Goal: Information Seeking & Learning: Learn about a topic

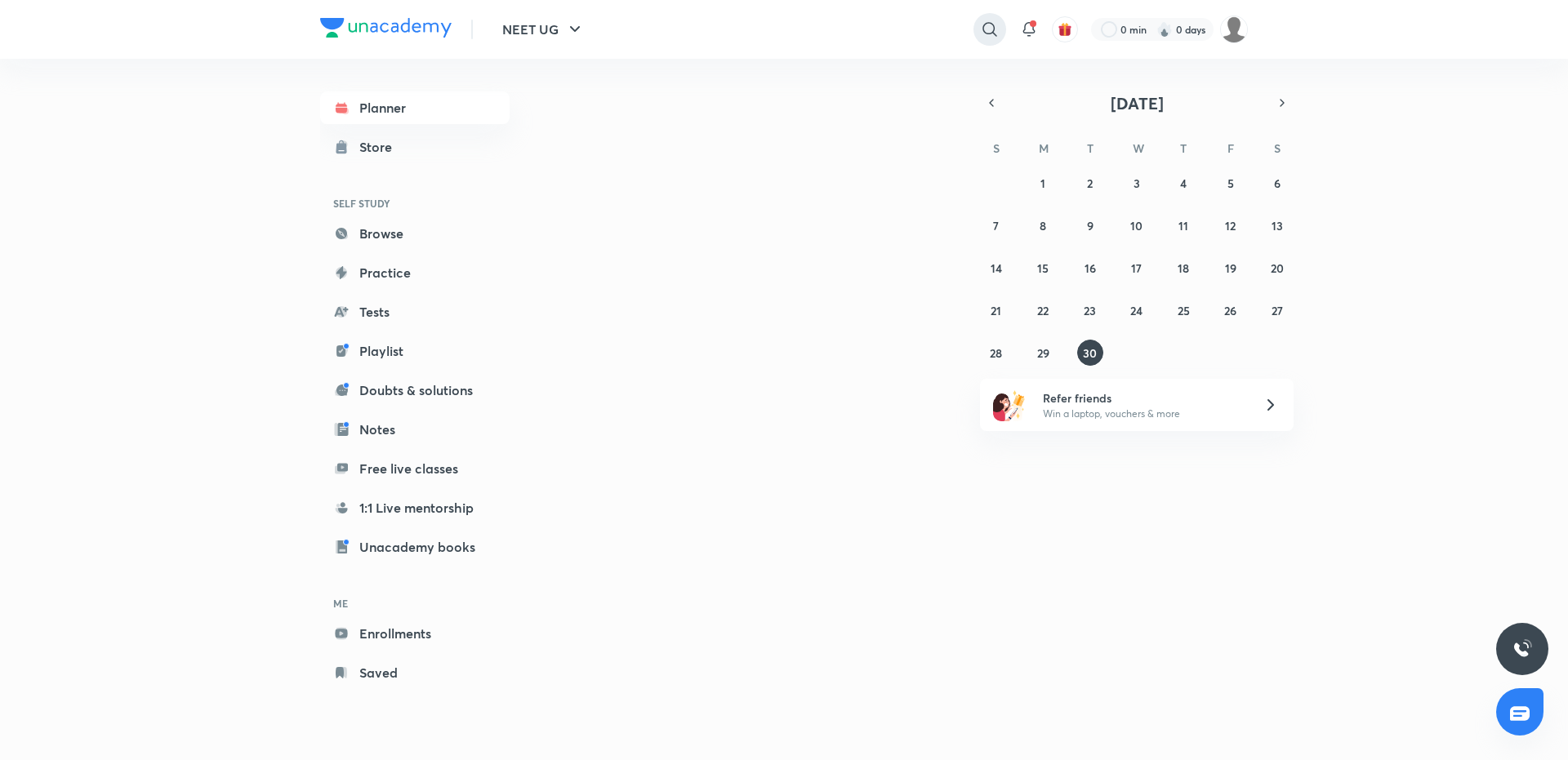
click at [992, 26] on icon at bounding box center [990, 29] width 19 height 19
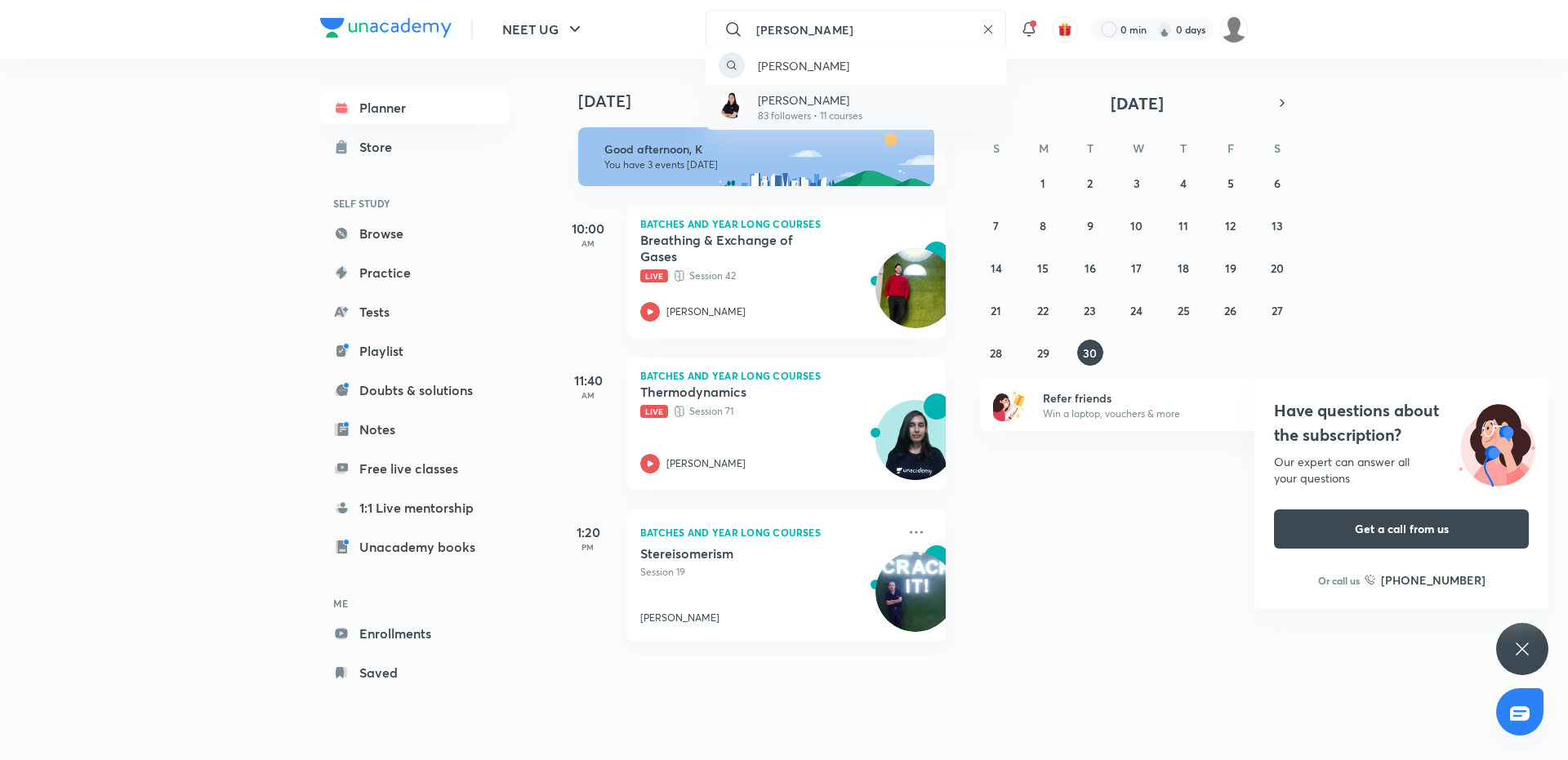
type input "chanchal choudhar"
click at [859, 106] on p "[PERSON_NAME]" at bounding box center [811, 100] width 105 height 17
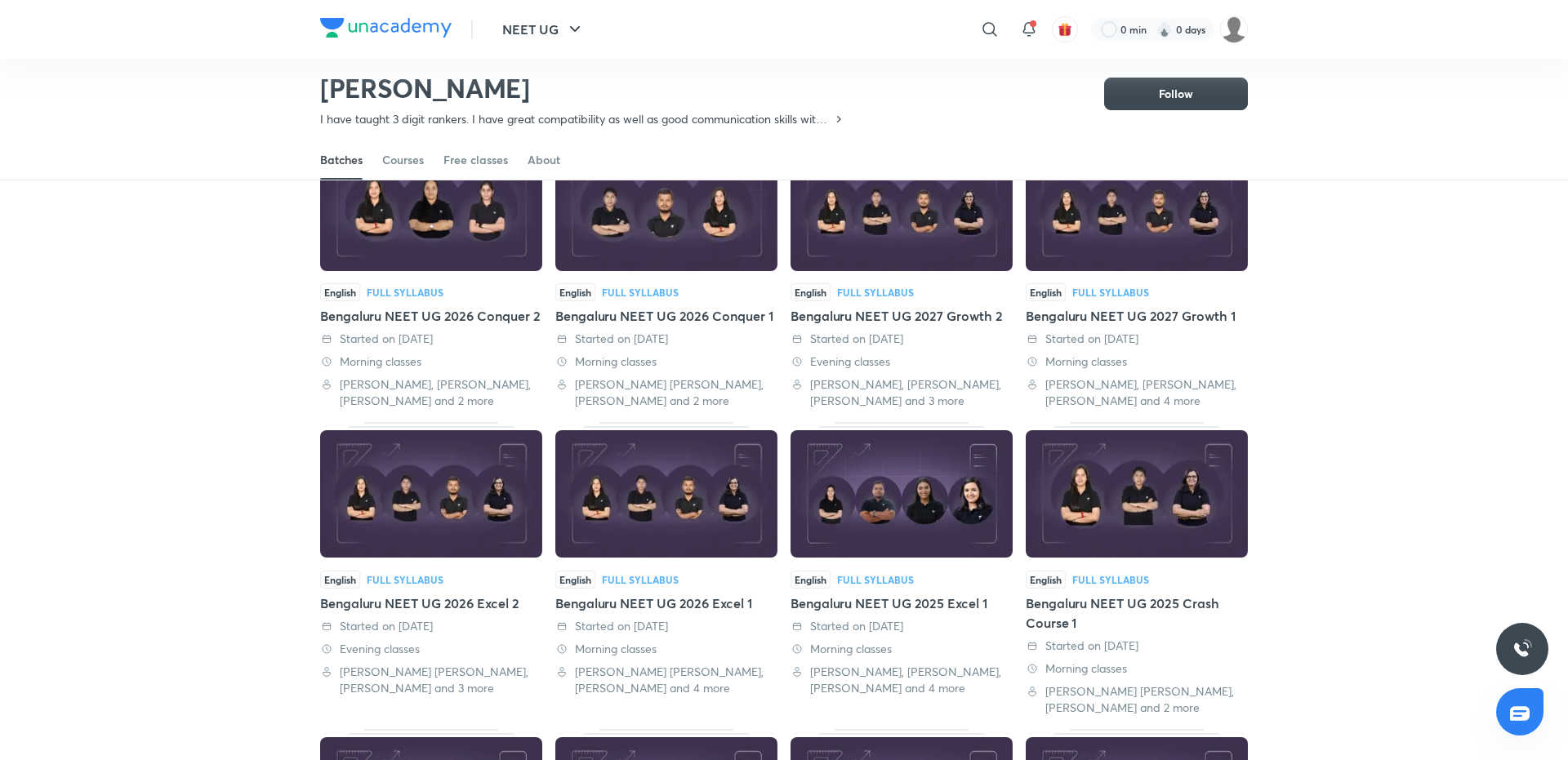
scroll to position [163, 0]
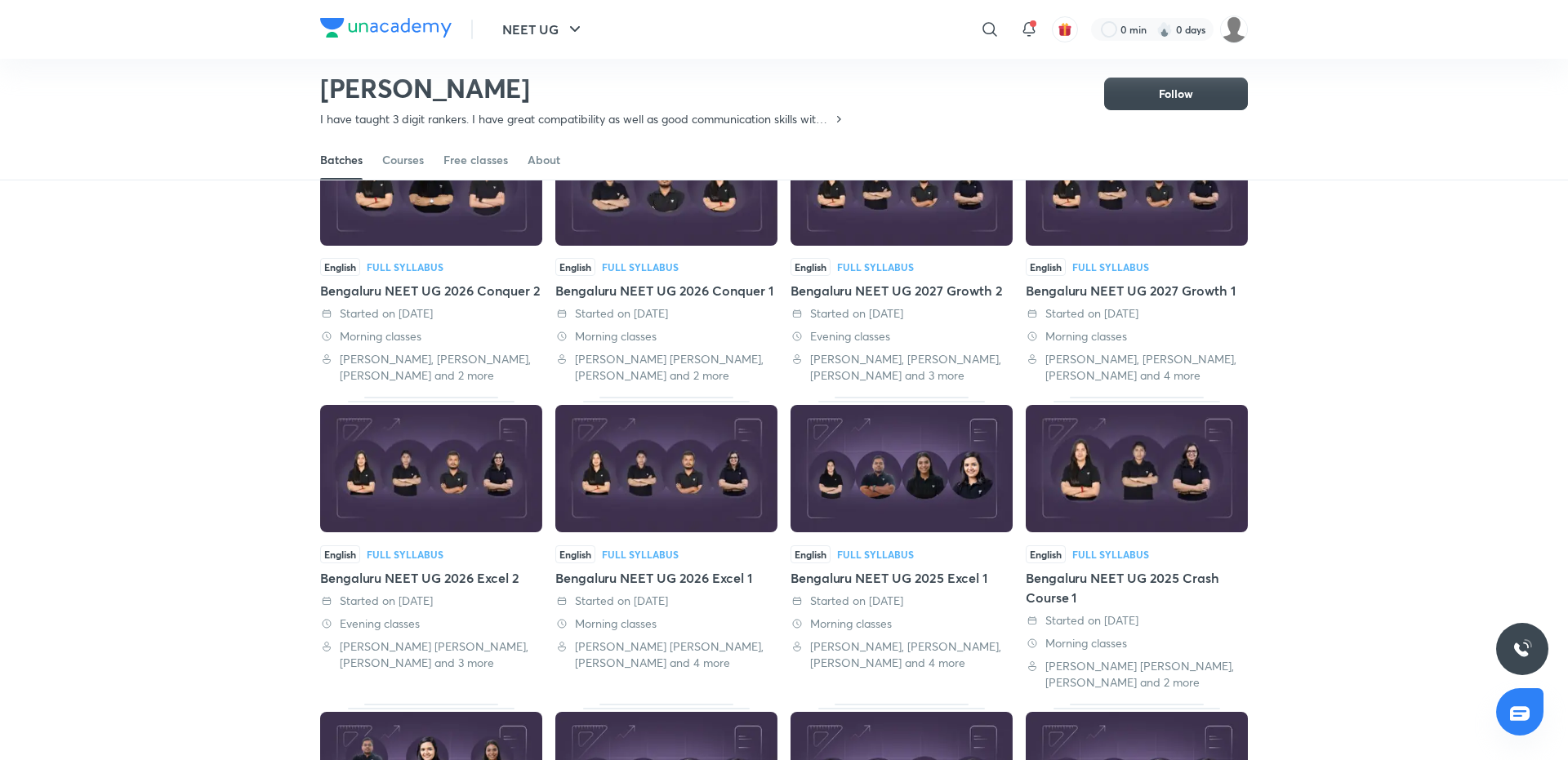
click at [417, 286] on div "Bengaluru NEET UG 2026 Conquer 2" at bounding box center [431, 291] width 222 height 19
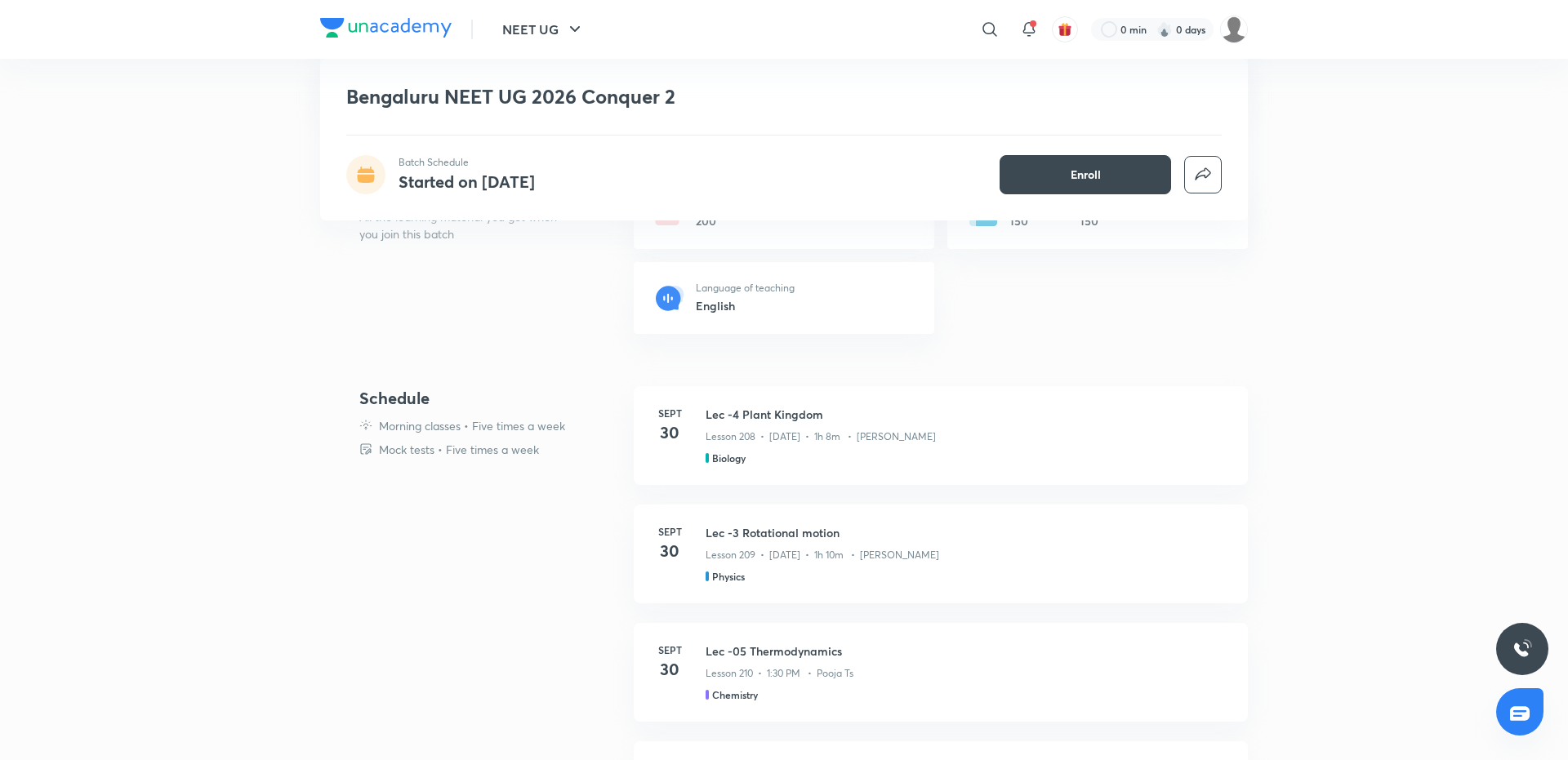
scroll to position [351, 0]
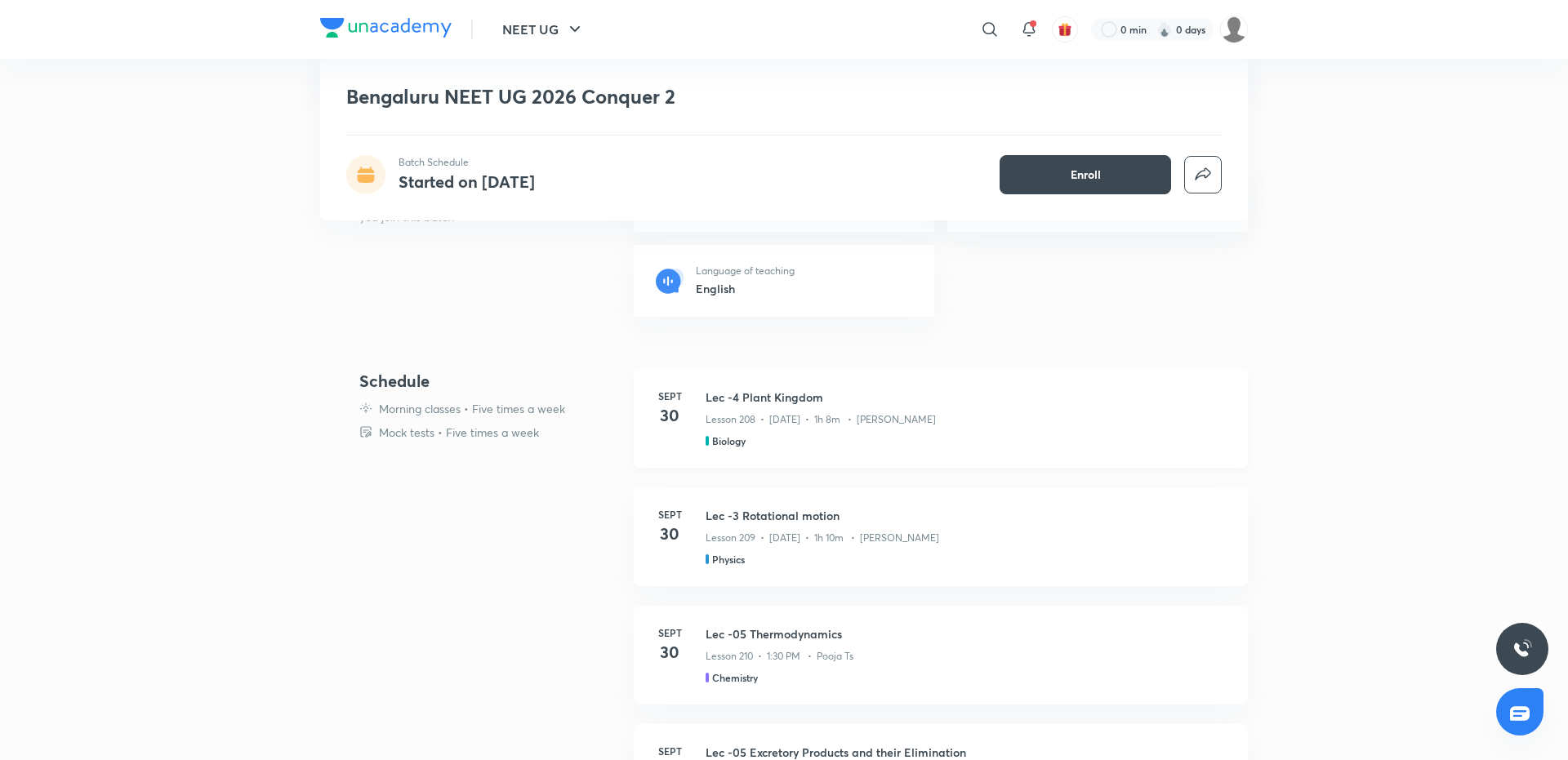
click at [740, 407] on div "Lesson 208 • Sept 30 • 1h 8m • Chanchal Choudhary" at bounding box center [967, 417] width 522 height 21
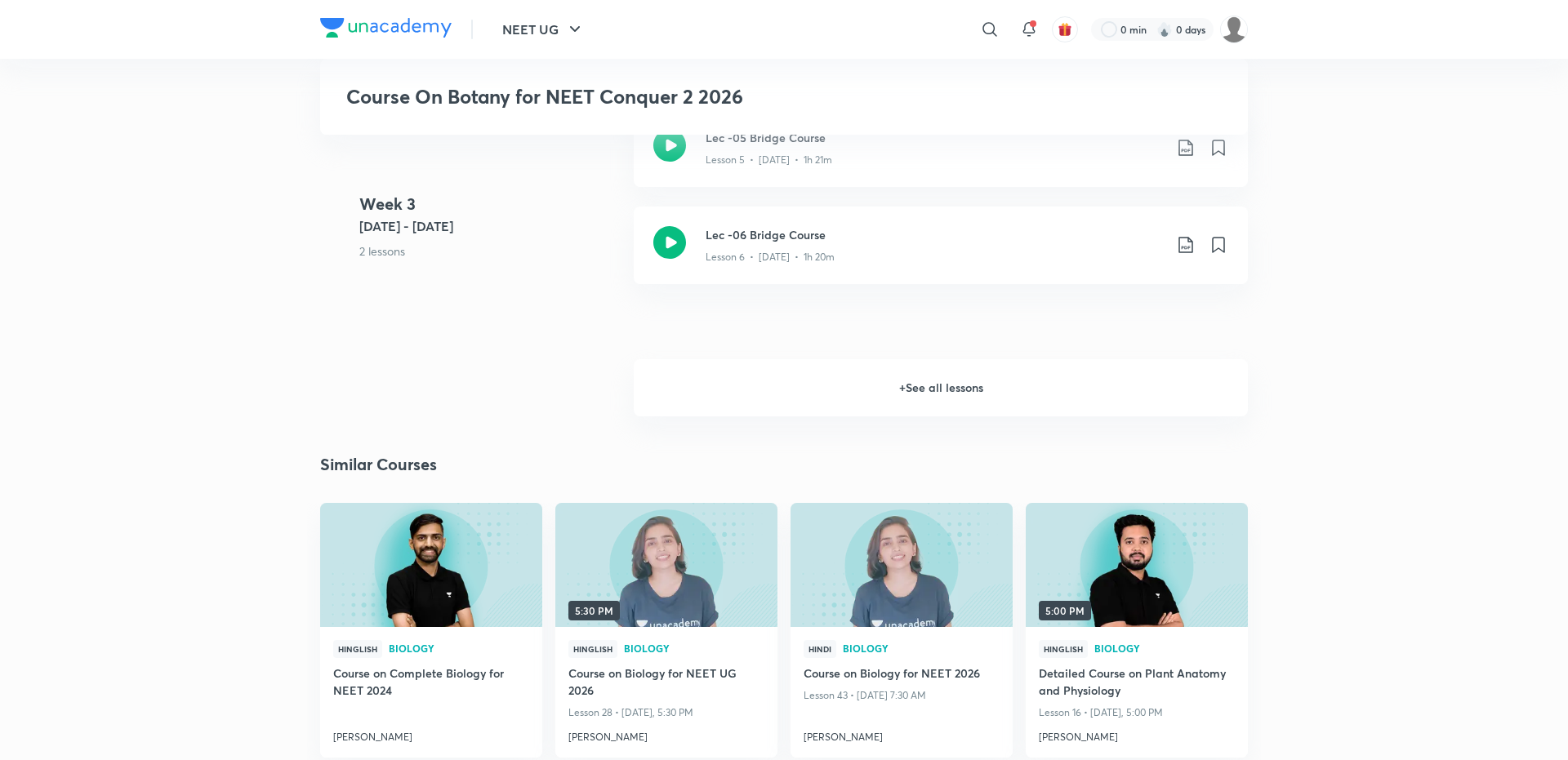
scroll to position [1209, 0]
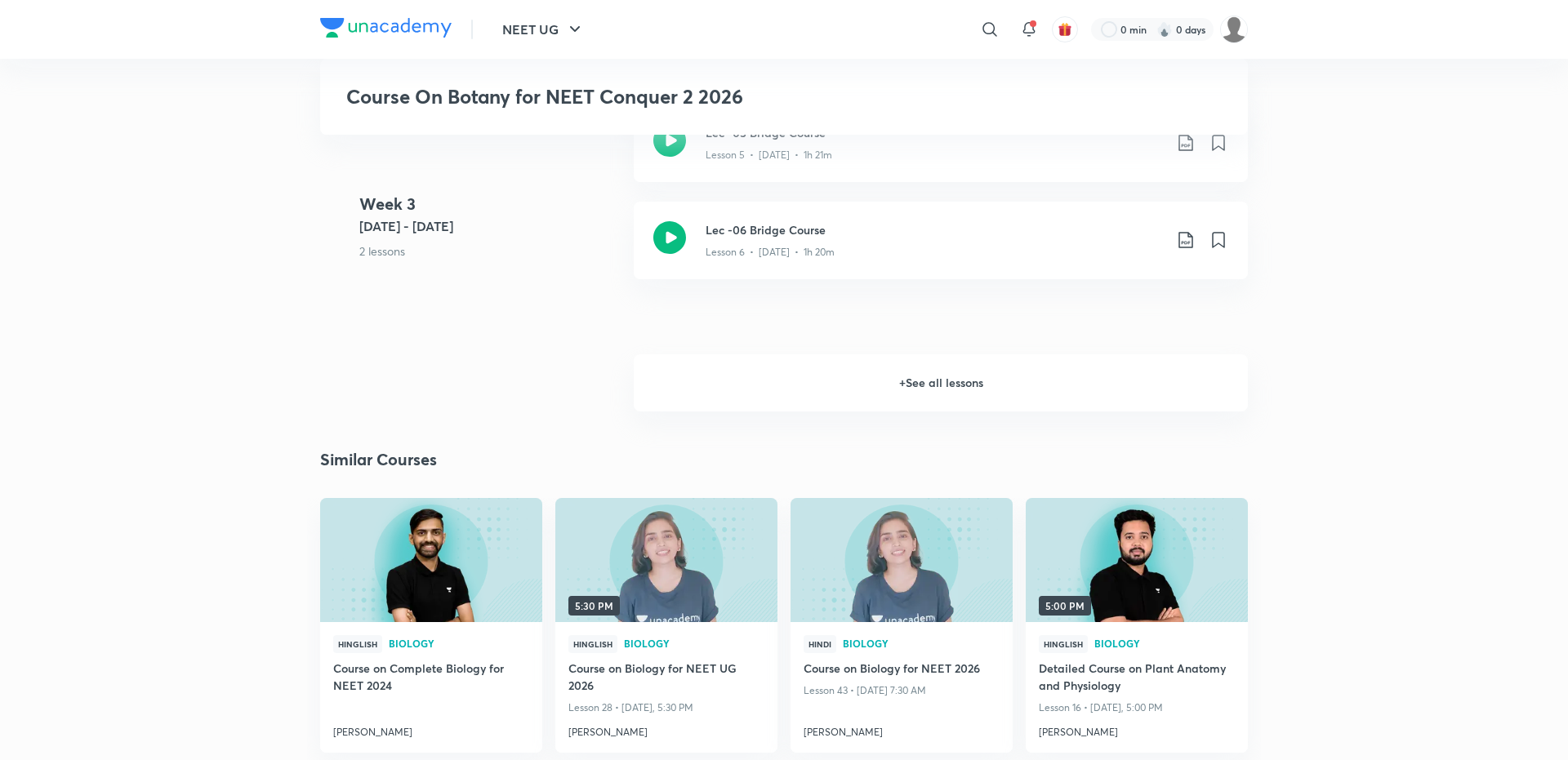
click at [931, 394] on h6 "+ See all lessons" at bounding box center [940, 383] width 614 height 57
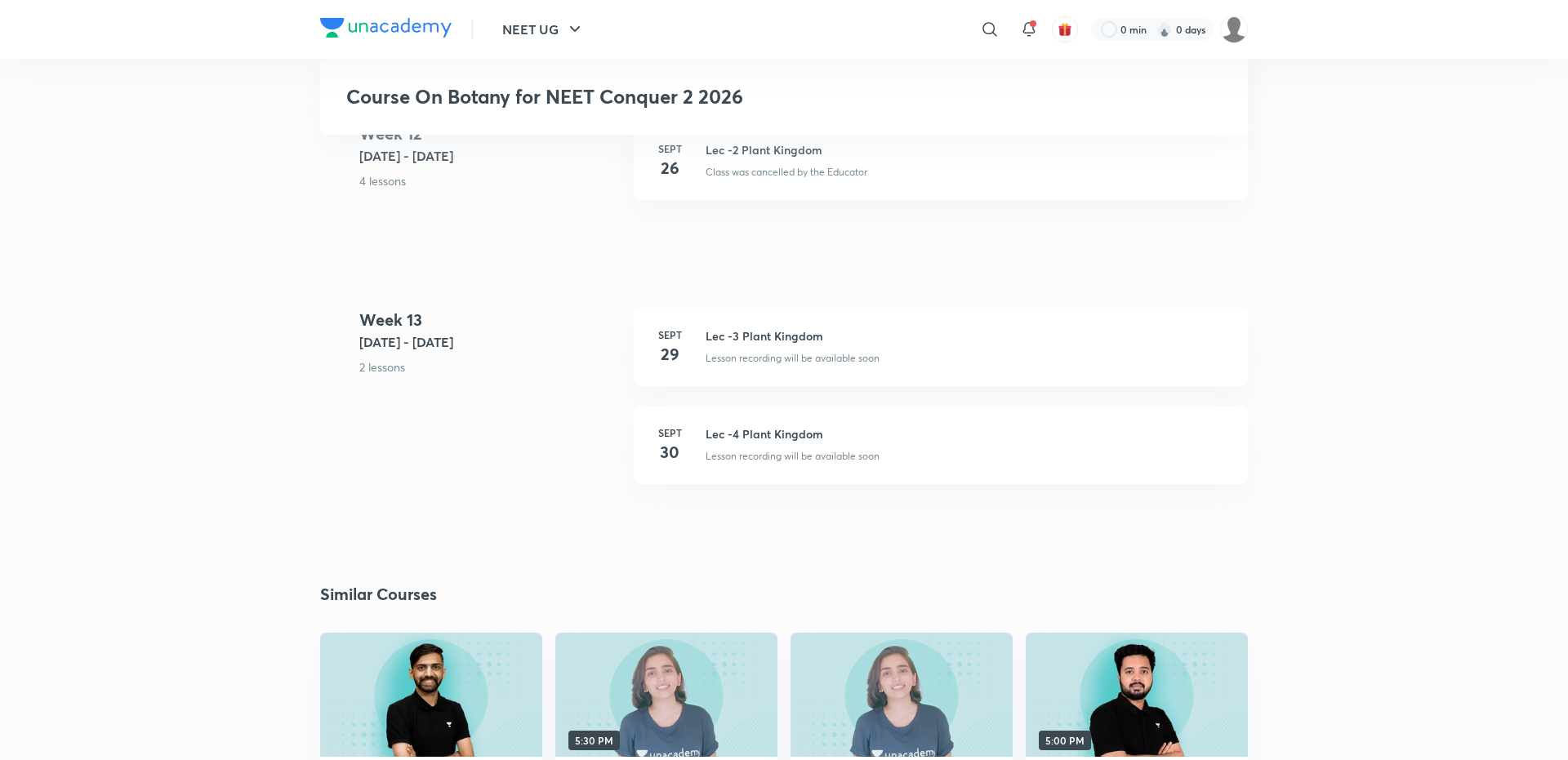
scroll to position [5390, 0]
click at [742, 441] on h3 "Lec -4 Plant Kingdom" at bounding box center [967, 432] width 522 height 17
click at [670, 463] on h4 "30" at bounding box center [669, 451] width 32 height 24
click at [768, 441] on h3 "Lec -4 Plant Kingdom" at bounding box center [967, 432] width 522 height 17
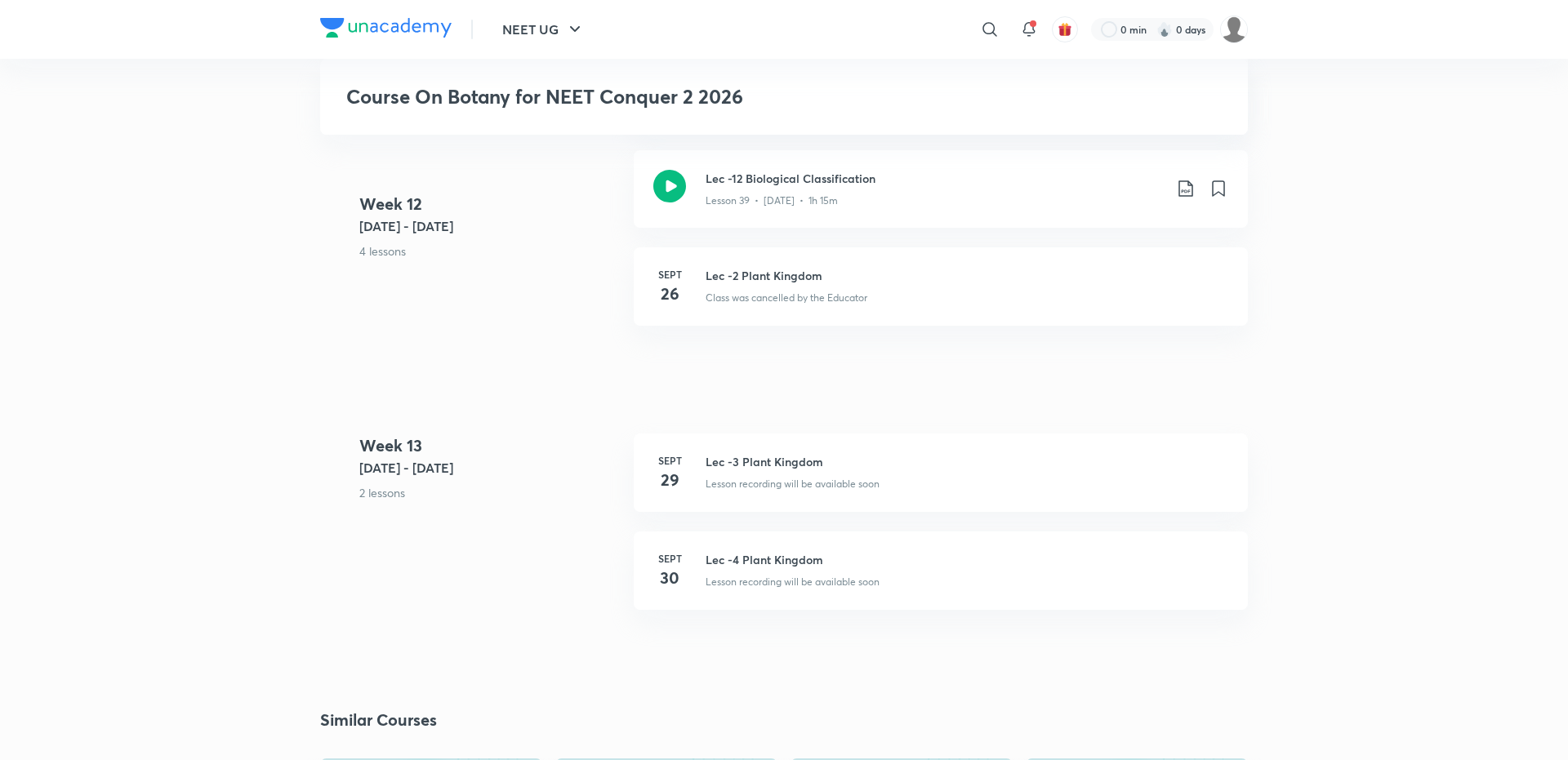
scroll to position [5264, 0]
click at [739, 567] on h3 "Lec -4 Plant Kingdom" at bounding box center [967, 558] width 522 height 17
click at [667, 589] on h4 "30" at bounding box center [669, 577] width 32 height 24
click at [673, 589] on h4 "30" at bounding box center [669, 577] width 32 height 24
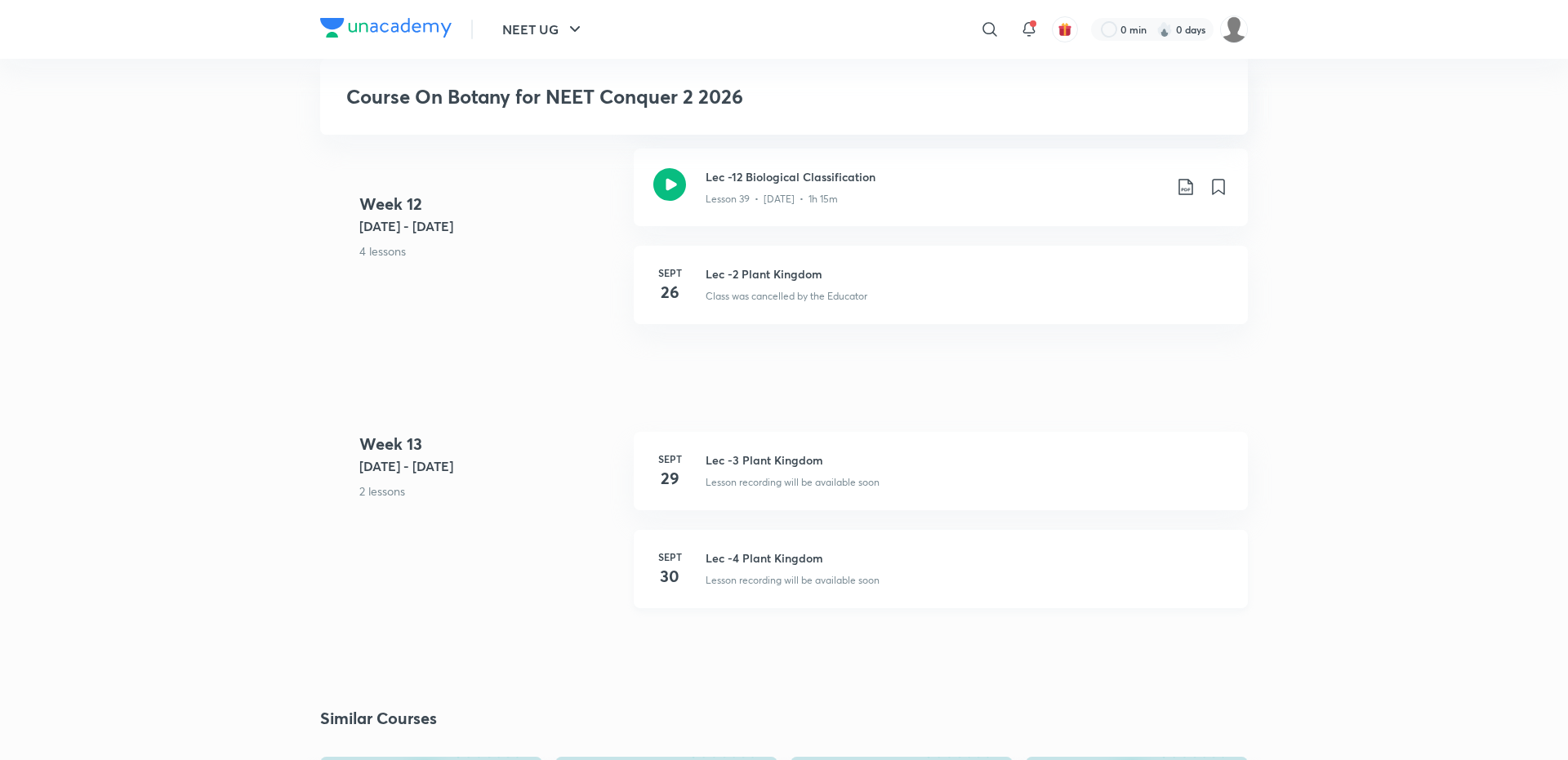
click at [673, 589] on h4 "30" at bounding box center [669, 577] width 32 height 24
click at [753, 567] on h3 "Lec -4 Plant Kingdom" at bounding box center [967, 558] width 522 height 17
click at [674, 564] on h6 "Sept" at bounding box center [669, 556] width 32 height 15
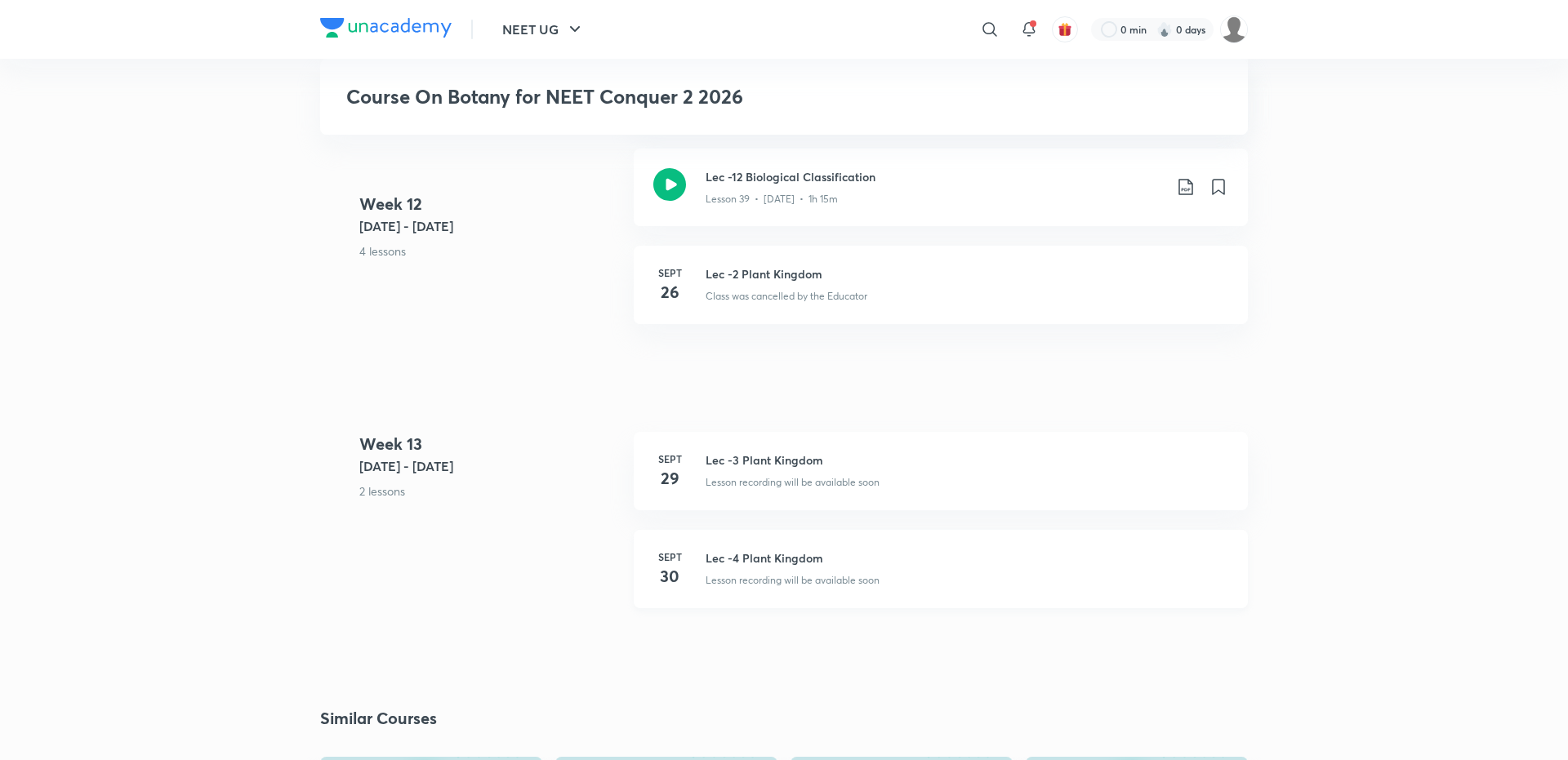
click at [674, 564] on h6 "Sept" at bounding box center [669, 556] width 32 height 15
click at [747, 567] on h3 "Lec -4 Plant Kingdom" at bounding box center [967, 558] width 522 height 17
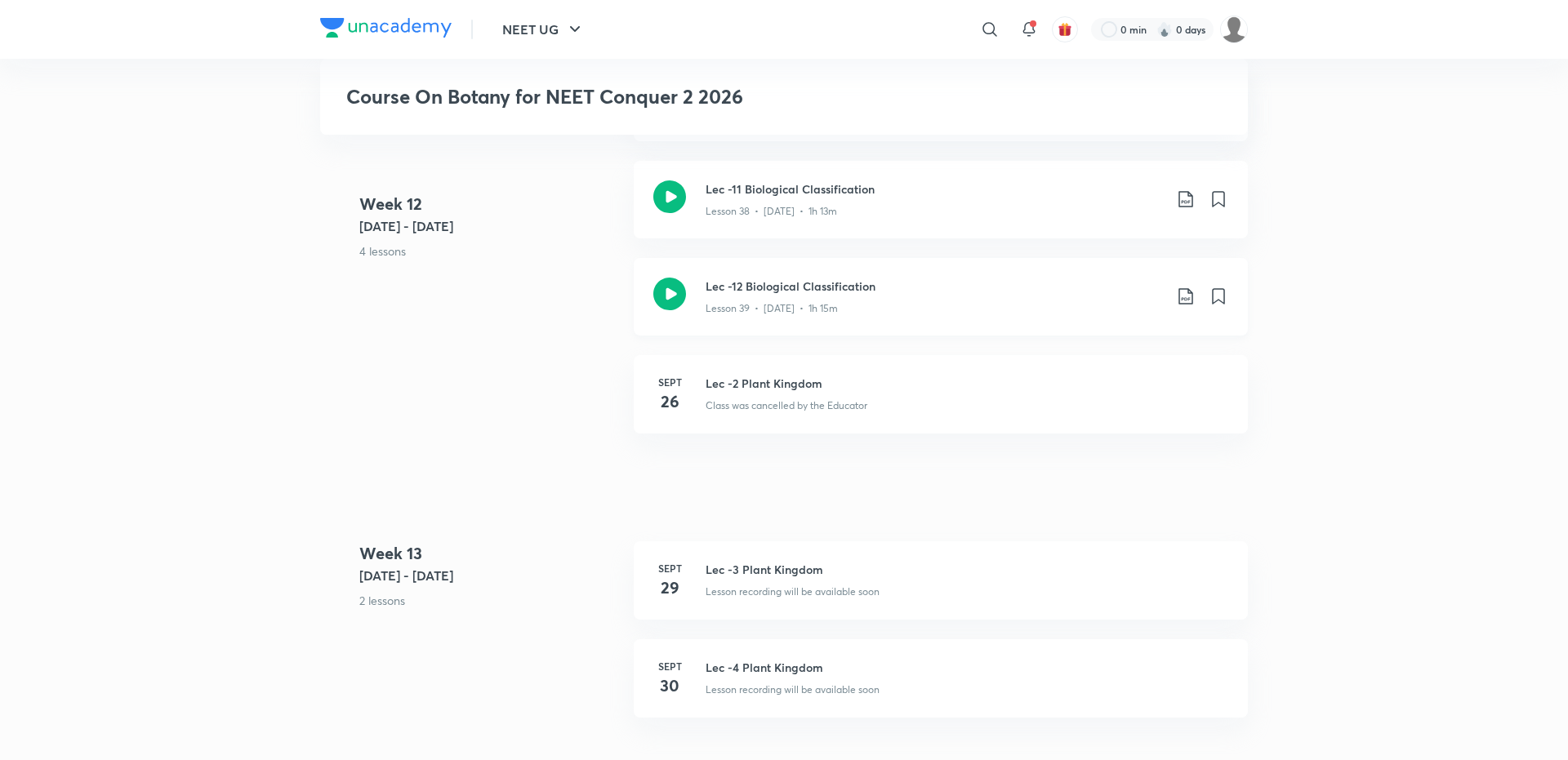
click at [790, 294] on h3 "Lec -12 Biological Classification" at bounding box center [934, 287] width 457 height 17
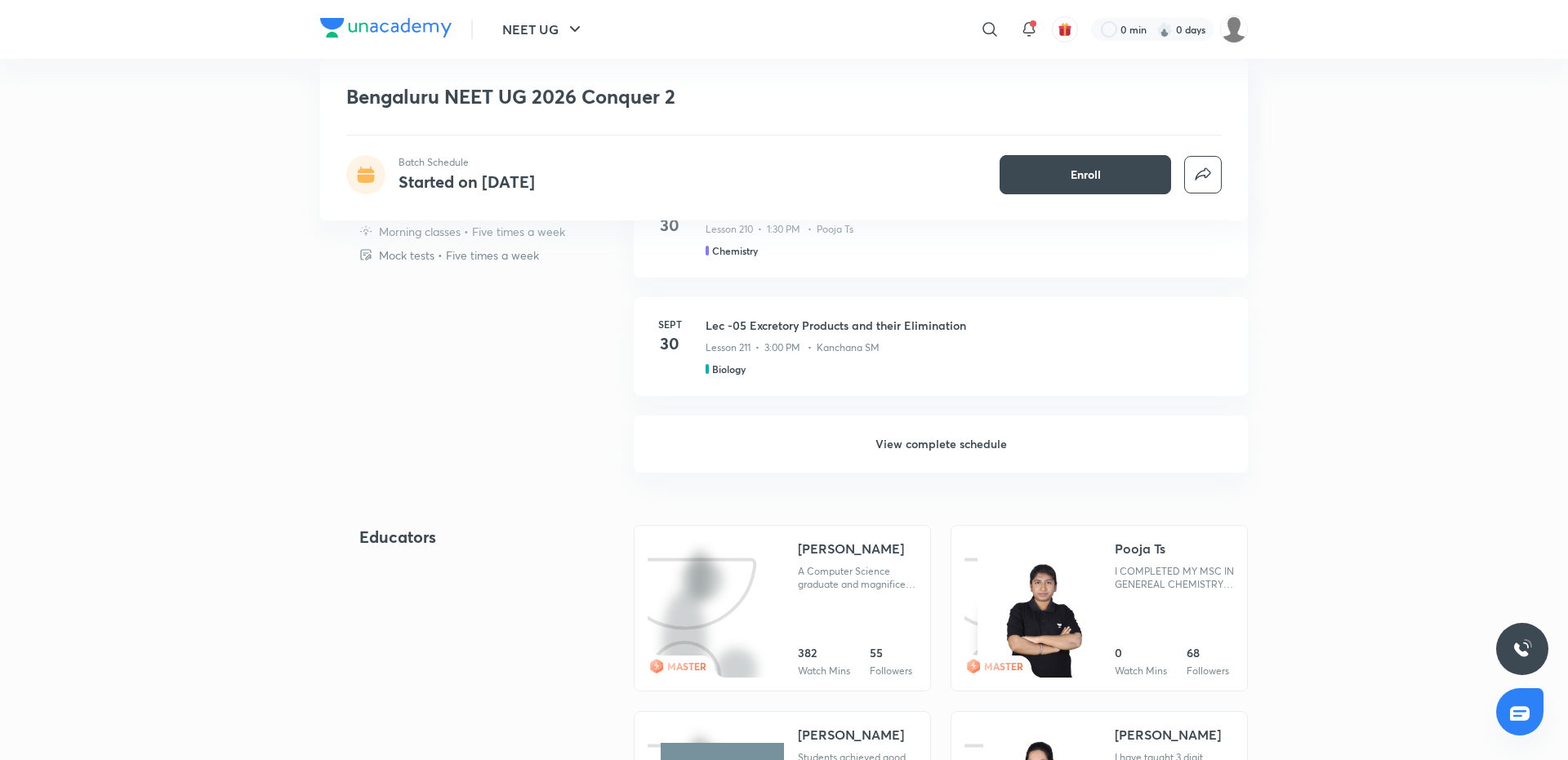
scroll to position [808, 0]
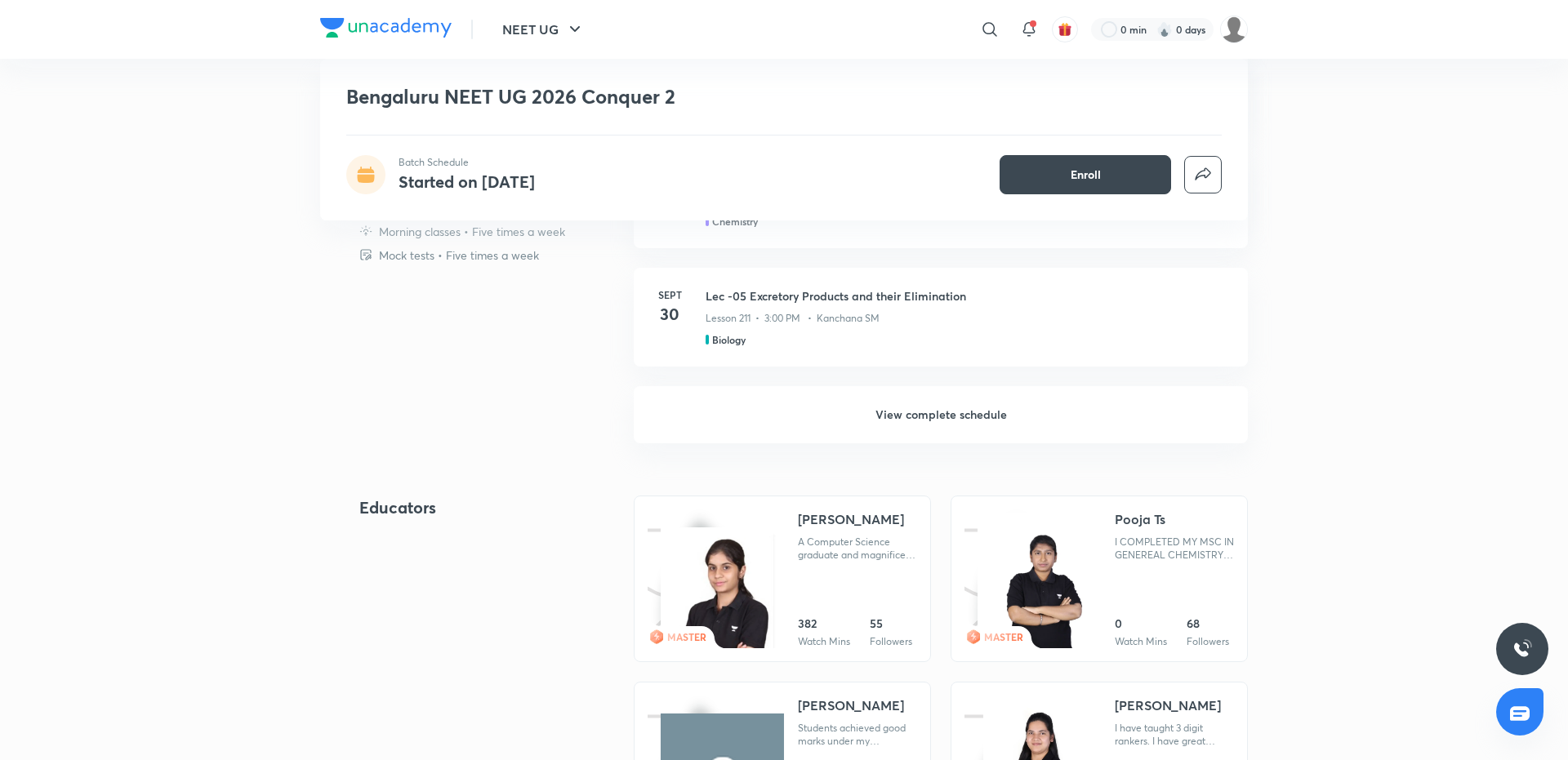
click at [945, 404] on h6 "View complete schedule" at bounding box center [940, 414] width 614 height 57
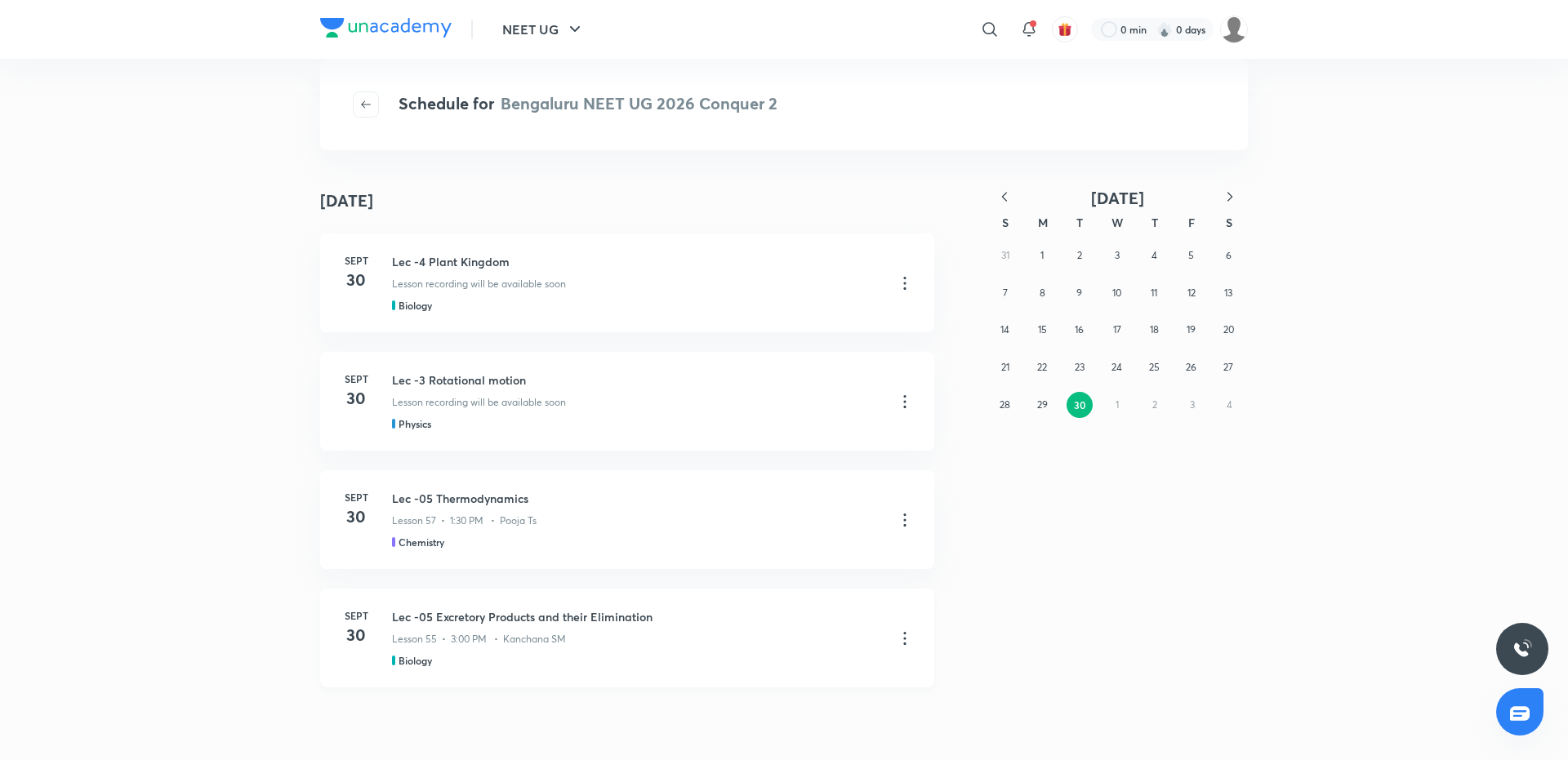
click at [435, 625] on h3 "Lec -05 Excretory Products and their Elimination" at bounding box center [637, 617] width 490 height 17
click at [902, 636] on icon at bounding box center [905, 639] width 19 height 19
click at [570, 626] on div at bounding box center [784, 380] width 1568 height 760
click at [473, 618] on h3 "Lec -05 Excretory Products and their Elimination" at bounding box center [637, 617] width 490 height 17
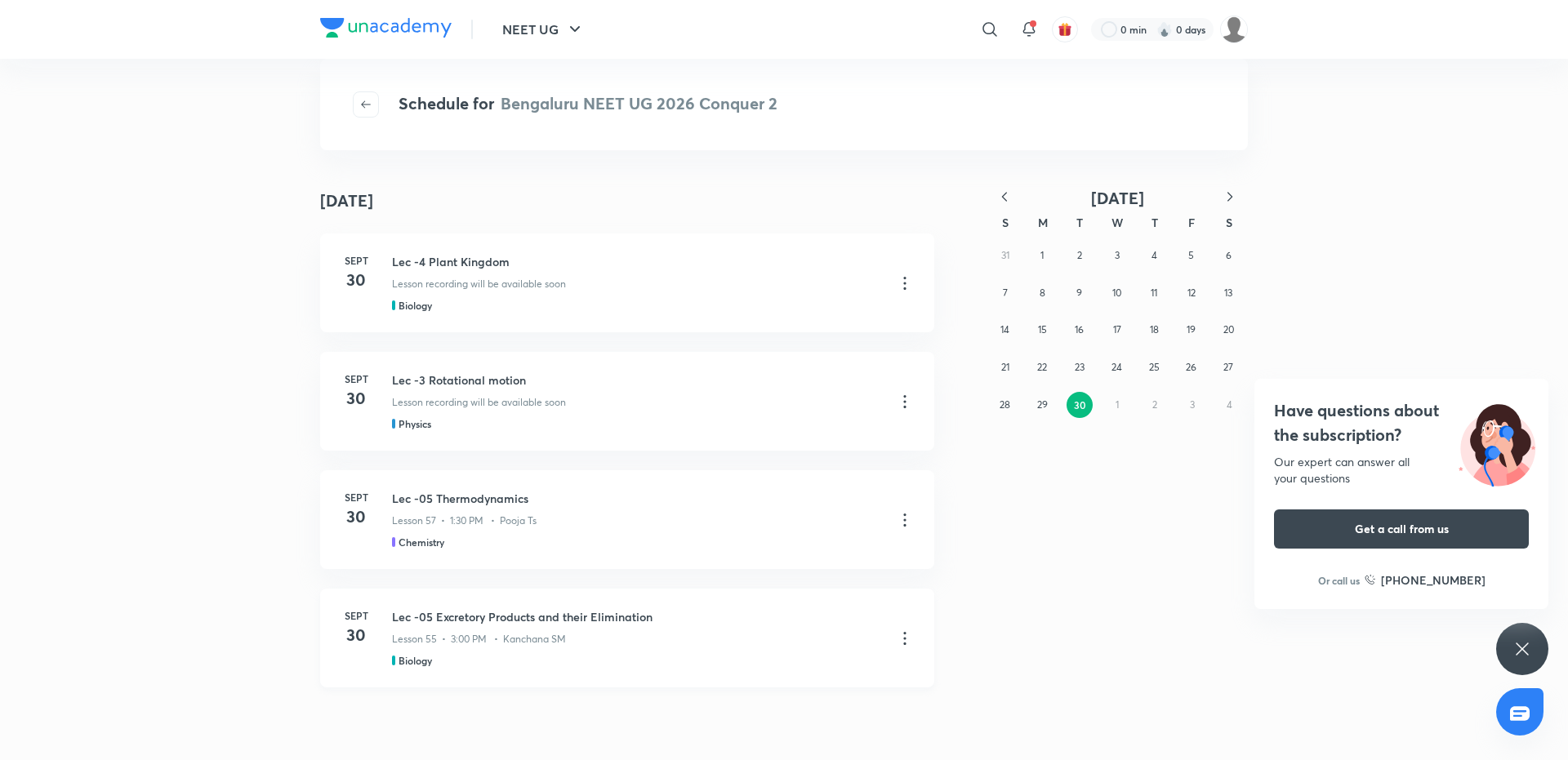
click at [438, 611] on h3 "Lec -05 Excretory Products and their Elimination" at bounding box center [637, 617] width 490 height 17
click at [352, 625] on h4 "30" at bounding box center [356, 635] width 32 height 24
click at [446, 247] on div "Sept 30 Lec -4 Plant Kingdom Lesson recording will be available soon Biology" at bounding box center [626, 282] width 614 height 99
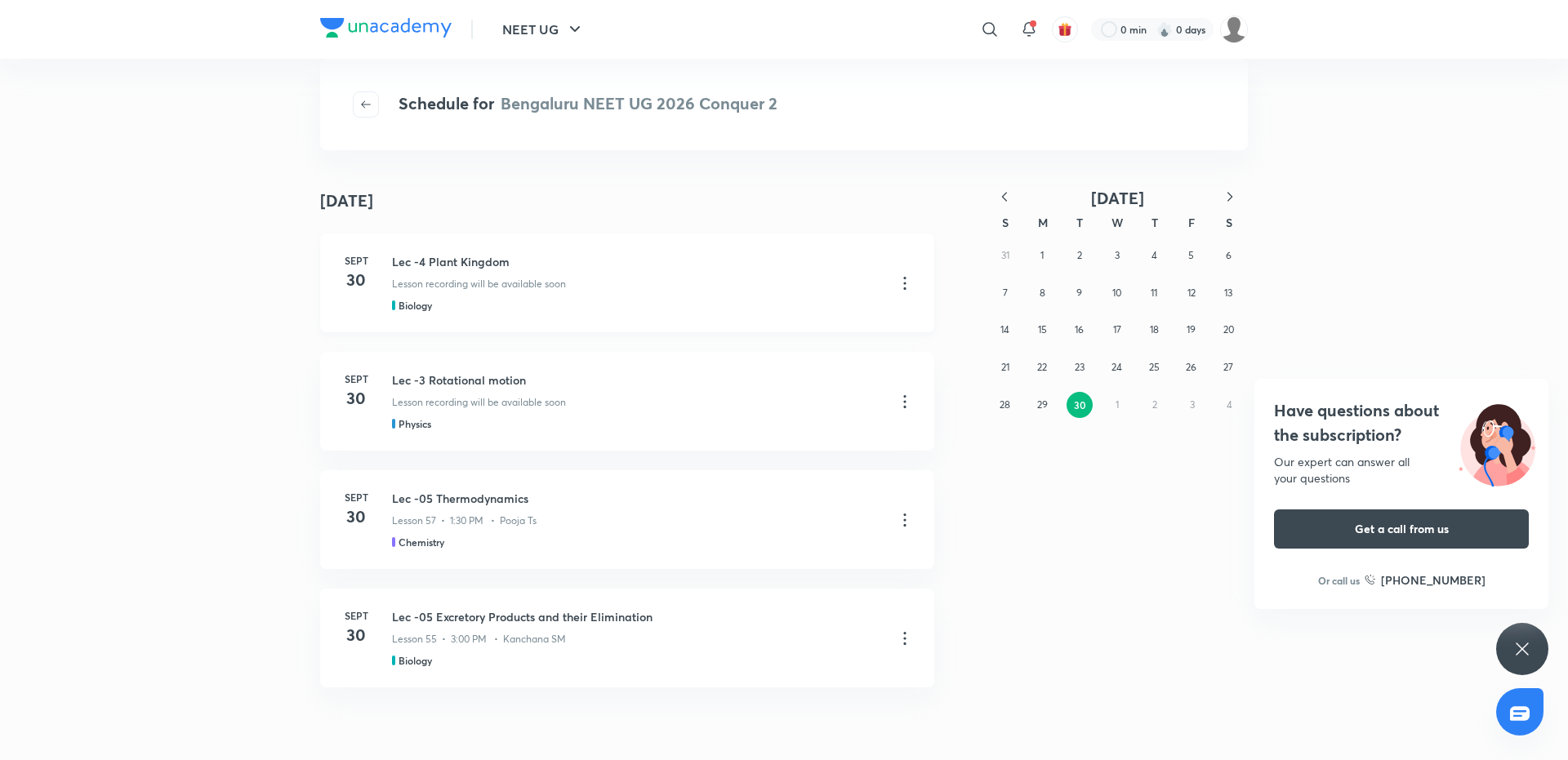
click at [447, 261] on h3 "Lec -4 Plant Kingdom" at bounding box center [637, 262] width 490 height 17
click at [419, 294] on div "Lec -4 Plant Kingdom Lesson recording will be available soon Biology" at bounding box center [637, 283] width 490 height 59
click at [1233, 24] on img at bounding box center [1234, 30] width 28 height 28
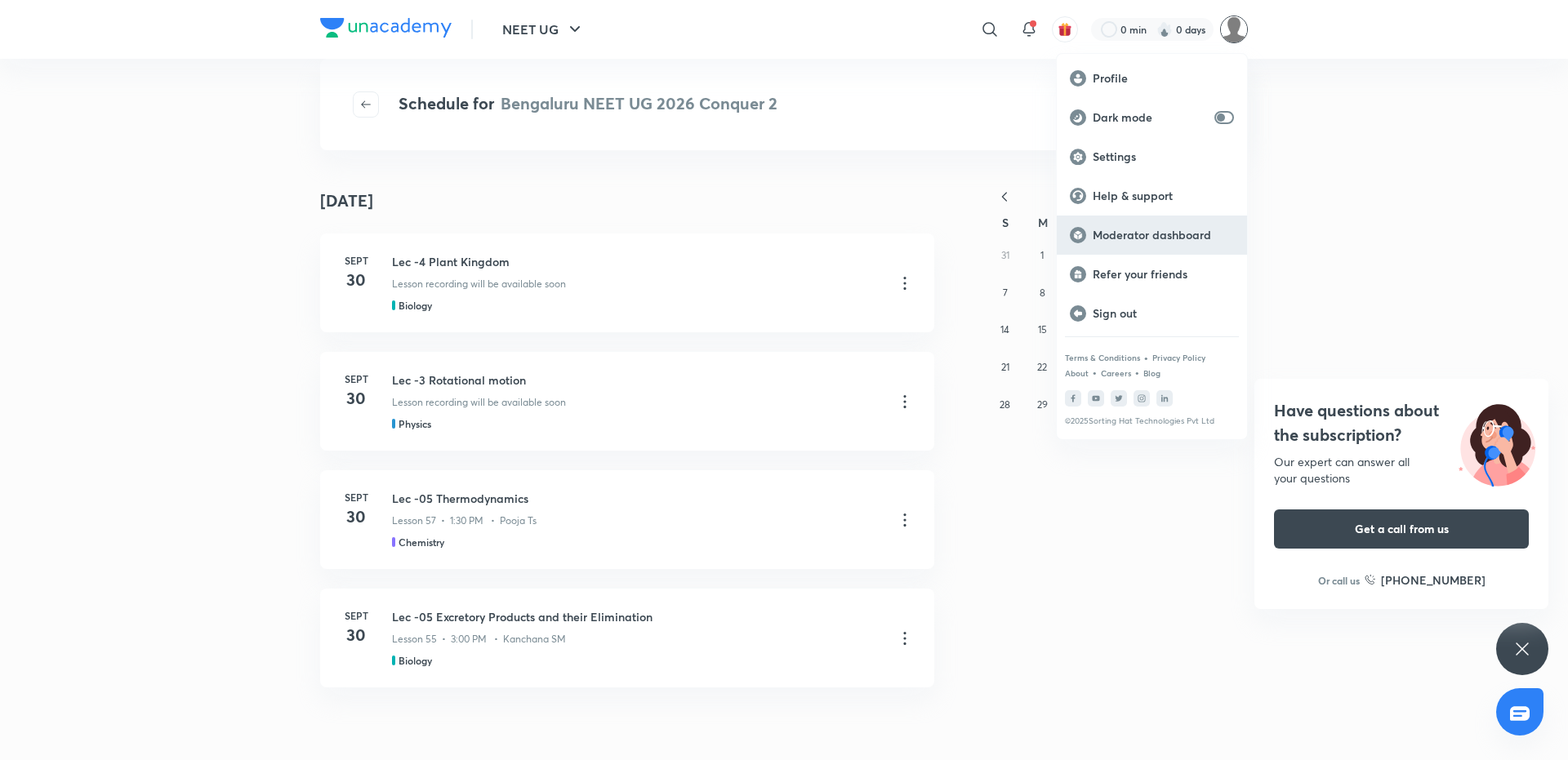
click at [1143, 234] on p "Moderator dashboard" at bounding box center [1164, 235] width 142 height 15
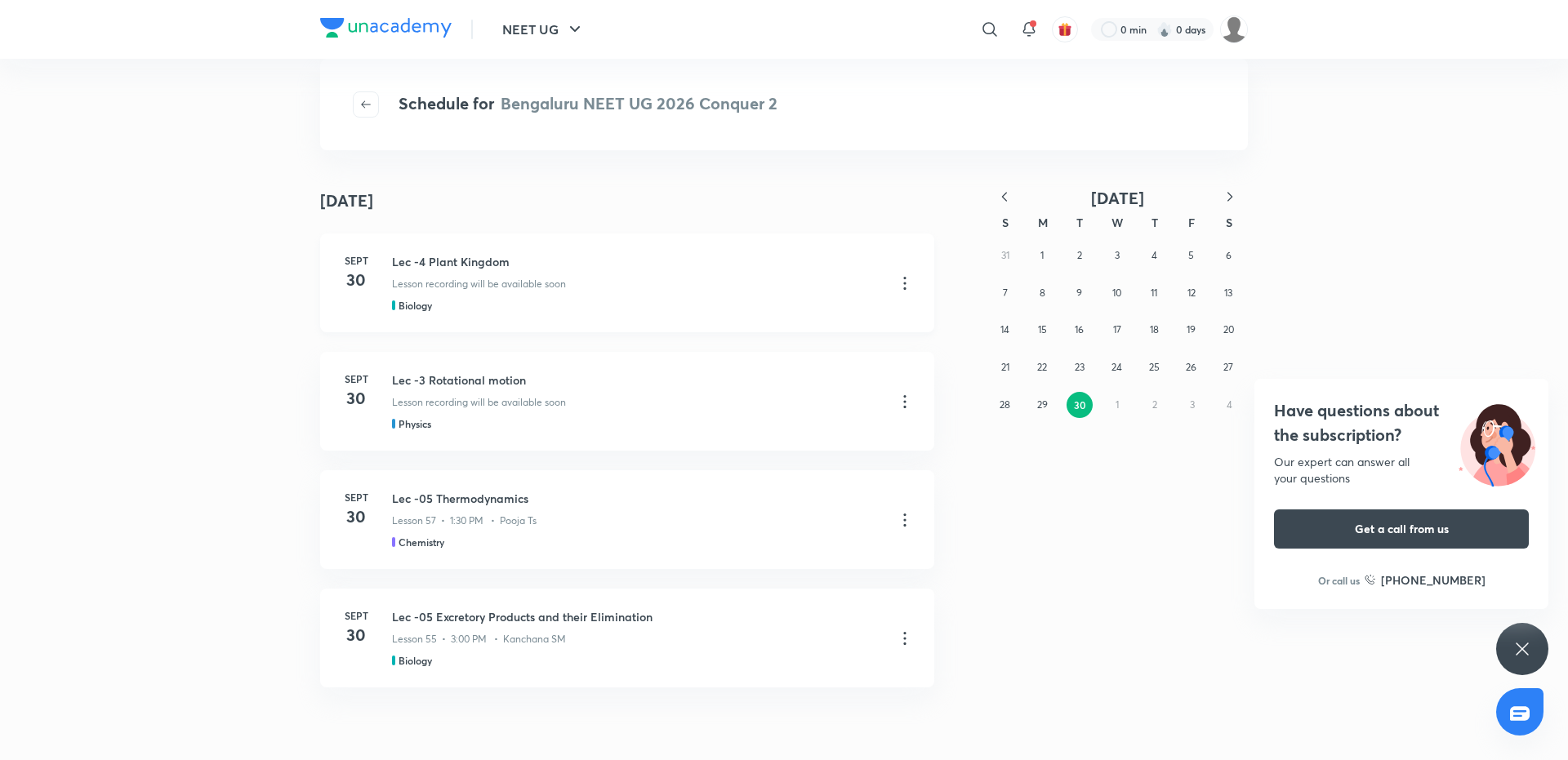
click at [459, 266] on h3 "Lec -4 Plant Kingdom" at bounding box center [637, 262] width 490 height 17
click at [905, 281] on icon at bounding box center [905, 283] width 19 height 19
click at [797, 321] on p "Go to course page" at bounding box center [788, 324] width 97 height 17
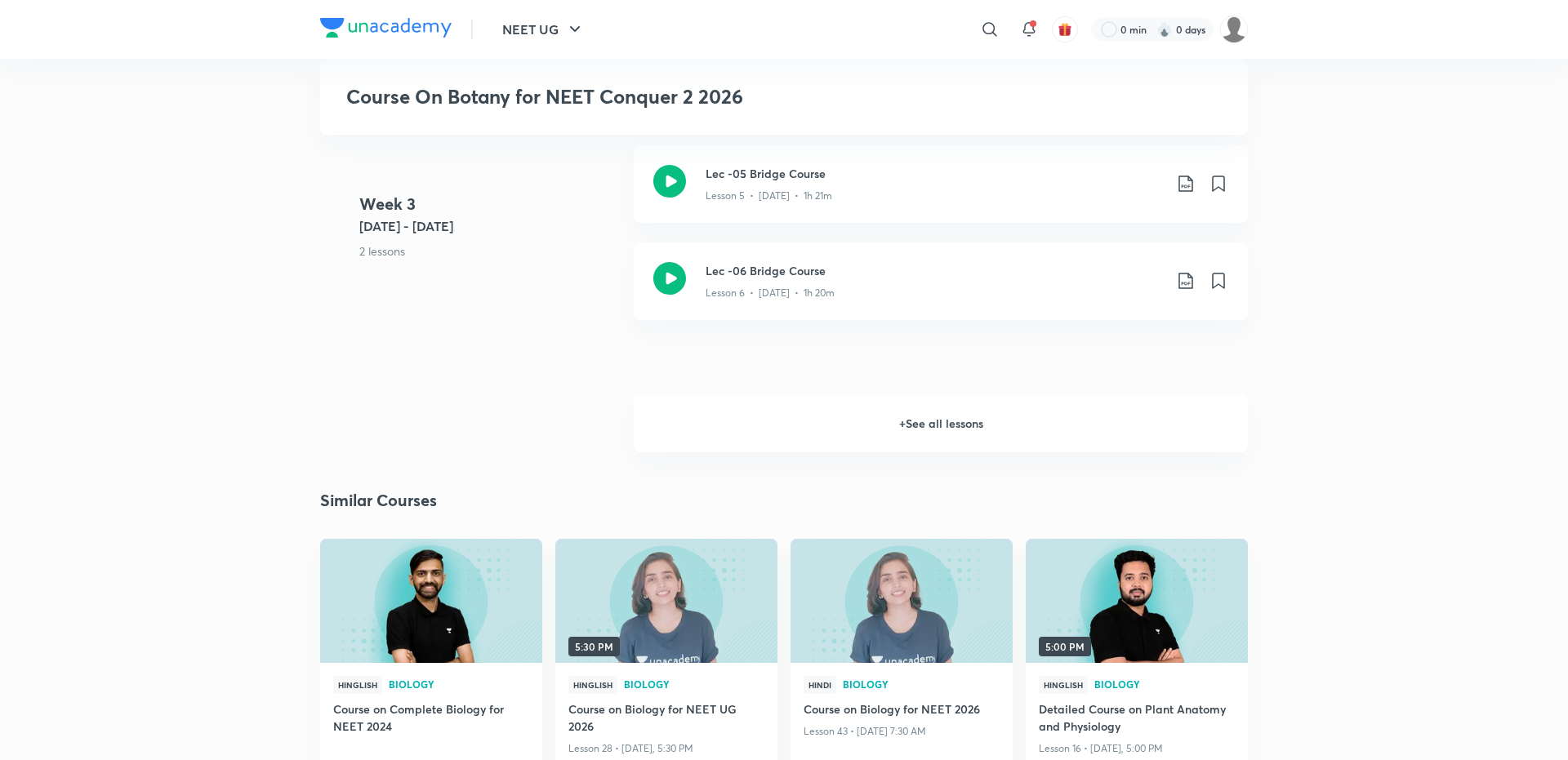
scroll to position [1165, 0]
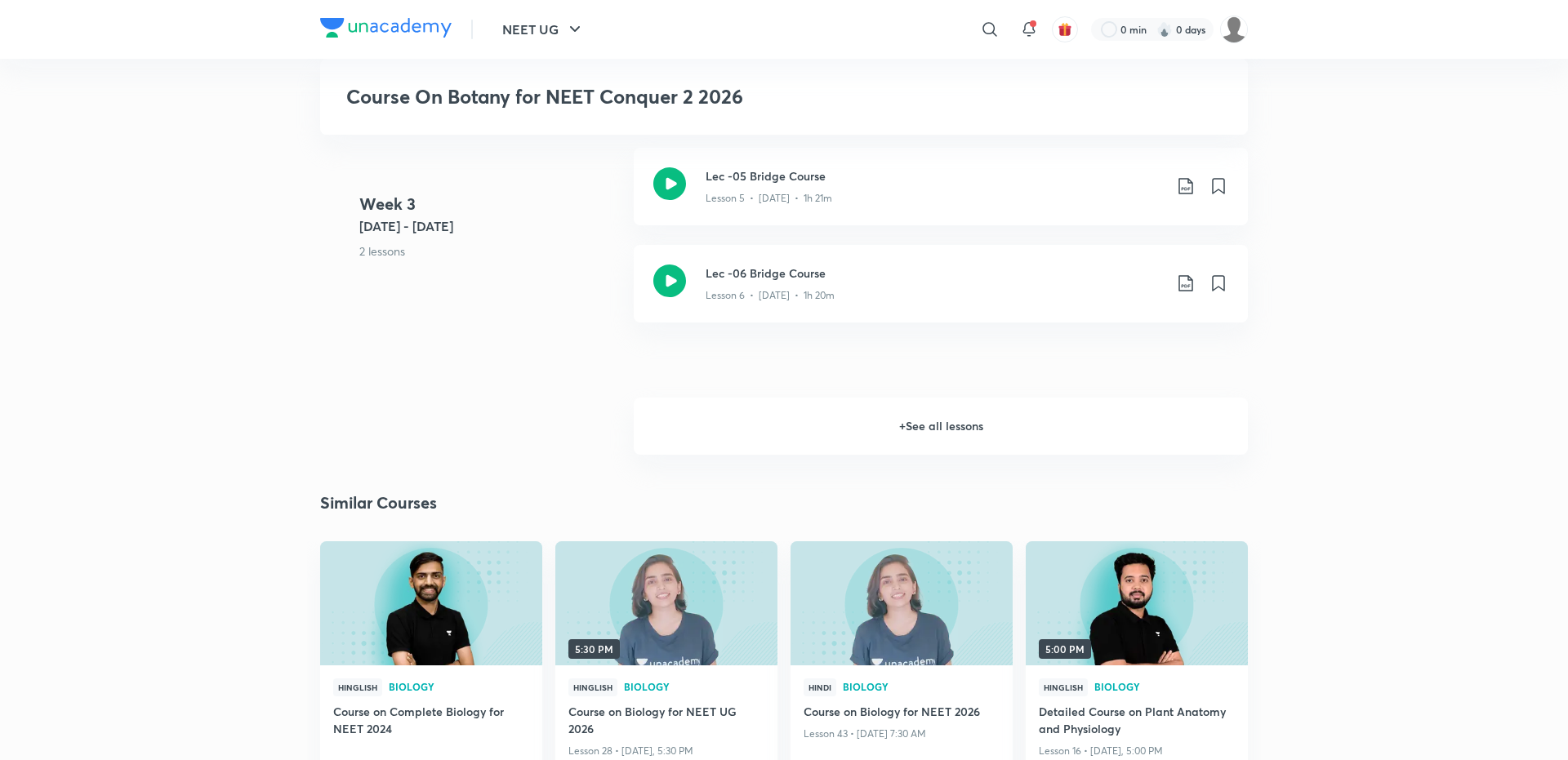
click at [865, 455] on h6 "+ See all lessons" at bounding box center [940, 425] width 614 height 57
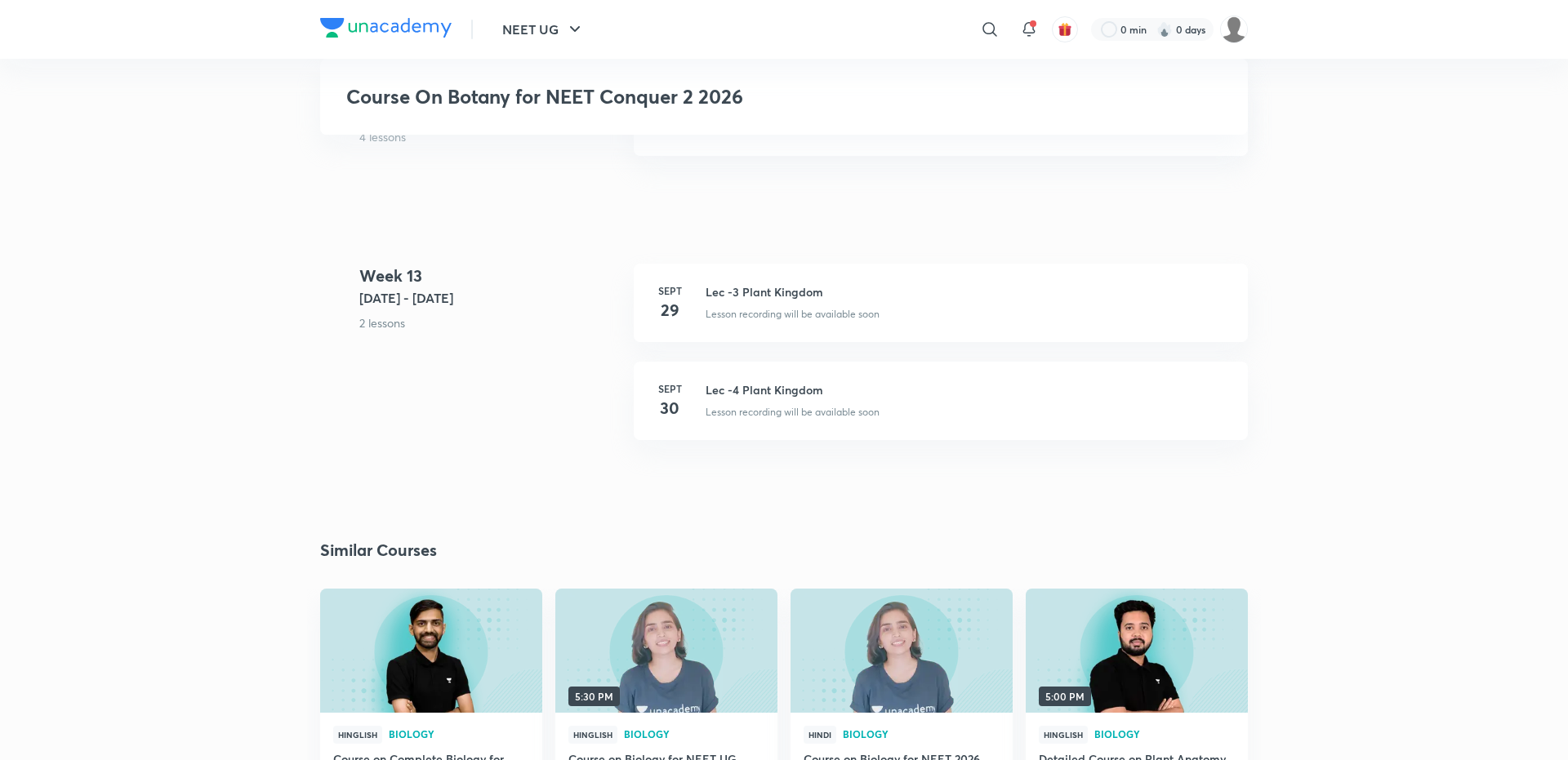
scroll to position [5452, 0]
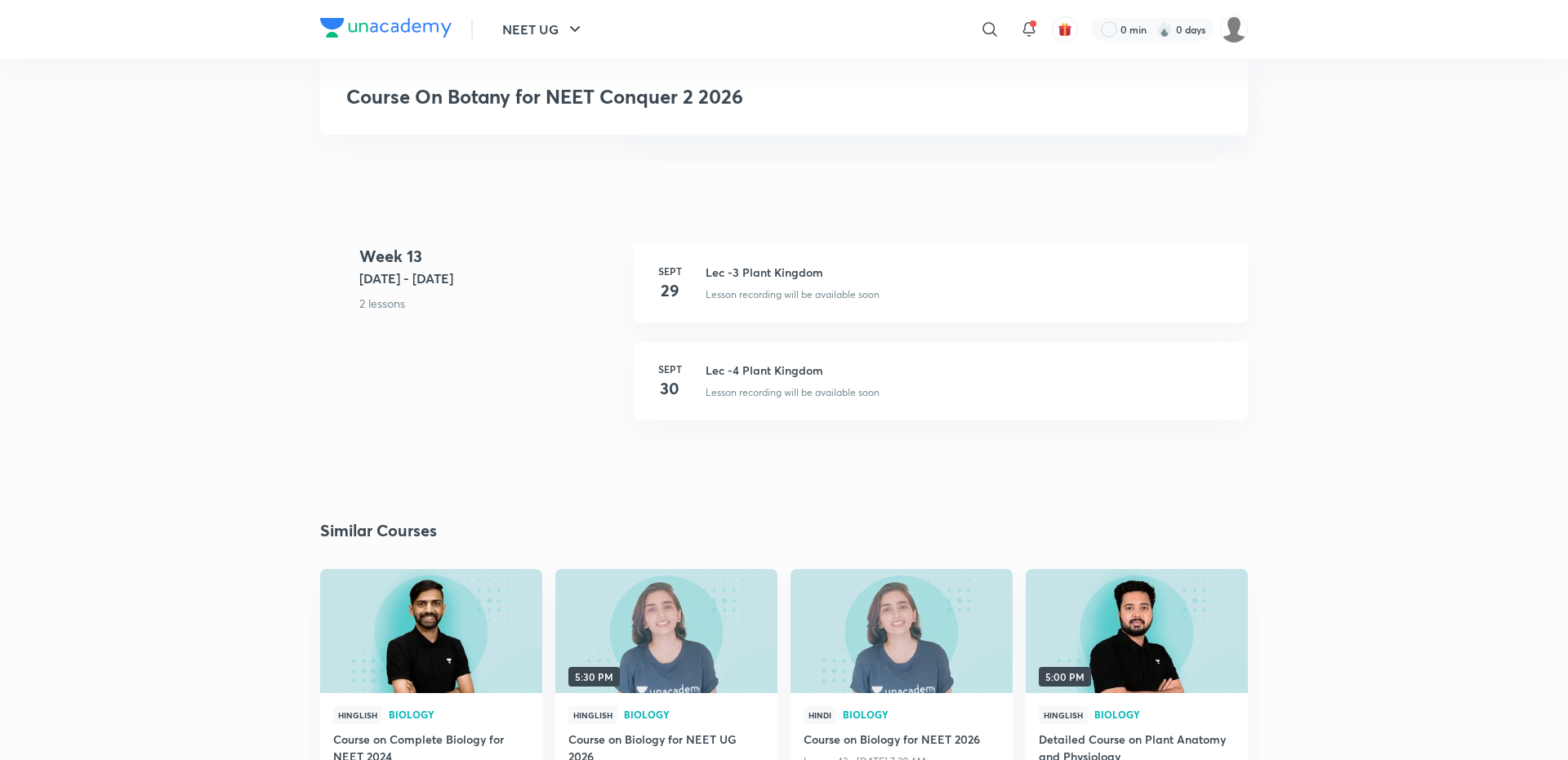
click at [595, 390] on div "Week 13 Sept 29 - Oct 5 2 lessons Sept 29 Lec -3 Plant Kingdom Lesson recording…" at bounding box center [784, 342] width 928 height 196
click at [760, 281] on h3 "Lec -3 Plant Kingdom" at bounding box center [967, 273] width 522 height 17
click at [591, 382] on div "Week 13 Sept 29 - Oct 5 2 lessons Sept 29 Lec -3 Plant Kingdom Lesson recording…" at bounding box center [784, 342] width 928 height 196
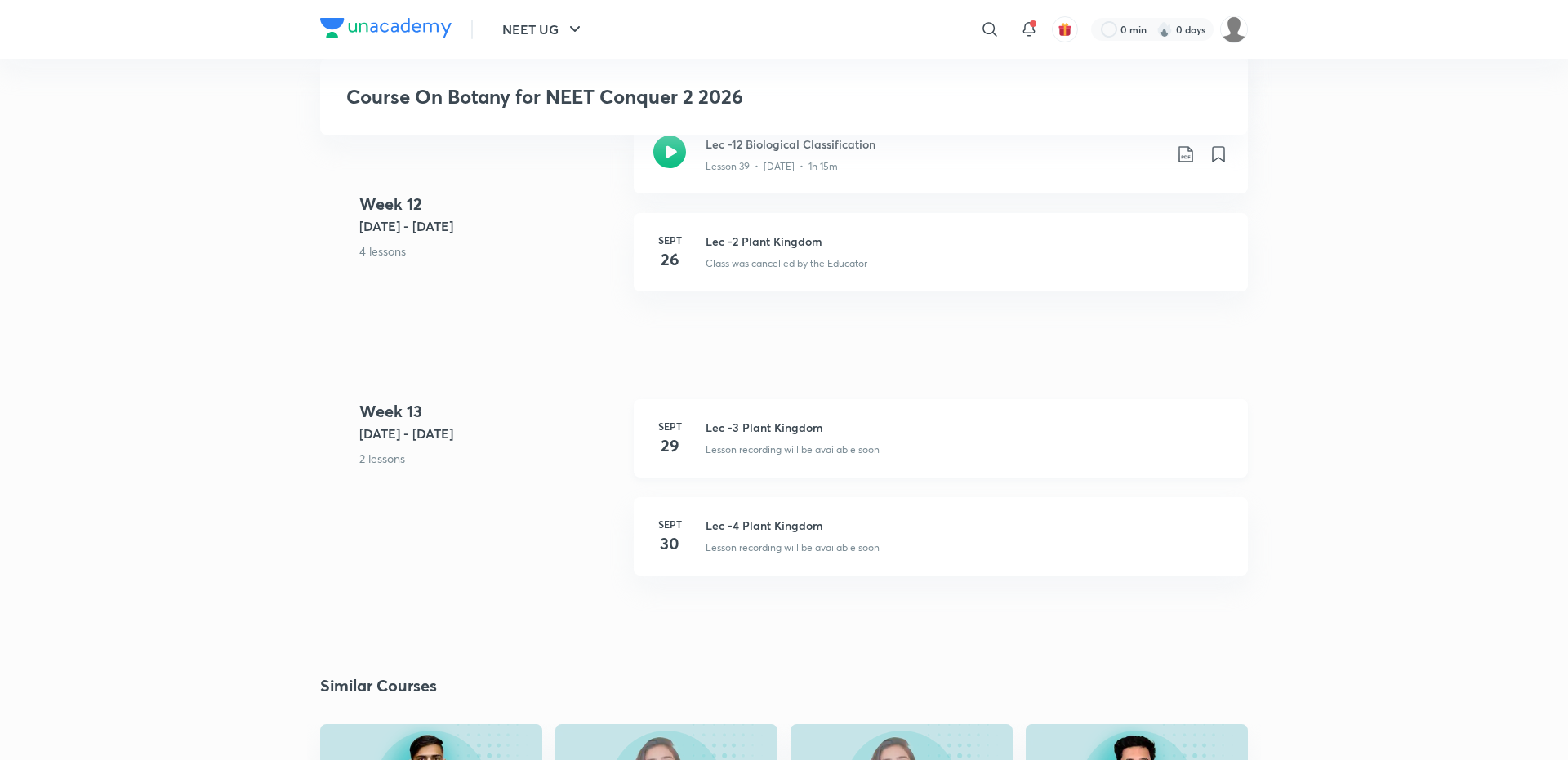
scroll to position [5298, 0]
click at [805, 151] on h3 "Lec -12 Biological Classification" at bounding box center [934, 142] width 457 height 17
click at [695, 457] on div "Sept 29 Lec -3 Plant Kingdom Lesson recording will be available soon" at bounding box center [940, 437] width 614 height 79
click at [755, 269] on div "Class was cancelled by the Educator" at bounding box center [967, 259] width 522 height 21
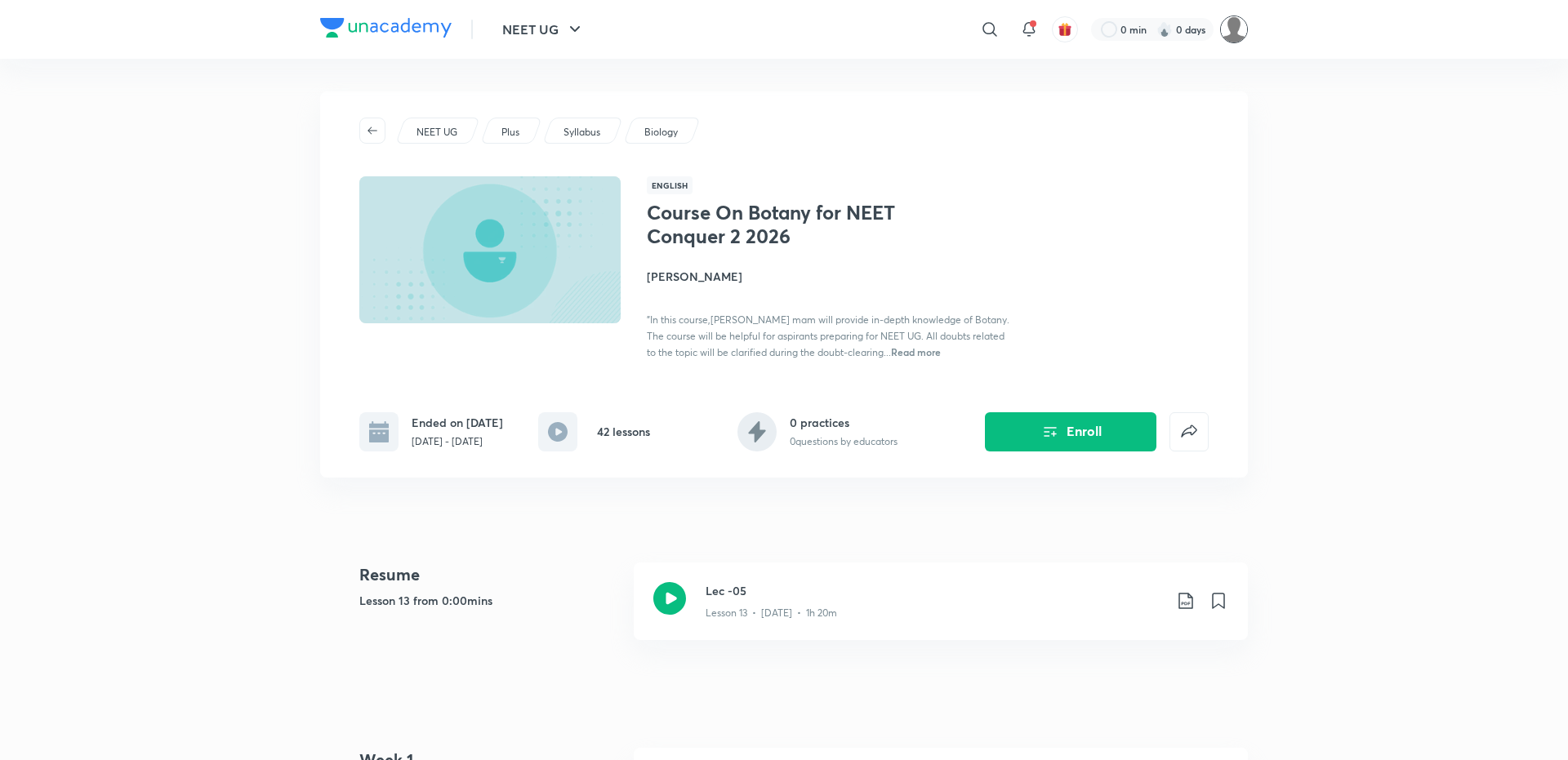
click at [1230, 31] on img at bounding box center [1234, 30] width 28 height 28
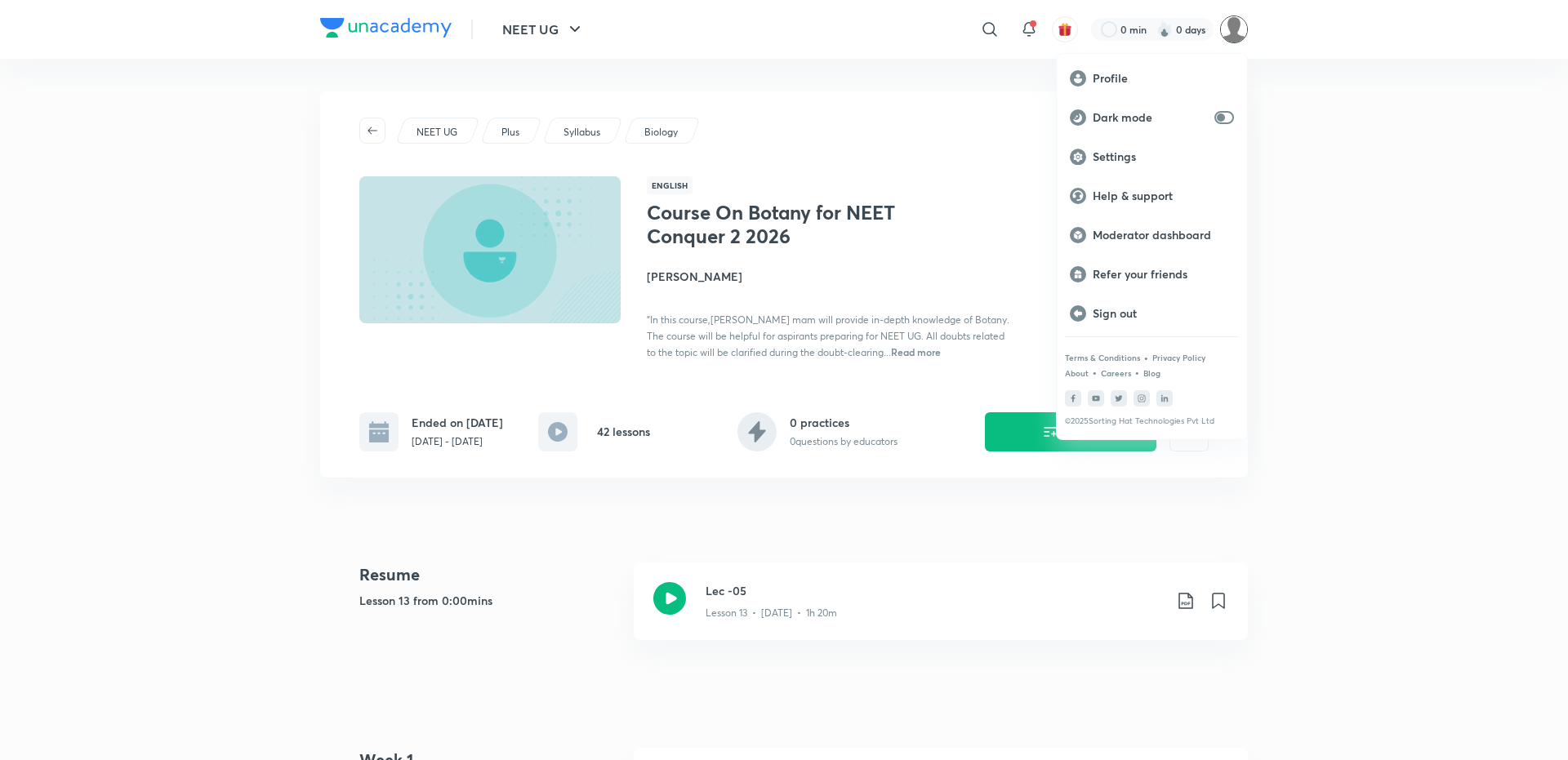
click at [778, 529] on div at bounding box center [784, 380] width 1568 height 760
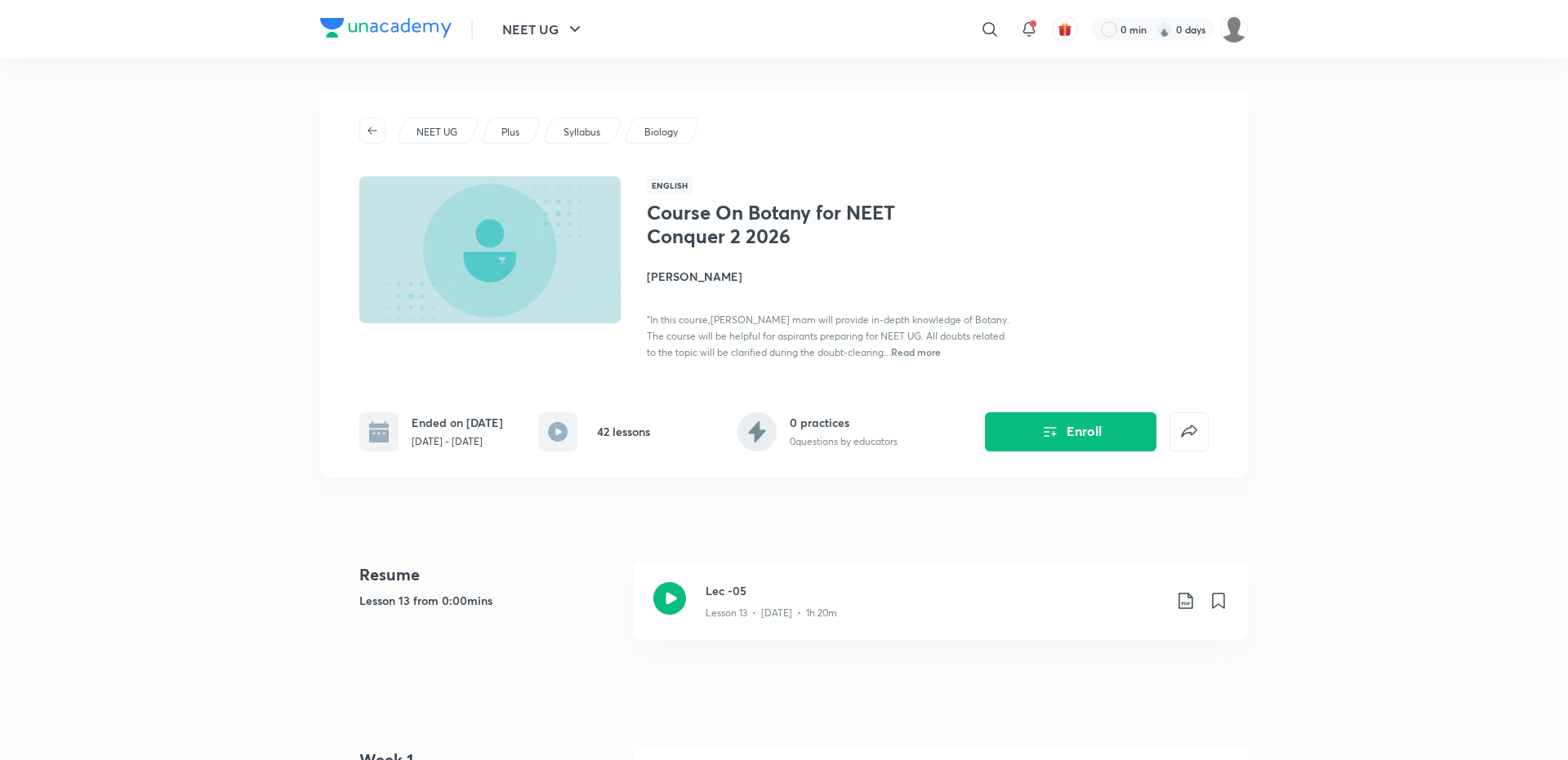
click at [700, 269] on h4 "[PERSON_NAME]" at bounding box center [829, 277] width 366 height 17
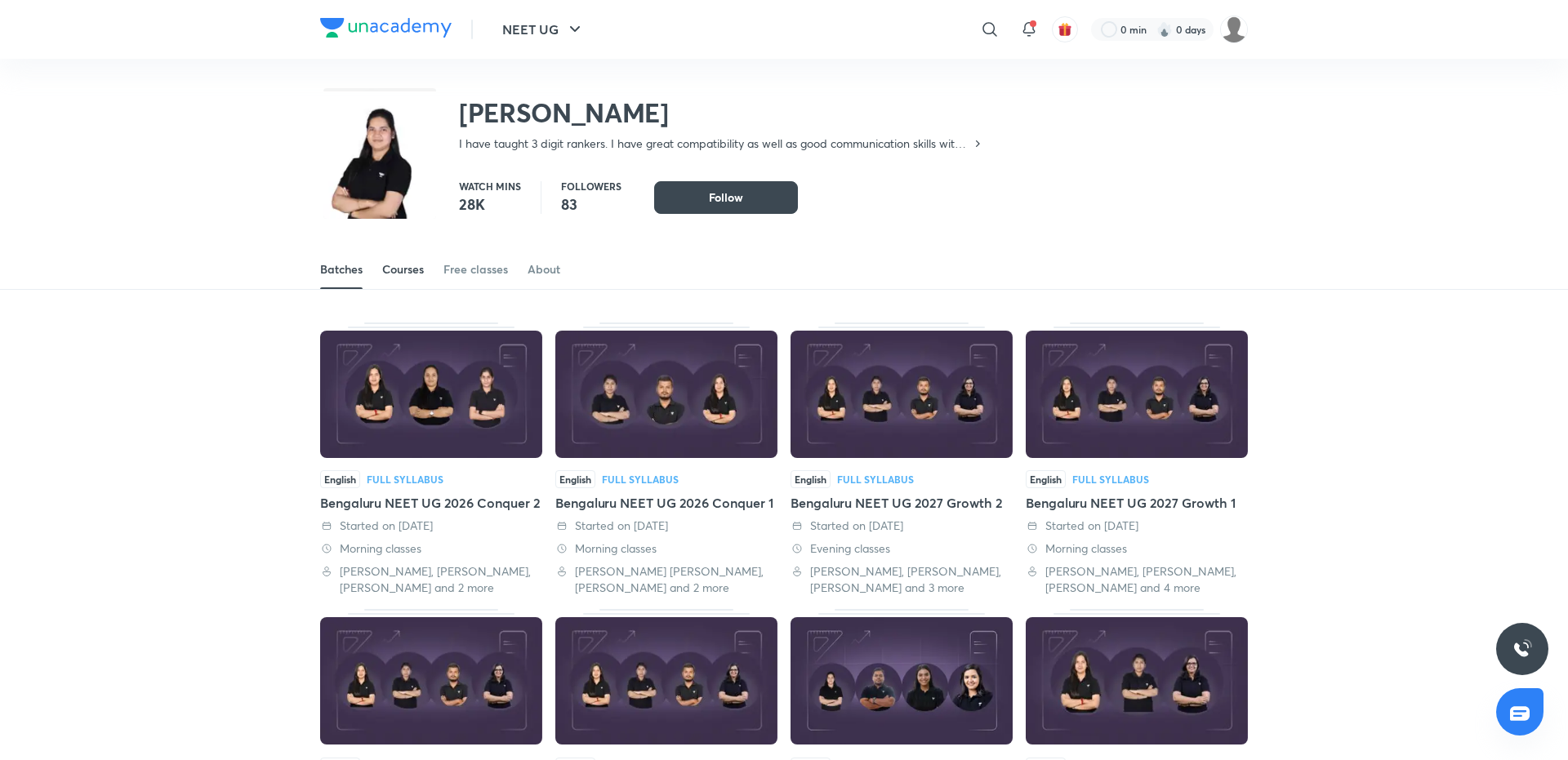
click at [390, 273] on div "Courses" at bounding box center [403, 269] width 42 height 17
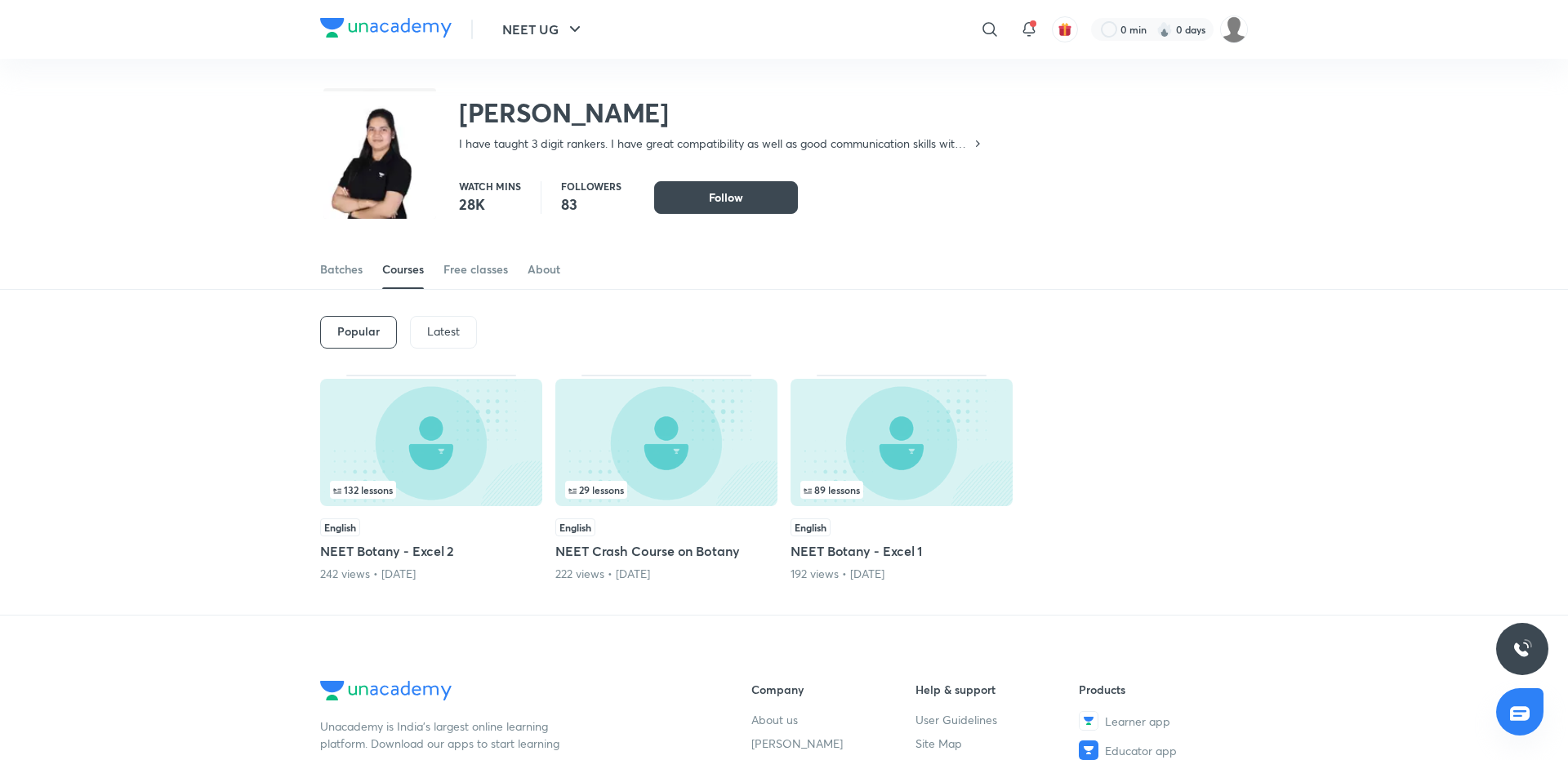
click at [427, 329] on p "Latest" at bounding box center [443, 331] width 32 height 13
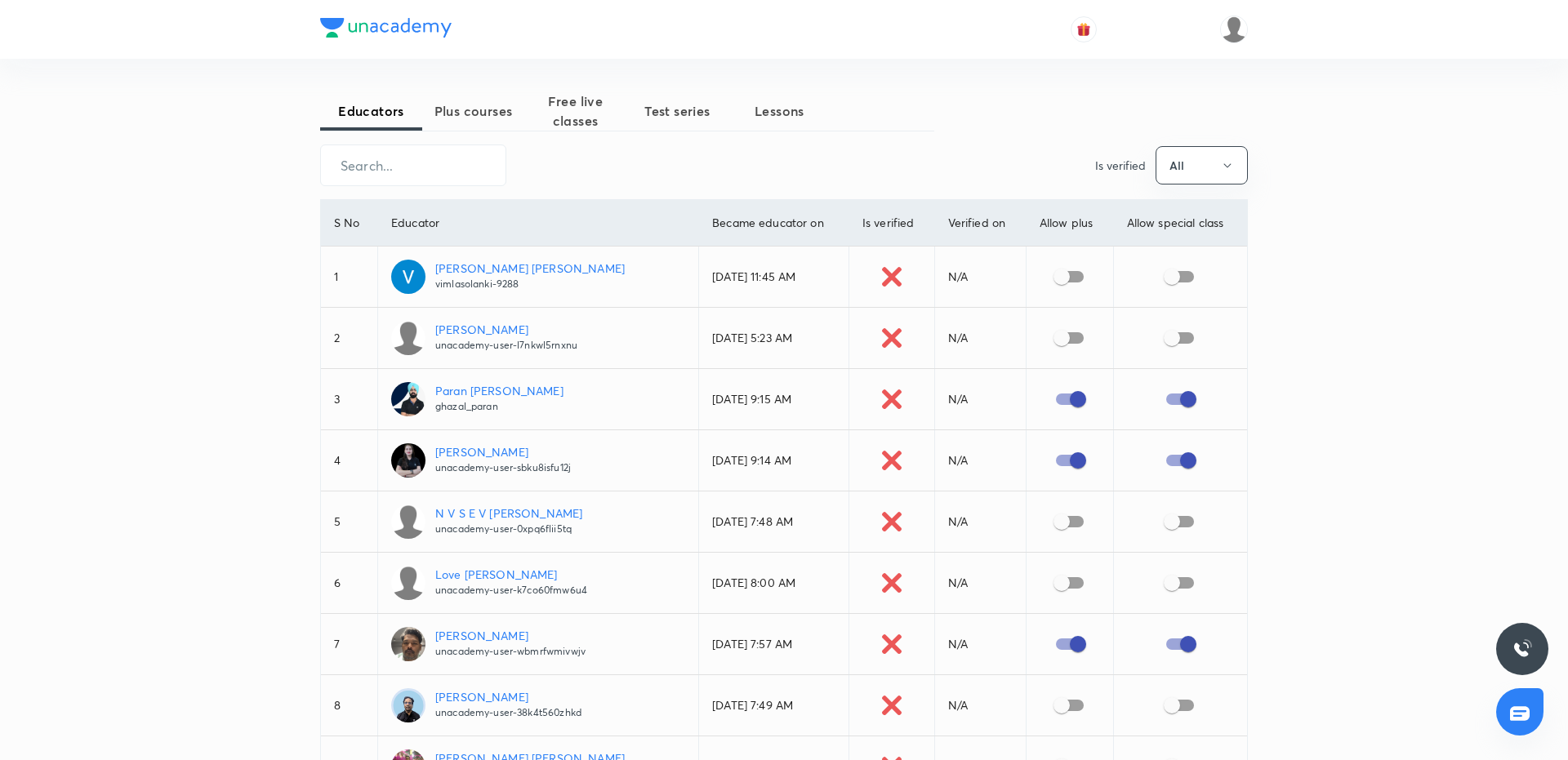
click at [486, 113] on span "Plus courses" at bounding box center [473, 111] width 102 height 19
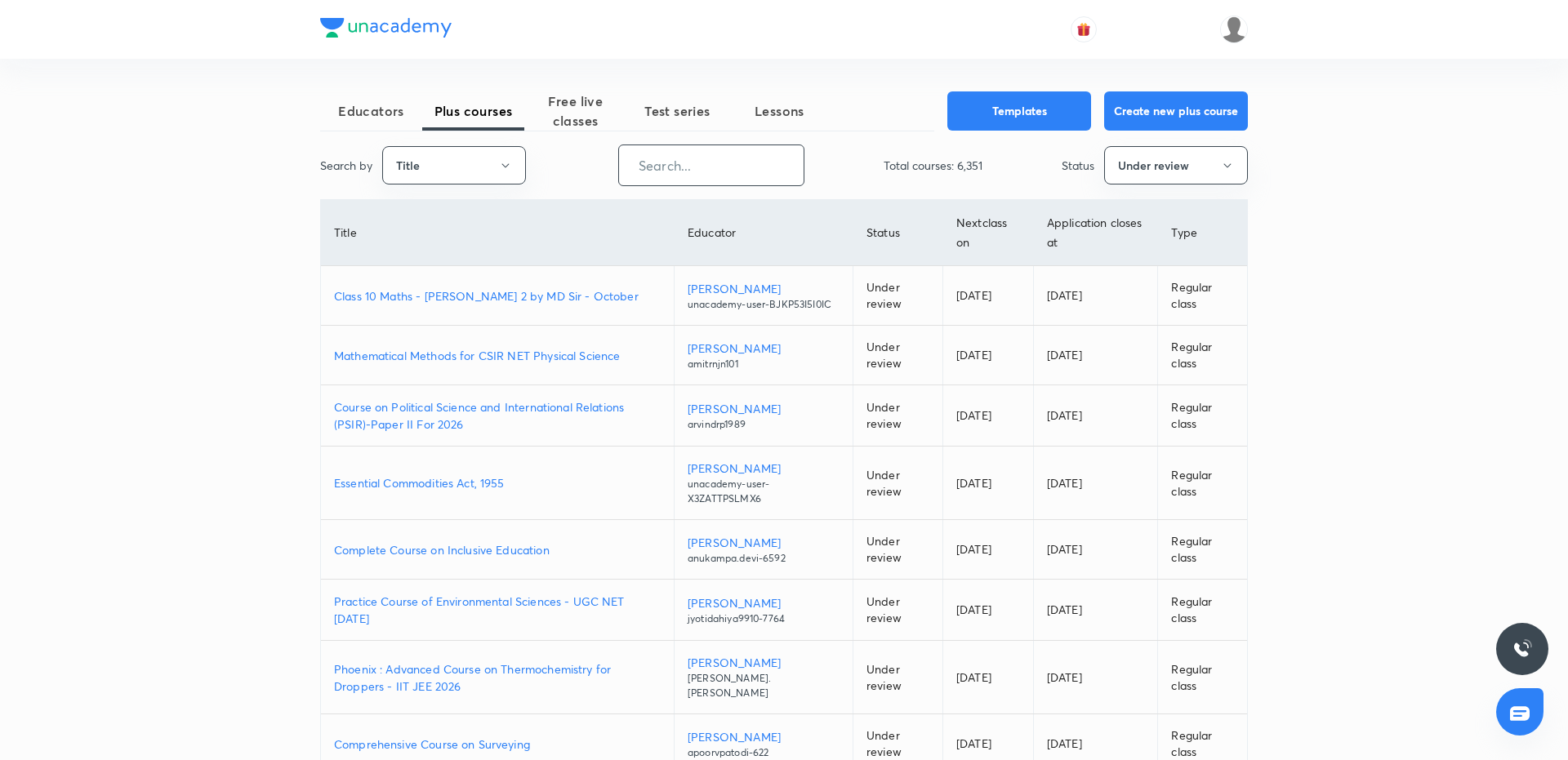
click at [665, 157] on input "text" at bounding box center [711, 165] width 184 height 42
paste input "Course On Botany for NEET Conquer 2 2026"
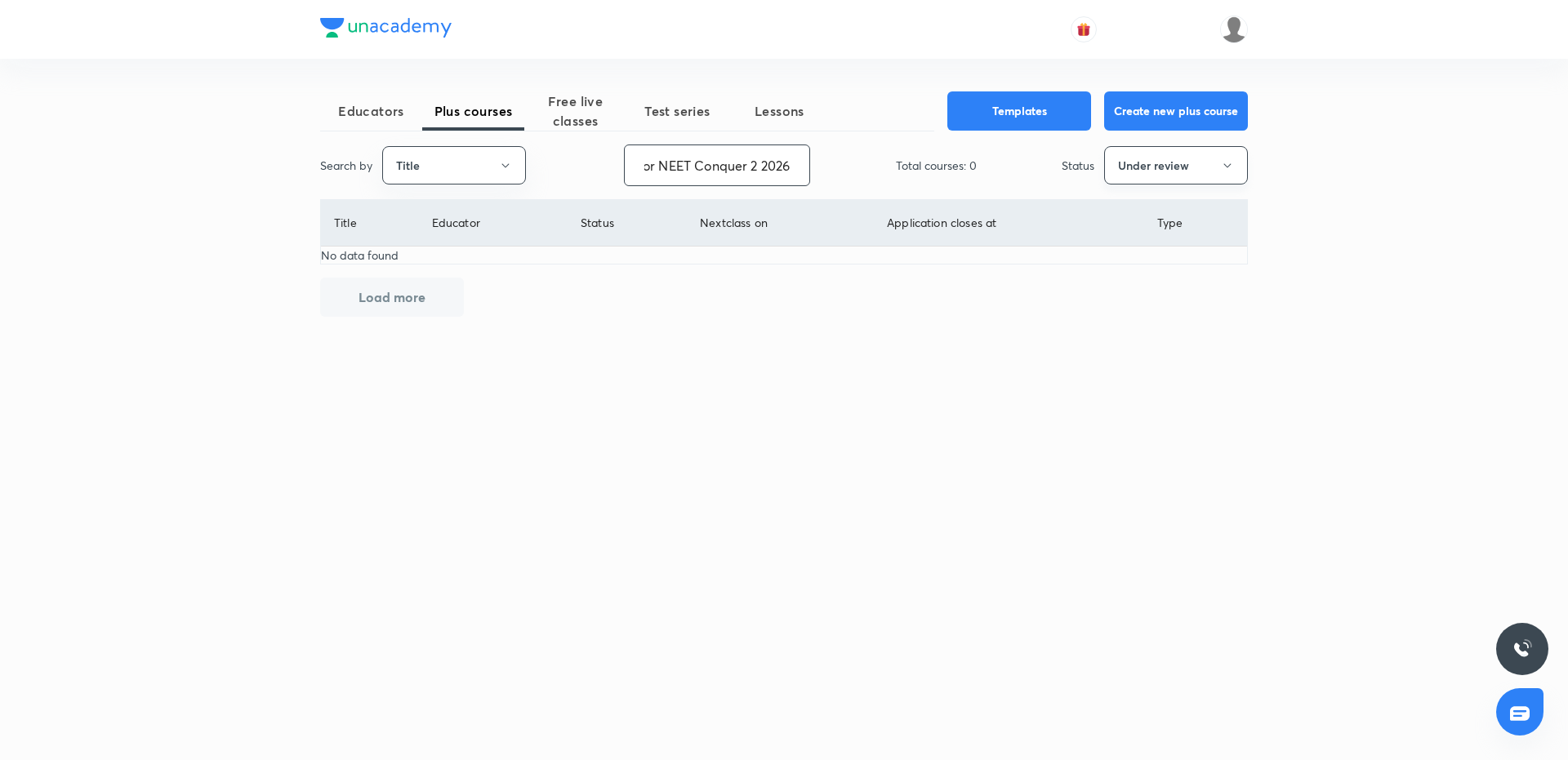
type input "Course On Botany for NEET Conquer 2 2026"
click at [1148, 183] on button "Under review" at bounding box center [1176, 165] width 144 height 38
click at [1121, 207] on span "All" at bounding box center [1176, 215] width 122 height 17
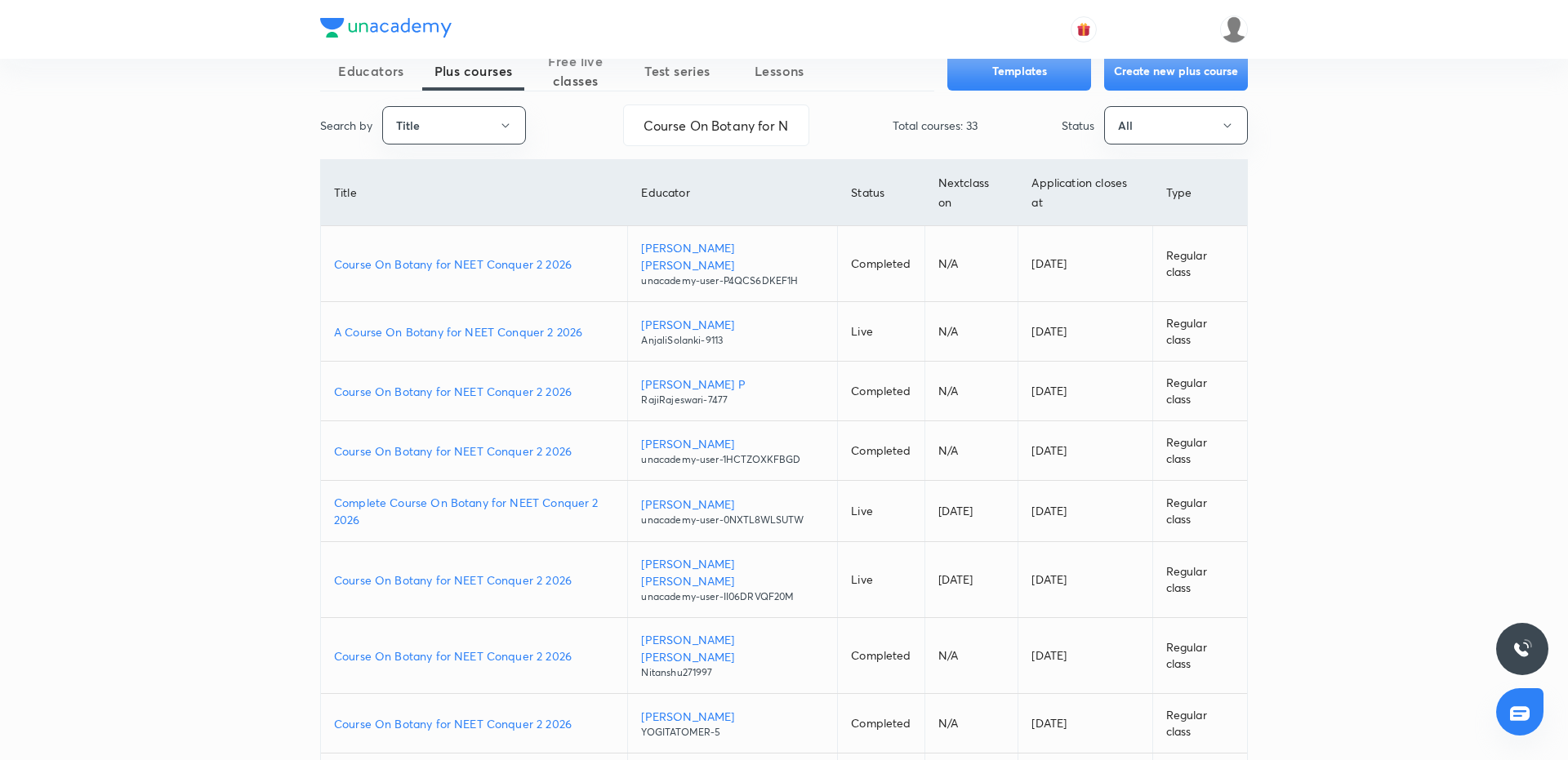
scroll to position [11, 0]
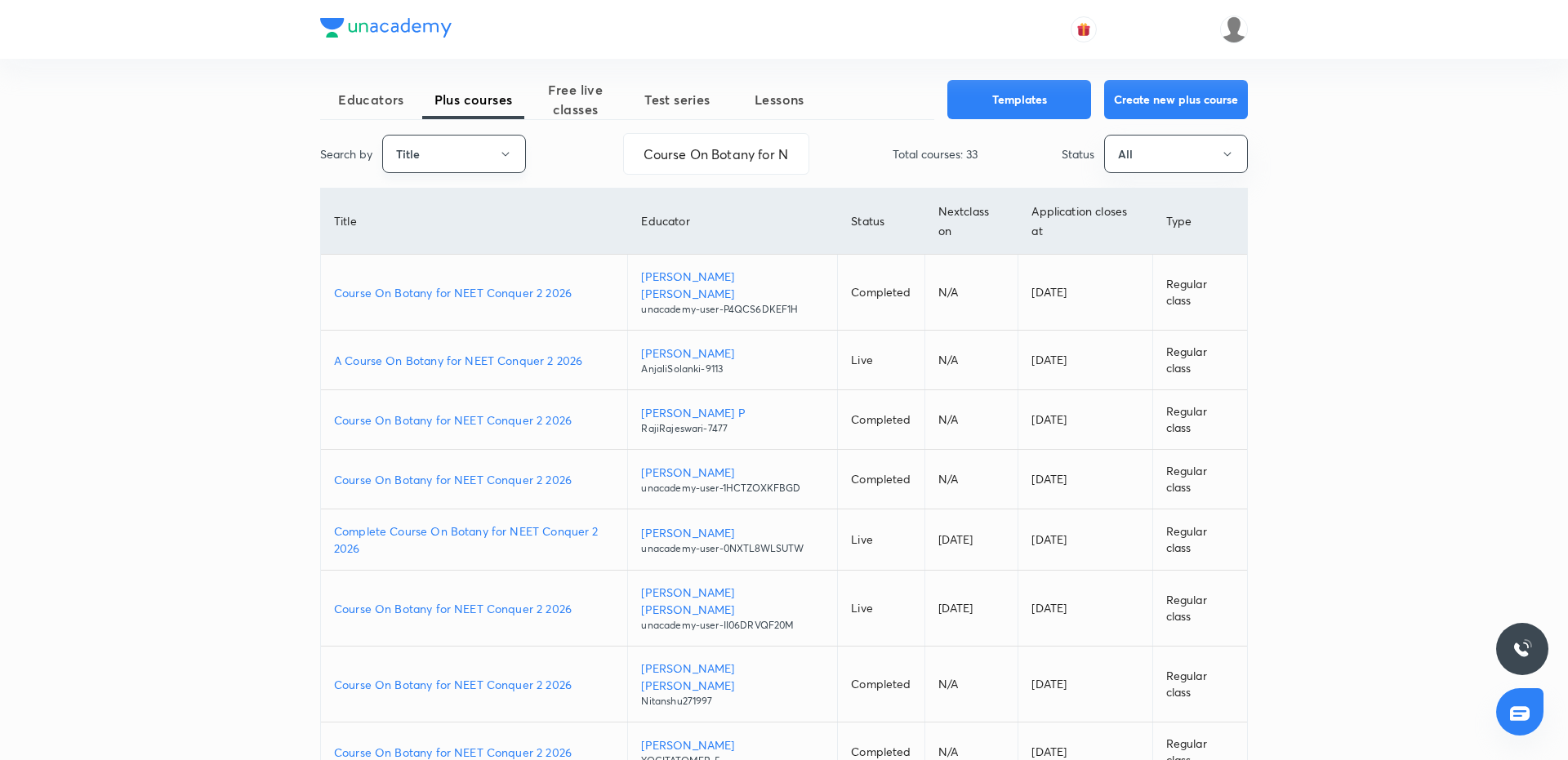
click at [468, 151] on button "Title" at bounding box center [453, 154] width 144 height 38
click at [427, 234] on span "Username" at bounding box center [454, 233] width 122 height 17
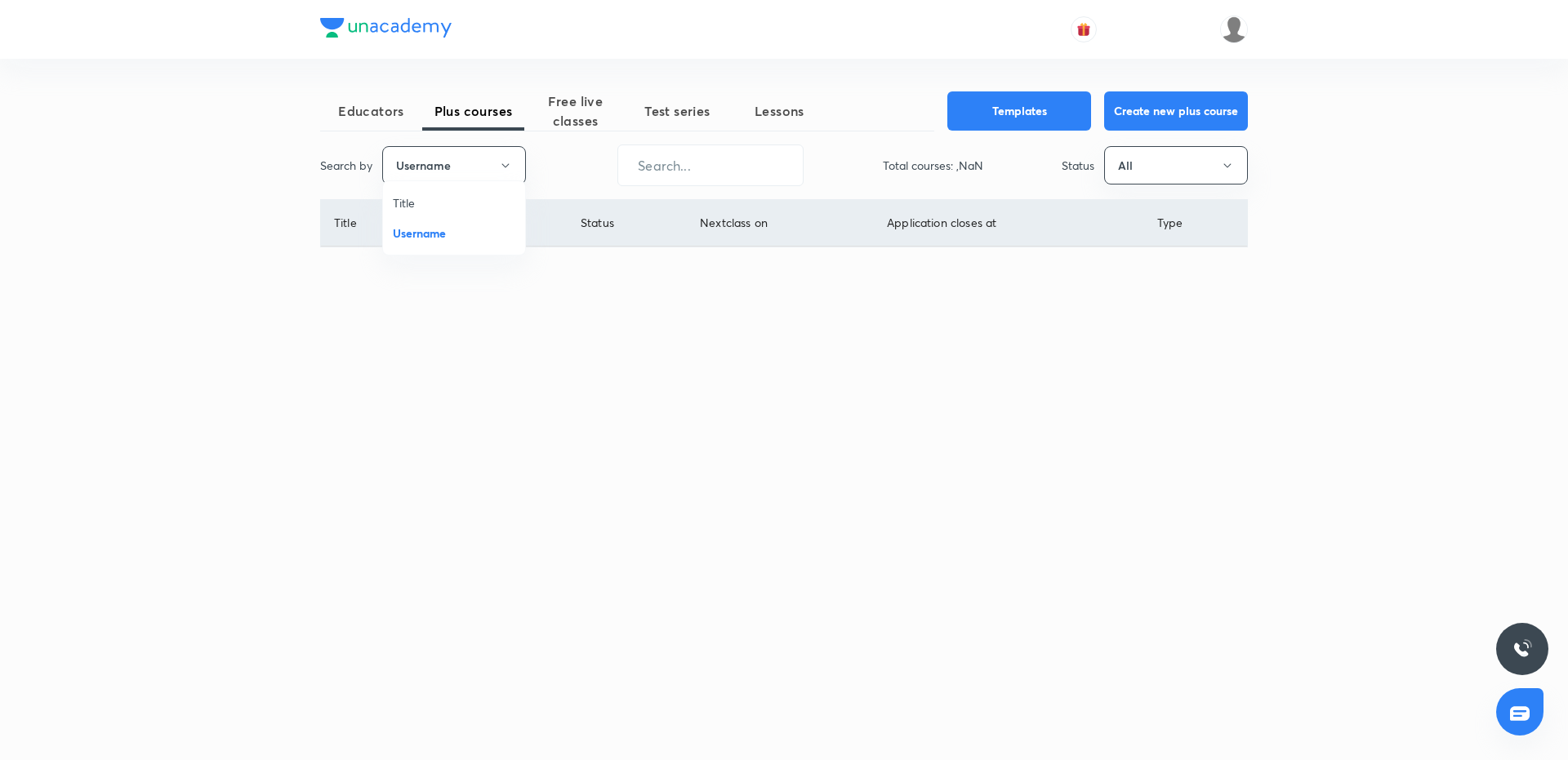
scroll to position [0, 0]
click at [693, 167] on input "text" at bounding box center [710, 165] width 184 height 42
click at [496, 168] on button "Username" at bounding box center [453, 165] width 144 height 38
click at [413, 213] on span "Title" at bounding box center [454, 215] width 122 height 17
click at [477, 164] on button "Title" at bounding box center [453, 165] width 144 height 38
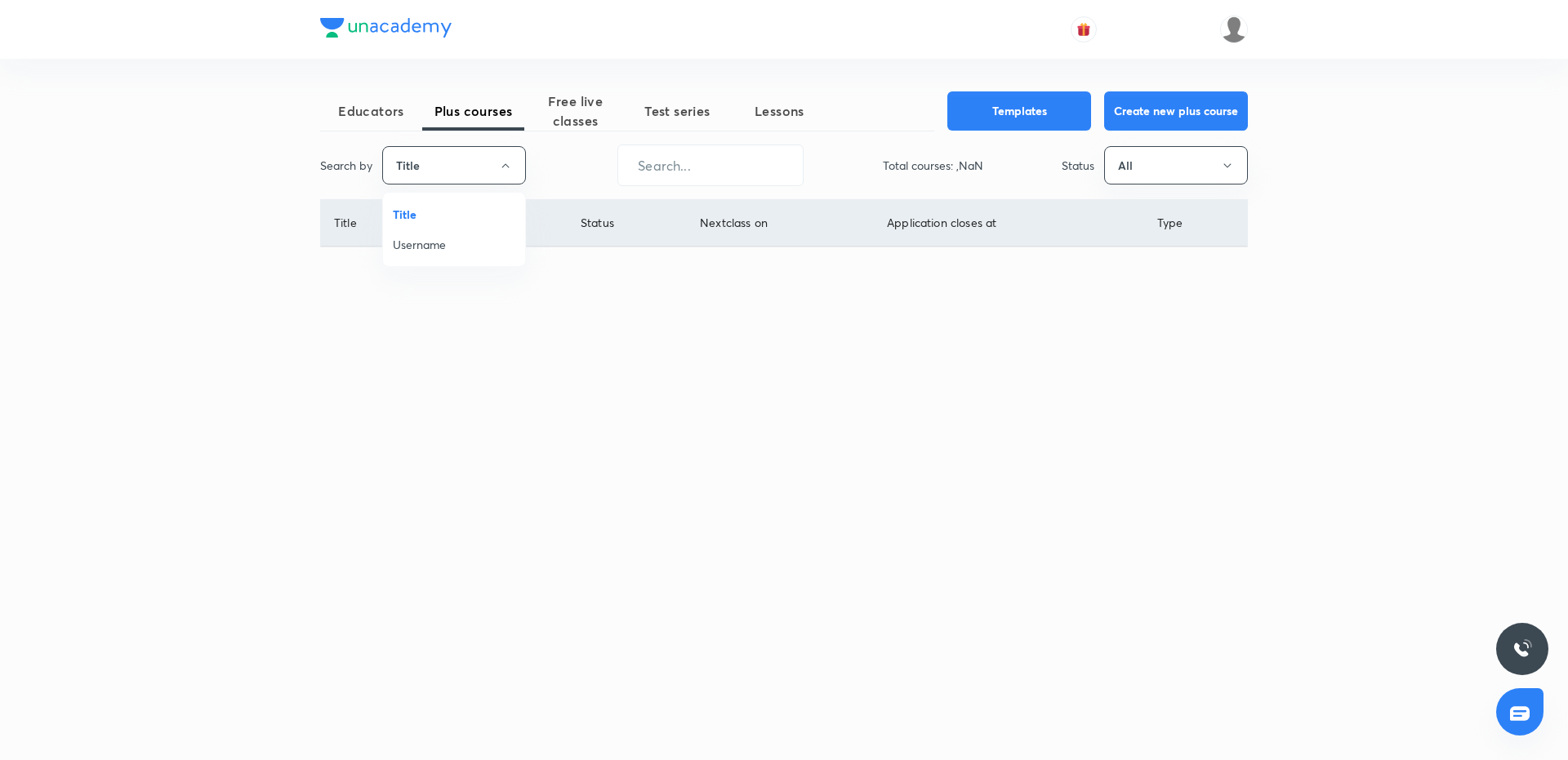
click at [419, 239] on span "Username" at bounding box center [454, 245] width 122 height 17
click at [473, 162] on button "Username" at bounding box center [453, 165] width 144 height 38
click at [425, 207] on span "Title" at bounding box center [454, 215] width 122 height 17
click at [713, 162] on input "text" at bounding box center [710, 165] width 184 height 42
paste input "Course On Botany for NEET Conquer 2 2026"
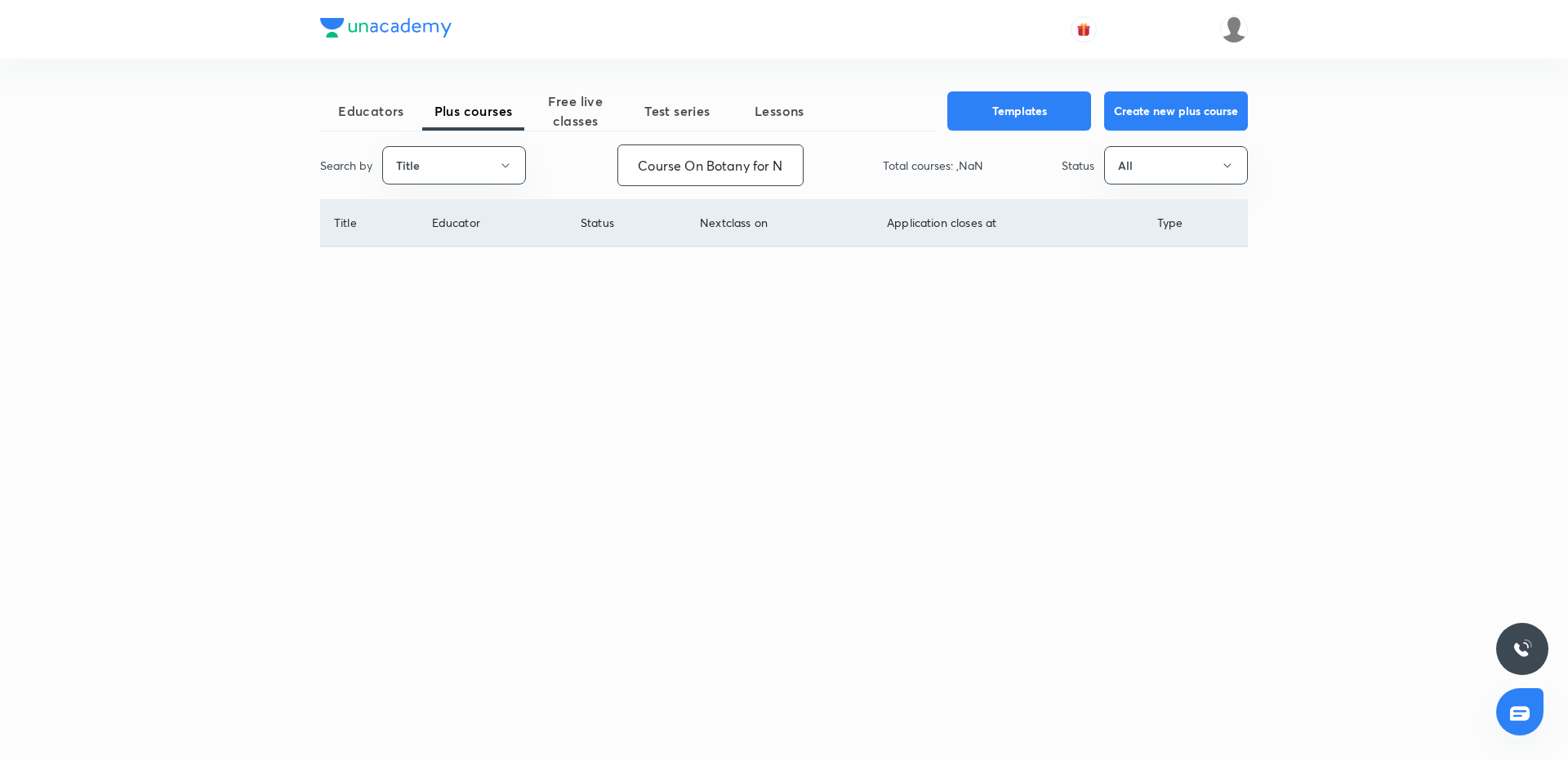
scroll to position [0, 130]
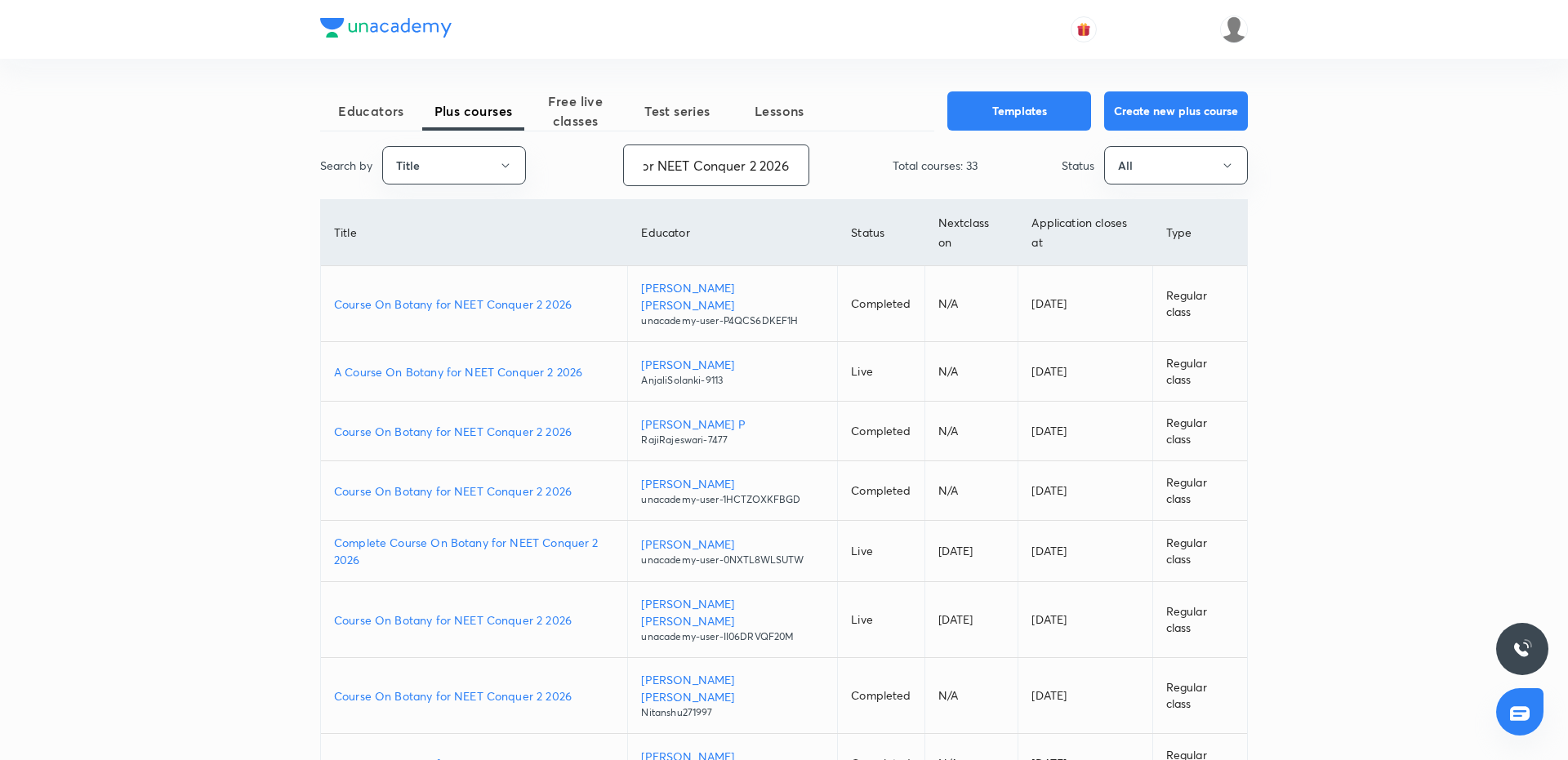
type input "Course On Botany for NEET Conquer 2 2026"
click at [520, 295] on p "Course On Botany for NEET Conquer 2 2026" at bounding box center [473, 304] width 280 height 17
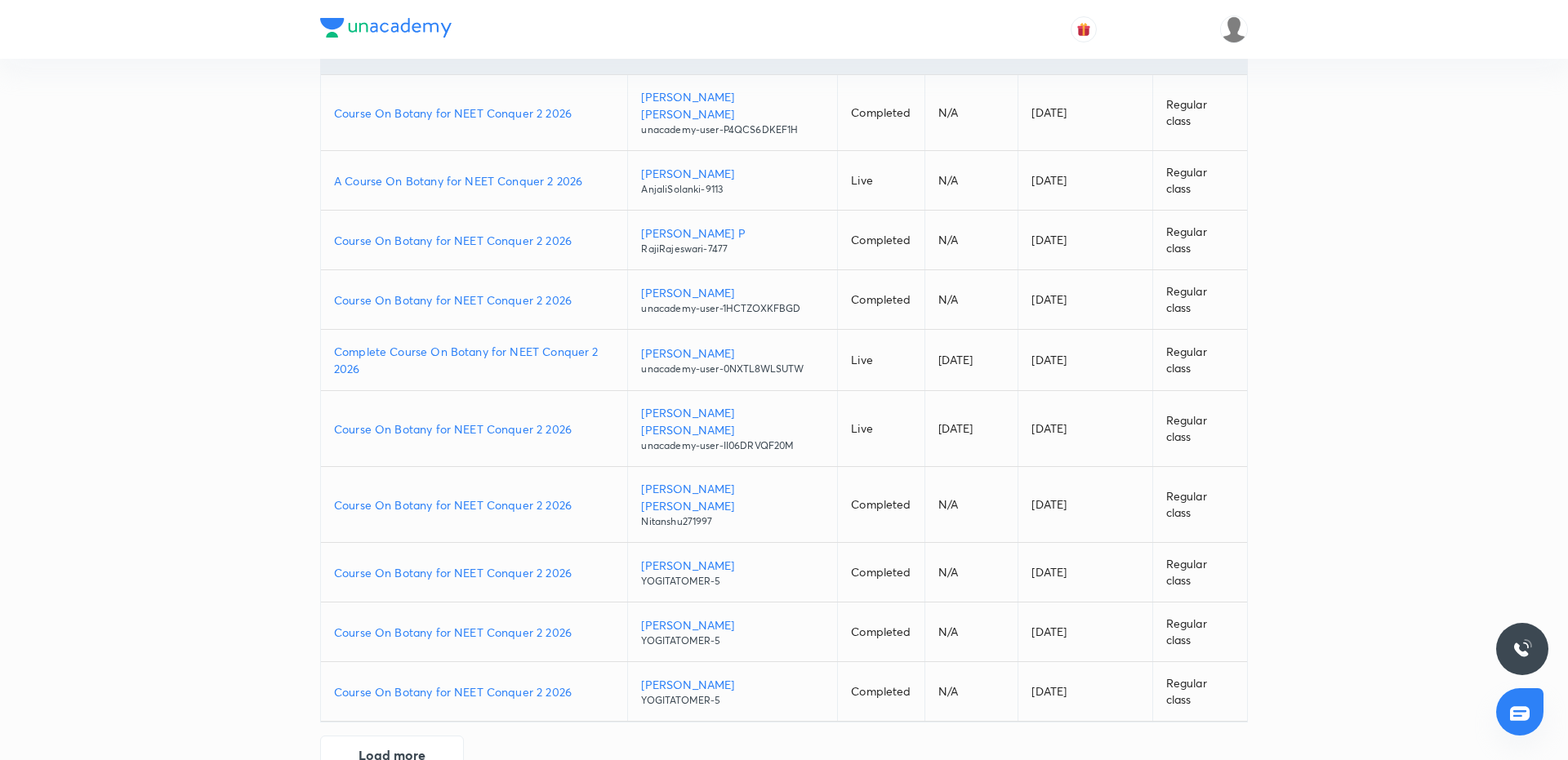
scroll to position [199, 0]
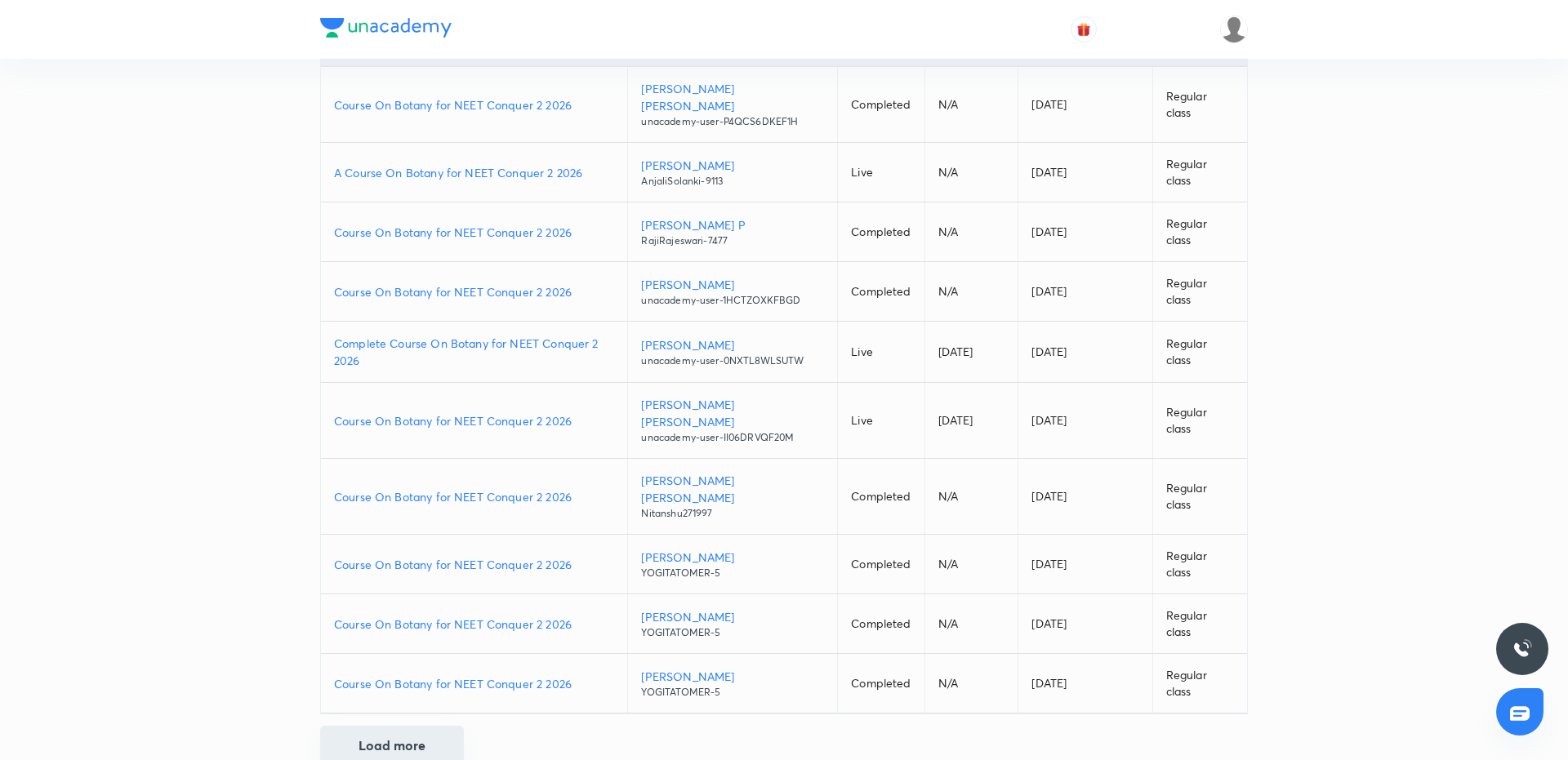
click at [391, 726] on button "Load more" at bounding box center [391, 745] width 144 height 39
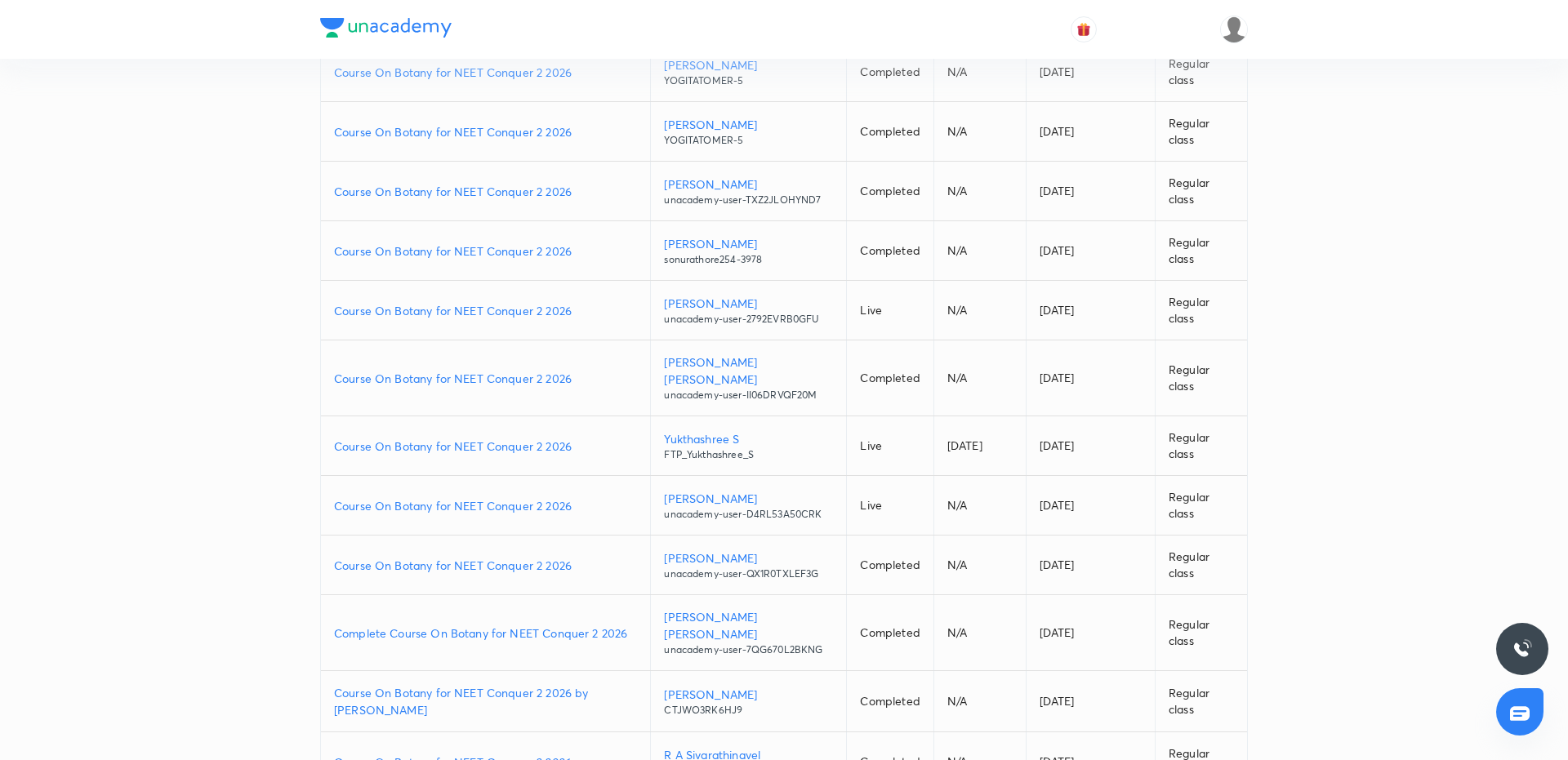
scroll to position [792, 0]
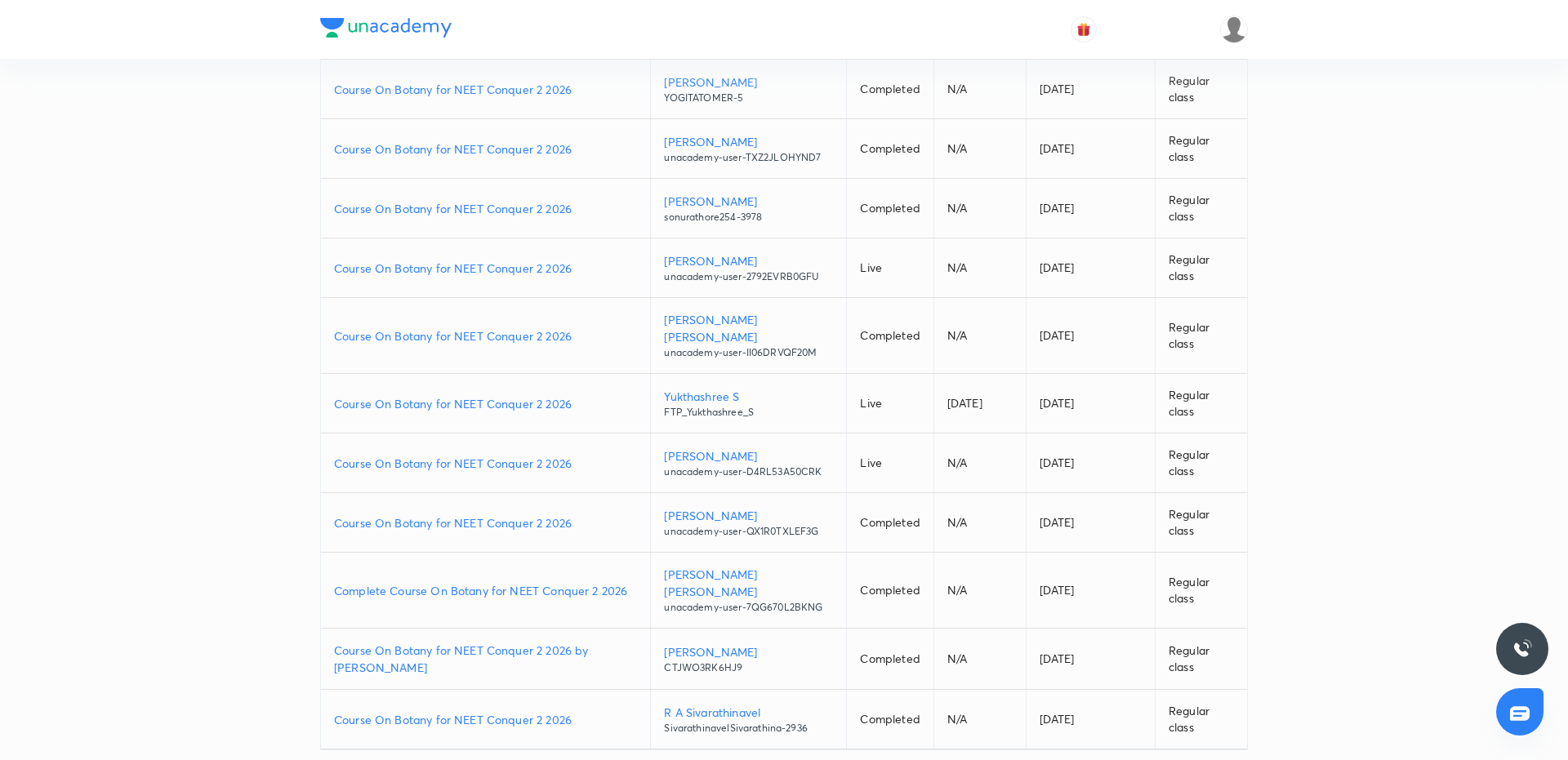
click at [491, 259] on p "Course On Botany for NEET Conquer 2 2026" at bounding box center [485, 268] width 303 height 17
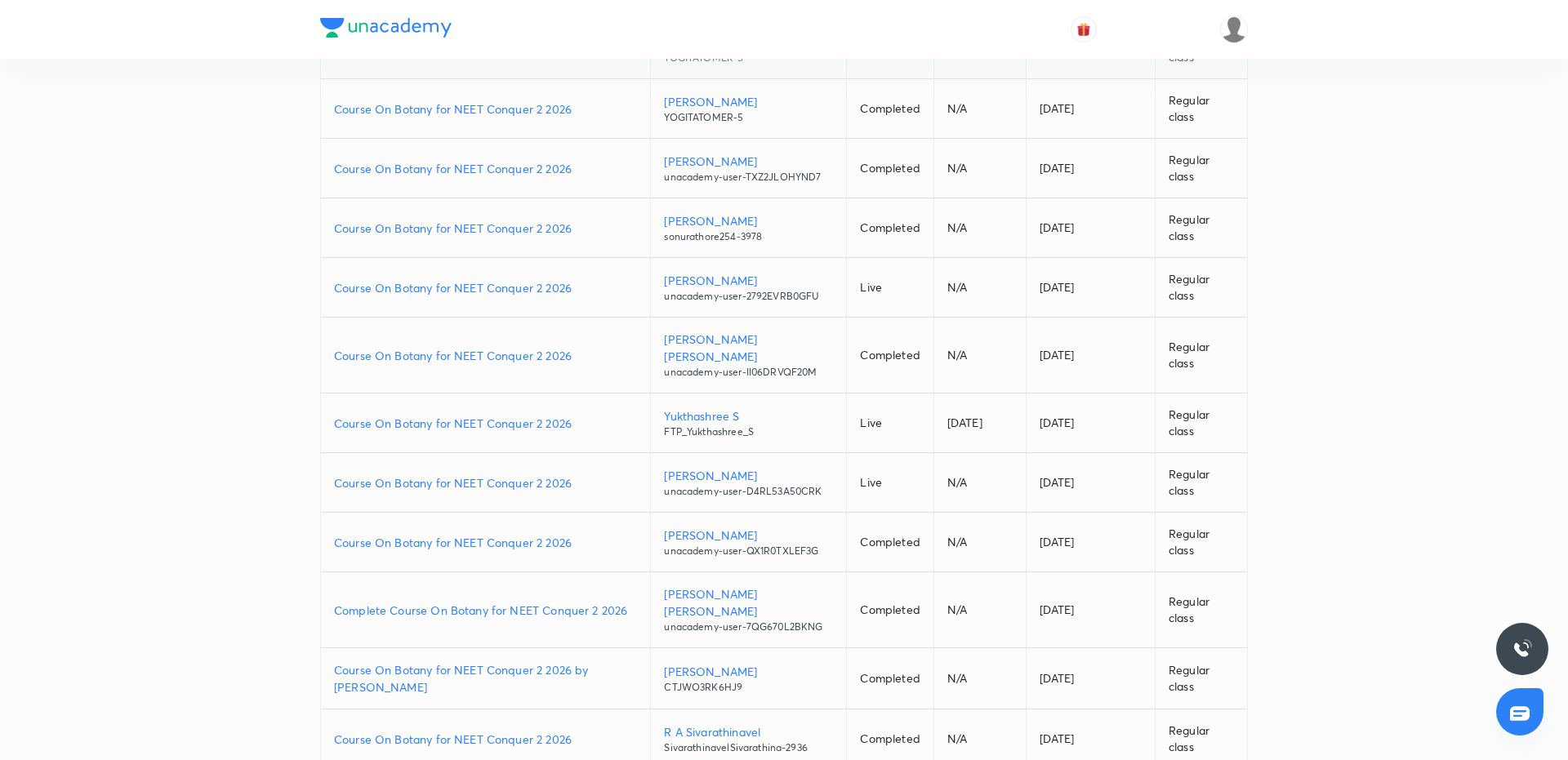
scroll to position [768, 0]
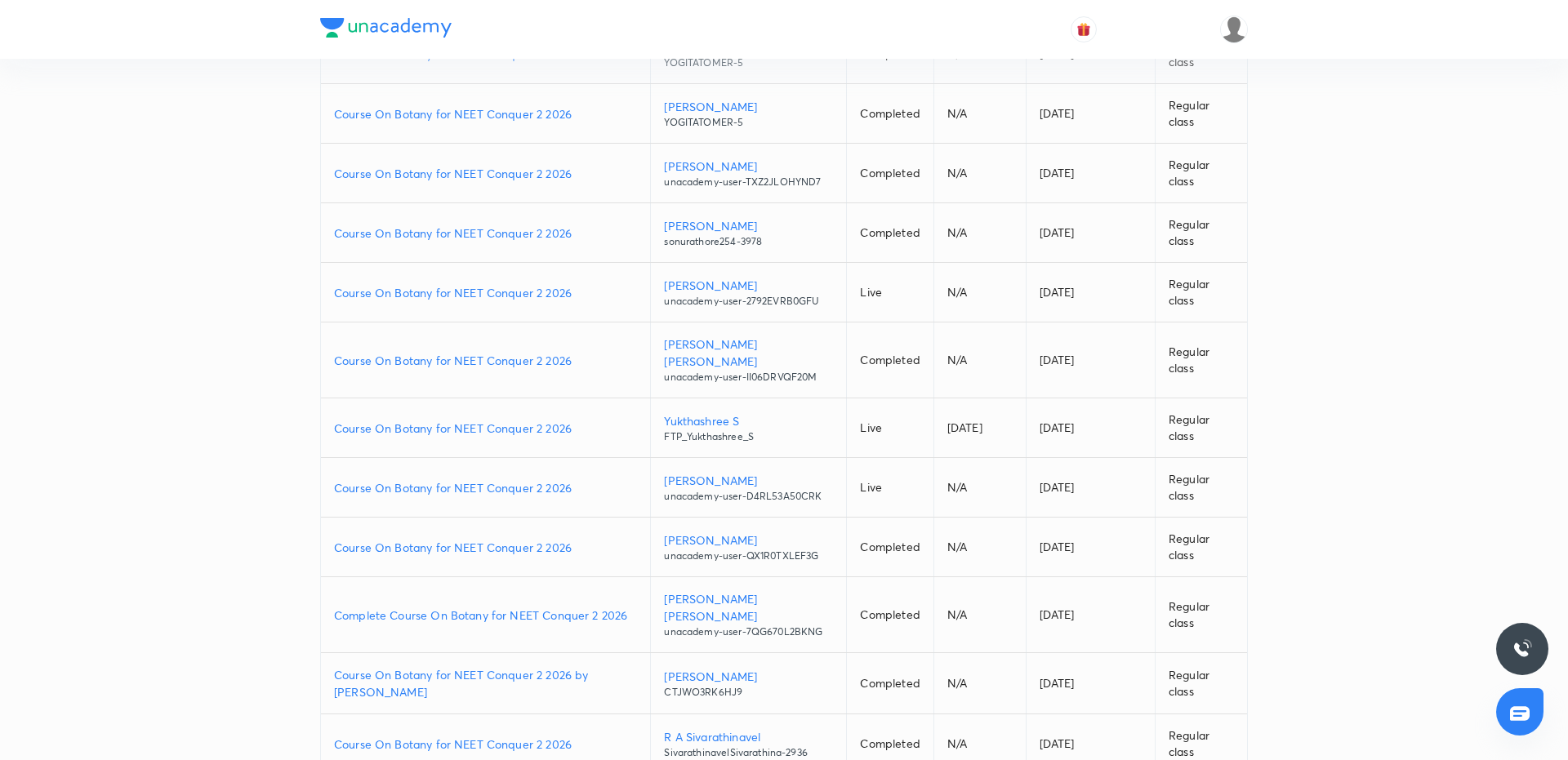
click at [520, 284] on p "Course On Botany for NEET Conquer 2 2026" at bounding box center [485, 293] width 303 height 17
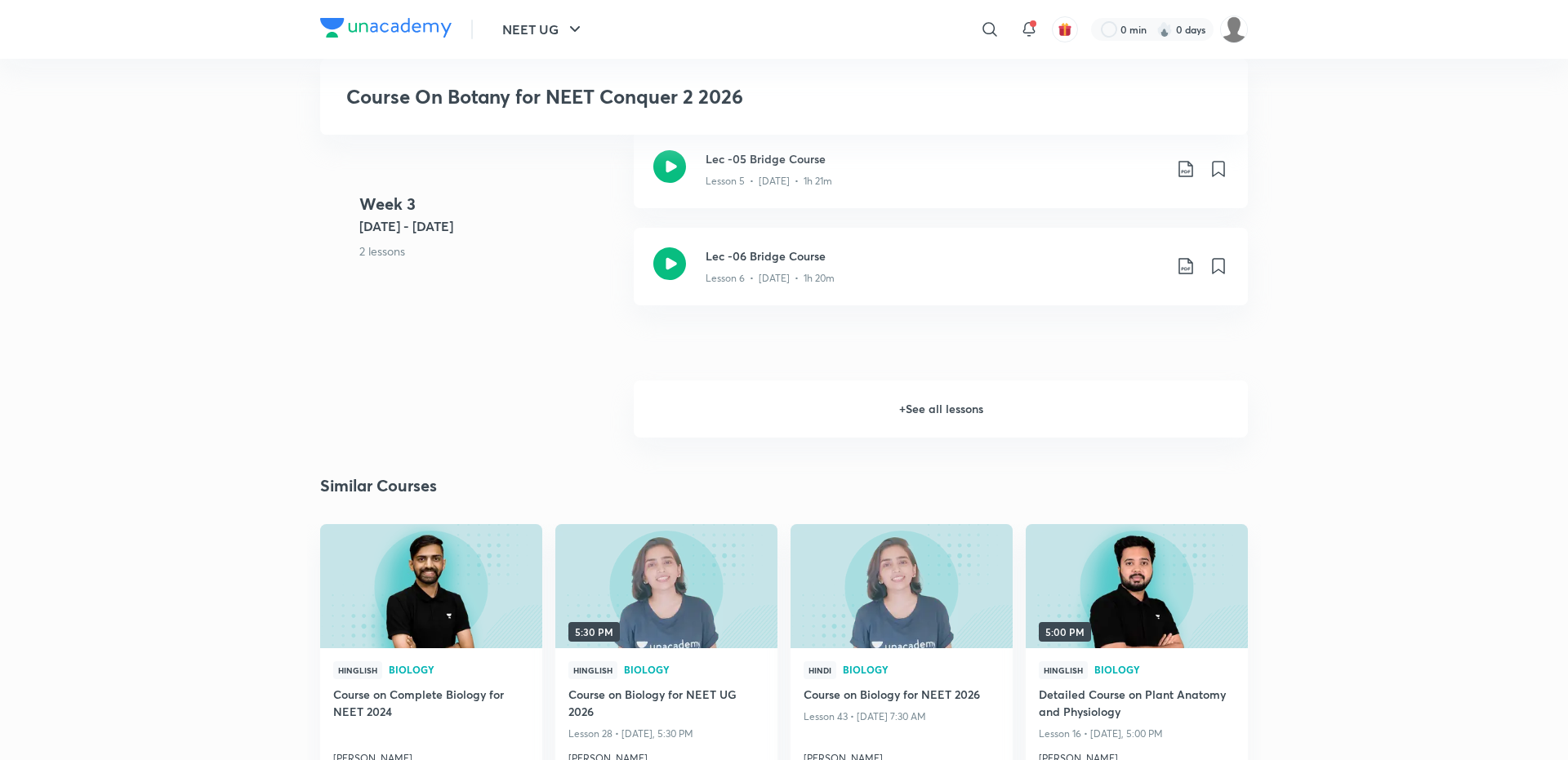
scroll to position [1184, 0]
click at [846, 432] on h6 "+ See all lessons" at bounding box center [940, 408] width 614 height 57
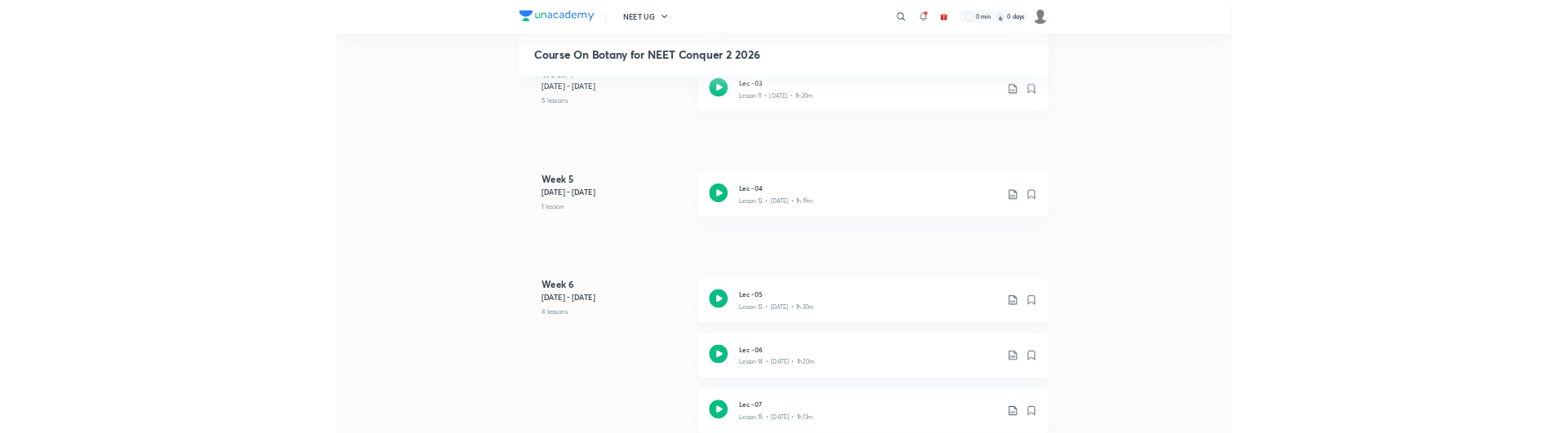
scroll to position [1867, 0]
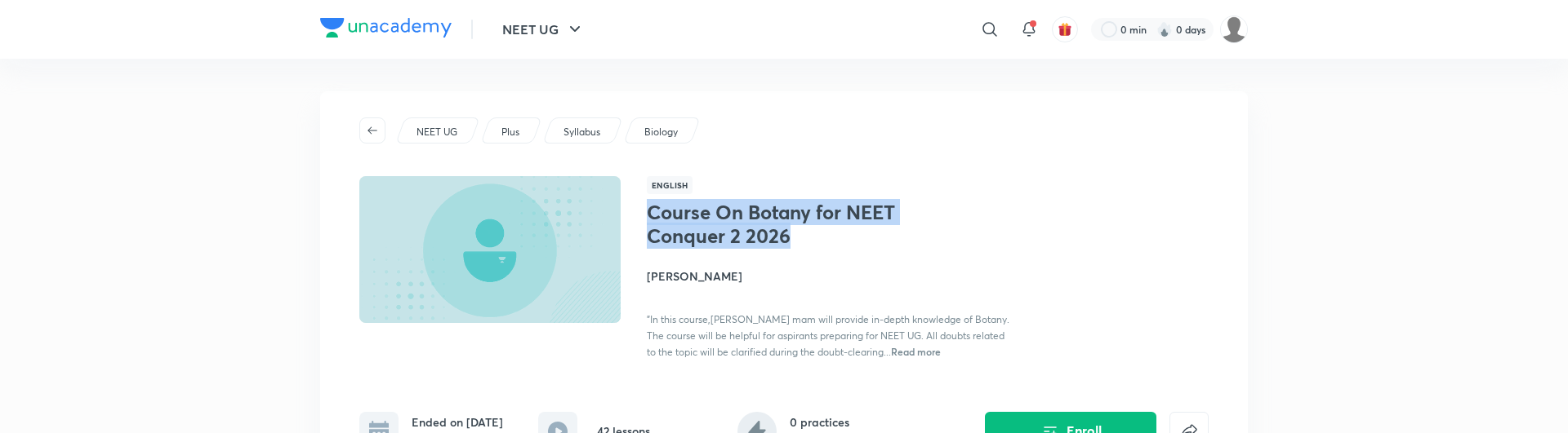
drag, startPoint x: 649, startPoint y: 210, endPoint x: 808, endPoint y: 242, distance: 162.2
click at [809, 242] on h1 "Course On Botany for NEET Conquer 2 2026" at bounding box center [780, 224] width 267 height 47
copy h1 "Course On Botany for NEET Conquer 2 2026"
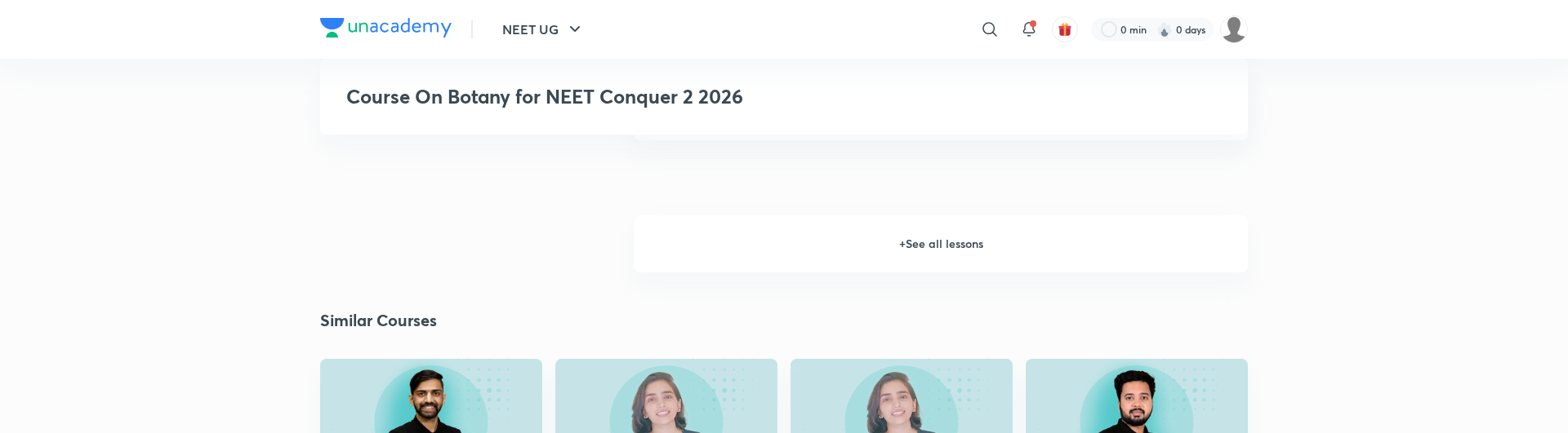
scroll to position [1368, 0]
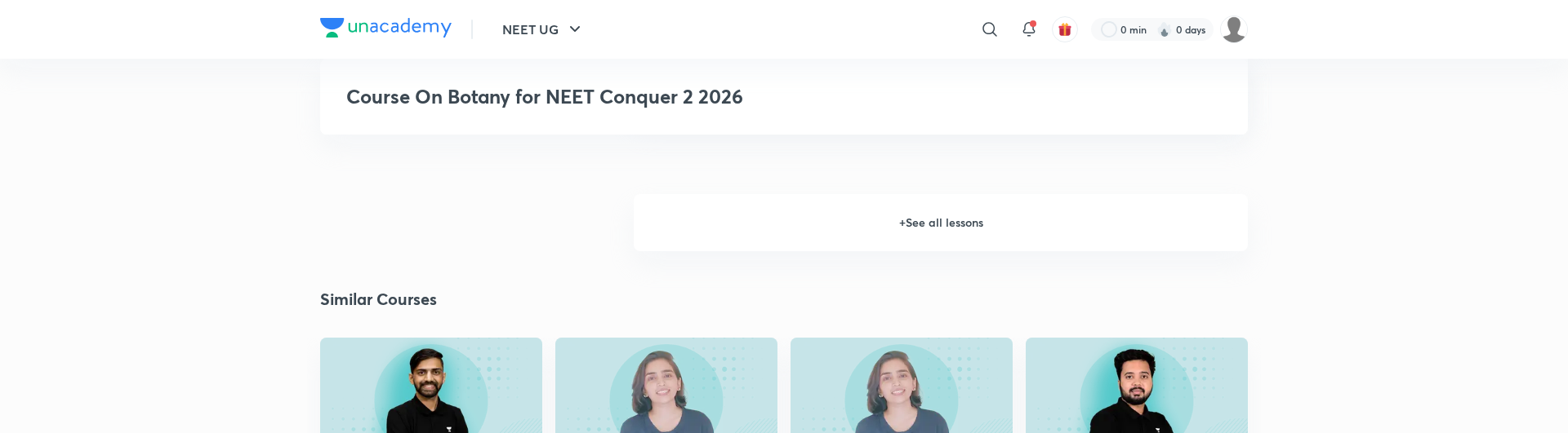
click at [943, 251] on h6 "+ See all lessons" at bounding box center [940, 222] width 614 height 57
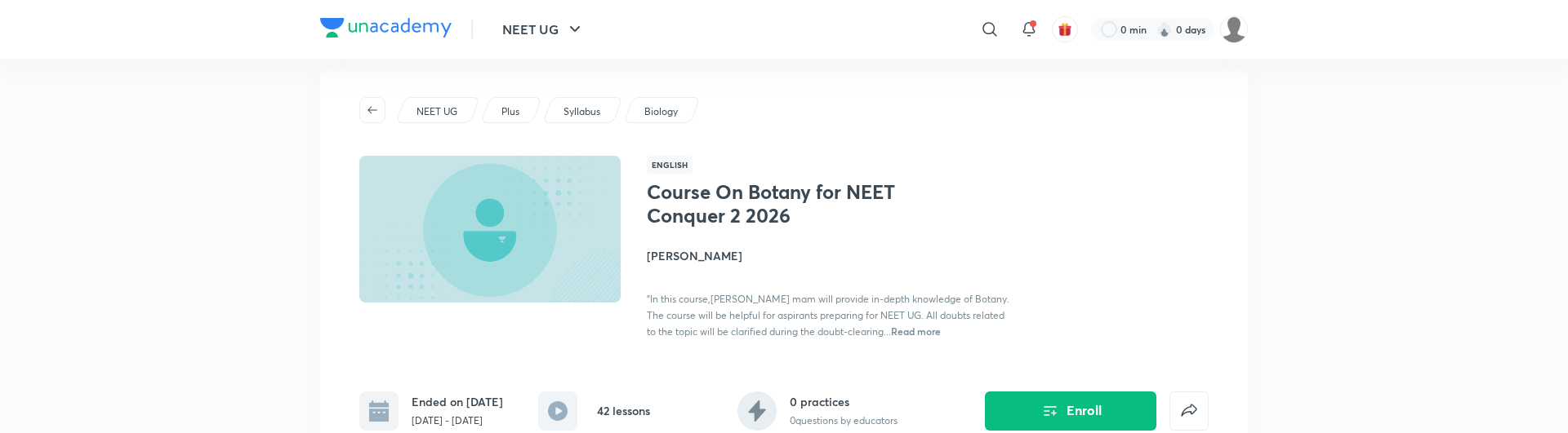
scroll to position [19, 0]
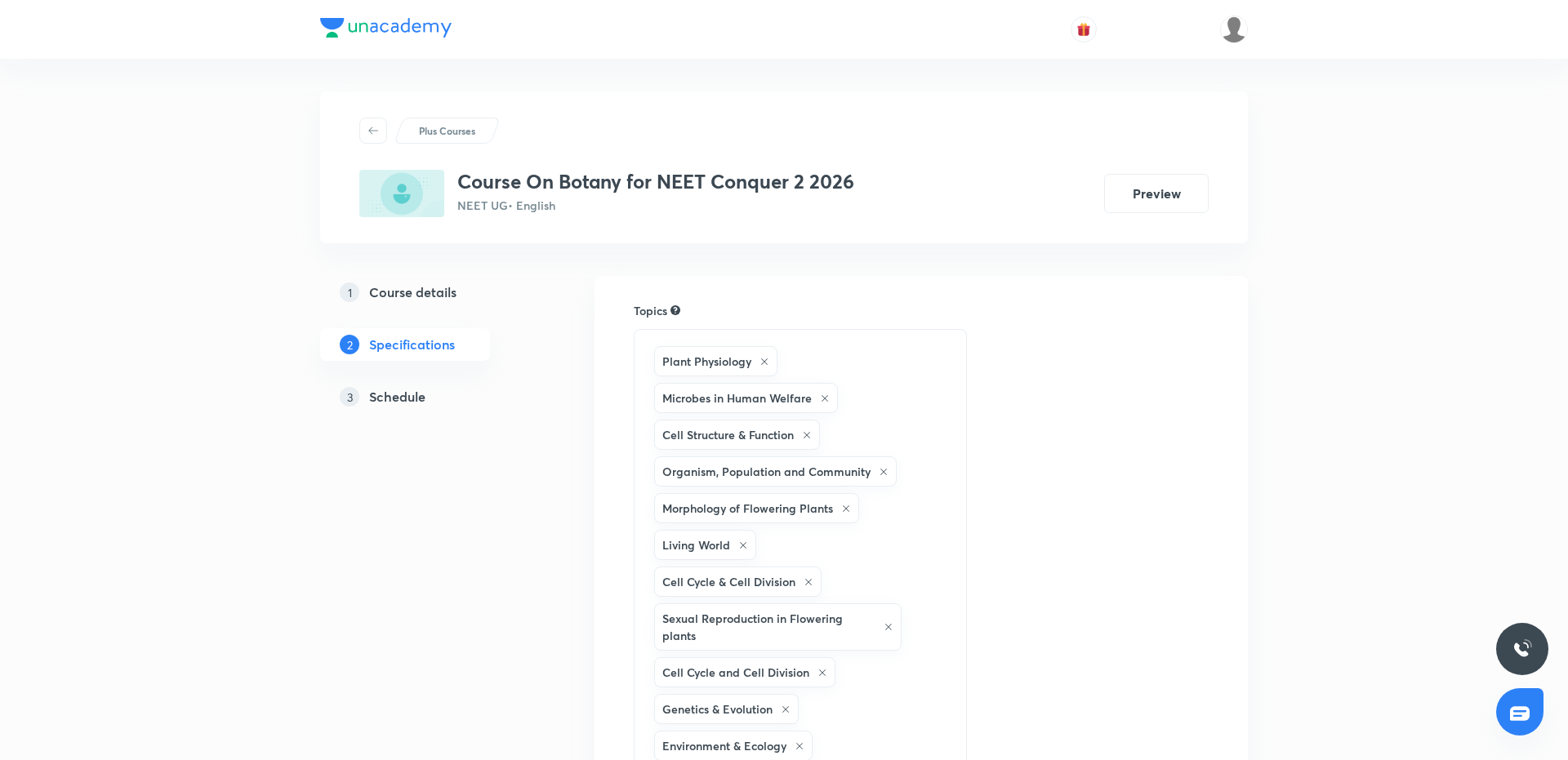
click at [406, 398] on h5 "Schedule" at bounding box center [397, 397] width 57 height 19
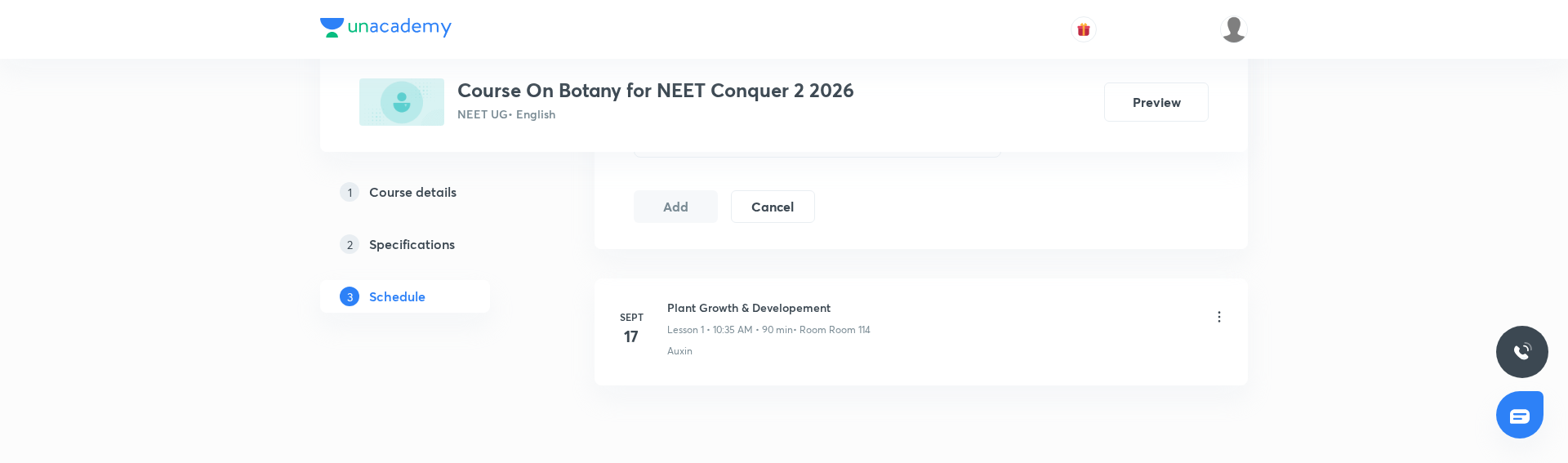
scroll to position [902, 0]
click at [1142, 103] on button "Preview" at bounding box center [1157, 100] width 105 height 39
click at [1152, 107] on button "Preview" at bounding box center [1157, 100] width 105 height 39
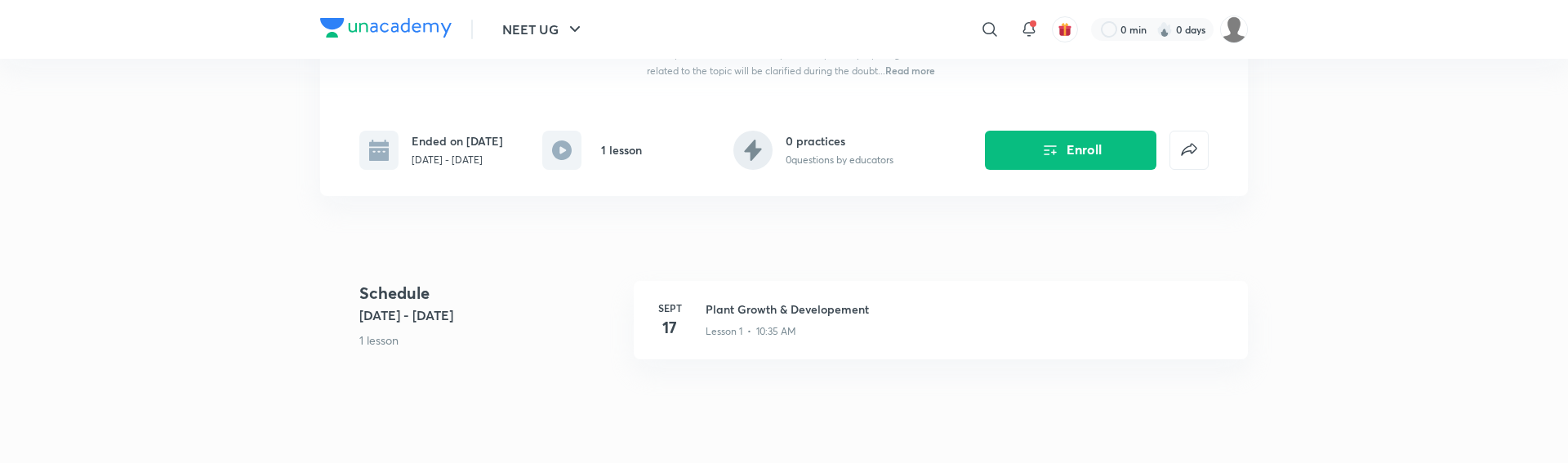
scroll to position [285, 0]
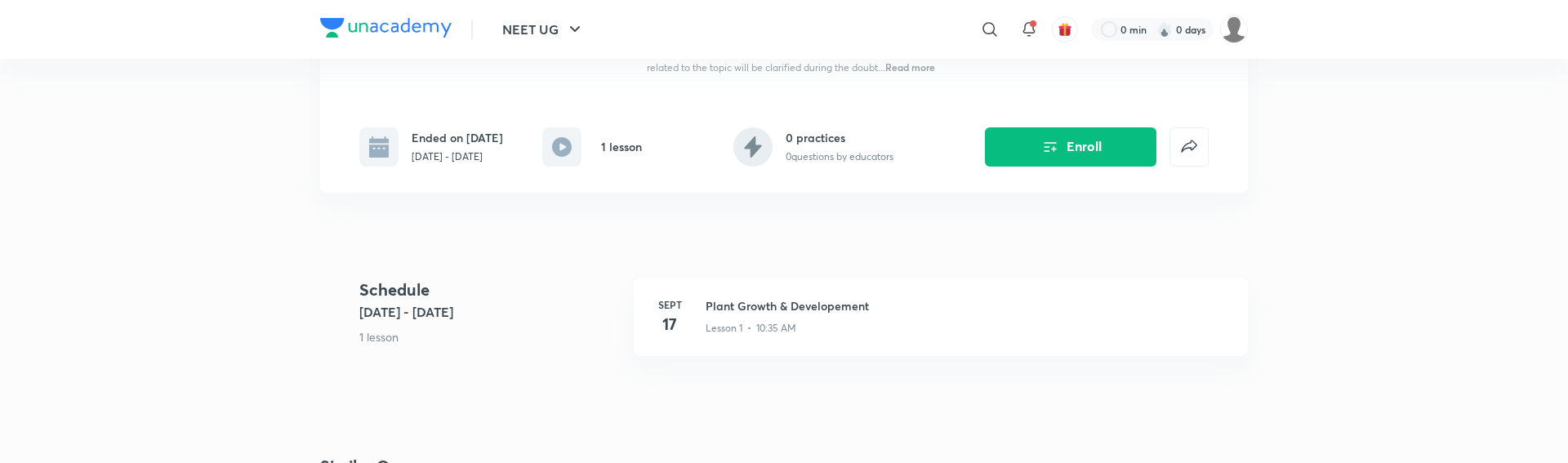
click at [781, 314] on div "Lesson 1 • 10:35 AM" at bounding box center [967, 325] width 522 height 21
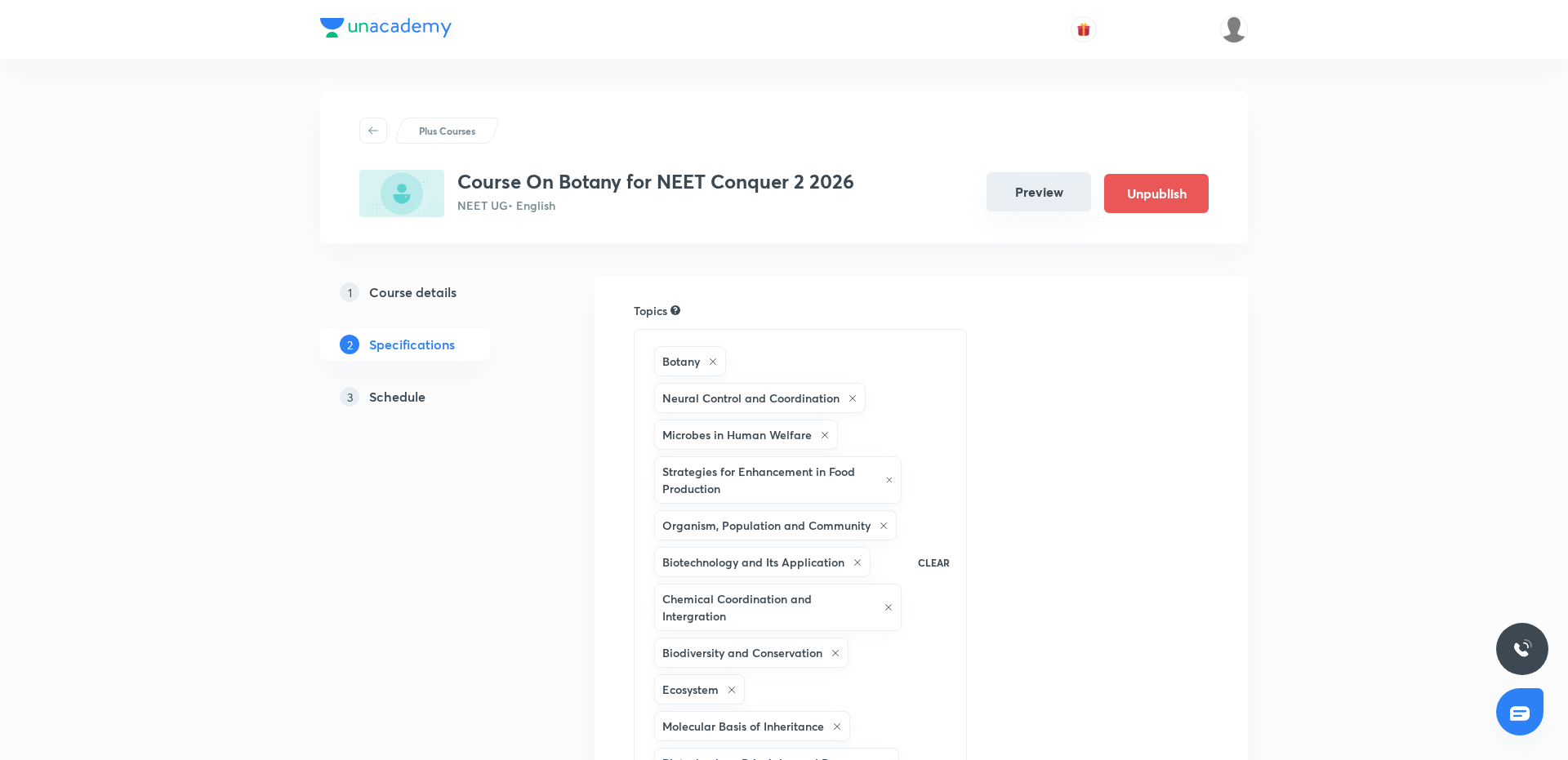
click at [1026, 189] on button "Preview" at bounding box center [1039, 191] width 105 height 39
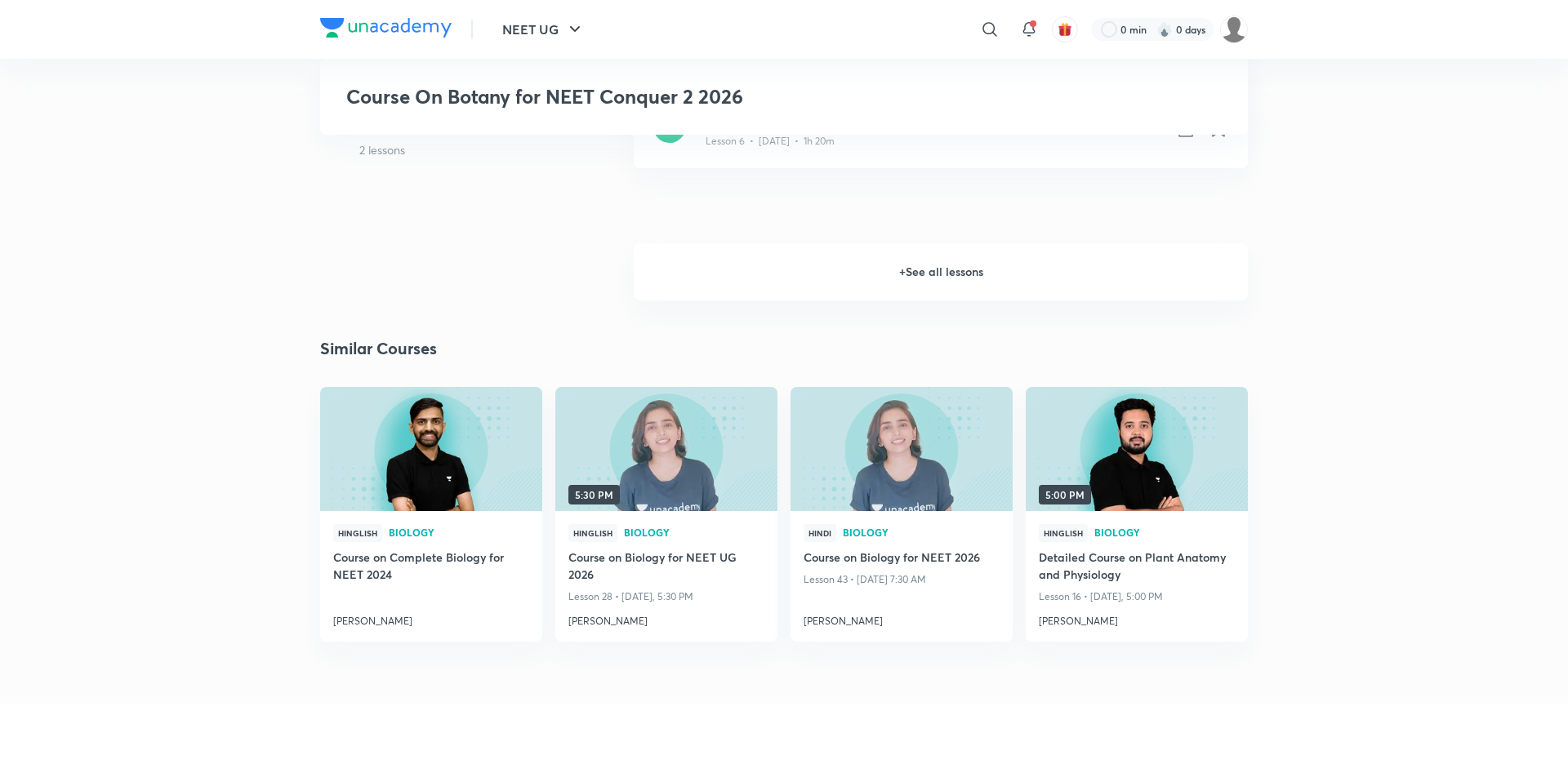
scroll to position [1347, 0]
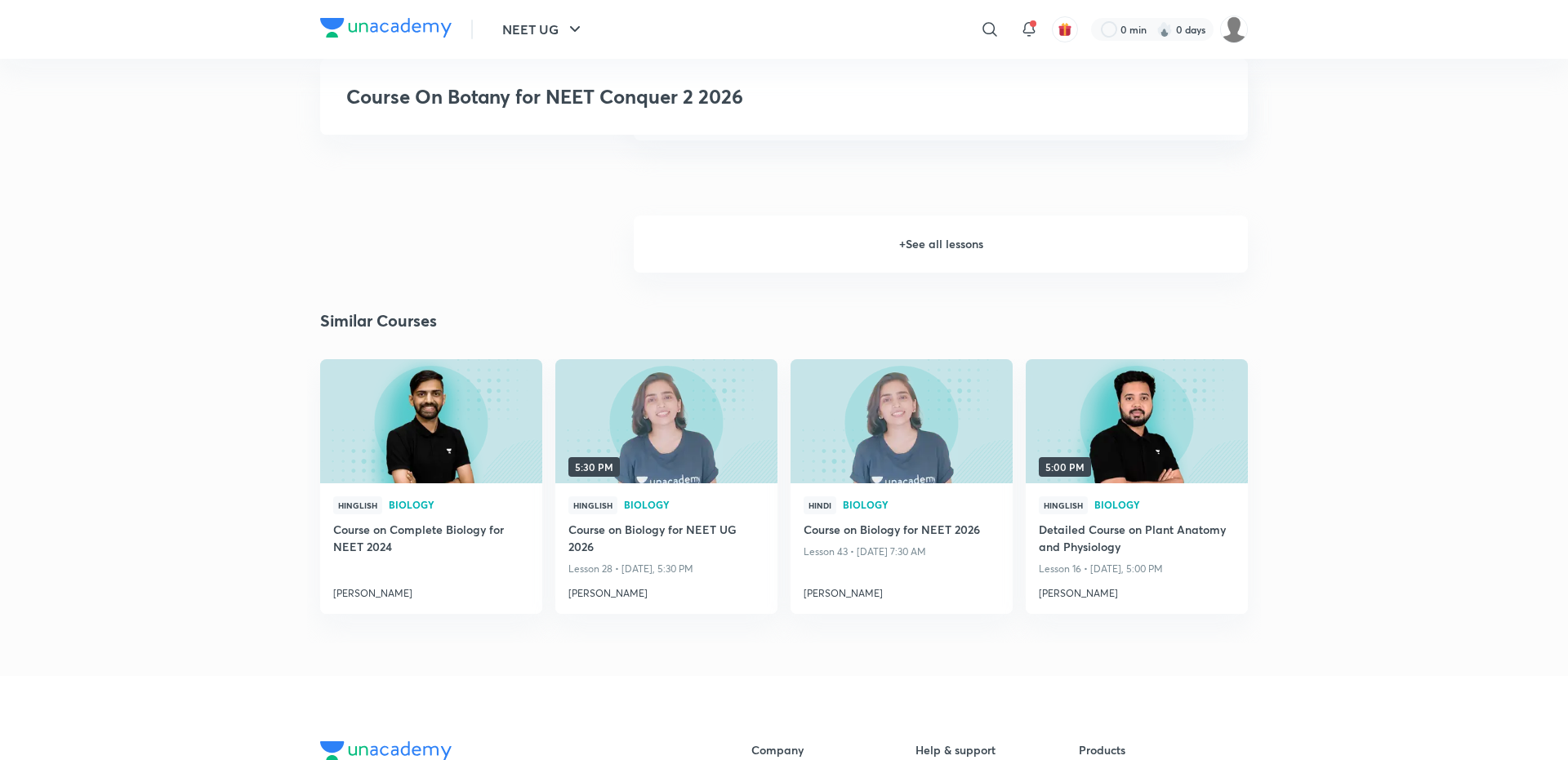
click at [937, 272] on h6 "+ See all lessons" at bounding box center [940, 244] width 614 height 57
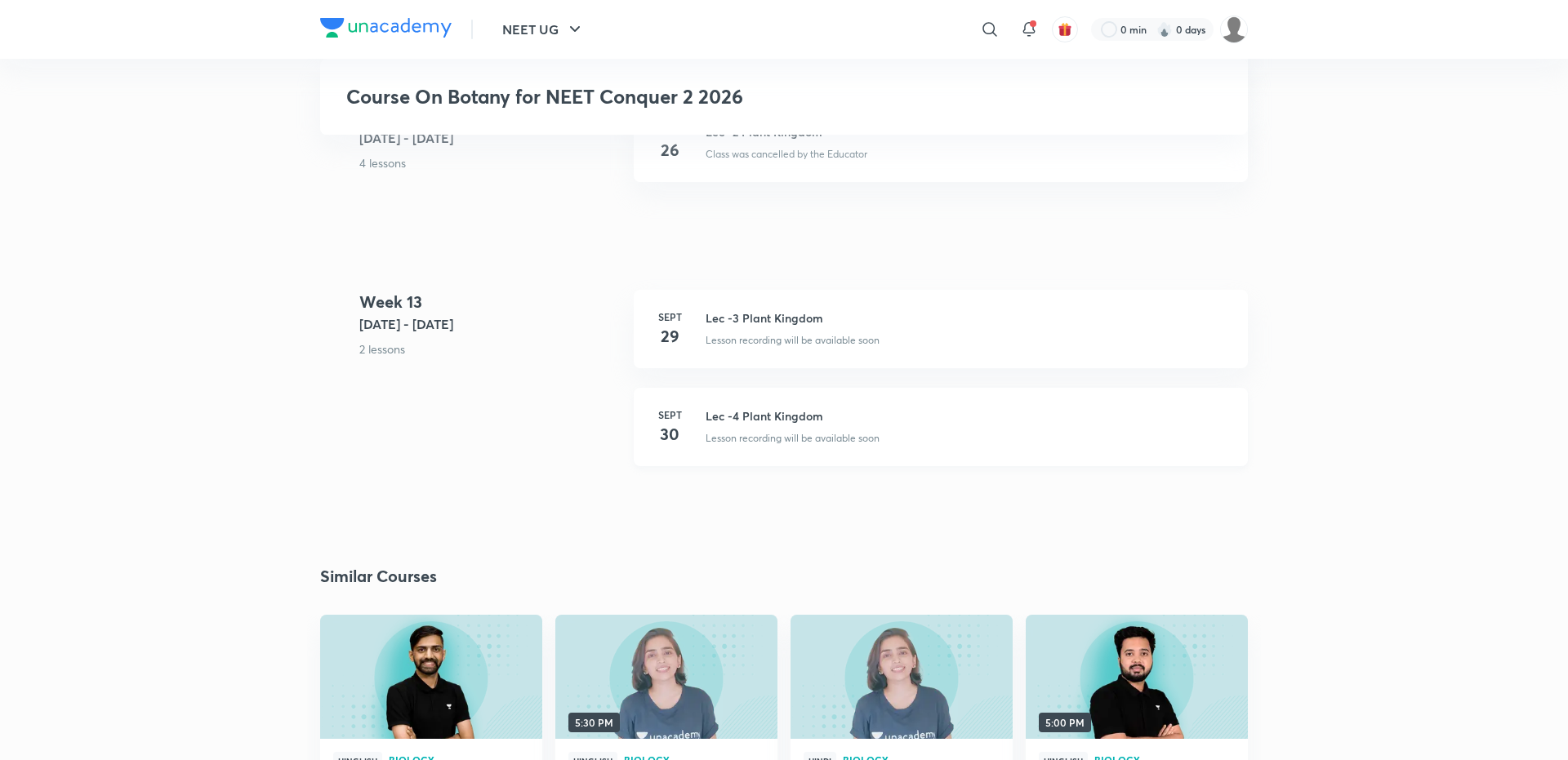
scroll to position [5380, 0]
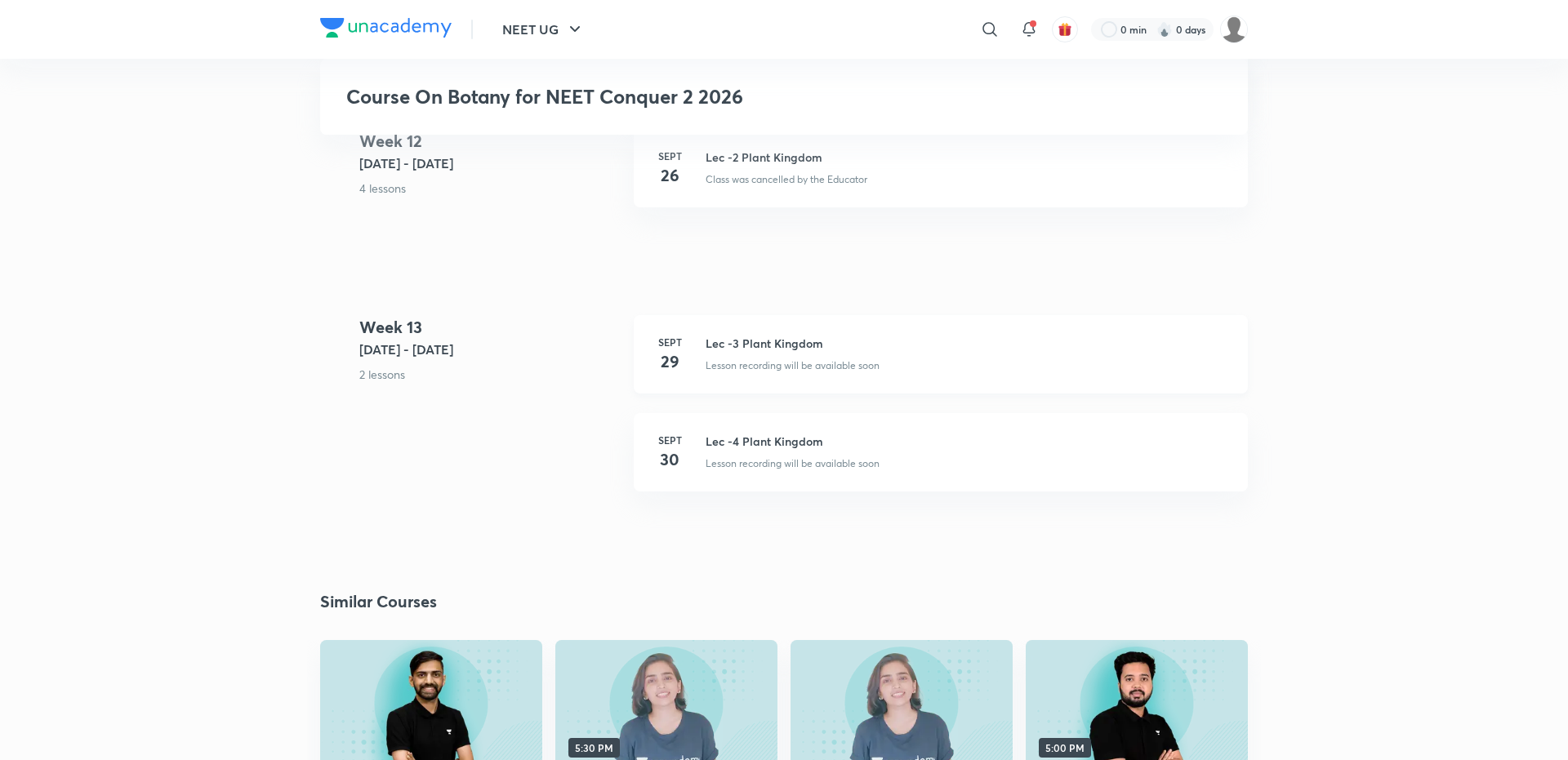
click at [762, 373] on div "Lesson recording will be available soon" at bounding box center [967, 363] width 522 height 21
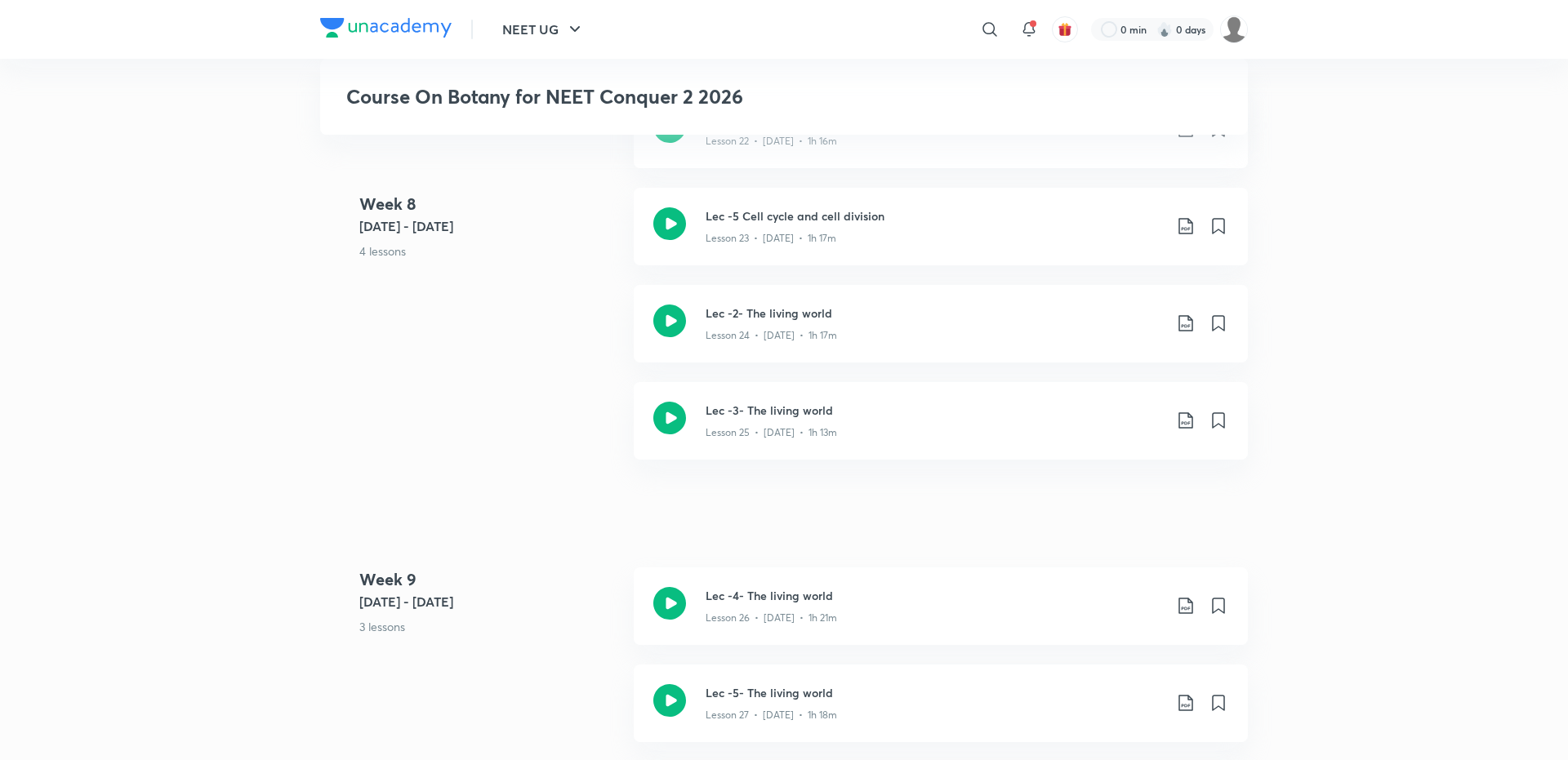
scroll to position [3237, 0]
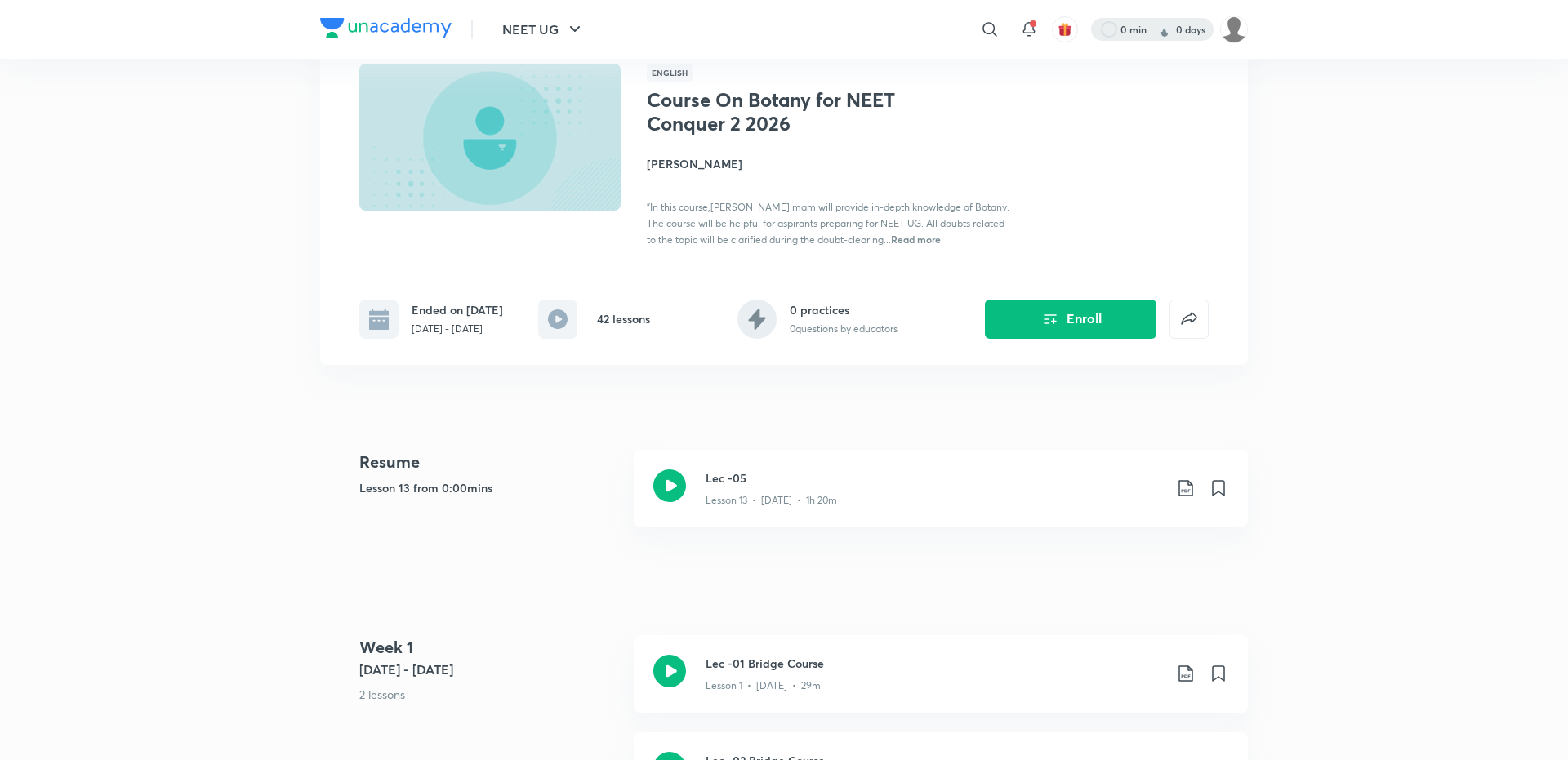
scroll to position [131, 0]
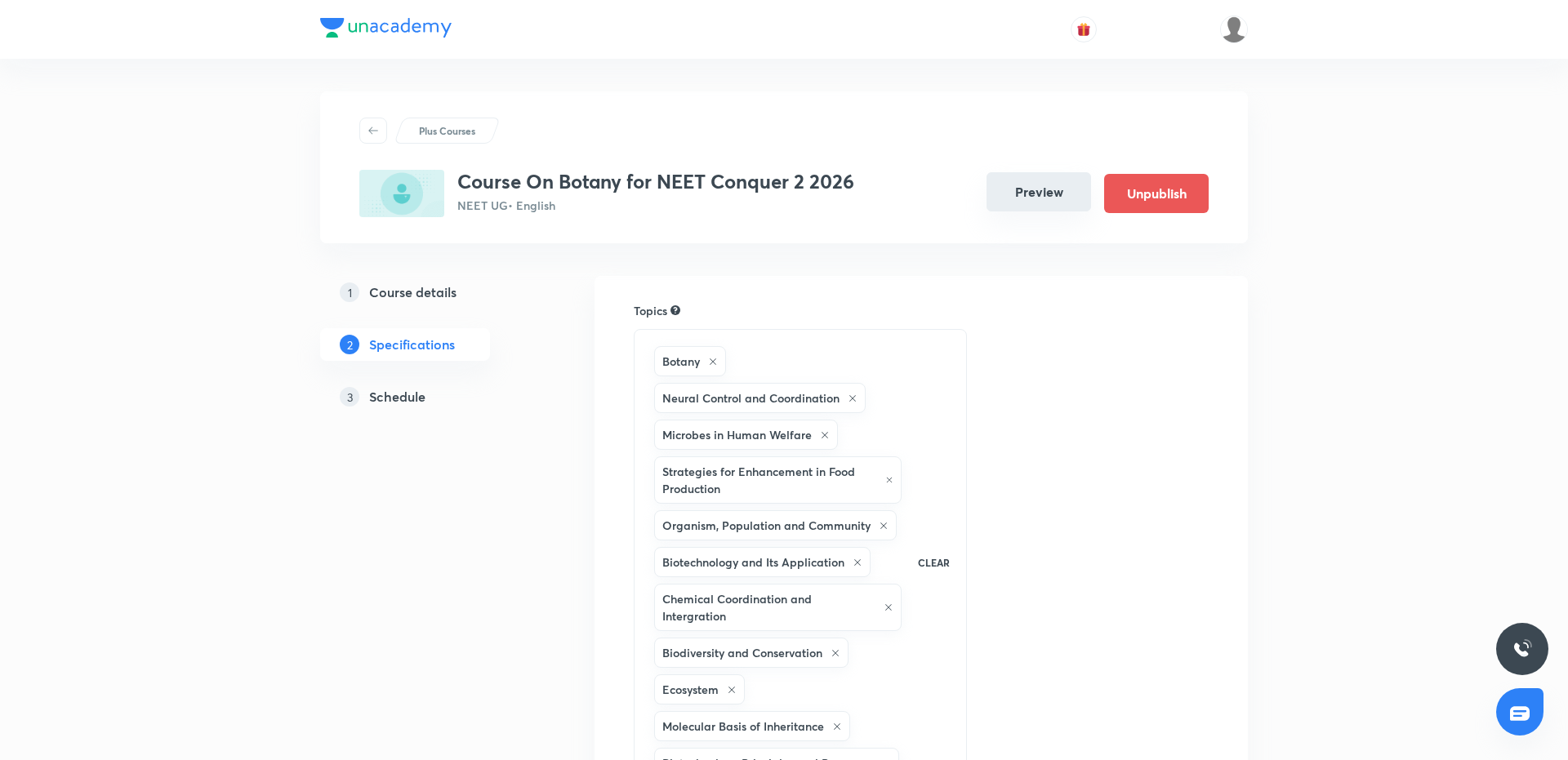
click at [1033, 200] on button "Preview" at bounding box center [1039, 191] width 105 height 39
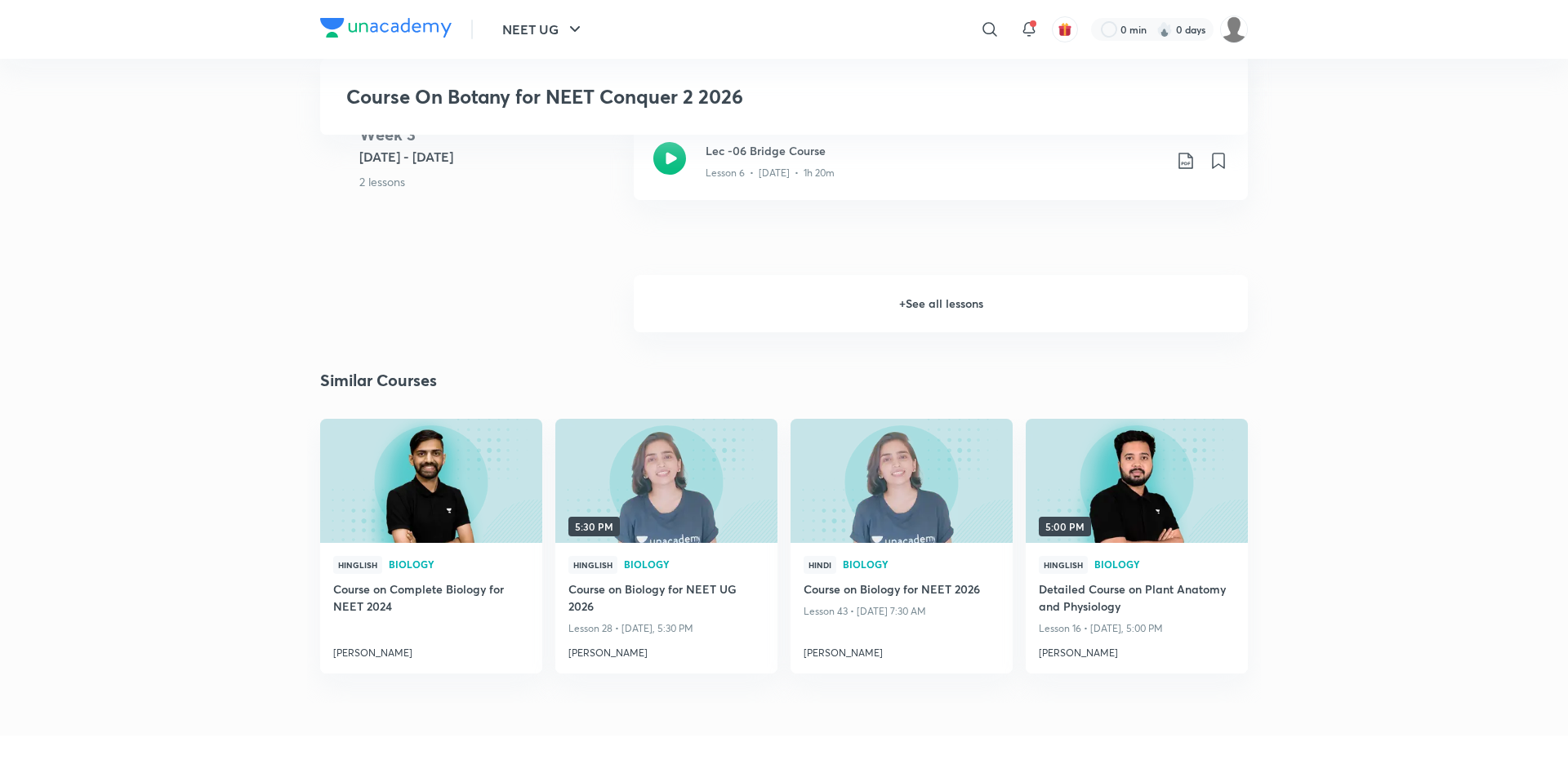
scroll to position [1158, 0]
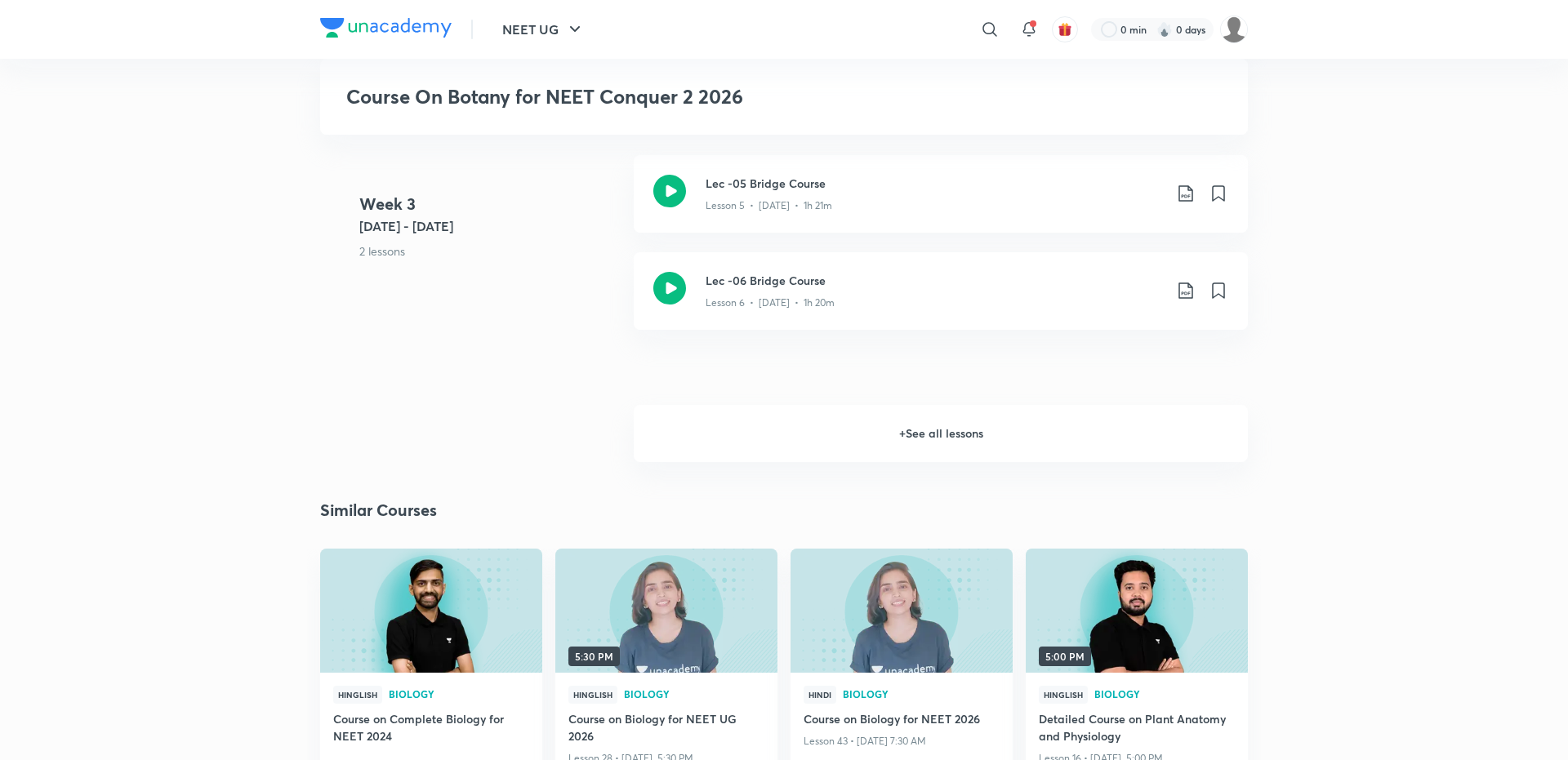
click at [930, 453] on h6 "+ See all lessons" at bounding box center [940, 433] width 614 height 57
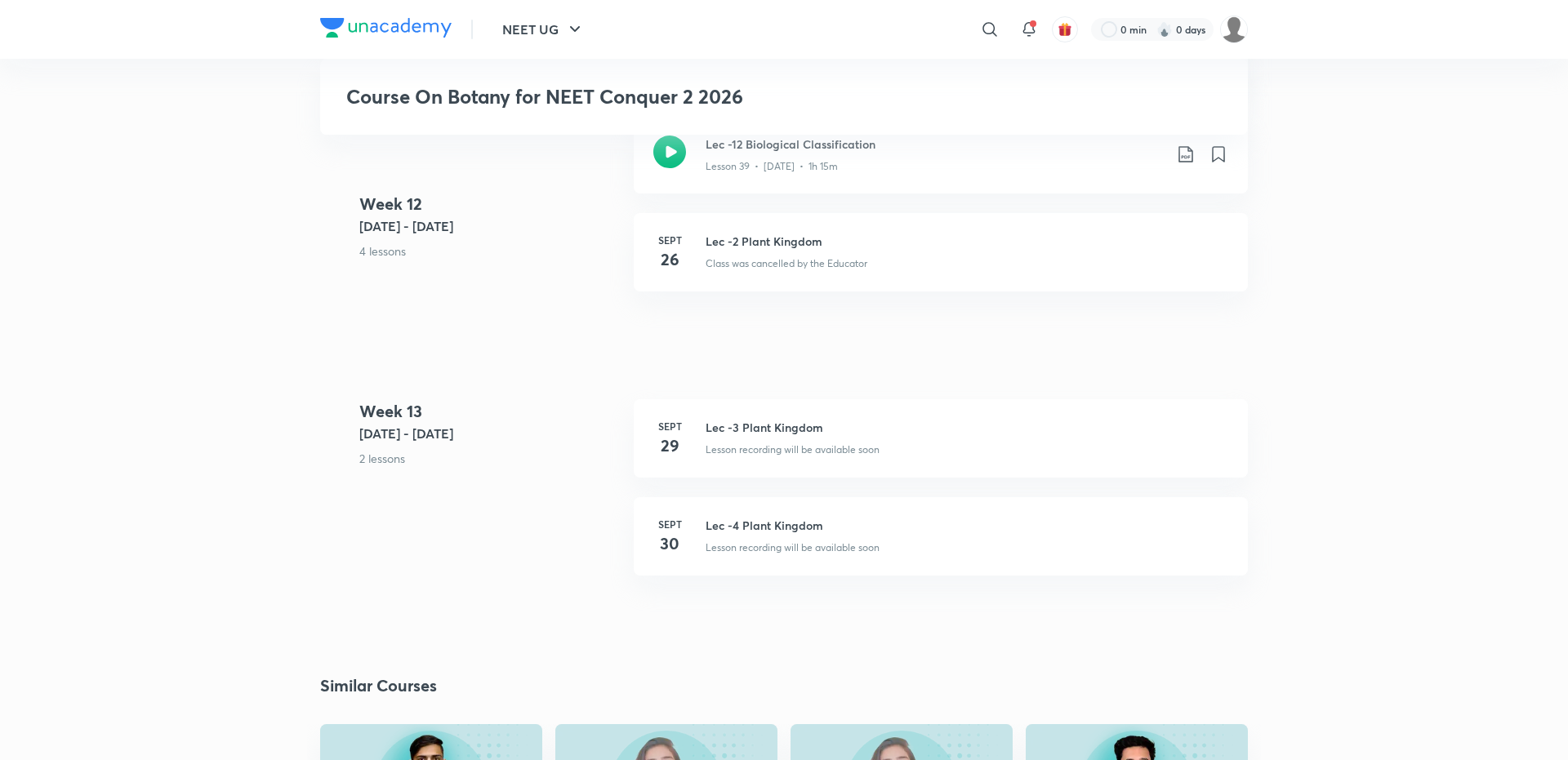
scroll to position [5332, 0]
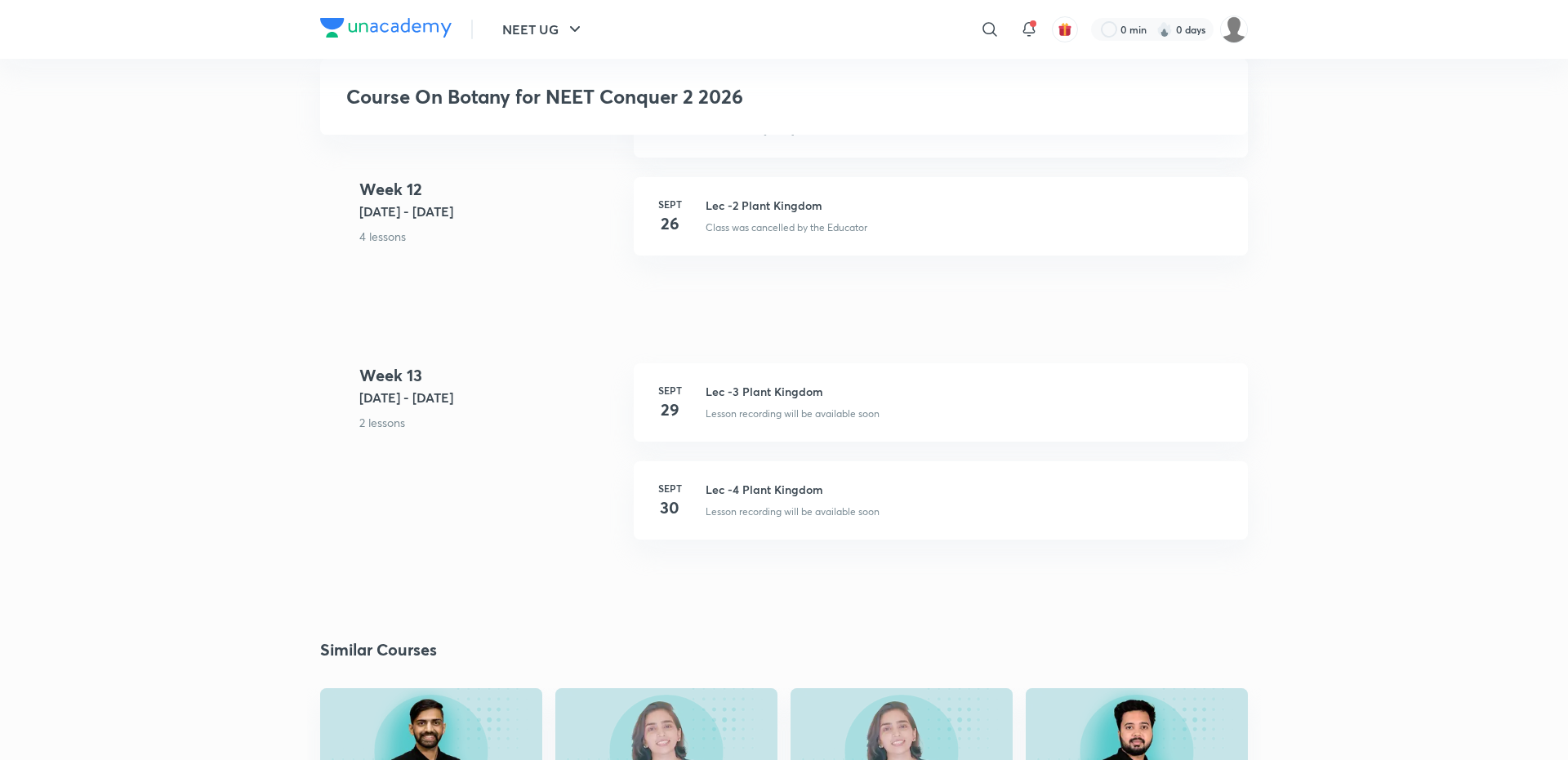
click at [760, 498] on h3 "Lec -4 Plant Kingdom" at bounding box center [967, 490] width 522 height 17
click at [750, 559] on link "Sept 30 Lec -4 Plant Kingdom Lesson recording will be available soon" at bounding box center [940, 510] width 614 height 98
click at [768, 520] on div "Lesson recording will be available soon" at bounding box center [967, 508] width 522 height 21
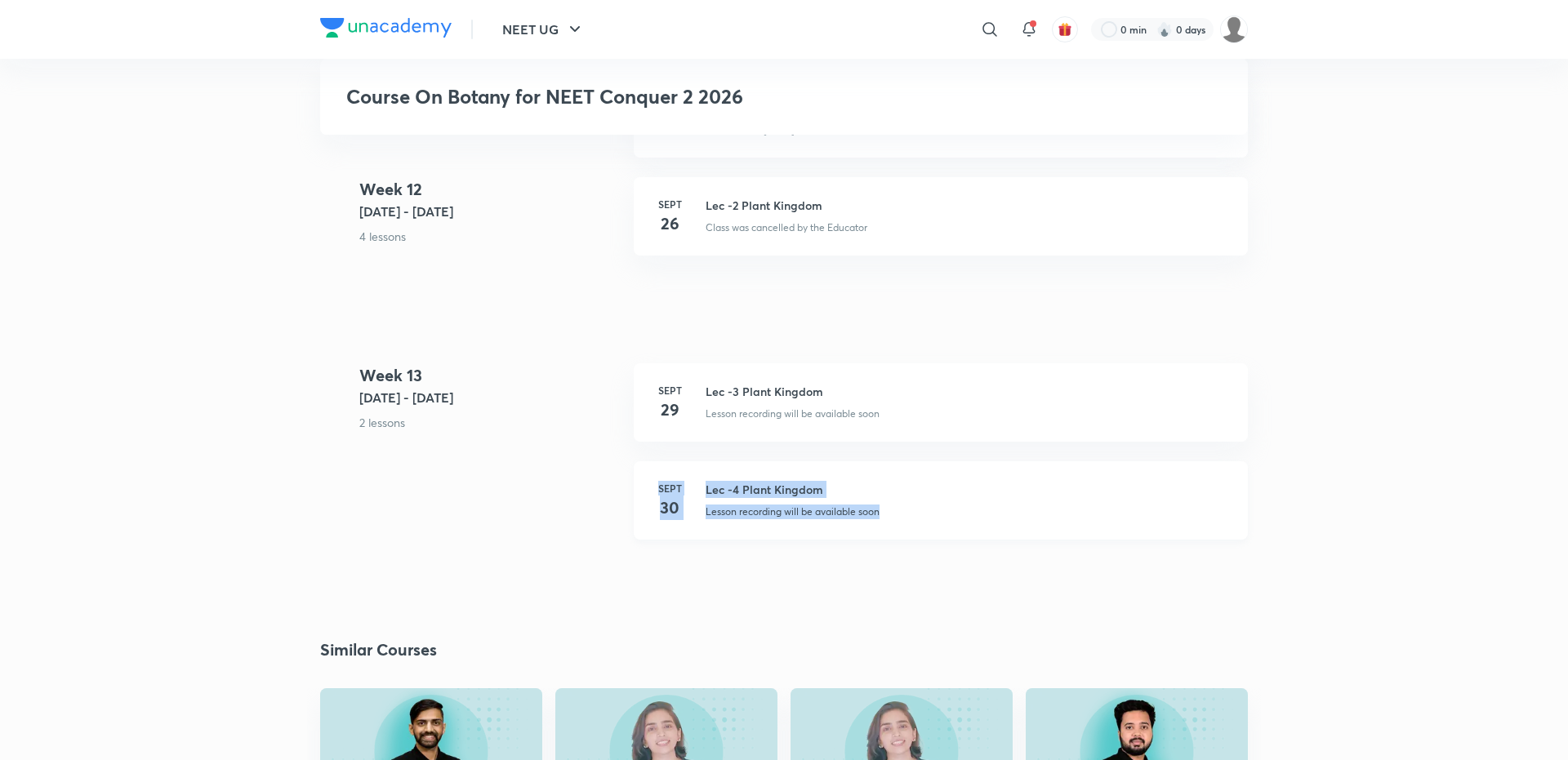
click at [768, 520] on div "Lesson recording will be available soon" at bounding box center [967, 508] width 522 height 21
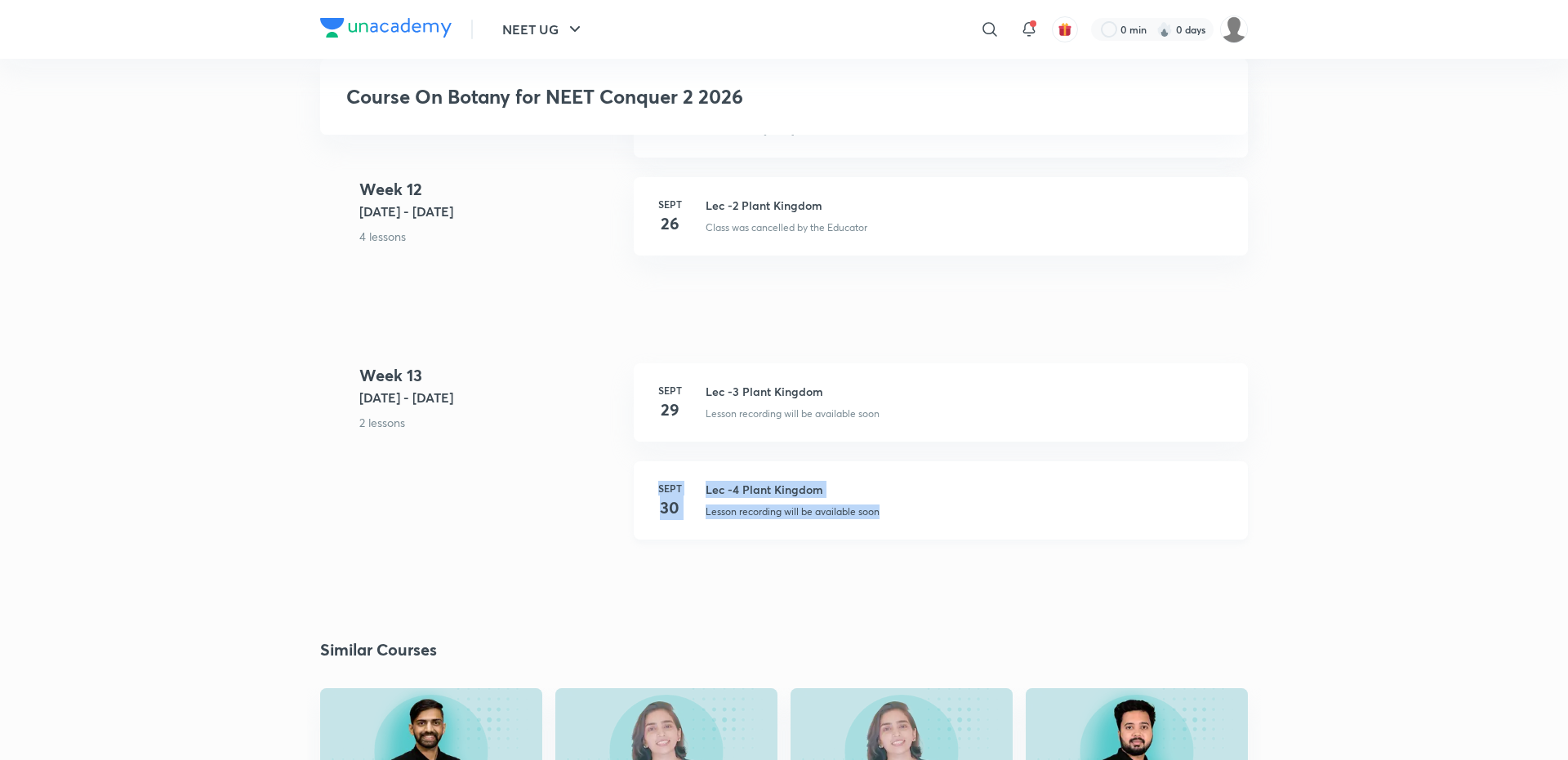
click at [768, 520] on div "Lesson recording will be available soon" at bounding box center [967, 508] width 522 height 21
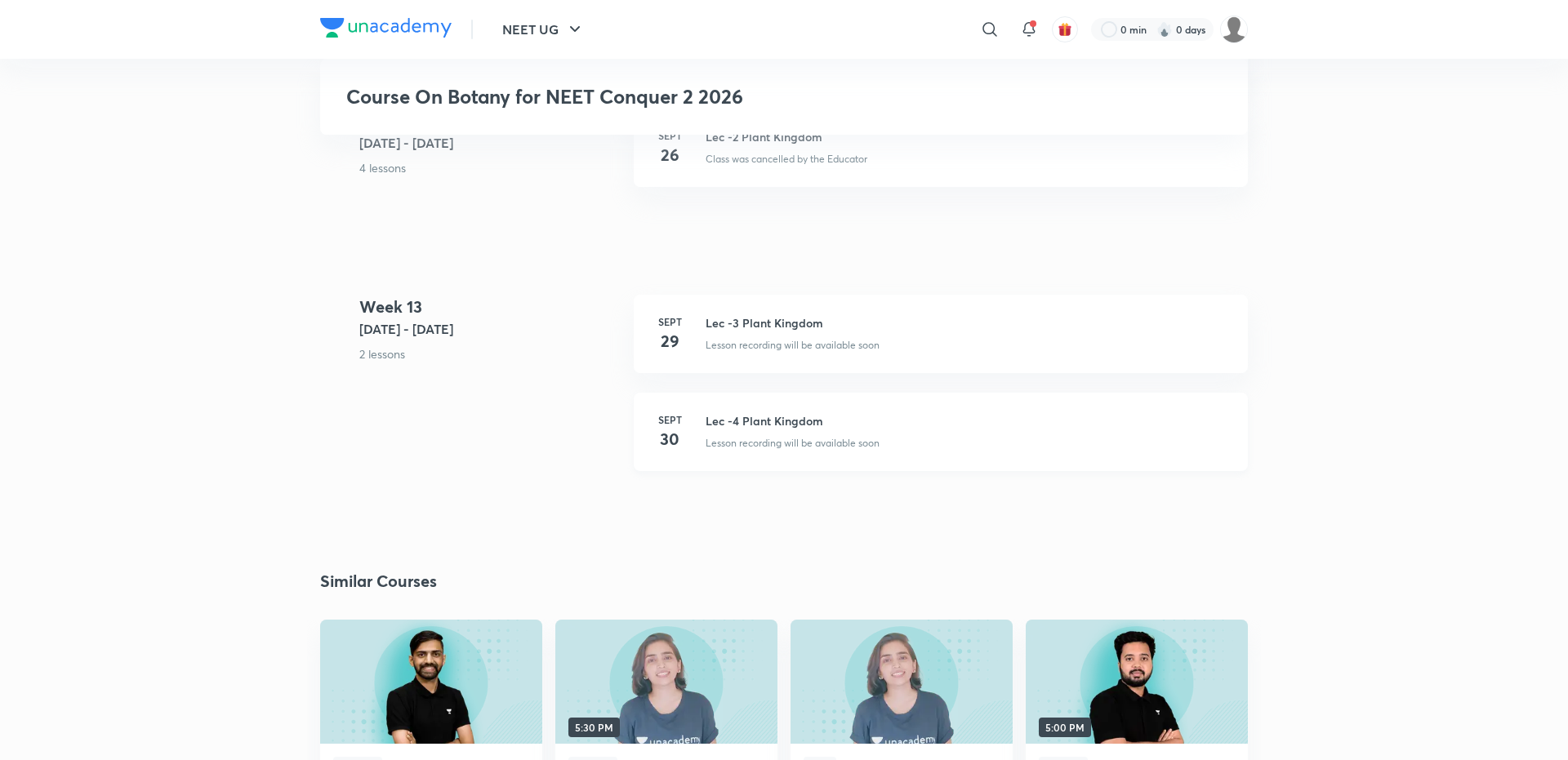
scroll to position [5422, 0]
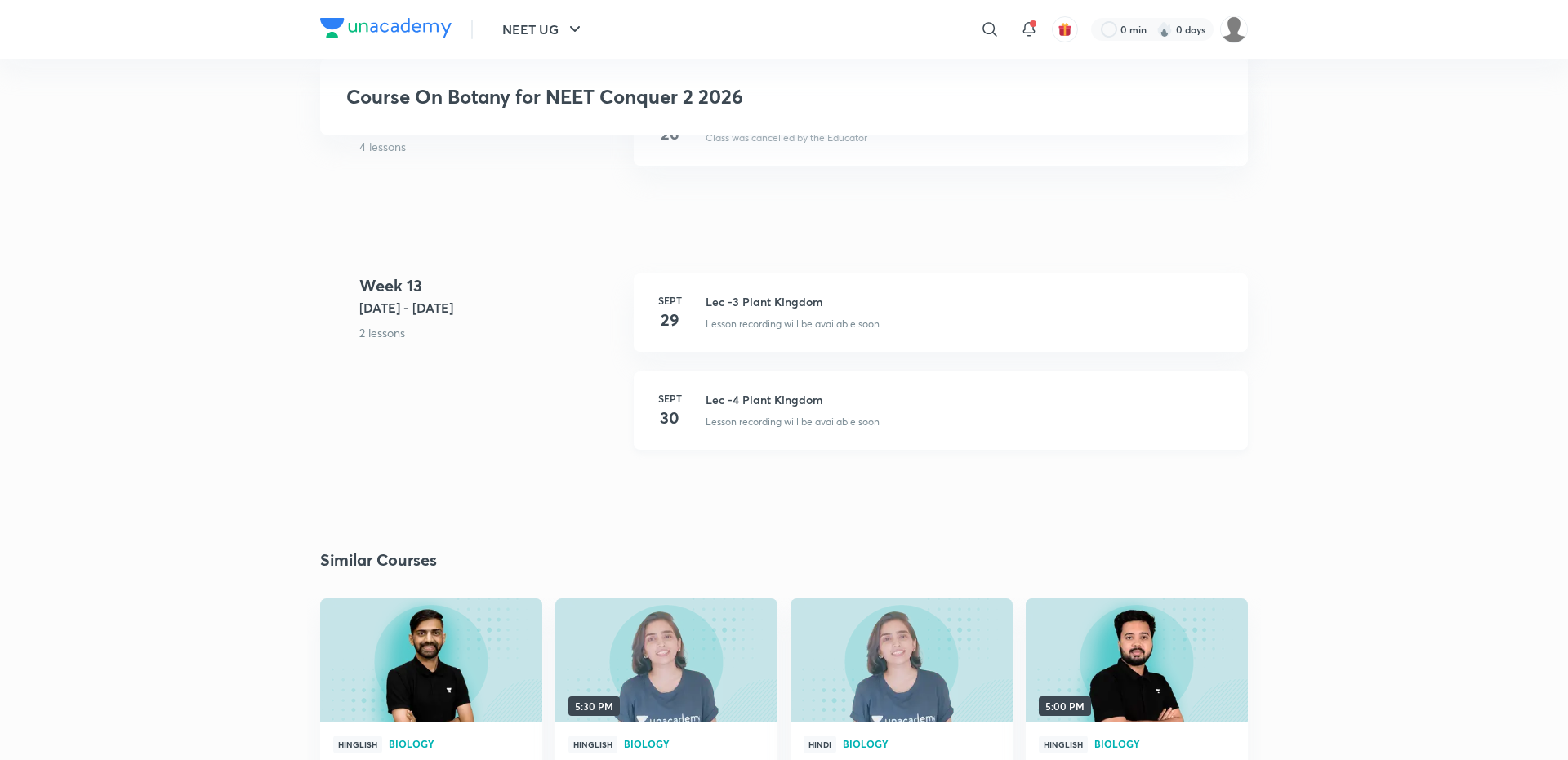
click at [670, 431] on h4 "30" at bounding box center [669, 418] width 32 height 24
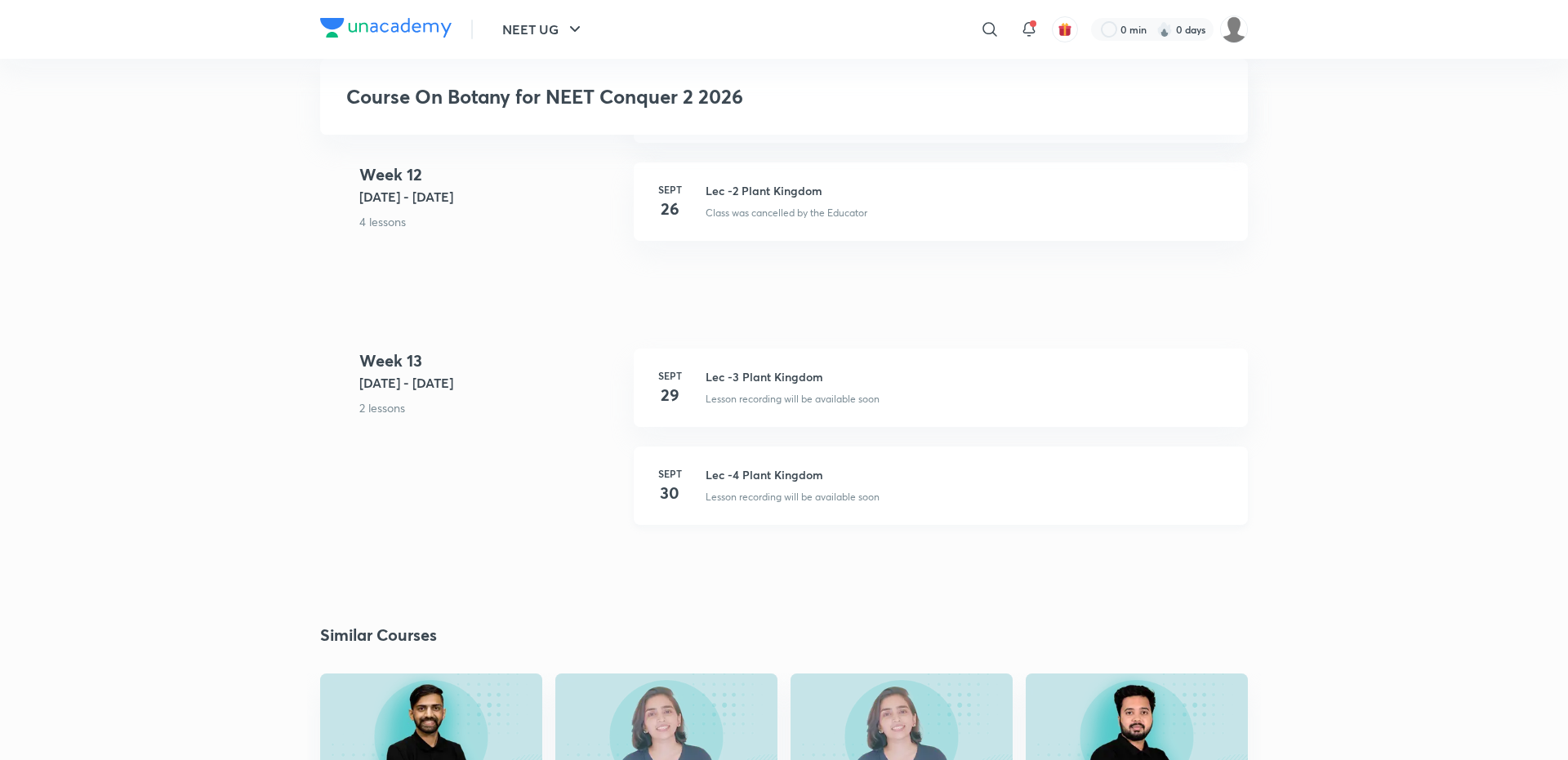
scroll to position [5398, 0]
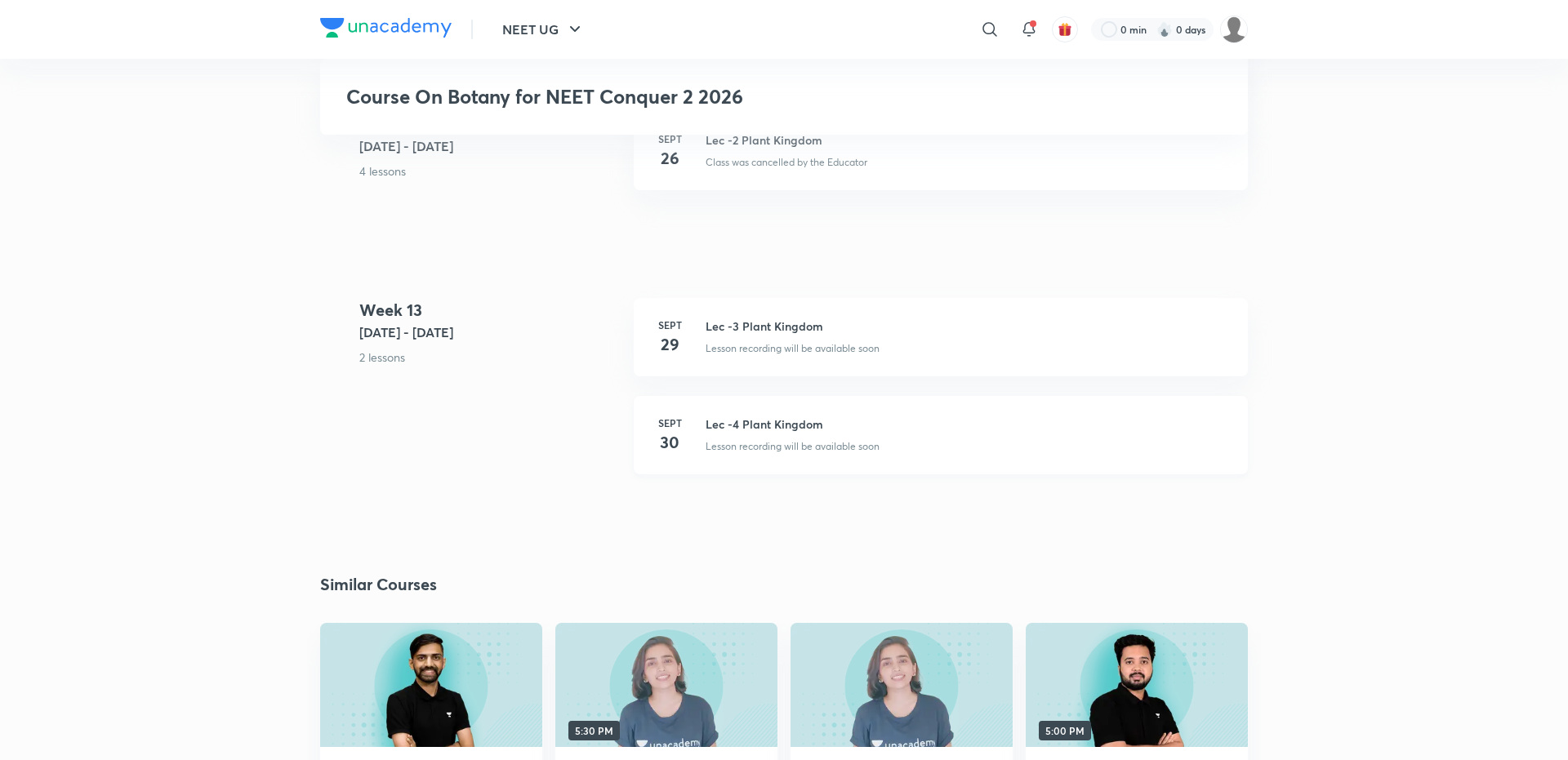
click at [770, 432] on h3 "Lec -4 Plant Kingdom" at bounding box center [967, 425] width 522 height 17
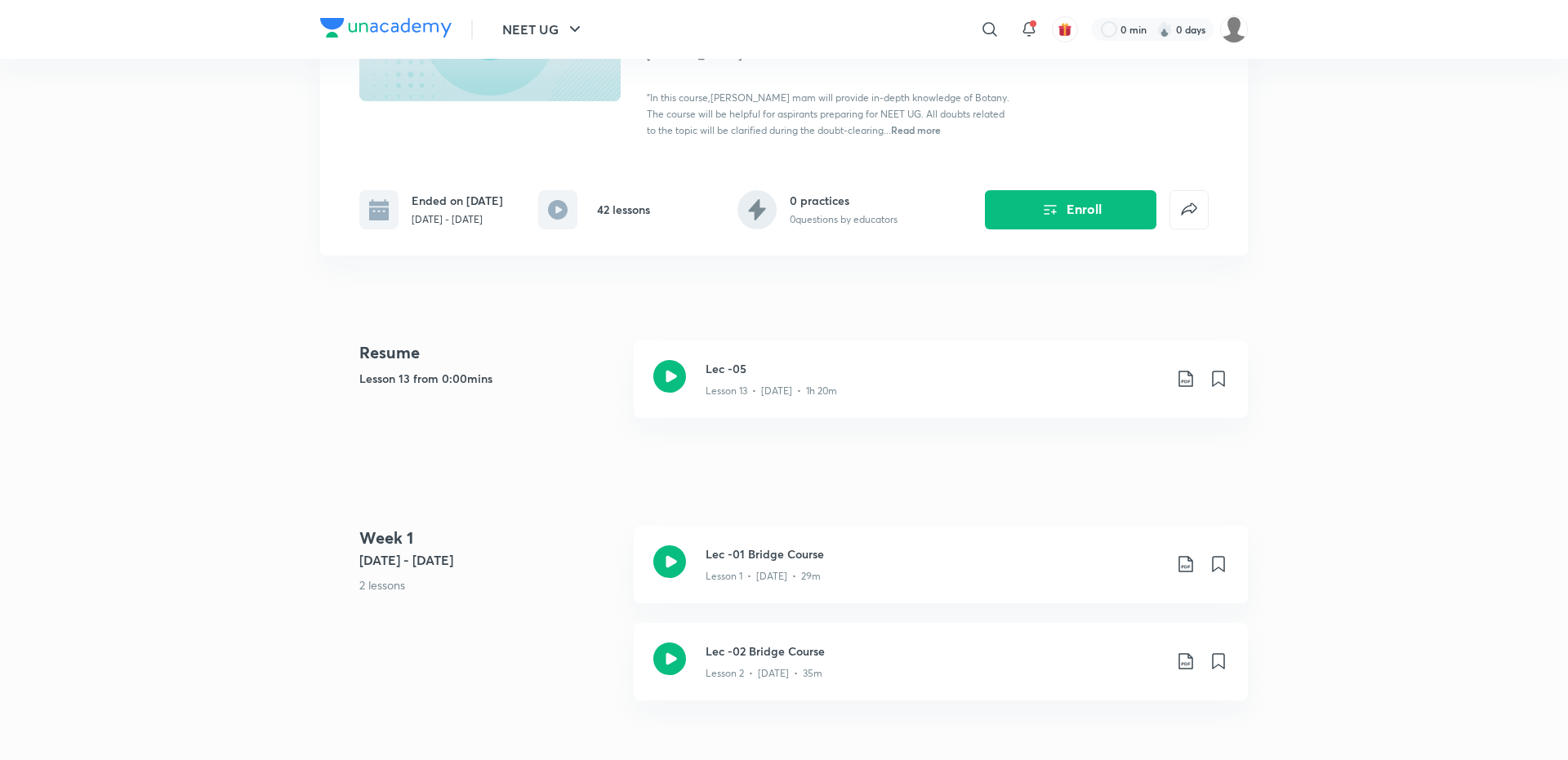
scroll to position [0, 0]
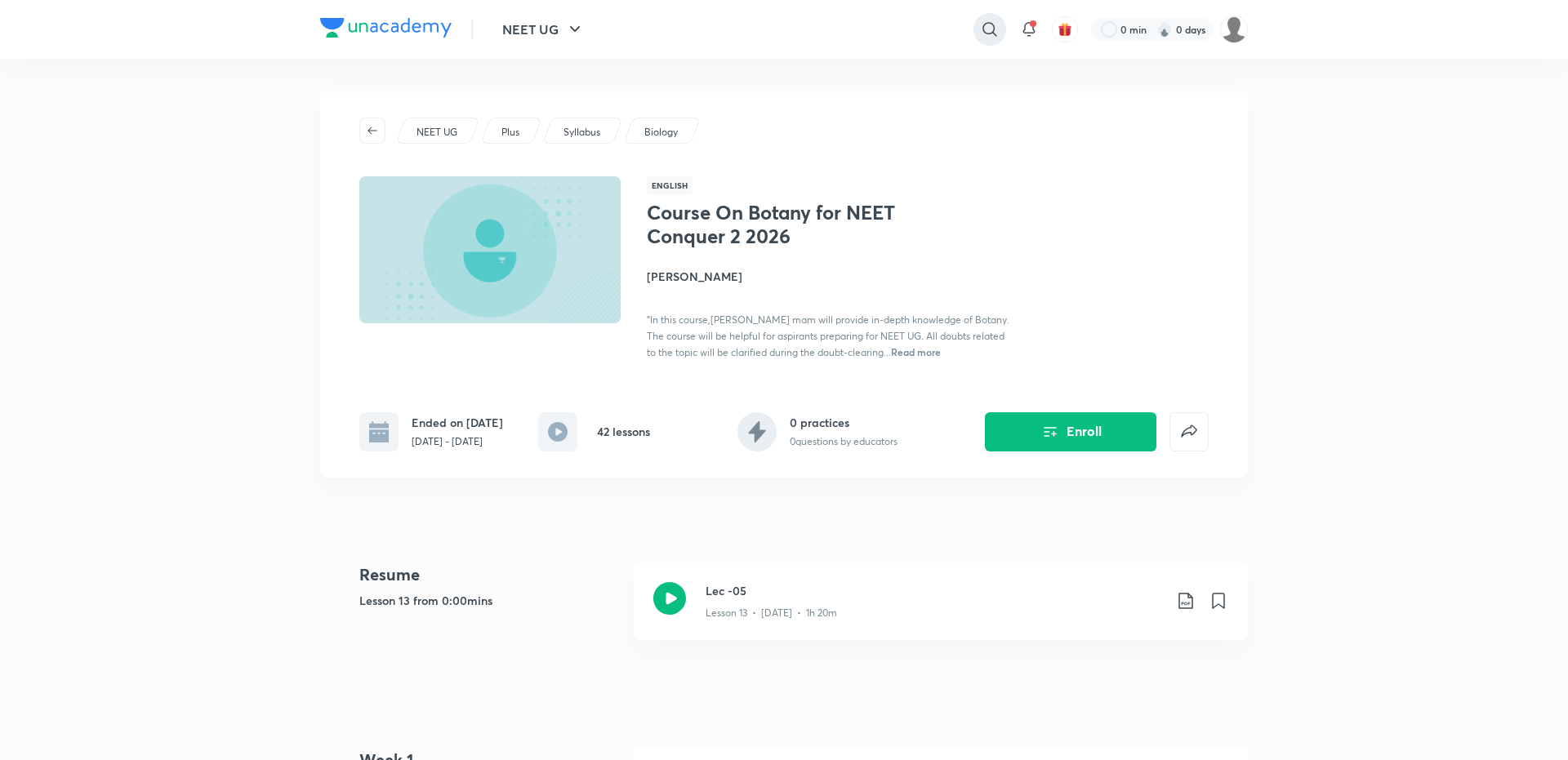
click at [988, 25] on icon at bounding box center [990, 29] width 19 height 19
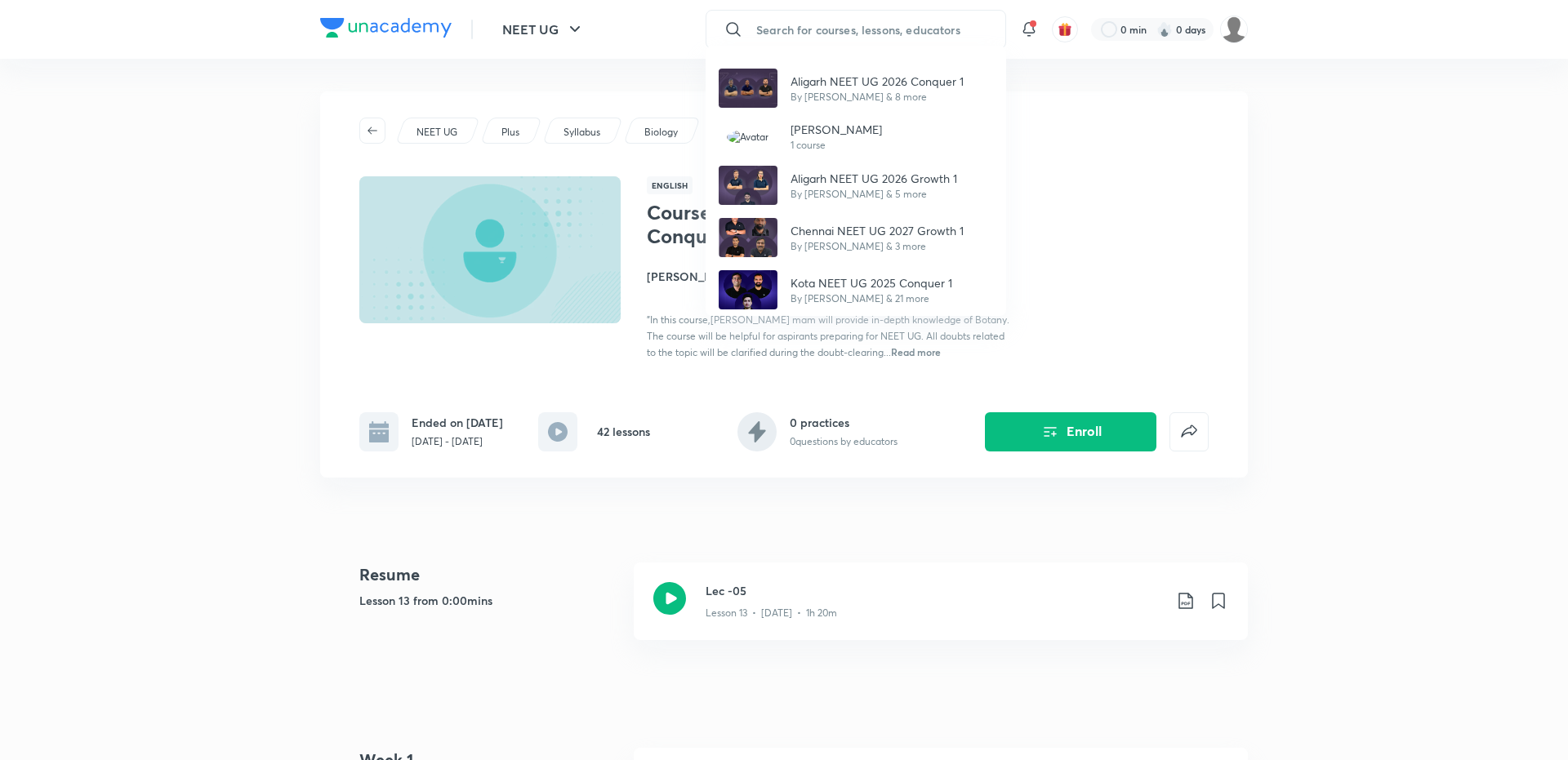
click at [846, 28] on div "Aligarh NEET UG 2026 Conquer 1 By Shikher Dwivedi & 8 more VAIBHAV SINGH 1 cour…" at bounding box center [784, 380] width 1568 height 760
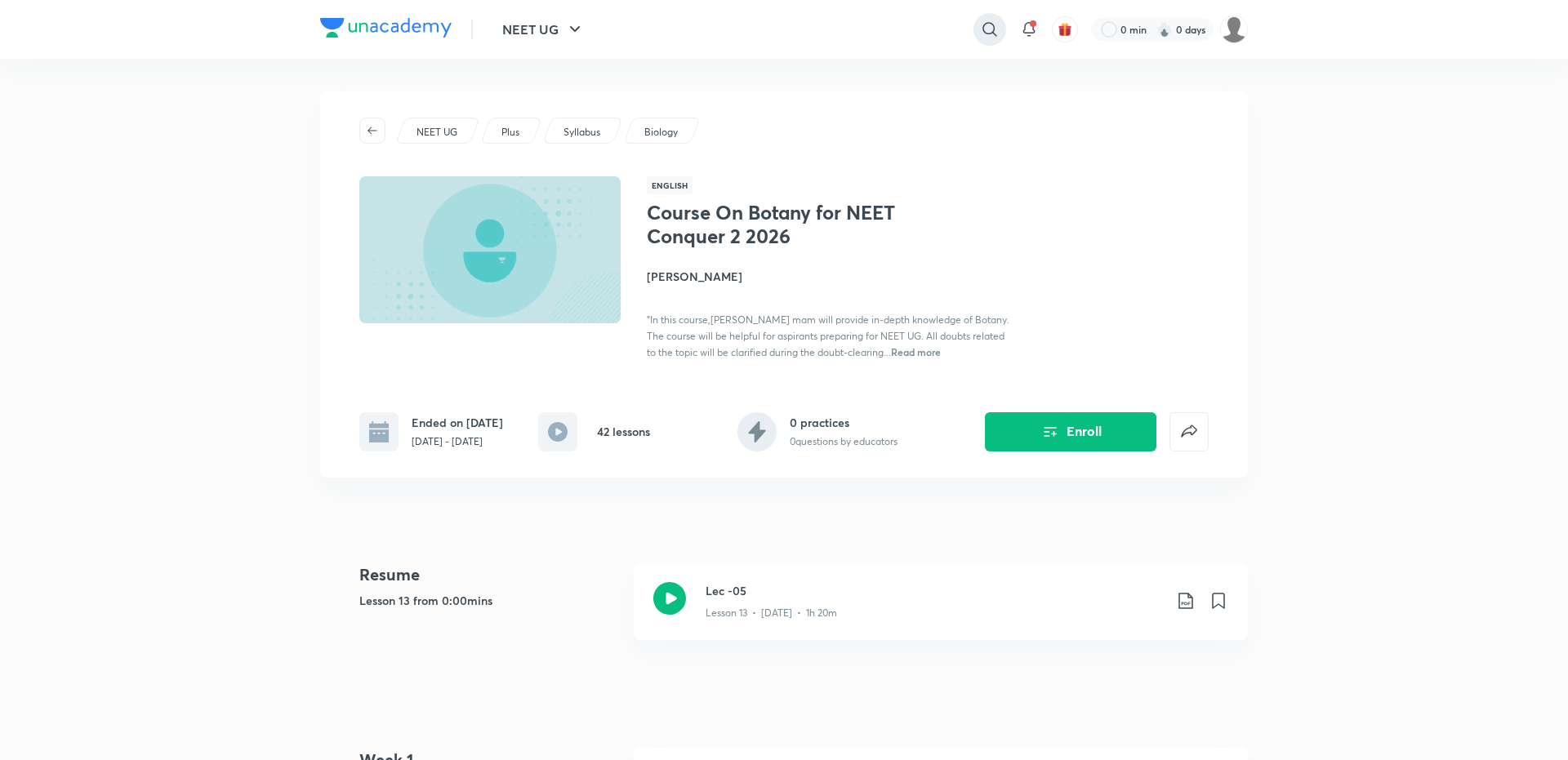
click at [986, 31] on icon at bounding box center [990, 29] width 19 height 19
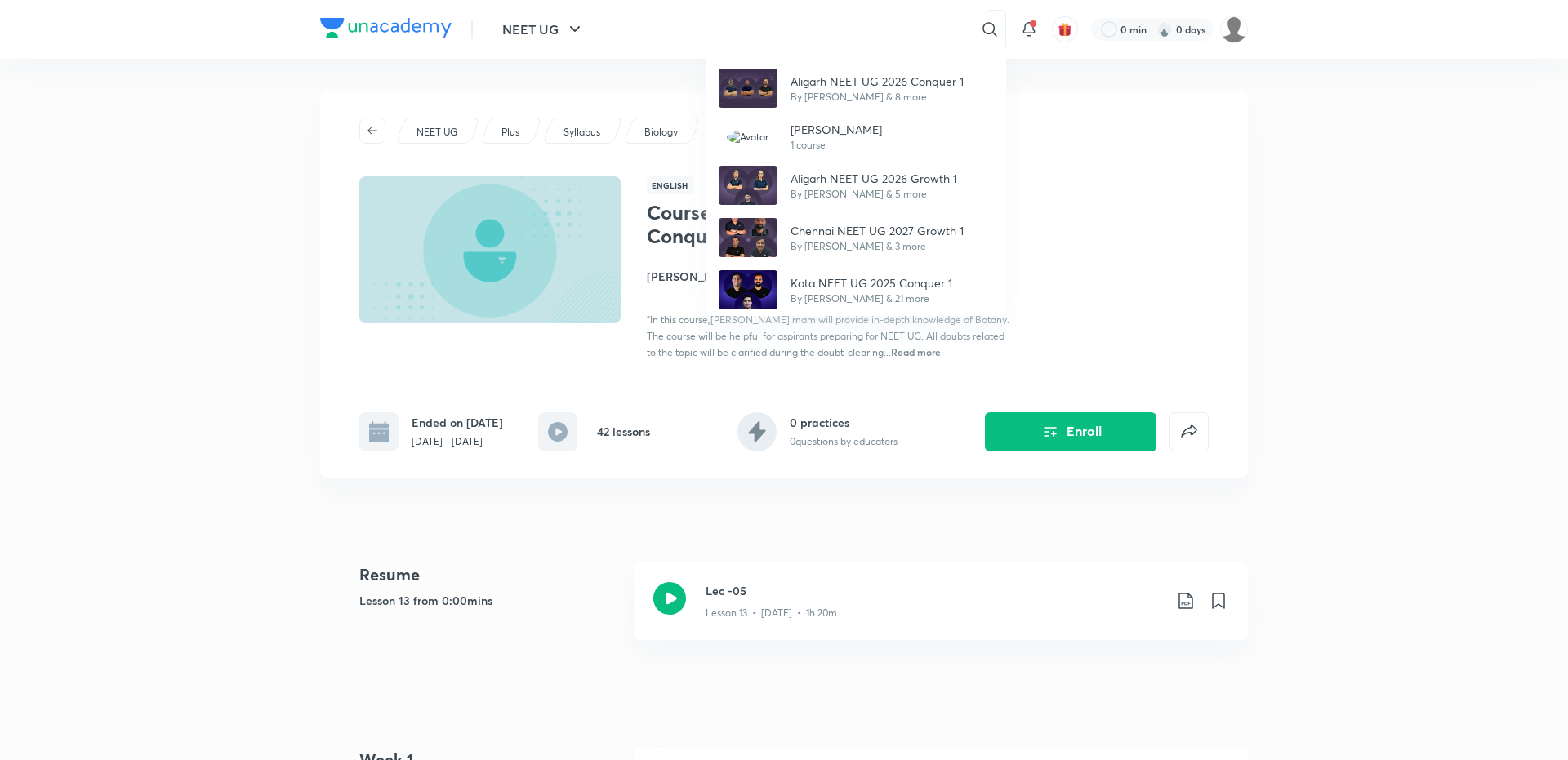
click at [839, 25] on div "Aligarh NEET UG 2026 Conquer 1 By Shikher Dwivedi & 8 more VAIBHAV SINGH 1 cour…" at bounding box center [784, 380] width 1568 height 760
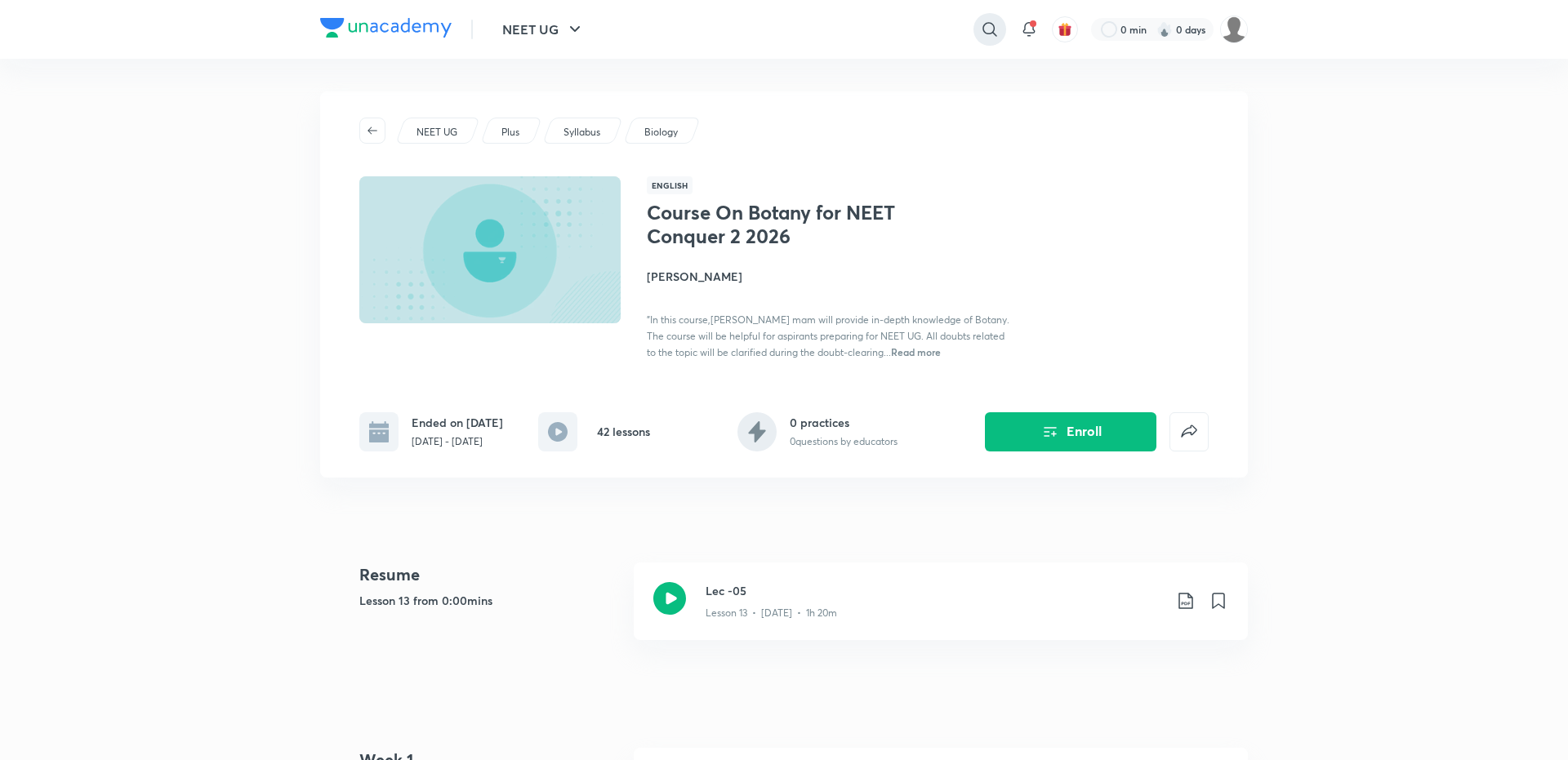
click at [984, 31] on icon at bounding box center [990, 29] width 14 height 14
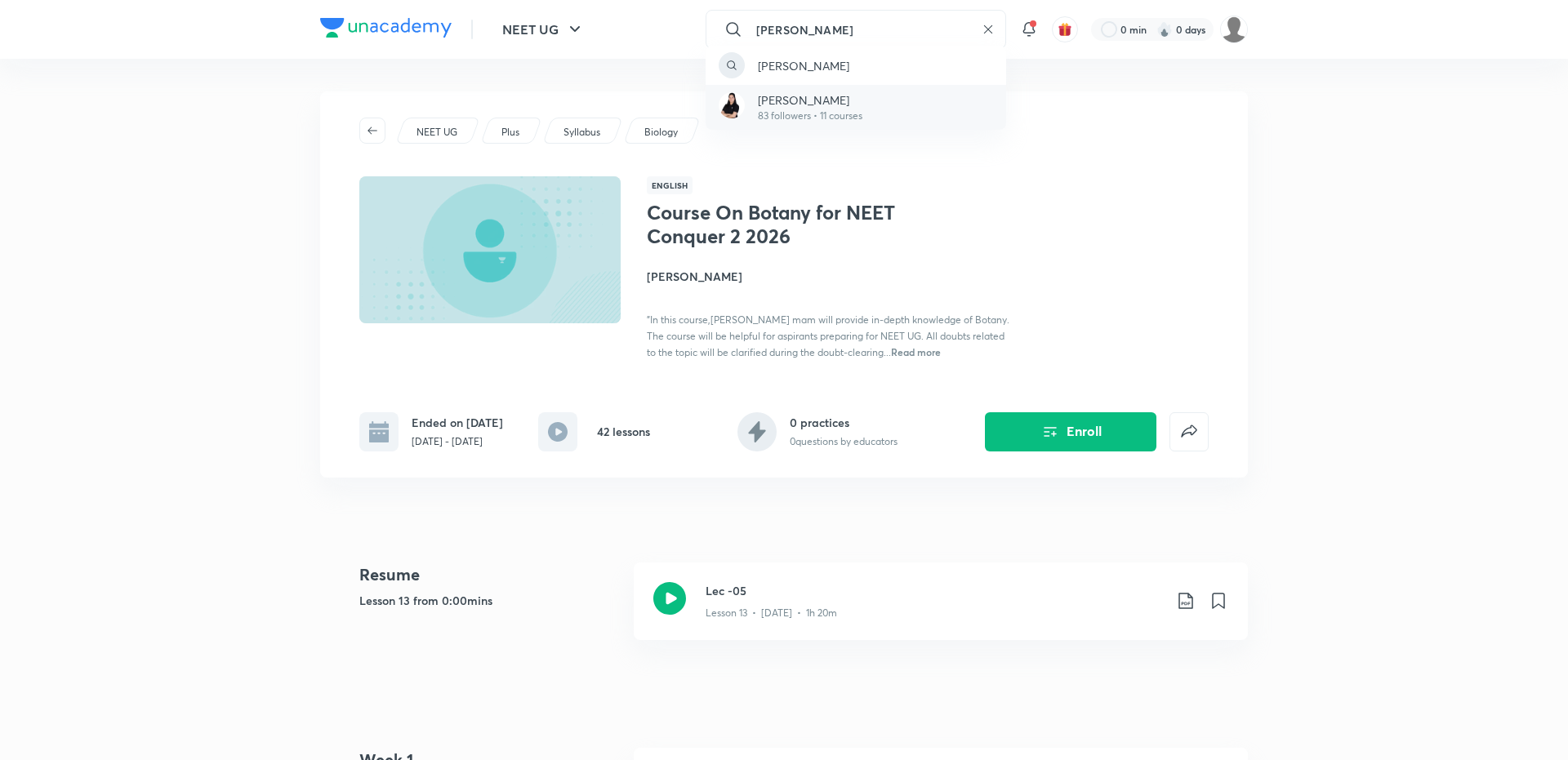
type input "chanchal chou"
click at [839, 108] on p "83 followers • 11 courses" at bounding box center [811, 115] width 105 height 15
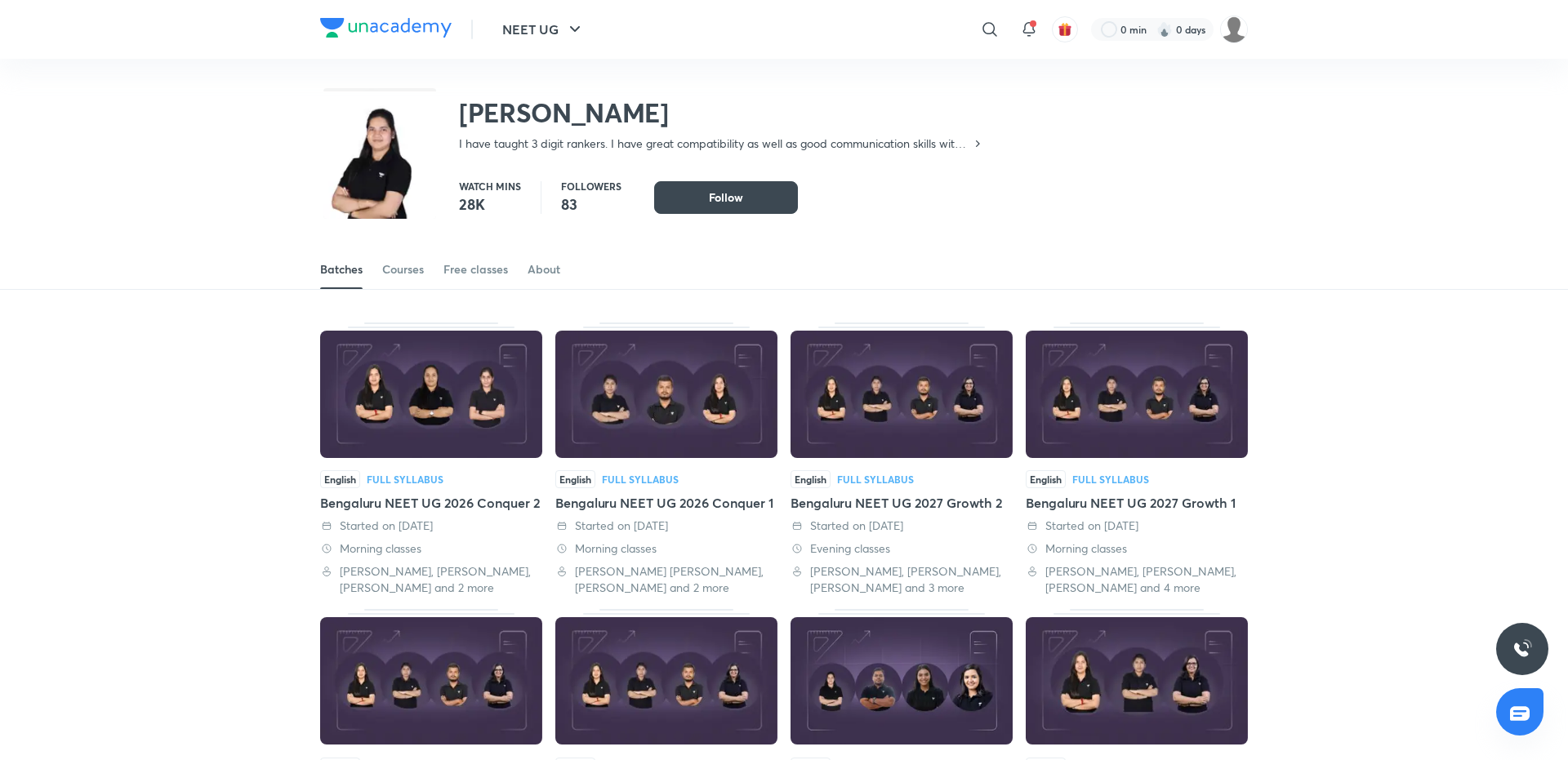
click at [484, 498] on div "Bengaluru NEET UG 2026 Conquer 2" at bounding box center [431, 503] width 222 height 19
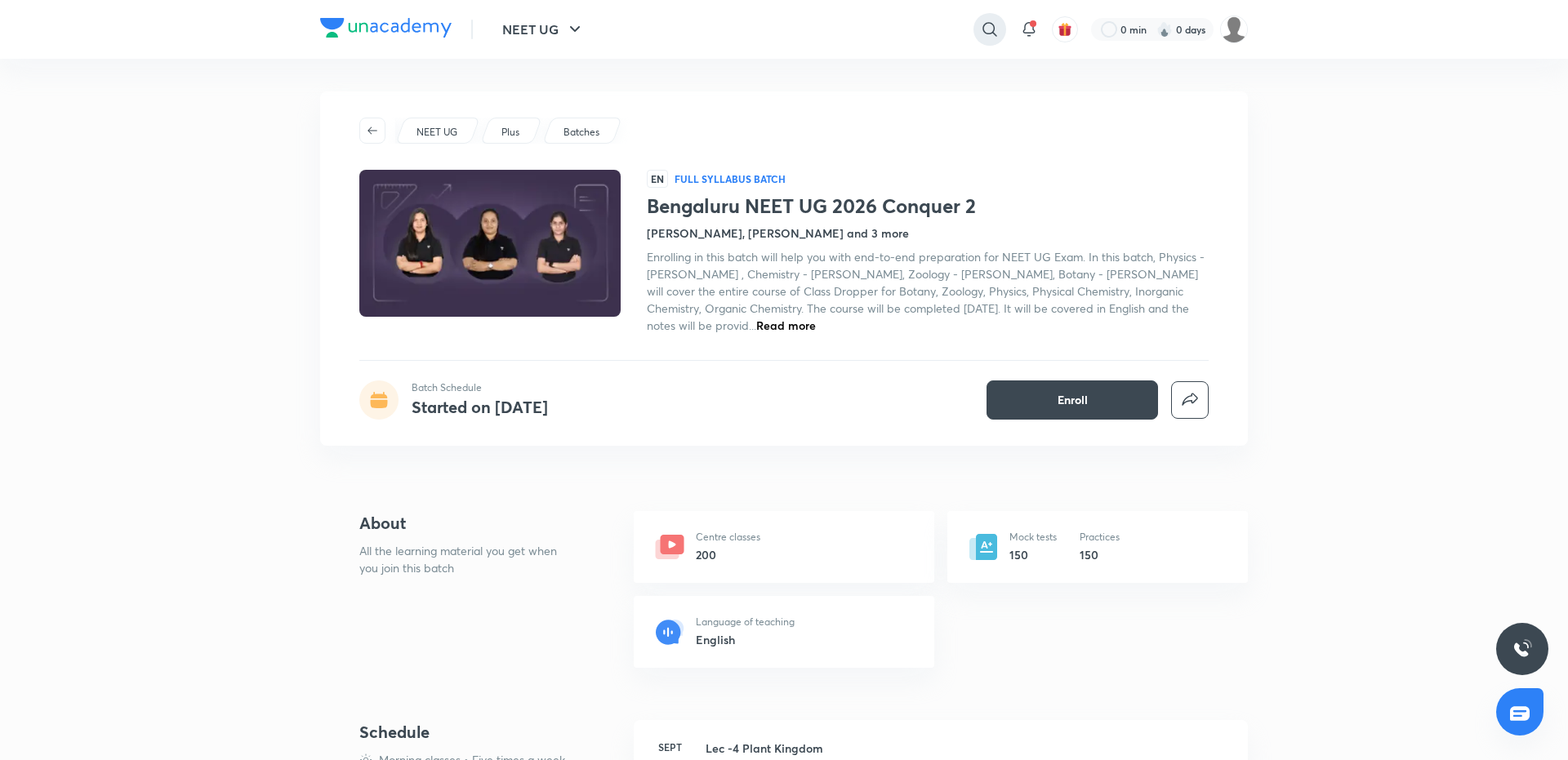
click at [984, 29] on icon at bounding box center [990, 29] width 19 height 19
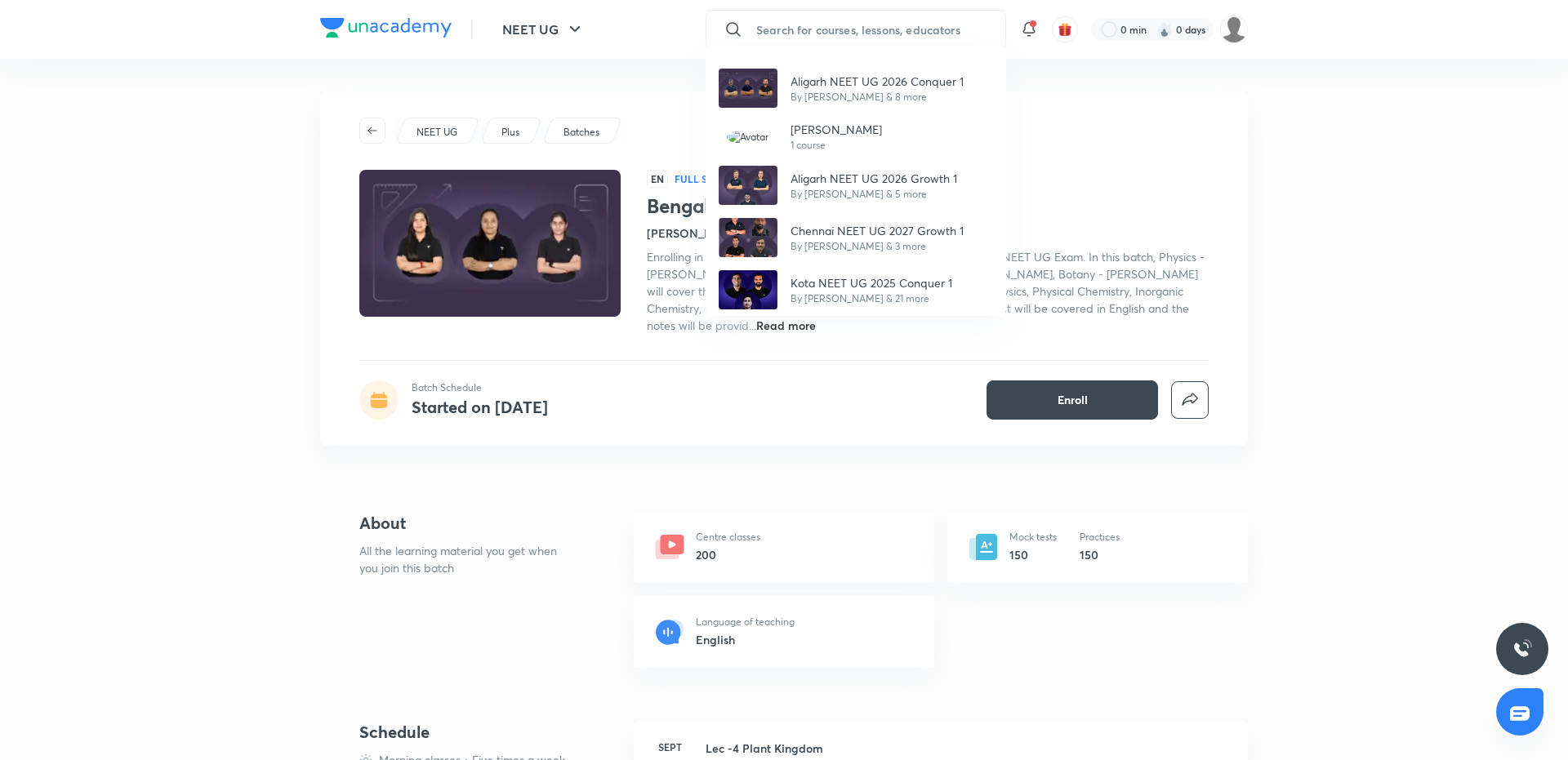
click at [818, 24] on div "Aligarh NEET UG 2026 Conquer 1 By Shikher Dwivedi & 8 more VAIBHAV SINGH 1 cour…" at bounding box center [784, 380] width 1568 height 760
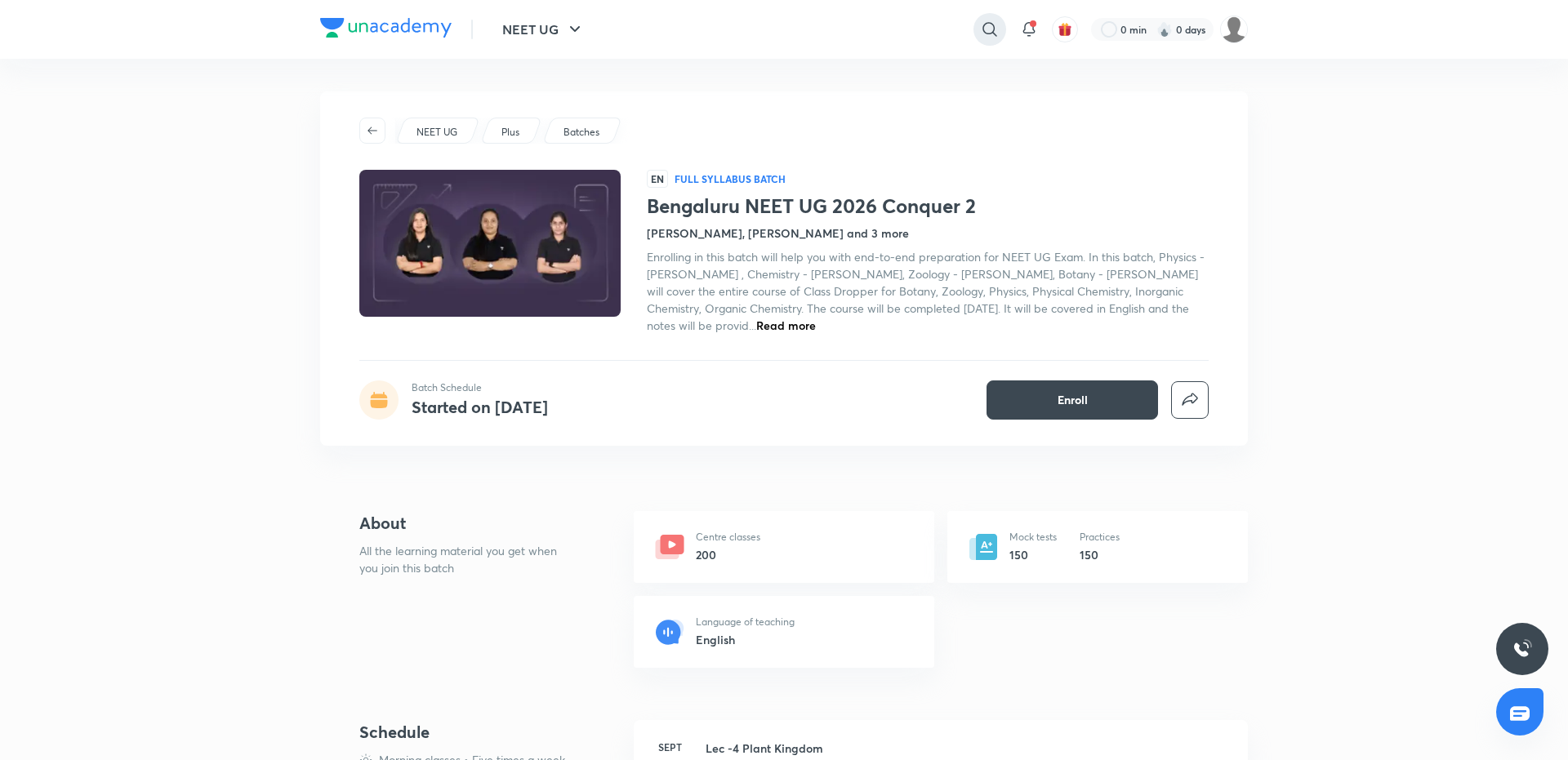
click at [997, 21] on icon at bounding box center [990, 29] width 19 height 19
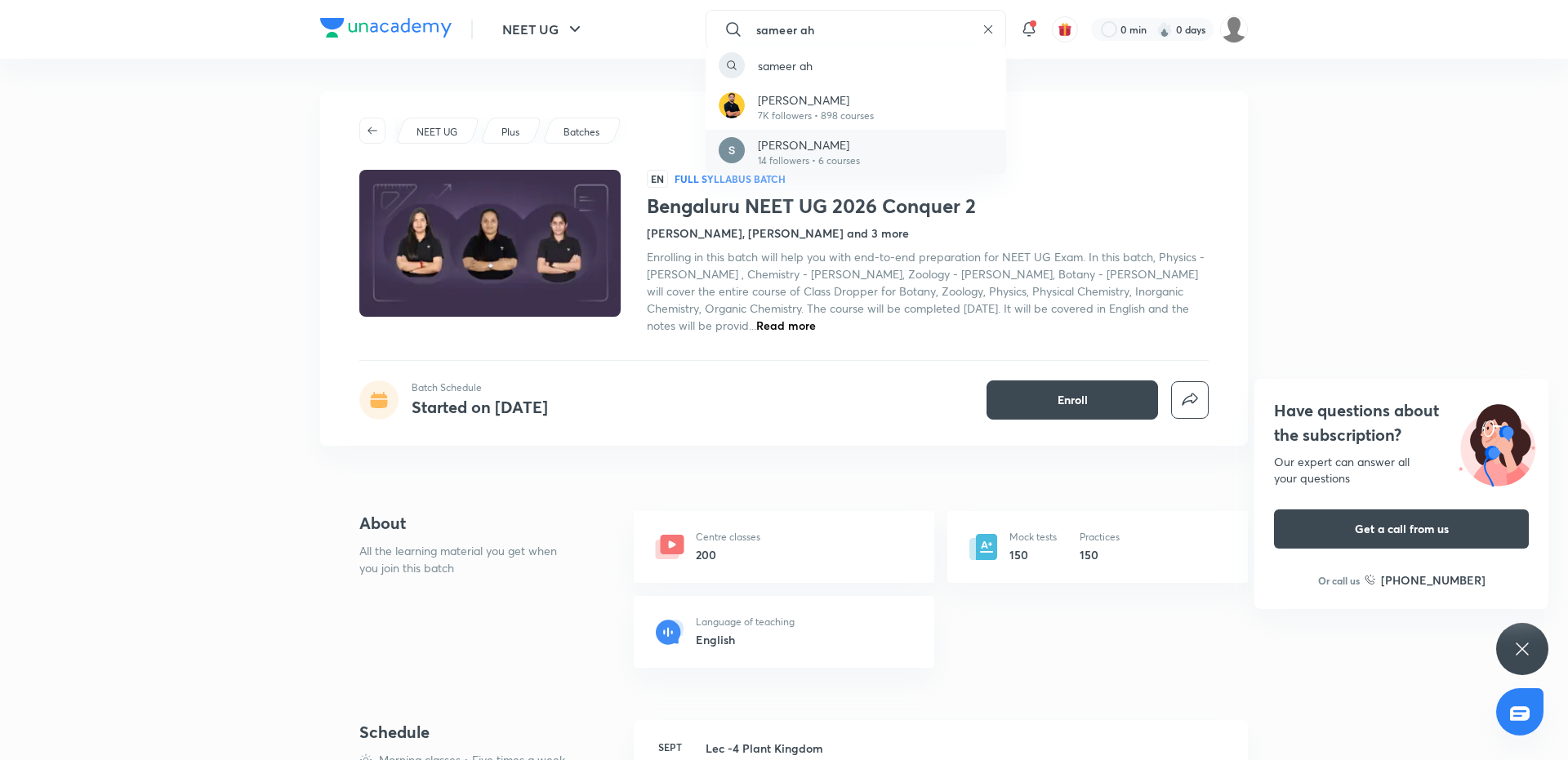
type input "sameer ah"
click at [893, 155] on div "Sameer Ahmad 14 followers • 6 courses" at bounding box center [856, 152] width 300 height 45
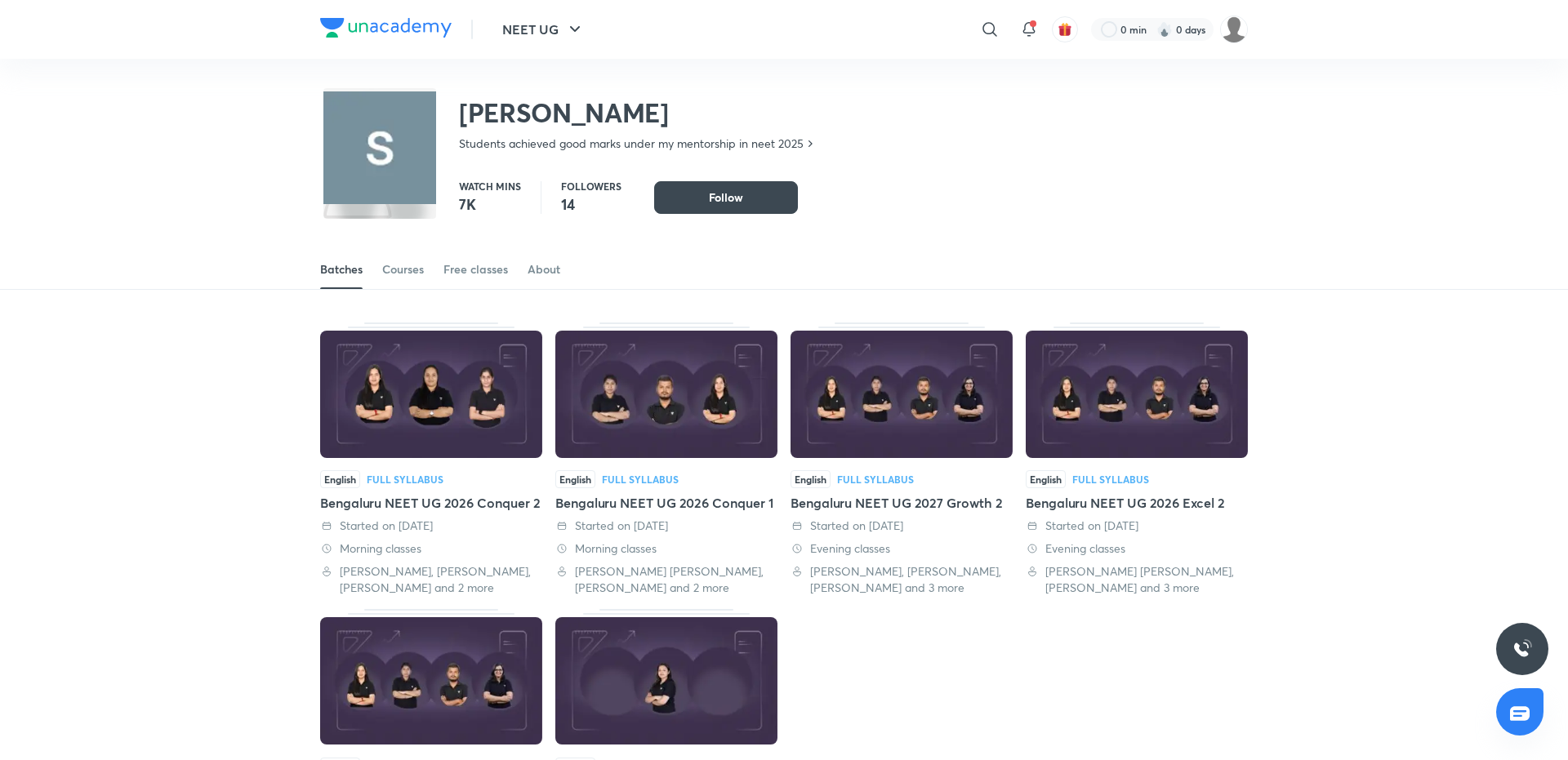
click at [718, 501] on div "Bengaluru NEET UG 2026 Conquer 1" at bounding box center [667, 503] width 222 height 19
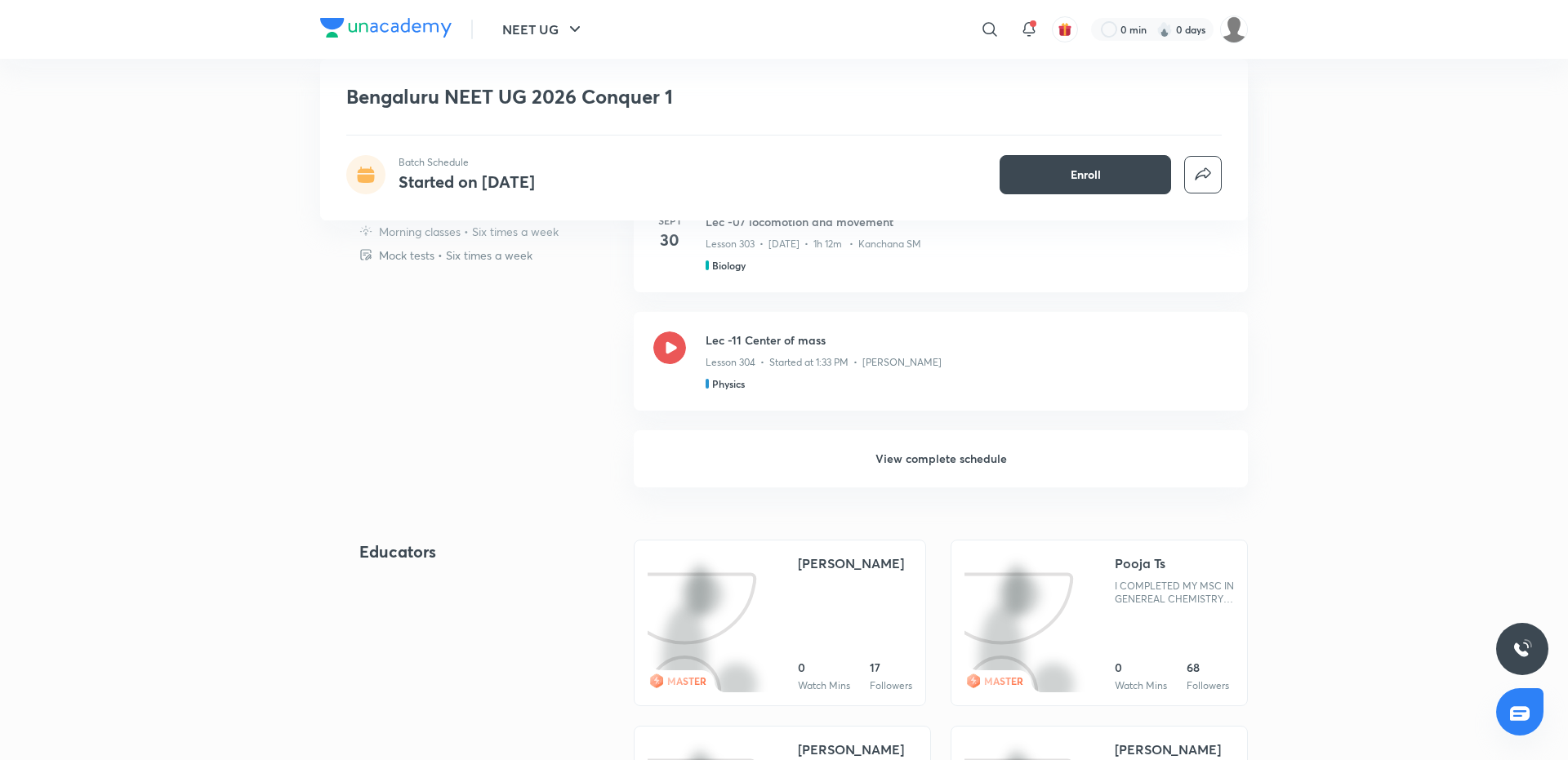
scroll to position [646, 0]
click at [919, 446] on h6 "View complete schedule" at bounding box center [940, 457] width 614 height 57
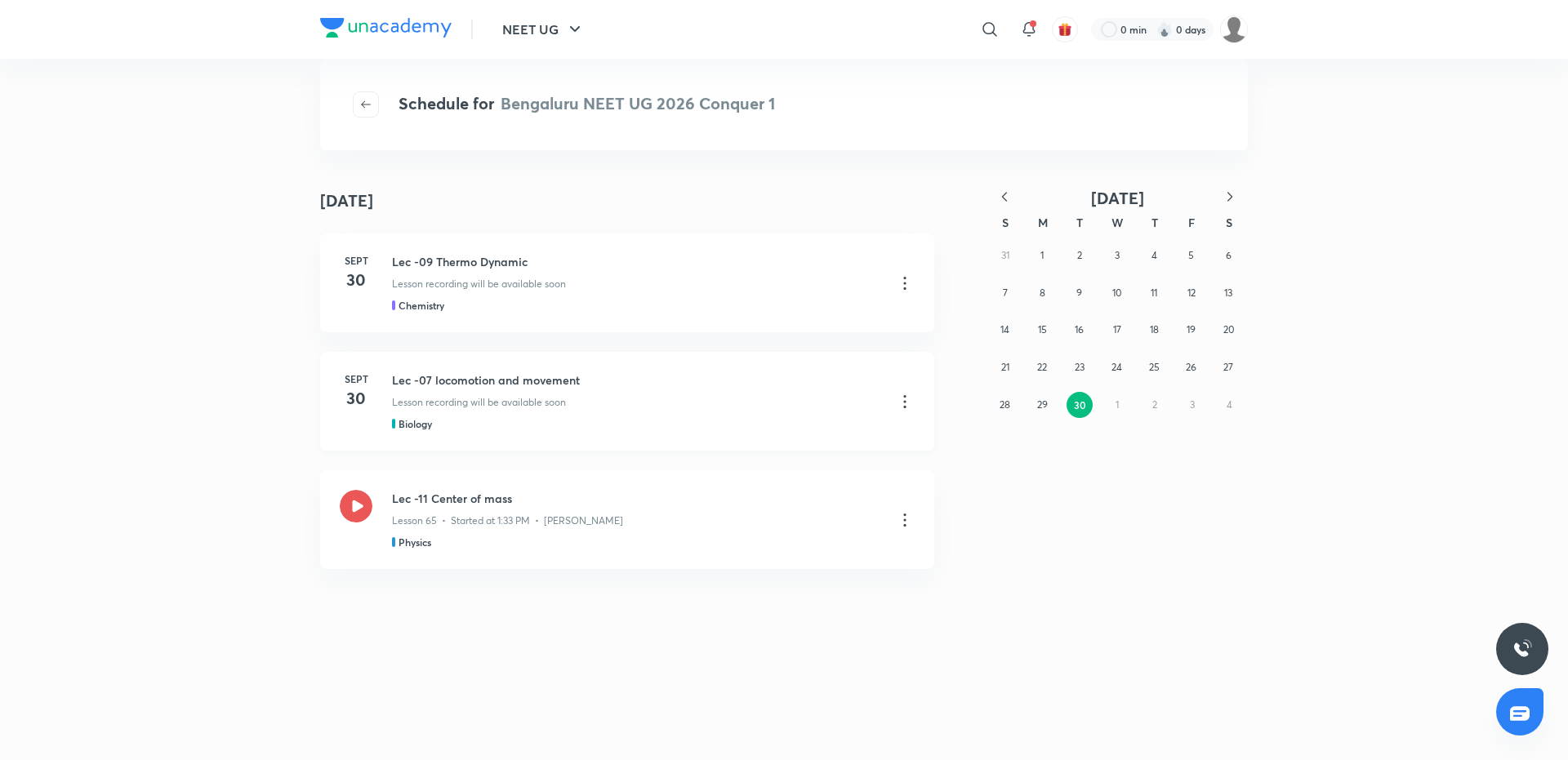
click at [904, 402] on icon at bounding box center [904, 401] width 3 height 13
click at [498, 382] on div at bounding box center [784, 380] width 1568 height 760
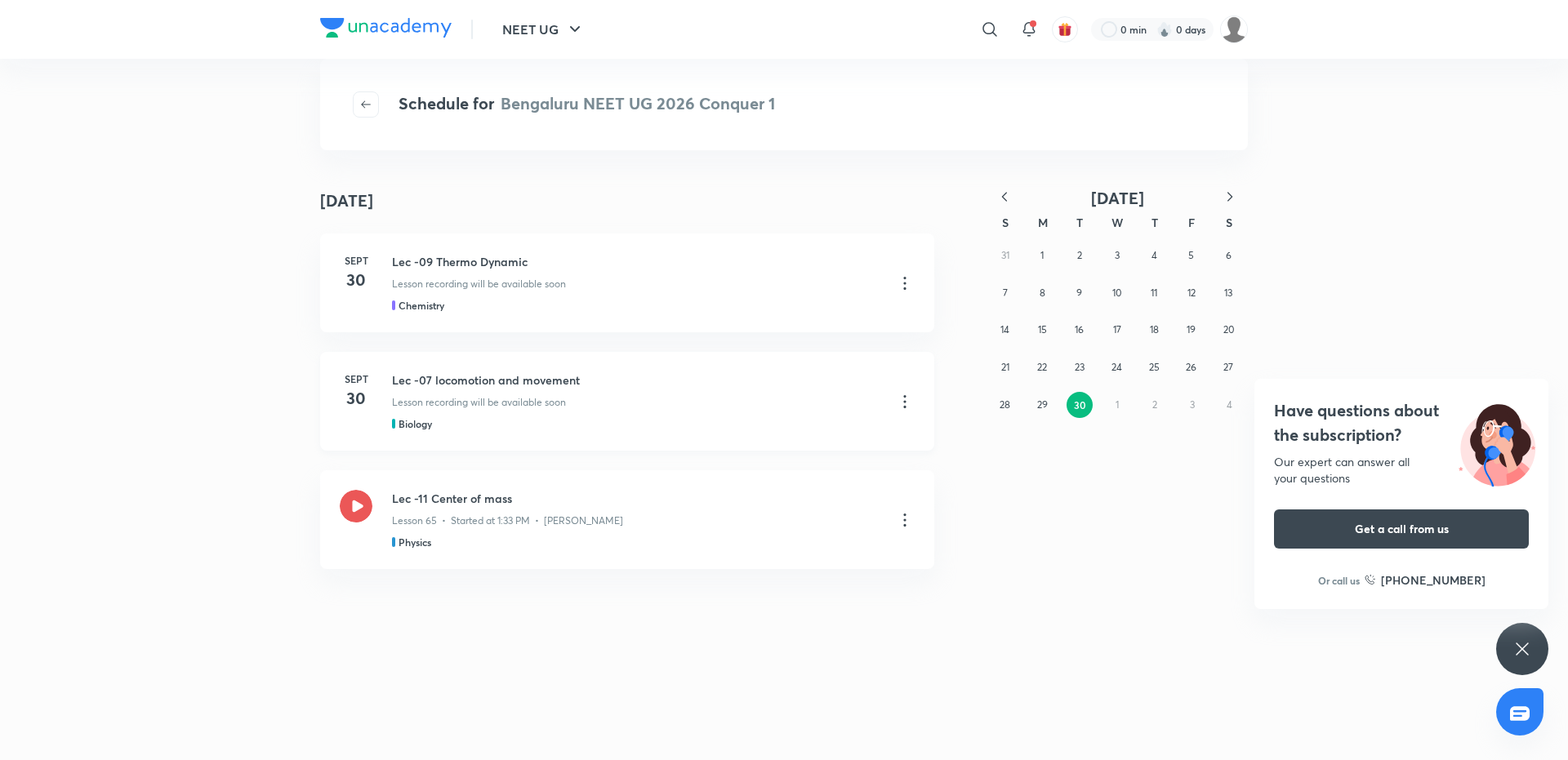
click at [454, 376] on h3 "Lec -07 locomotion and movement" at bounding box center [637, 380] width 490 height 17
click at [905, 398] on icon at bounding box center [905, 402] width 19 height 19
click at [497, 384] on div at bounding box center [784, 380] width 1568 height 760
click at [902, 402] on icon at bounding box center [905, 402] width 19 height 19
click at [543, 382] on div at bounding box center [784, 380] width 1568 height 760
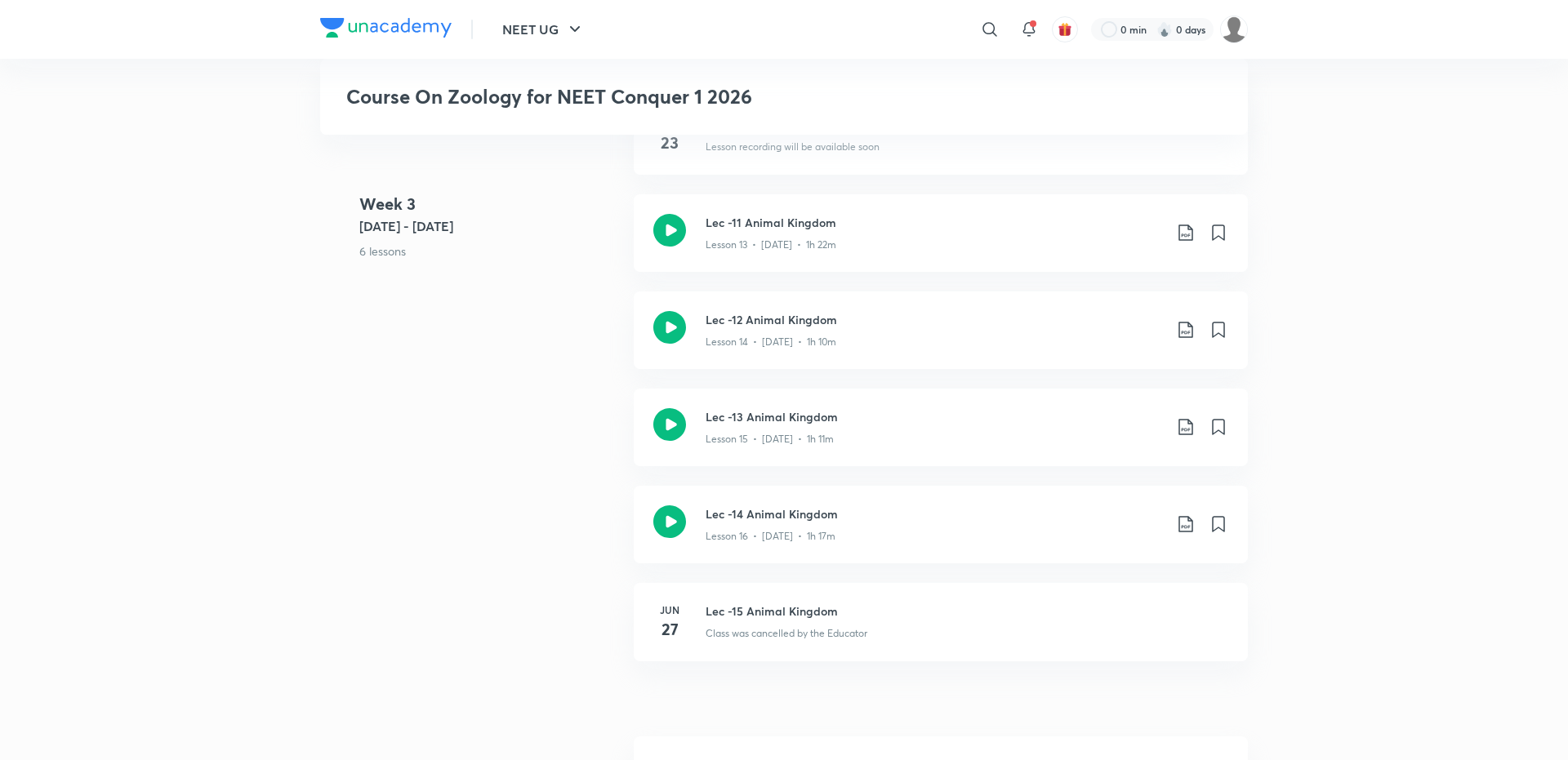
scroll to position [1847, 0]
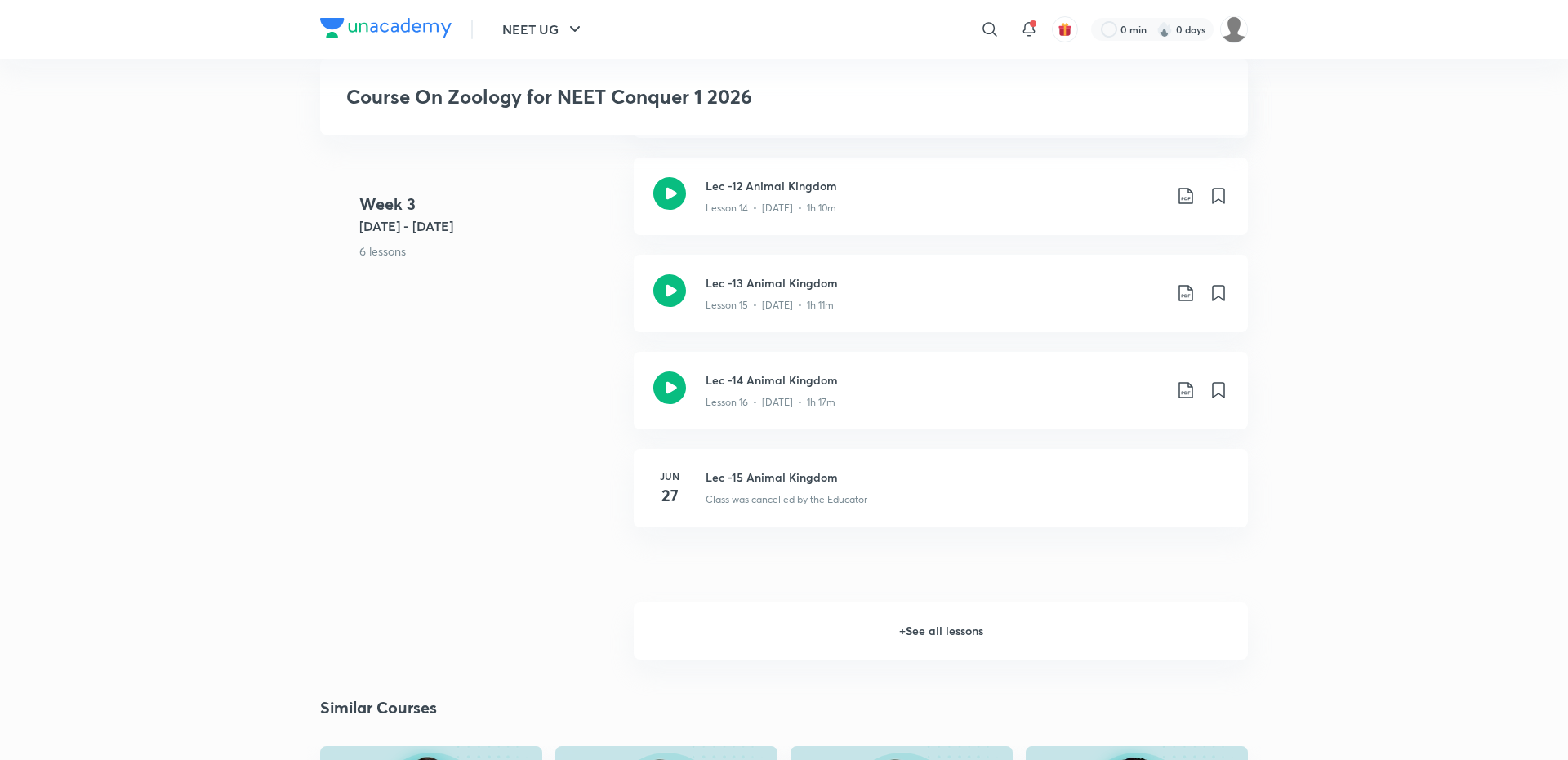
click at [908, 644] on h6 "+ See all lessons" at bounding box center [940, 631] width 614 height 57
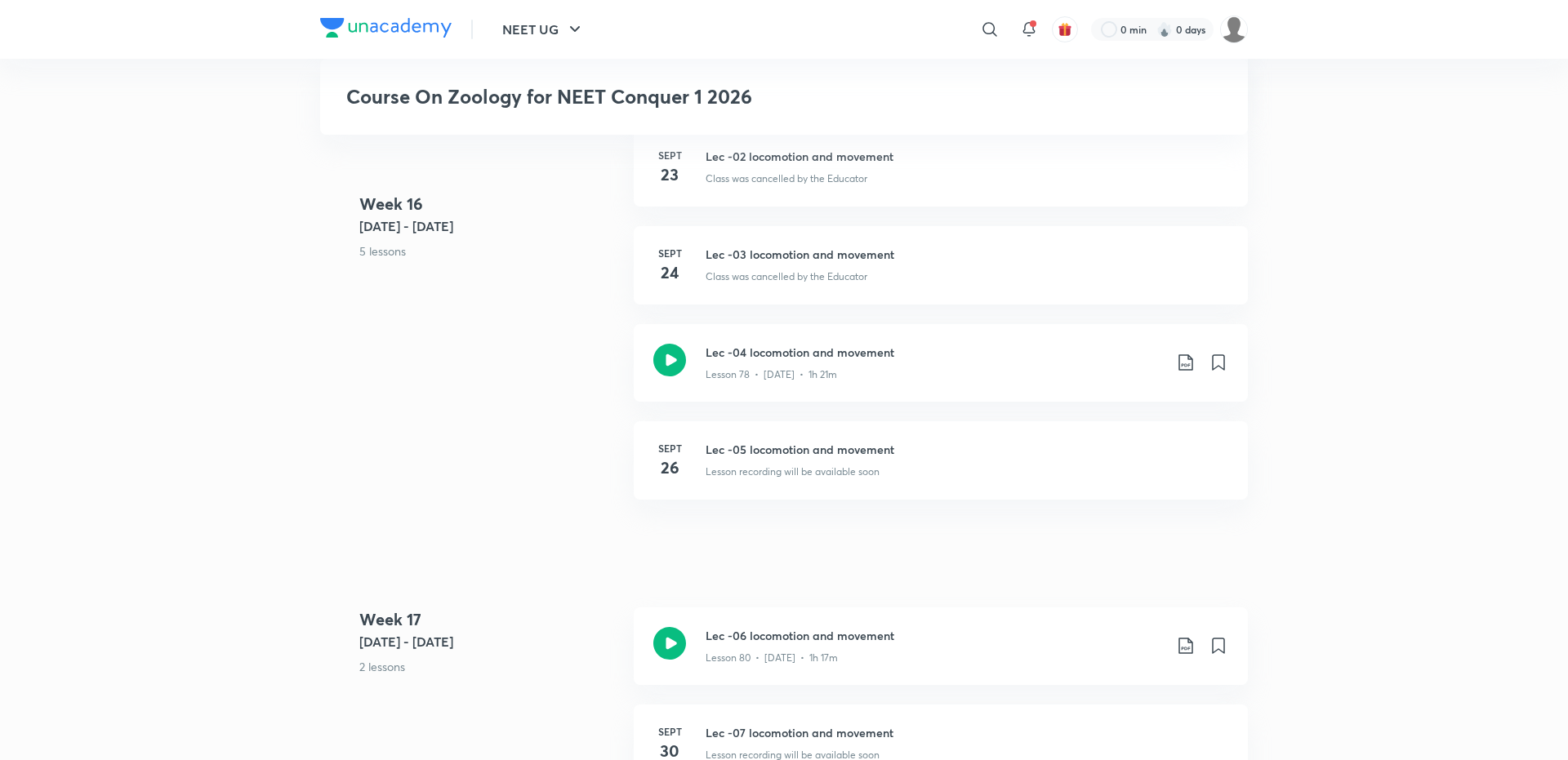
scroll to position [9057, 0]
click at [991, 24] on icon at bounding box center [990, 29] width 14 height 14
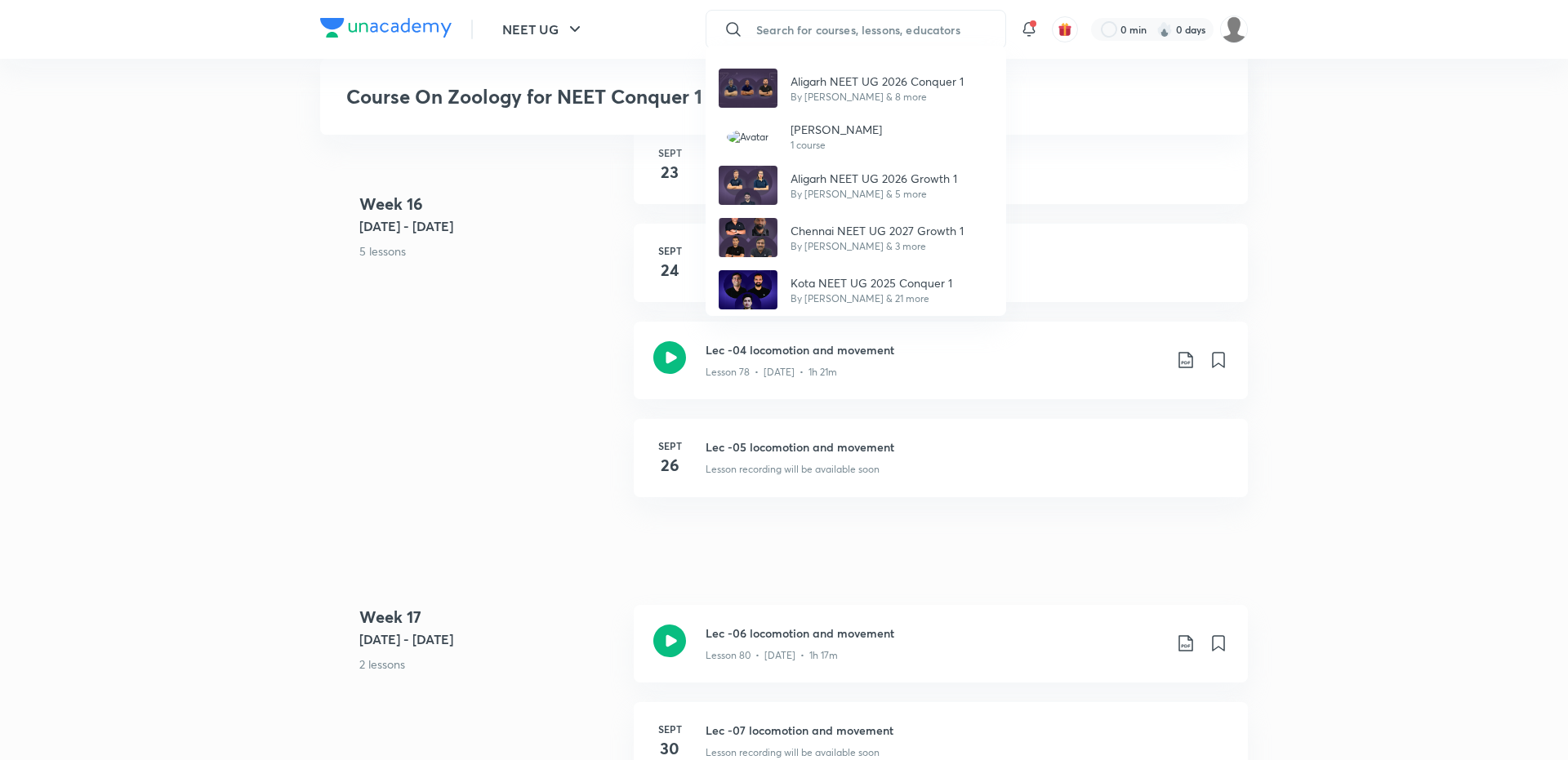
click at [819, 22] on div "Aligarh NEET UG 2026 Conquer 1 By Shikher Dwivedi & 8 more VAIBHAV SINGH 1 cour…" at bounding box center [784, 380] width 1568 height 760
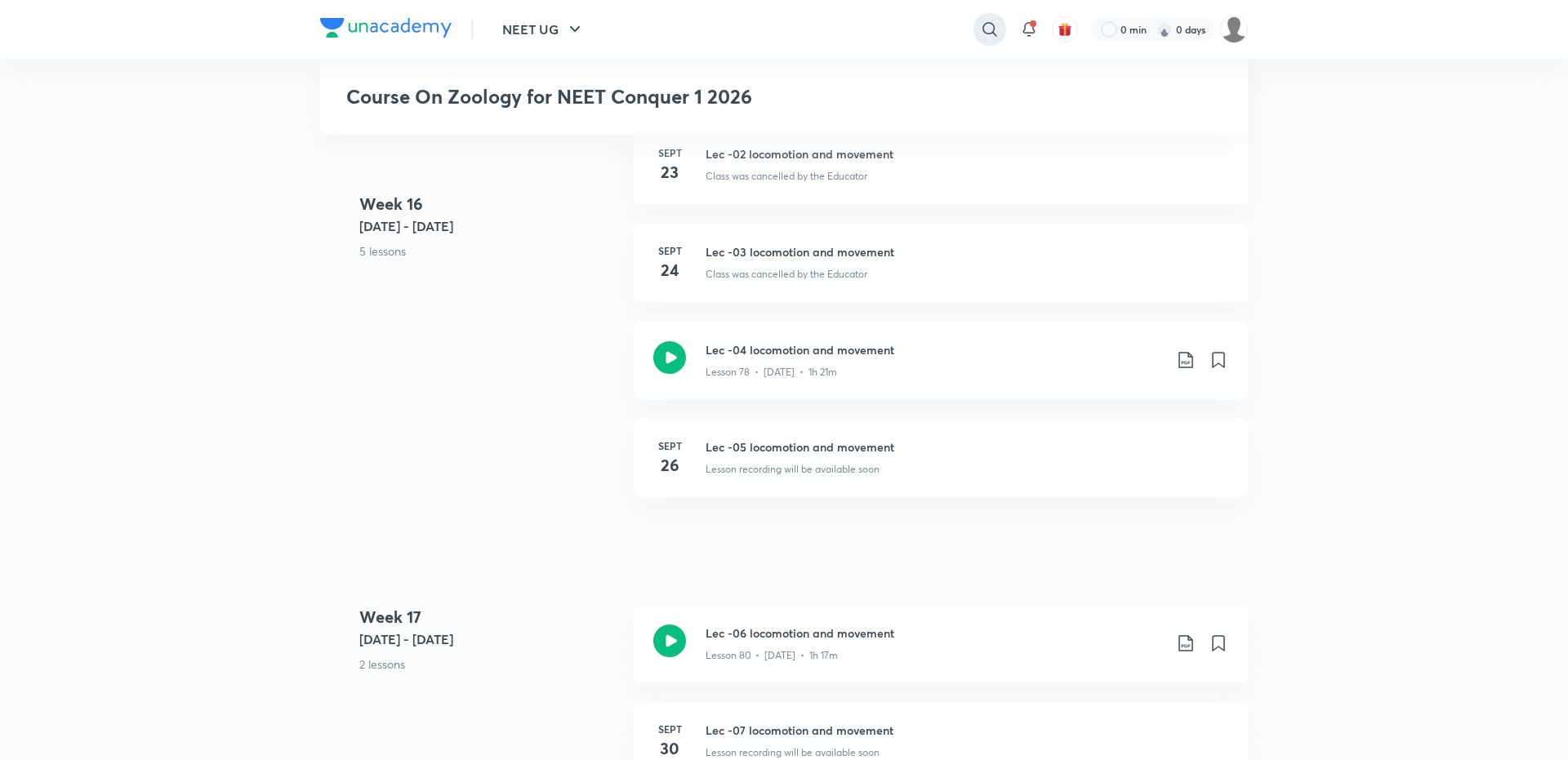
click at [984, 30] on icon at bounding box center [990, 29] width 19 height 19
type input "pooja ts"
click at [840, 102] on p "Pooja Ts" at bounding box center [812, 100] width 107 height 17
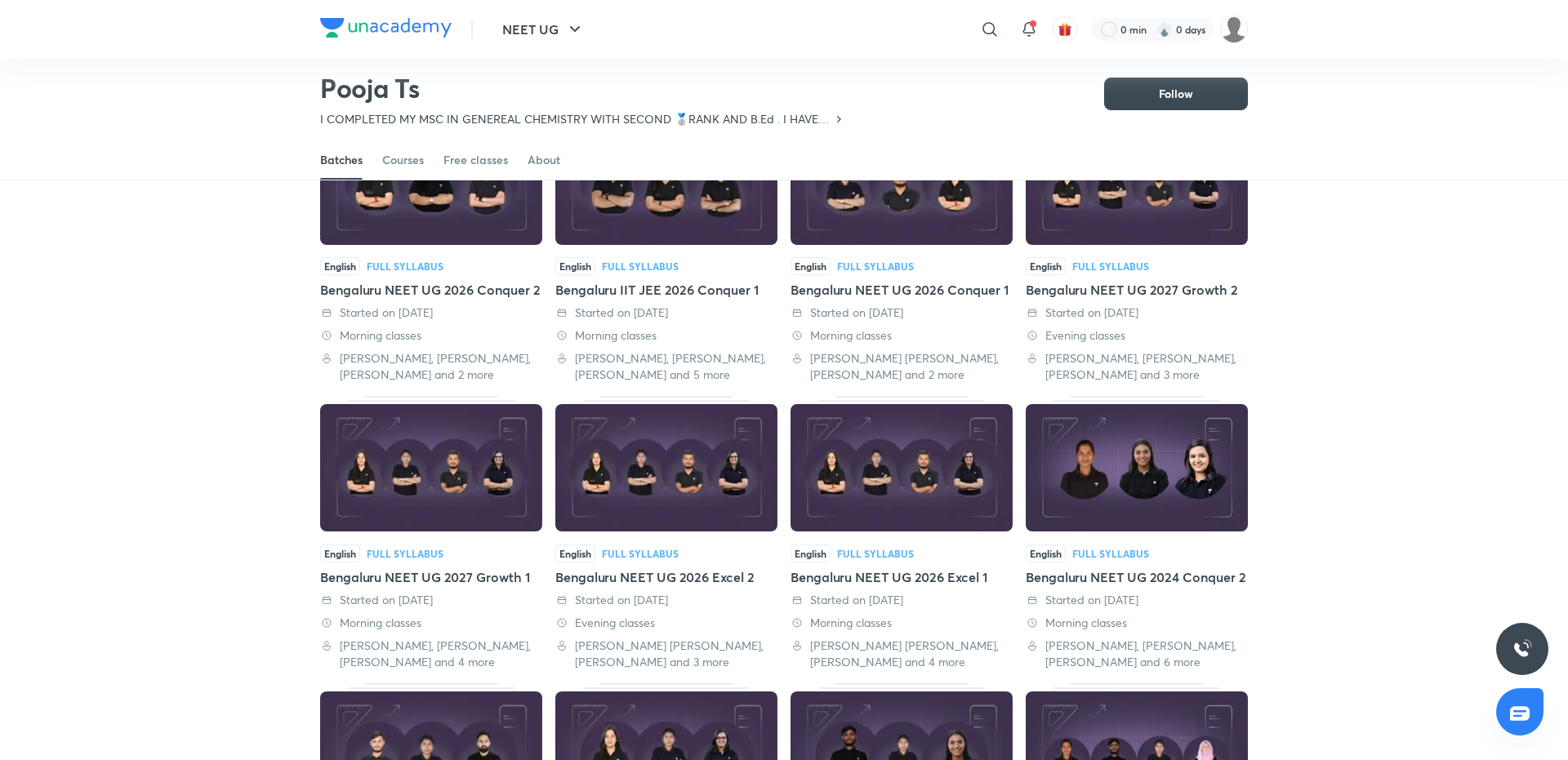
scroll to position [168, 0]
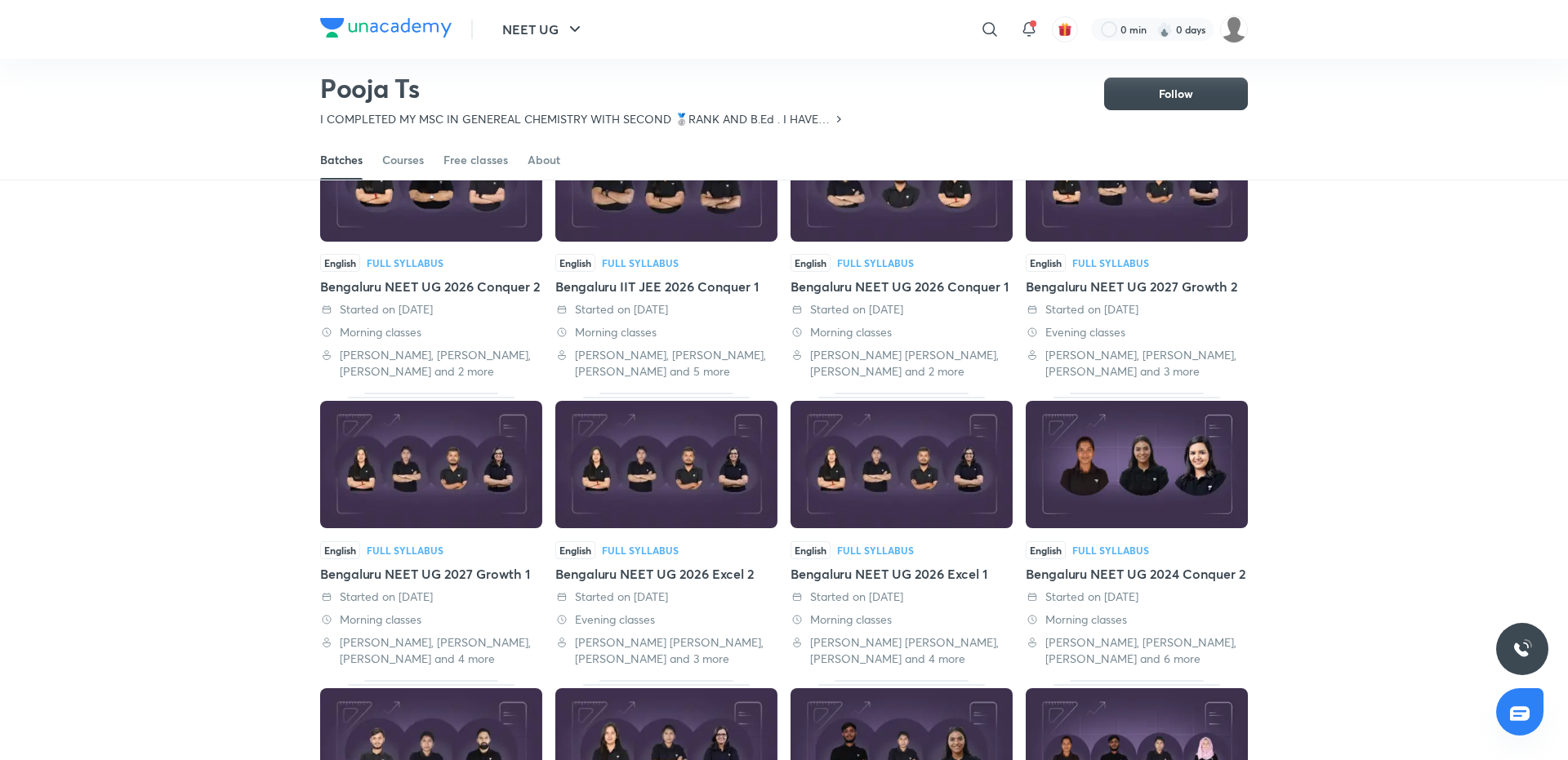
click at [482, 570] on div "Bengaluru NEET UG 2027 Growth 1" at bounding box center [431, 574] width 222 height 19
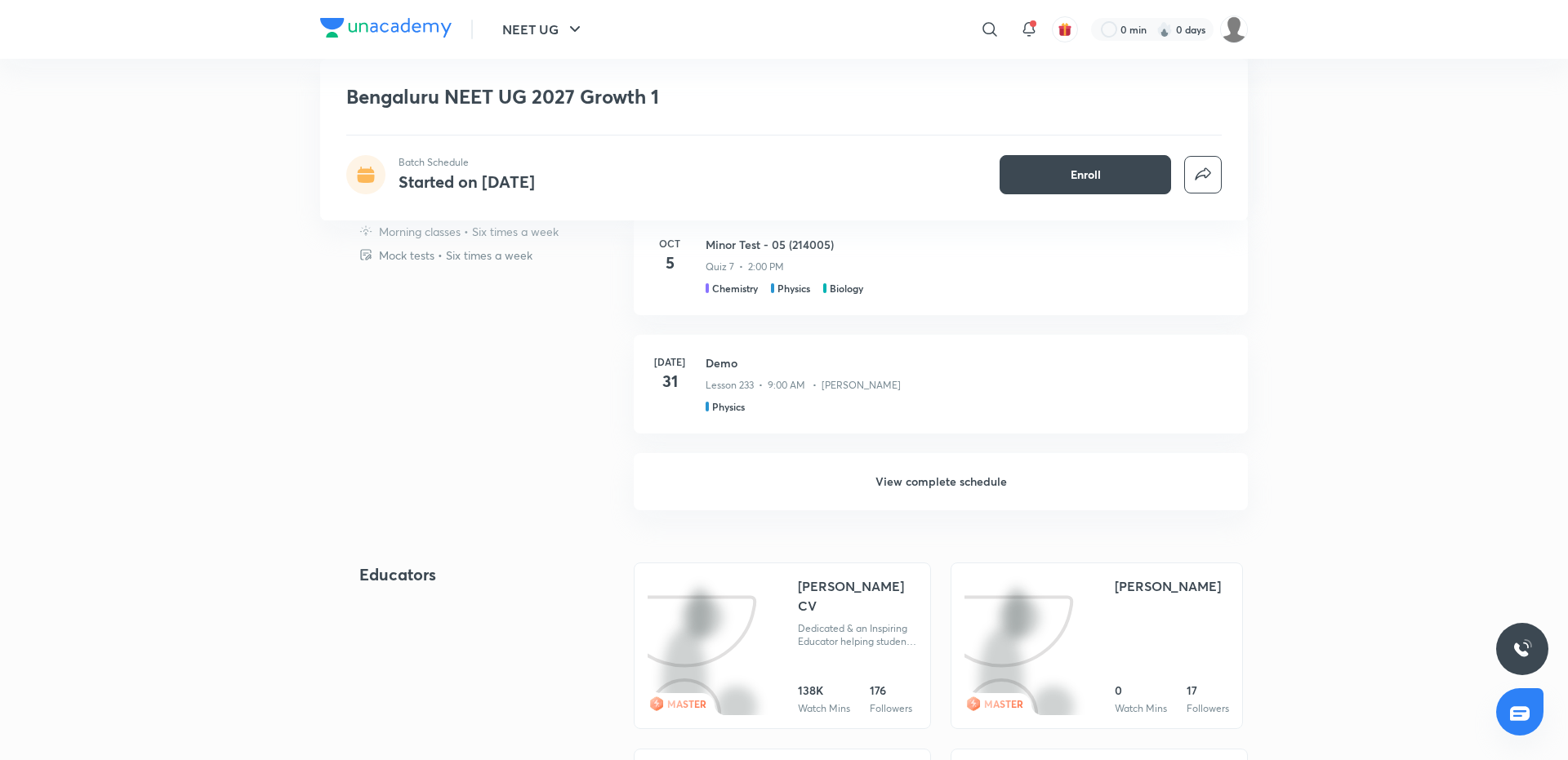
scroll to position [846, 0]
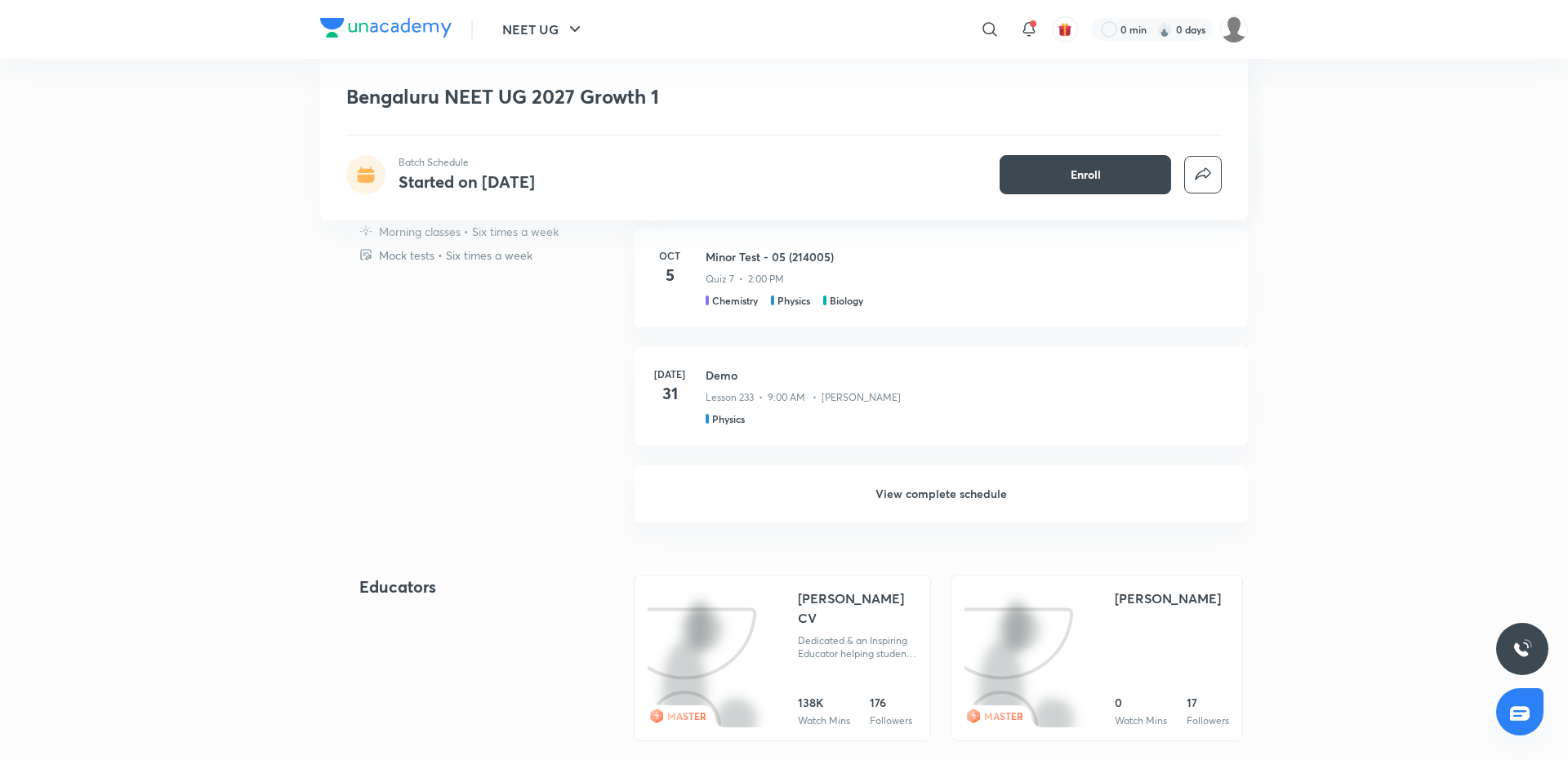
click at [929, 486] on h6 "View complete schedule" at bounding box center [940, 494] width 614 height 57
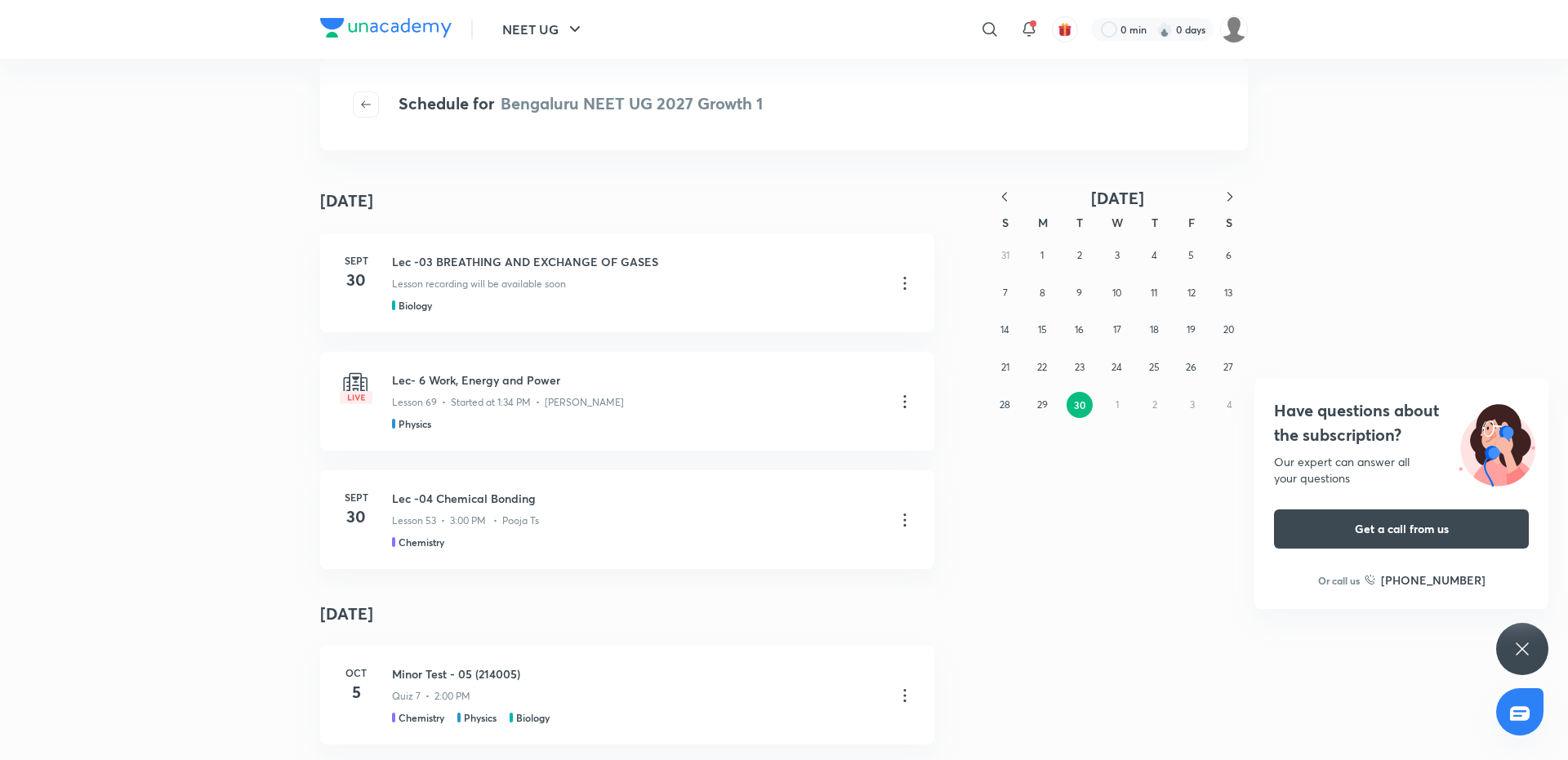
click at [551, 618] on h4 "October 5" at bounding box center [626, 614] width 614 height 51
click at [364, 114] on button "button" at bounding box center [366, 105] width 26 height 26
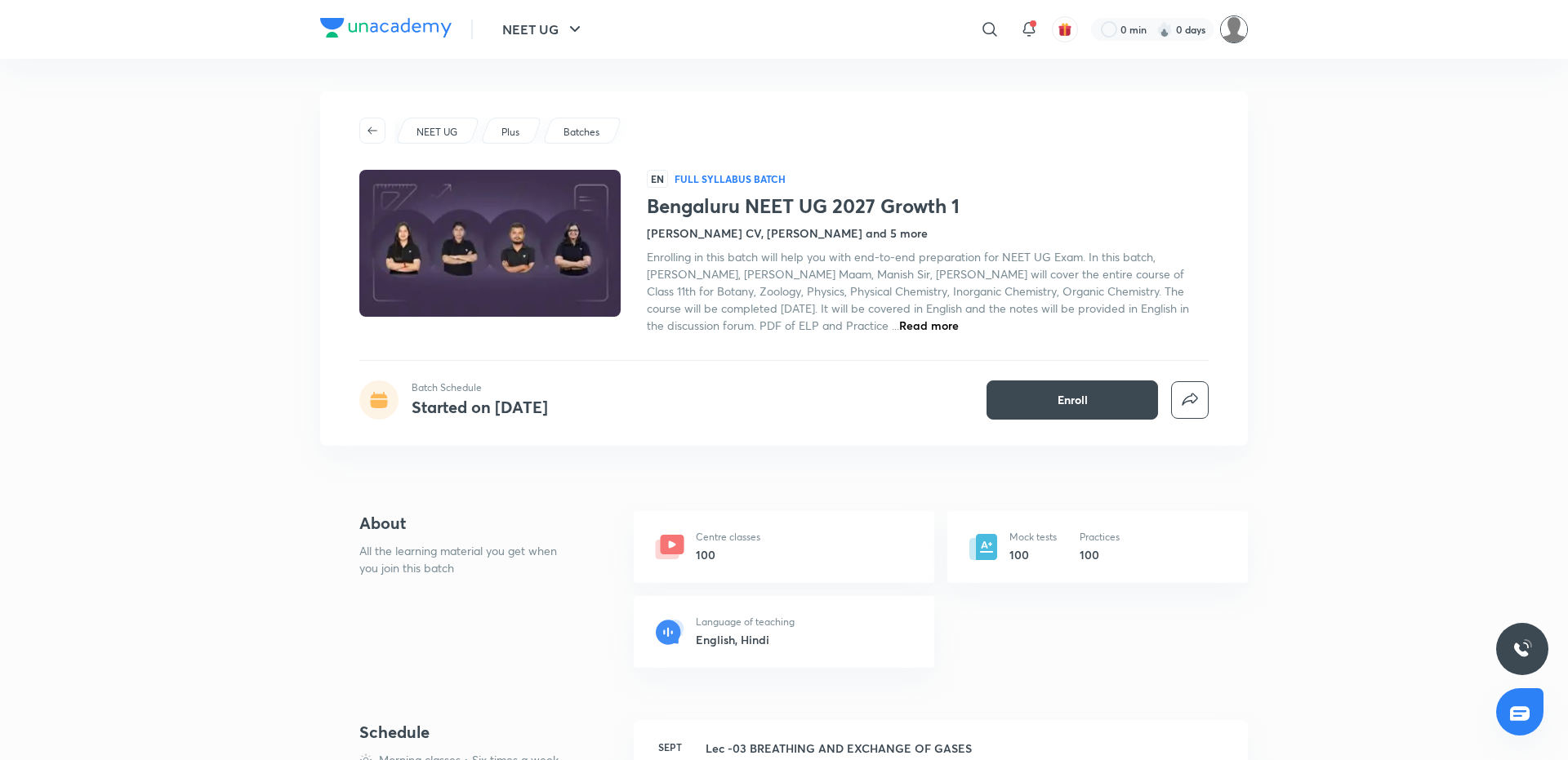
click at [1228, 25] on img at bounding box center [1234, 30] width 28 height 28
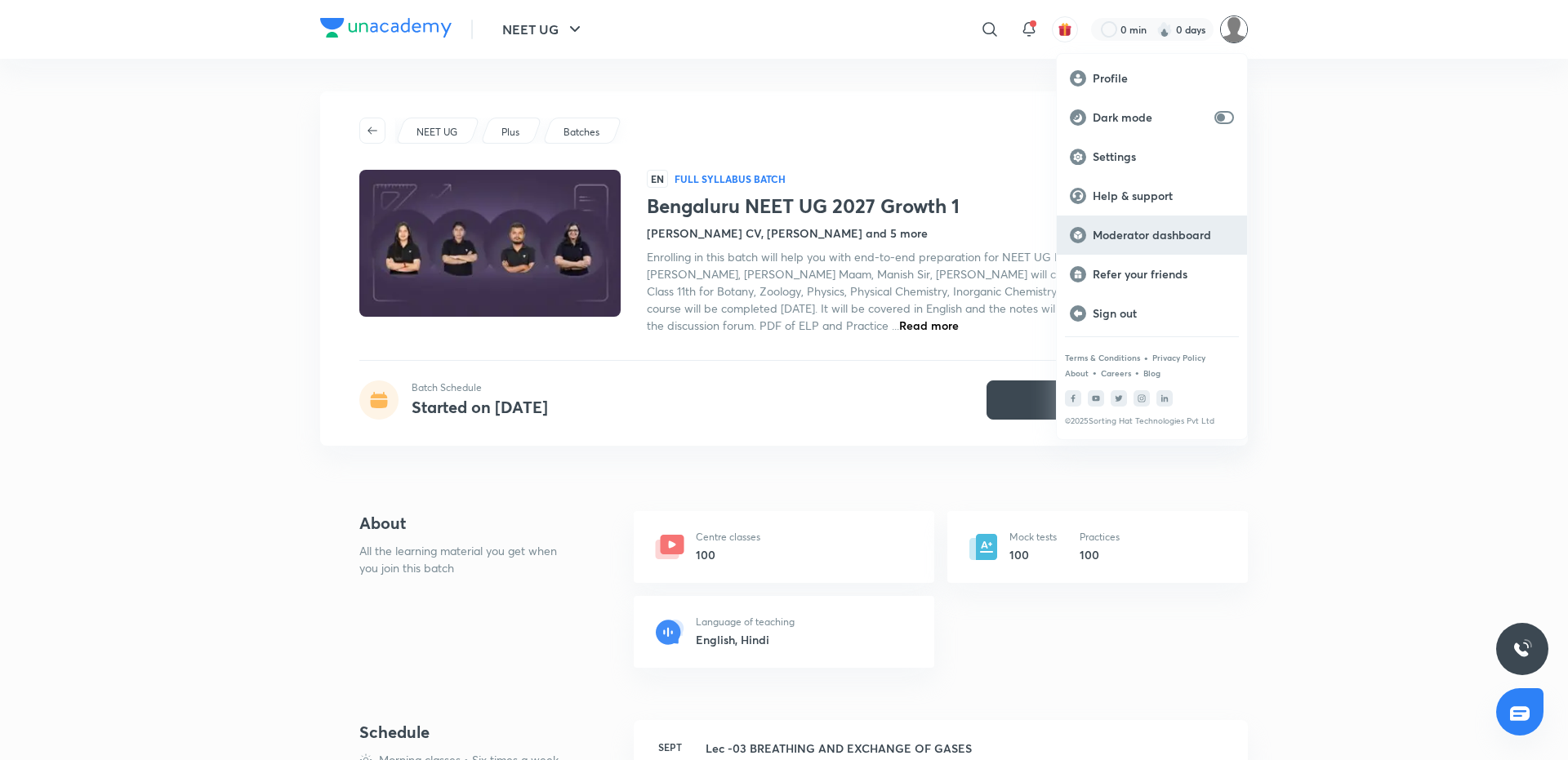
click at [1164, 231] on p "Moderator dashboard" at bounding box center [1164, 235] width 142 height 15
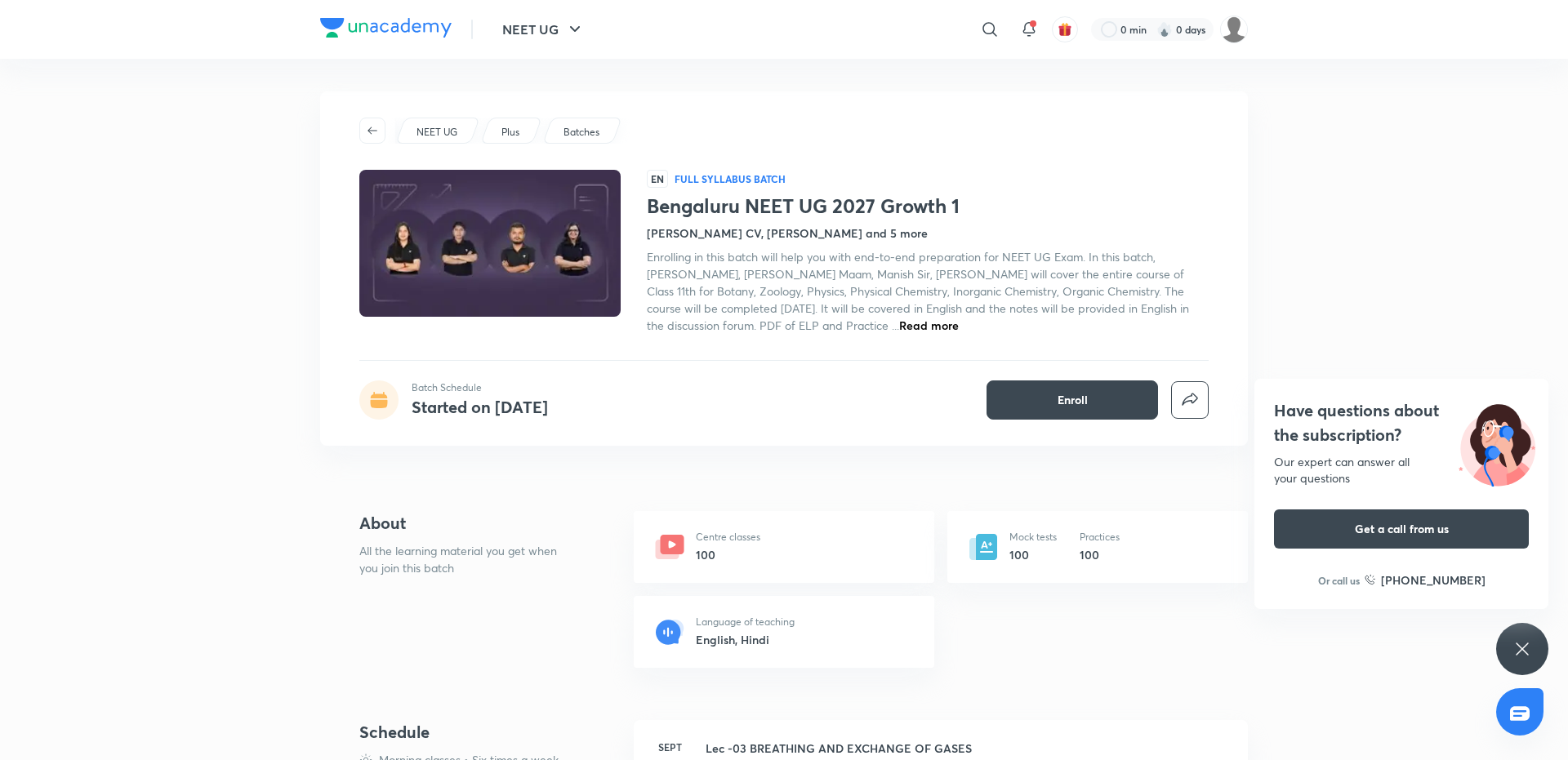
click at [796, 307] on span "Enrolling in this batch will help you with end-to-end preparation for NEET UG E…" at bounding box center [917, 291] width 542 height 84
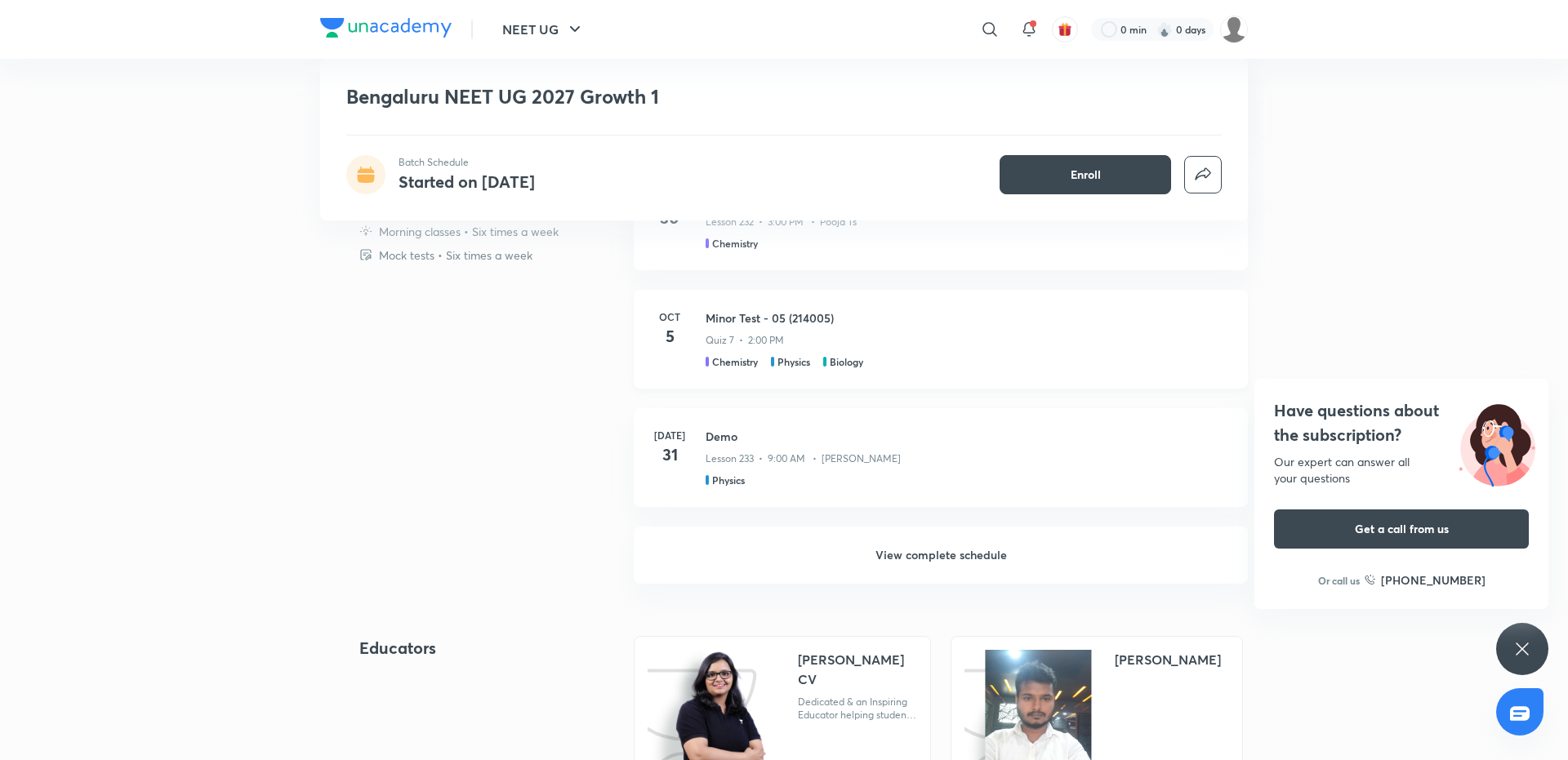
scroll to position [784, 0]
click at [733, 314] on h3 "Minor Test - 05 (214005)" at bounding box center [967, 319] width 522 height 17
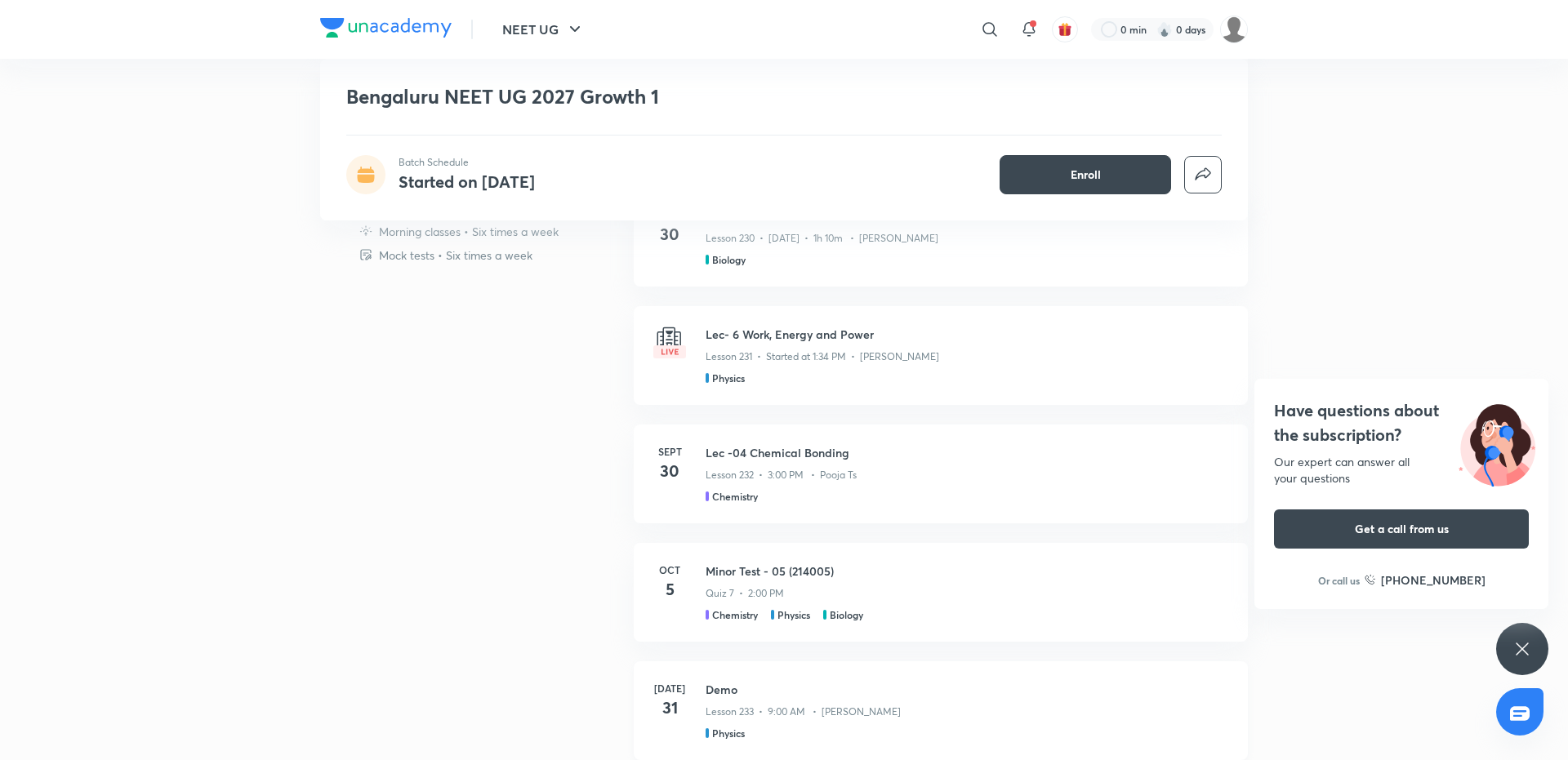
scroll to position [531, 0]
click at [823, 453] on h3 "Lec -04 Chemical Bonding" at bounding box center [967, 454] width 522 height 17
click at [760, 466] on div "Lesson 232 • 3:00 PM • Pooja Ts" at bounding box center [967, 473] width 522 height 21
click at [770, 456] on h3 "Lec -04 Chemical Bonding" at bounding box center [967, 454] width 522 height 17
click at [754, 463] on div "Lesson 232 • 3:00 PM • Pooja Ts" at bounding box center [967, 473] width 522 height 21
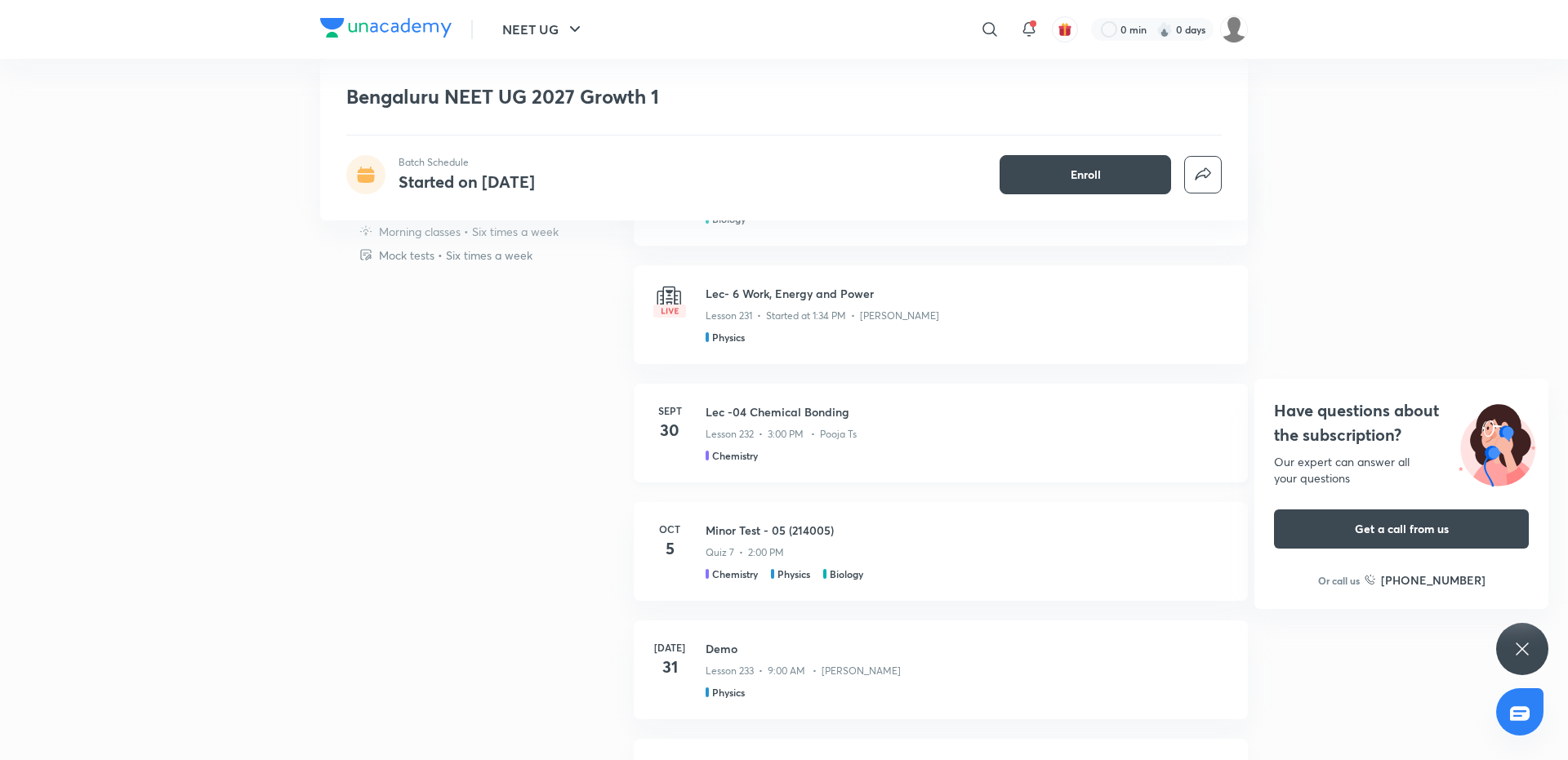
scroll to position [577, 0]
click at [784, 411] on h3 "Lec -04 Chemical Bonding" at bounding box center [967, 409] width 522 height 17
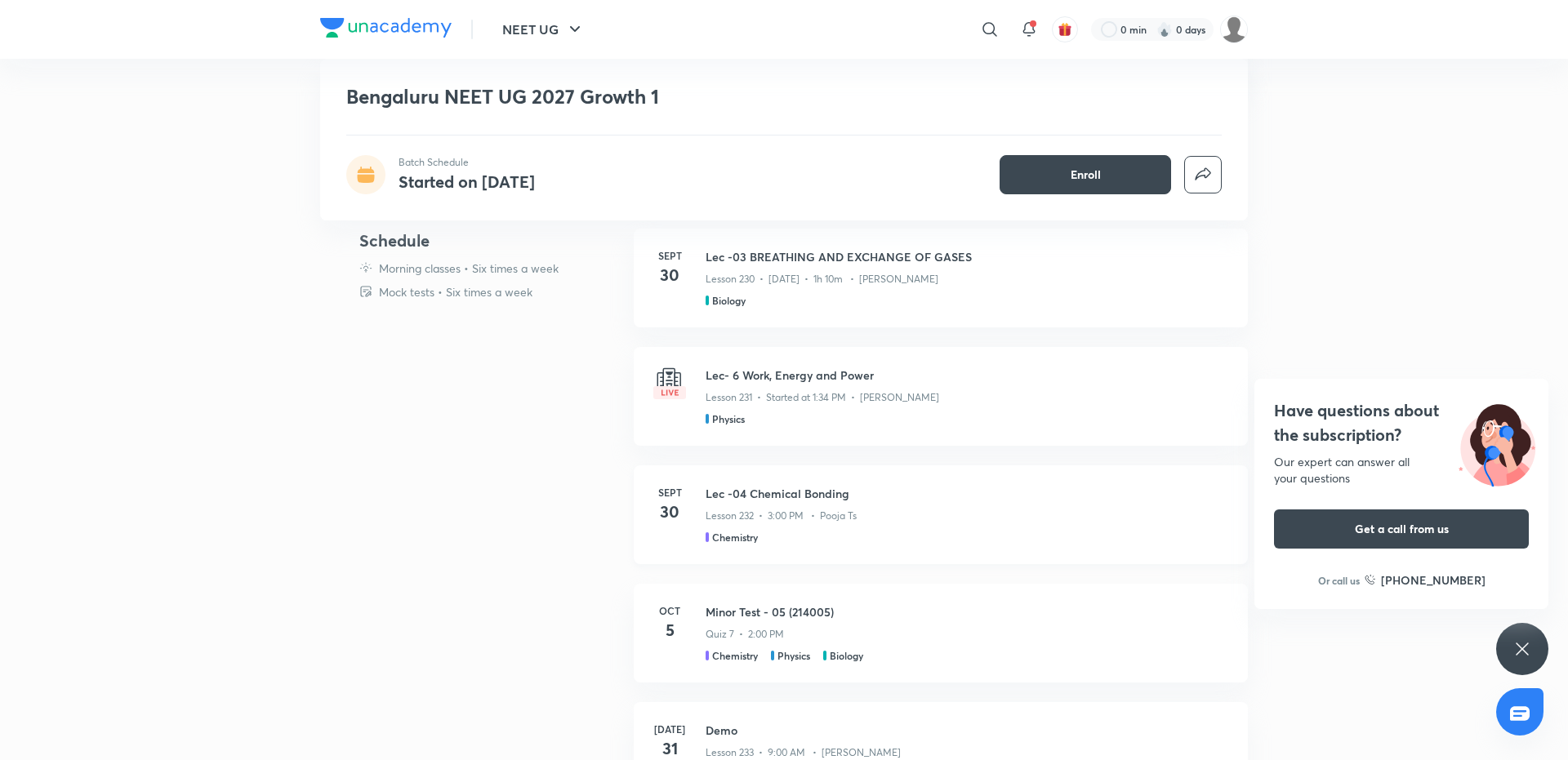
scroll to position [483, 0]
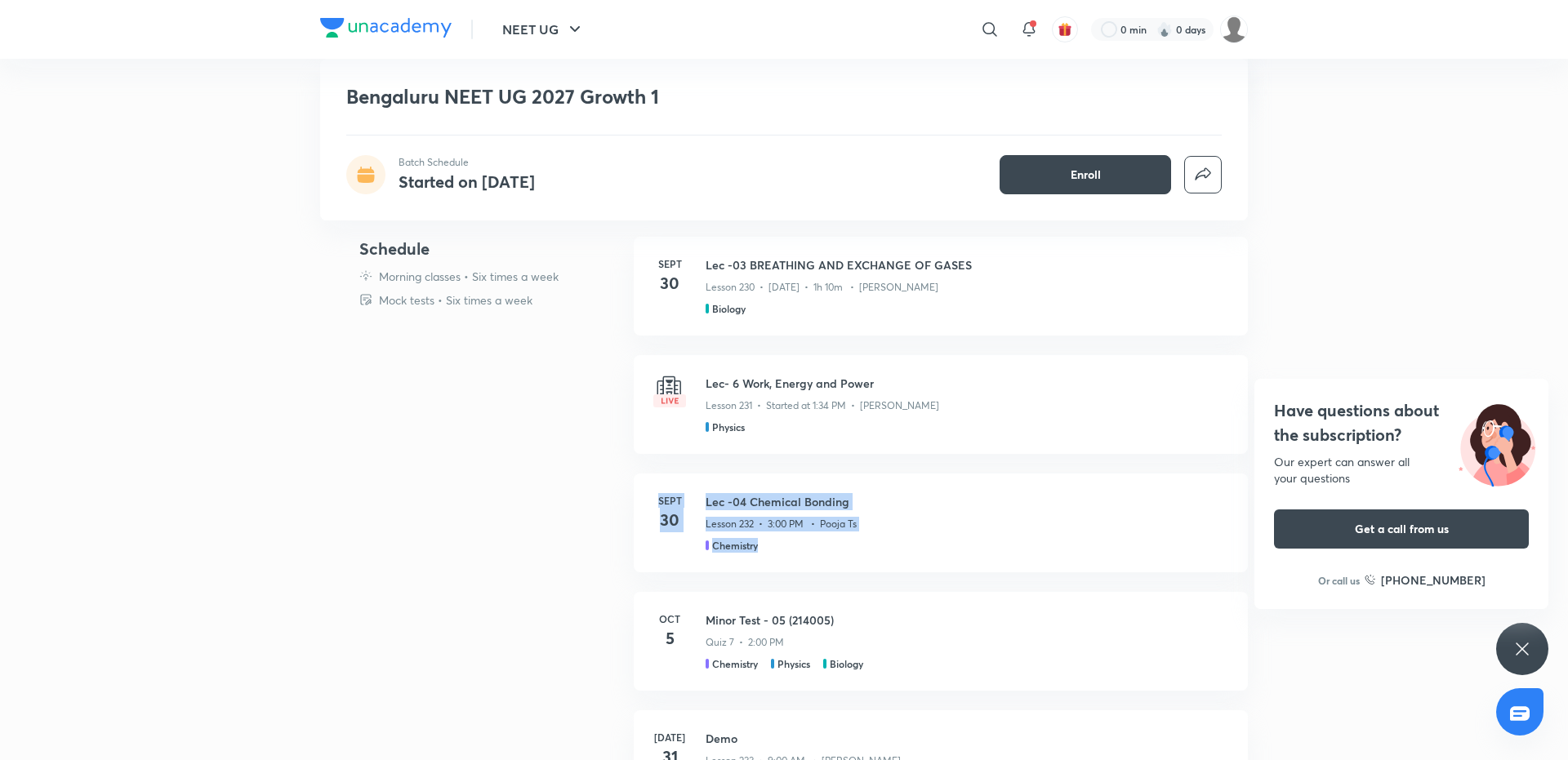
click at [522, 586] on div "Schedule Morning classes • Six times a week Mock tests • Six times a week Sept …" at bounding box center [784, 561] width 928 height 649
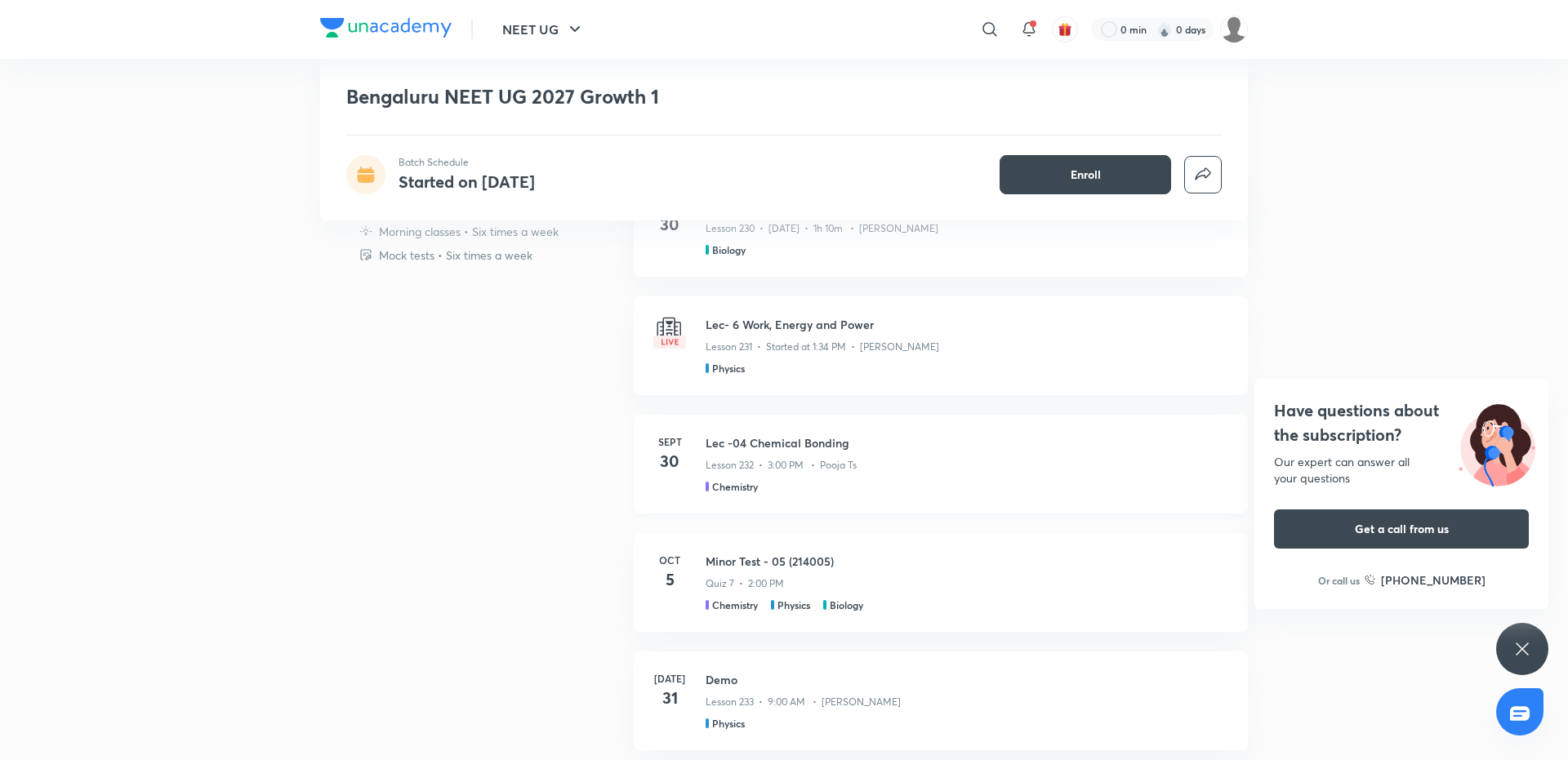
scroll to position [553, 0]
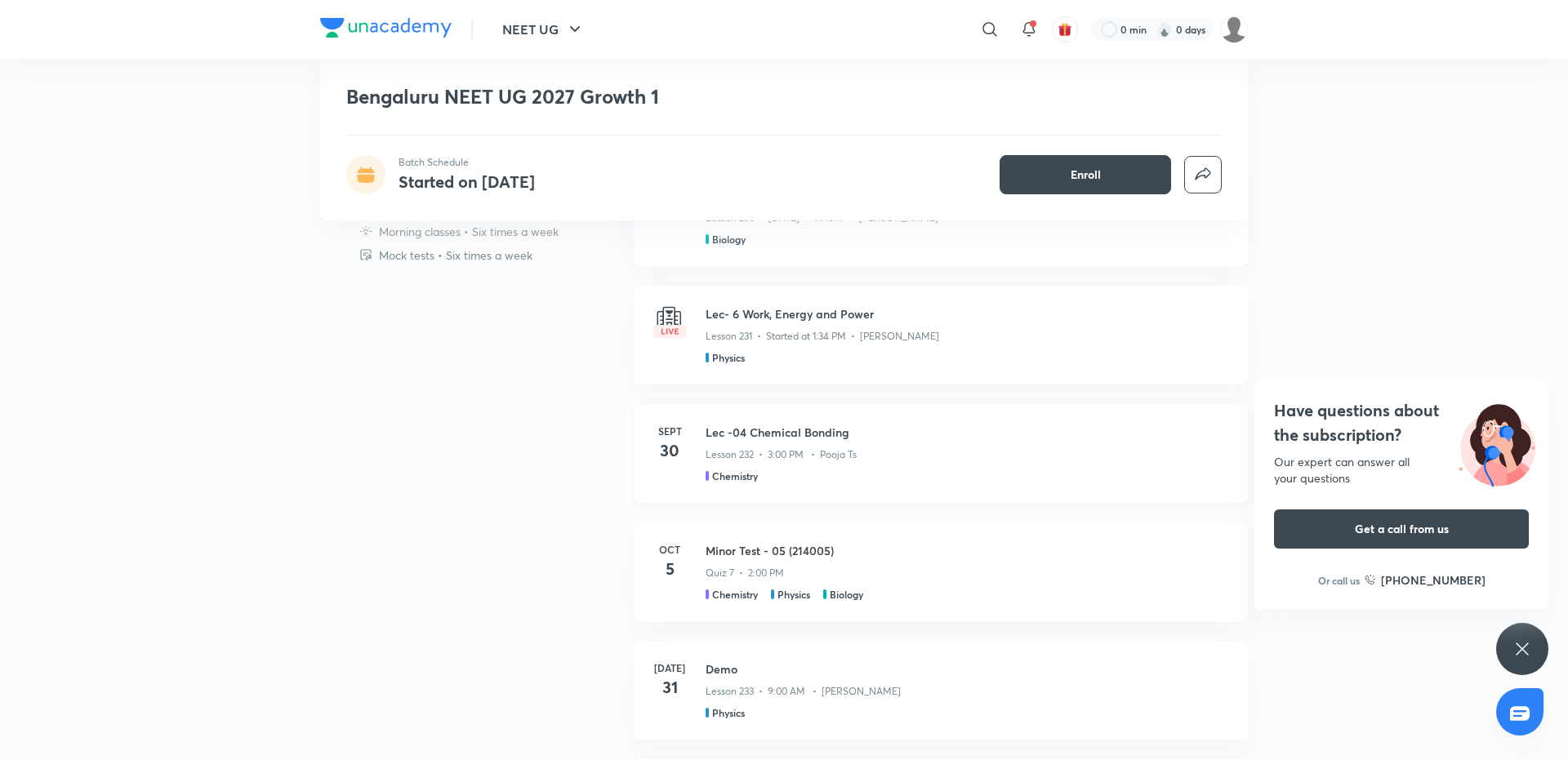
click at [756, 442] on div "Lesson 232 • 3:00 PM • Pooja Ts" at bounding box center [967, 452] width 522 height 21
click at [757, 434] on h3 "Lec -04 Chemical Bonding" at bounding box center [967, 432] width 522 height 17
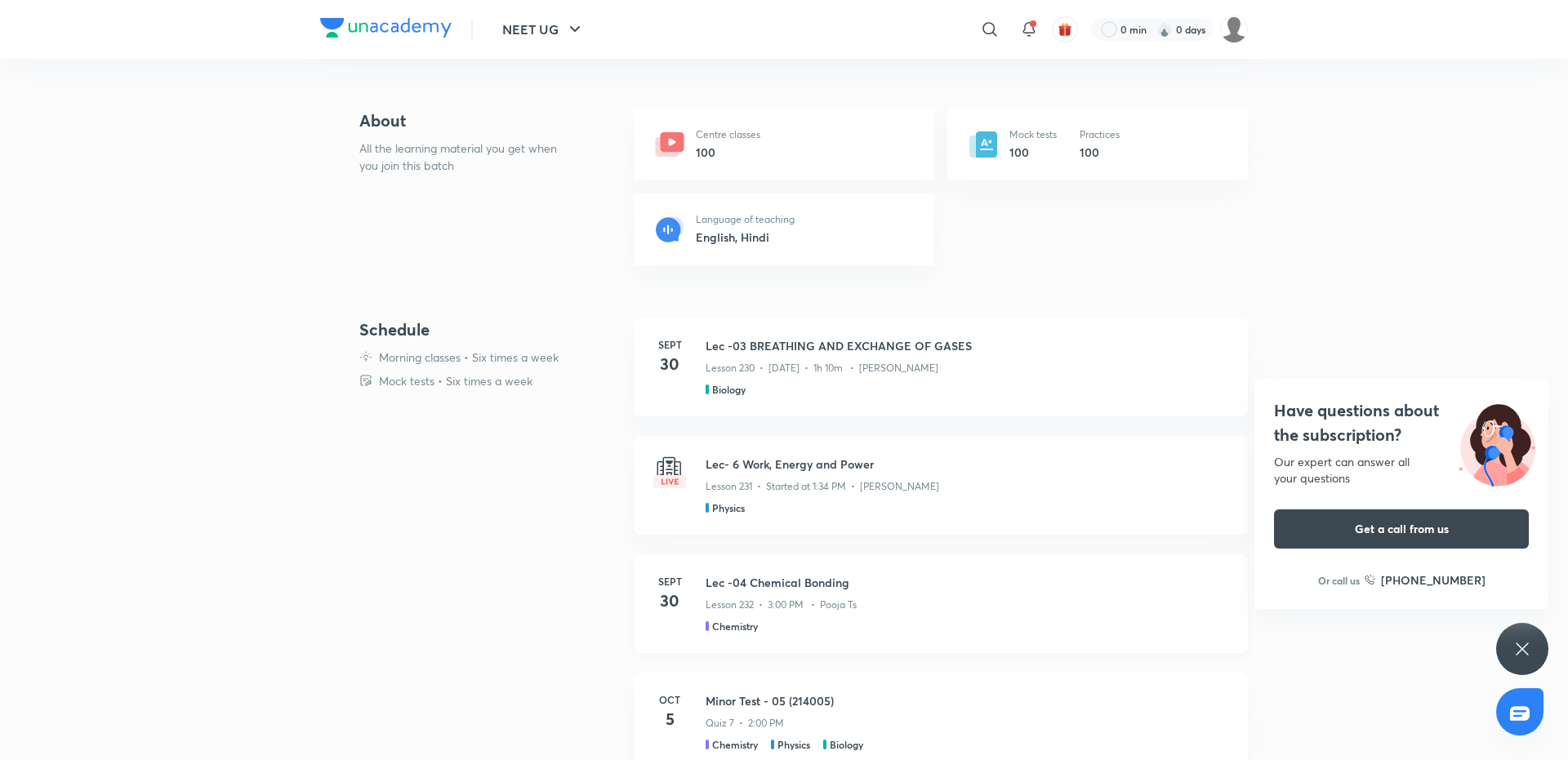
scroll to position [0, 0]
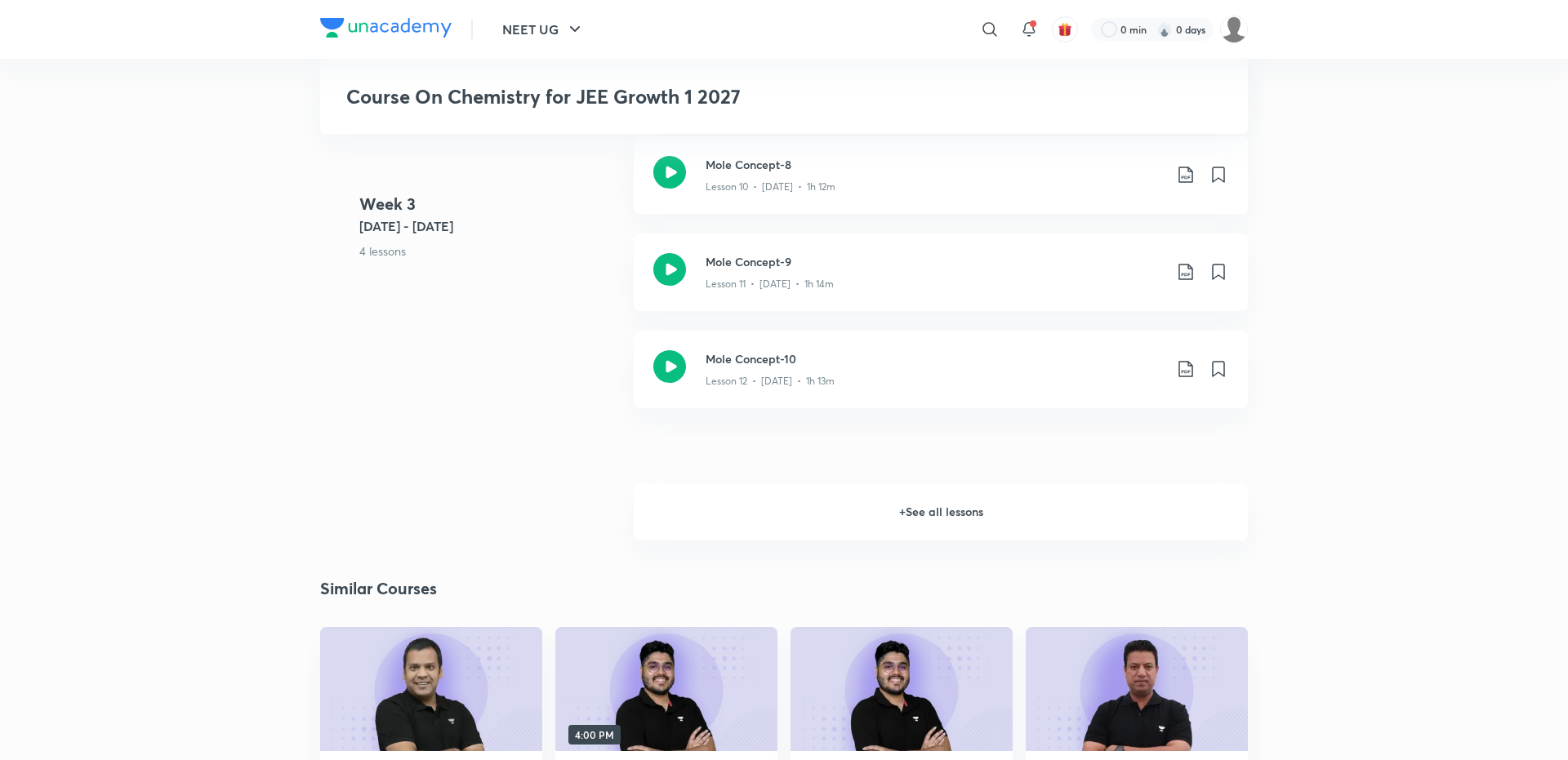
scroll to position [1488, 0]
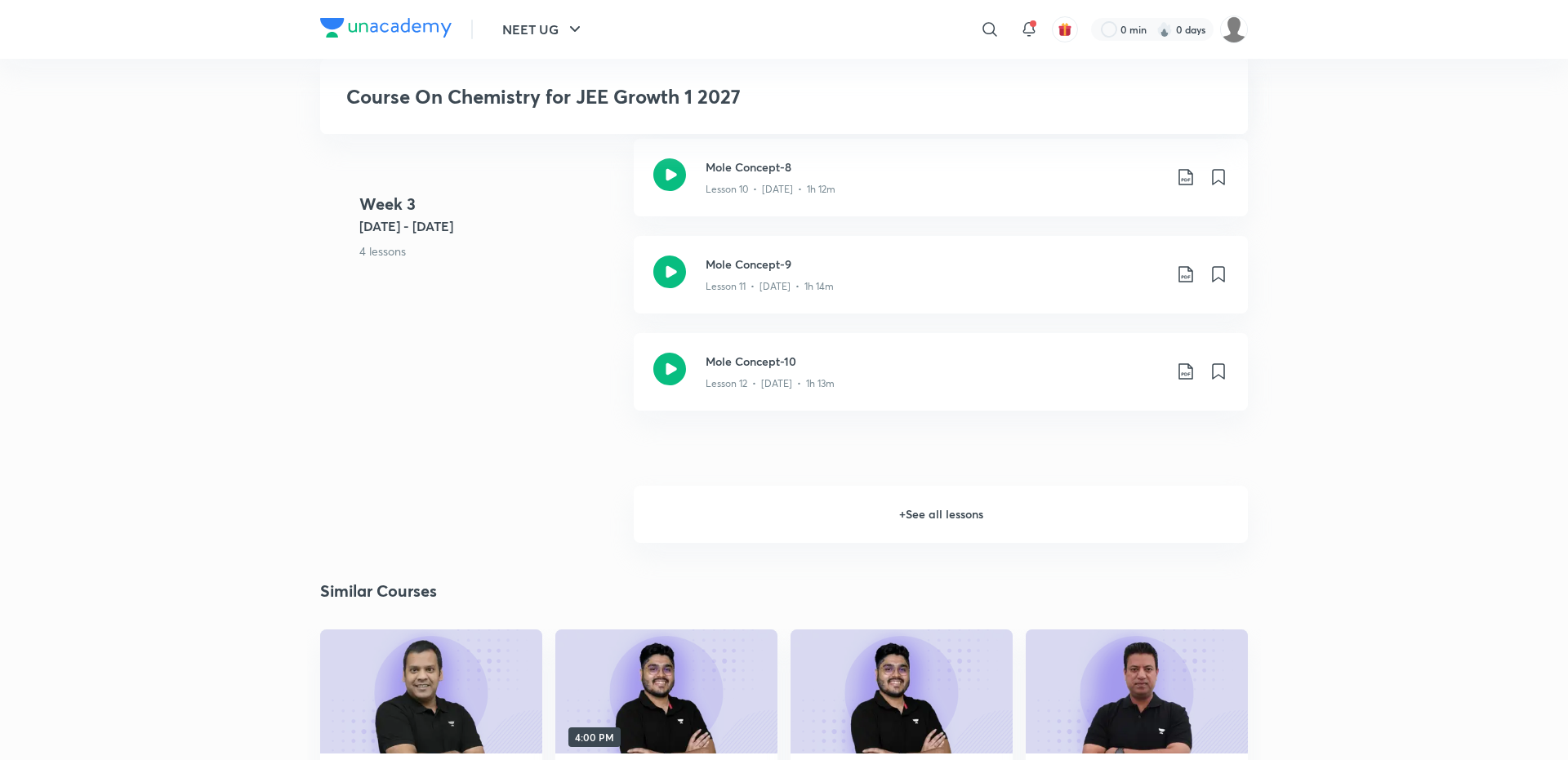
click at [928, 514] on h6 "+ See all lessons" at bounding box center [940, 514] width 614 height 57
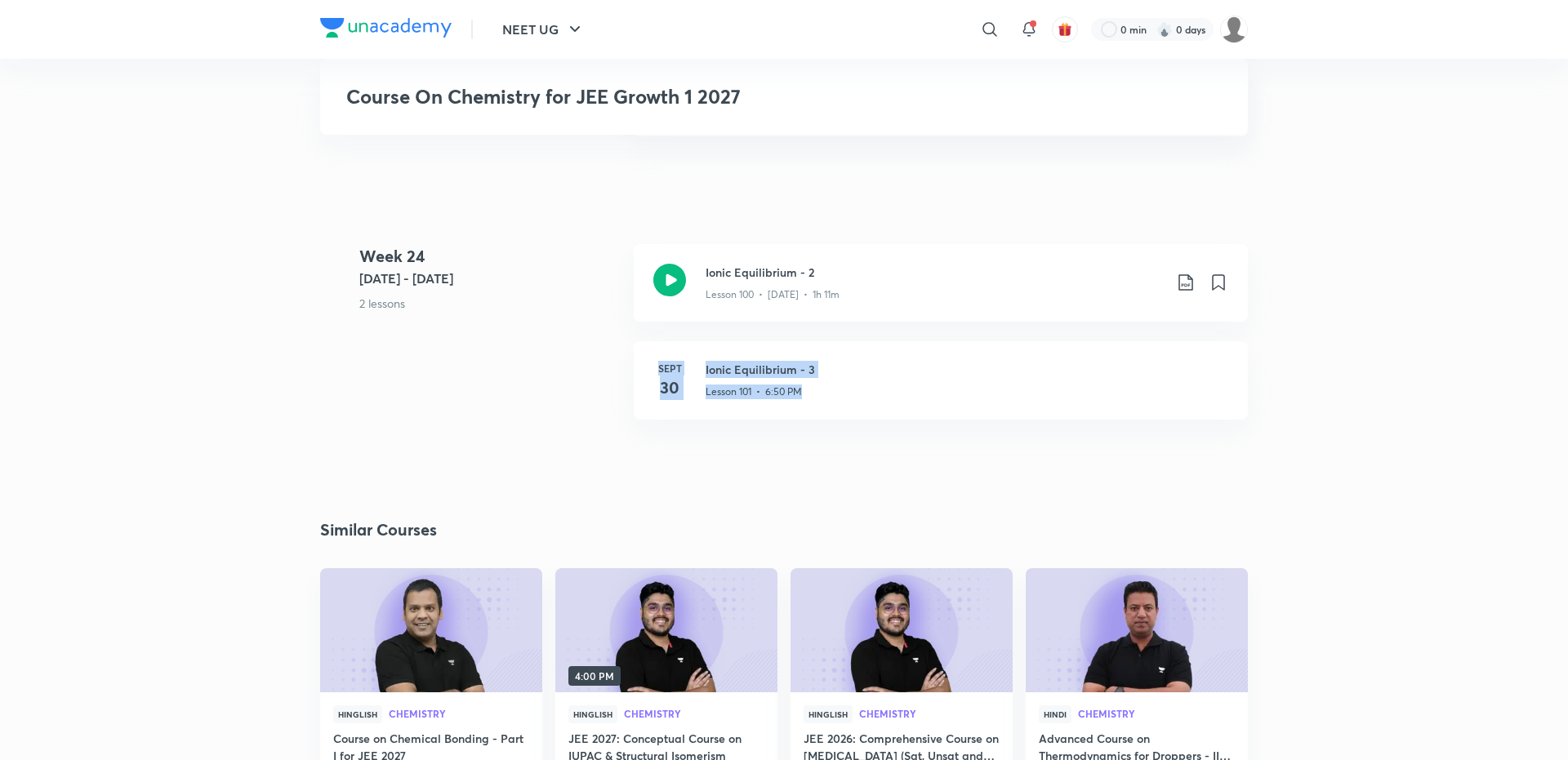
scroll to position [11947, 0]
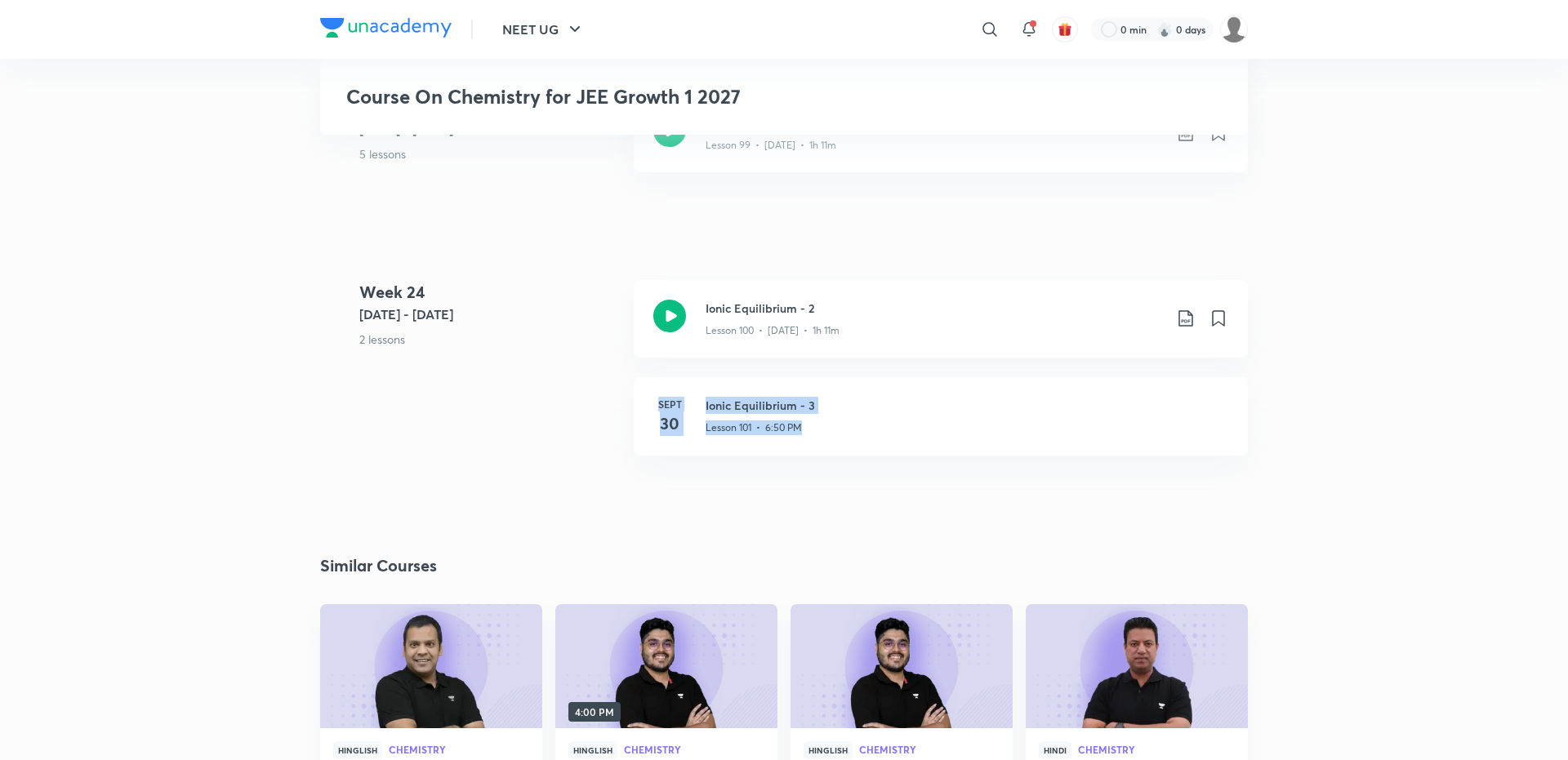
click at [791, 397] on h3 "Ionic Equilibrium - 3" at bounding box center [967, 405] width 522 height 17
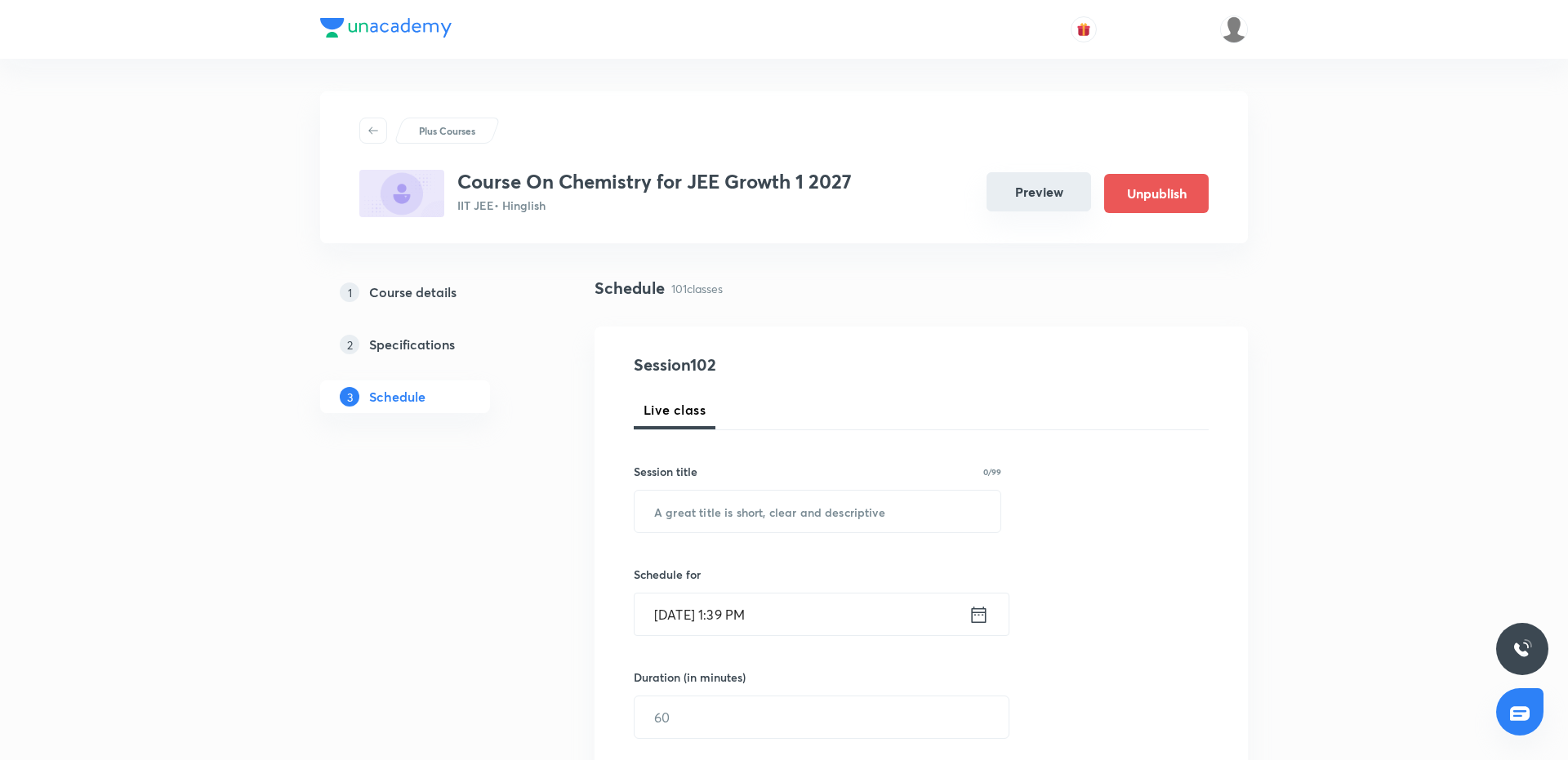
click at [1055, 199] on button "Preview" at bounding box center [1039, 191] width 105 height 39
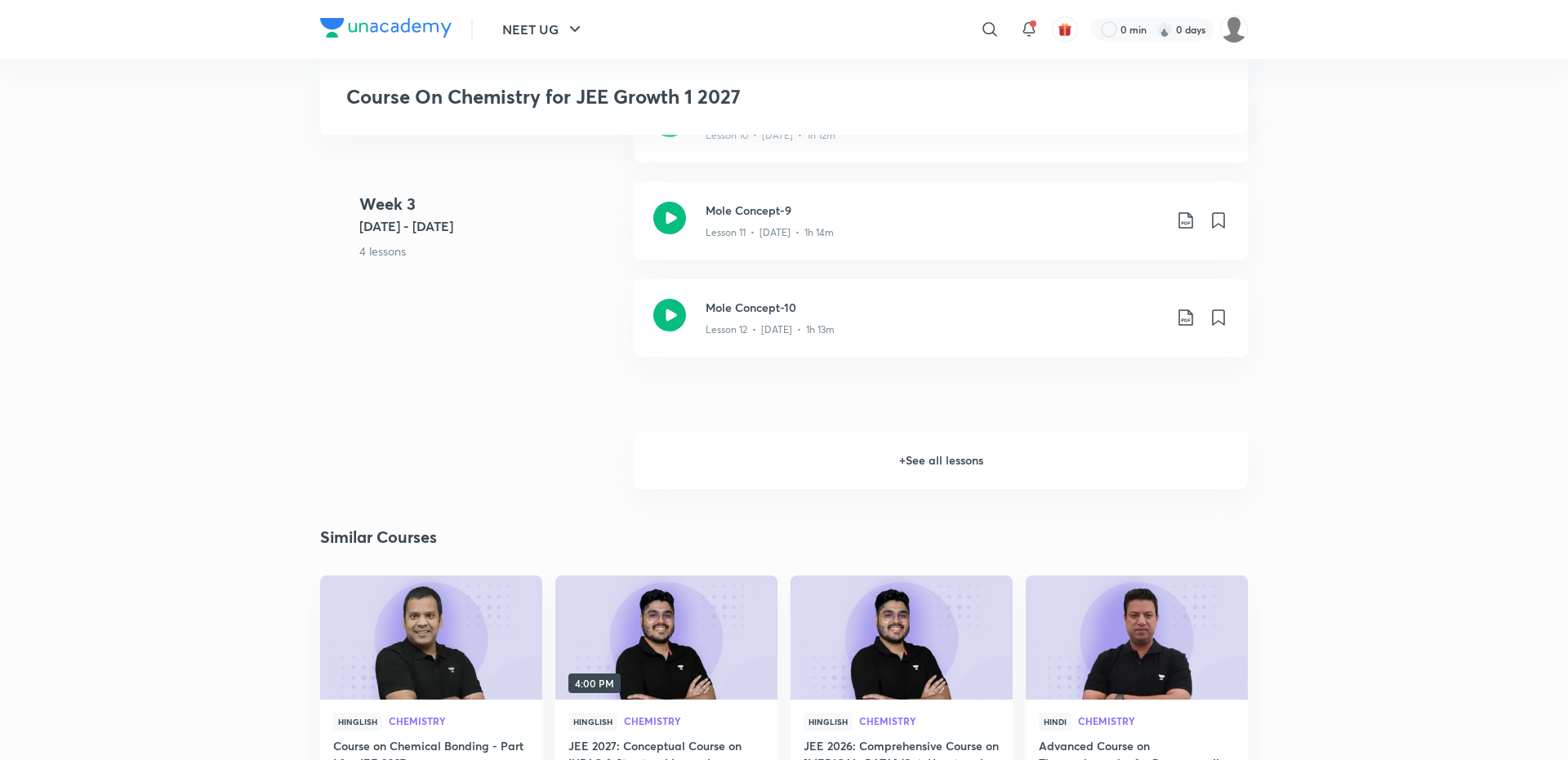
scroll to position [1529, 0]
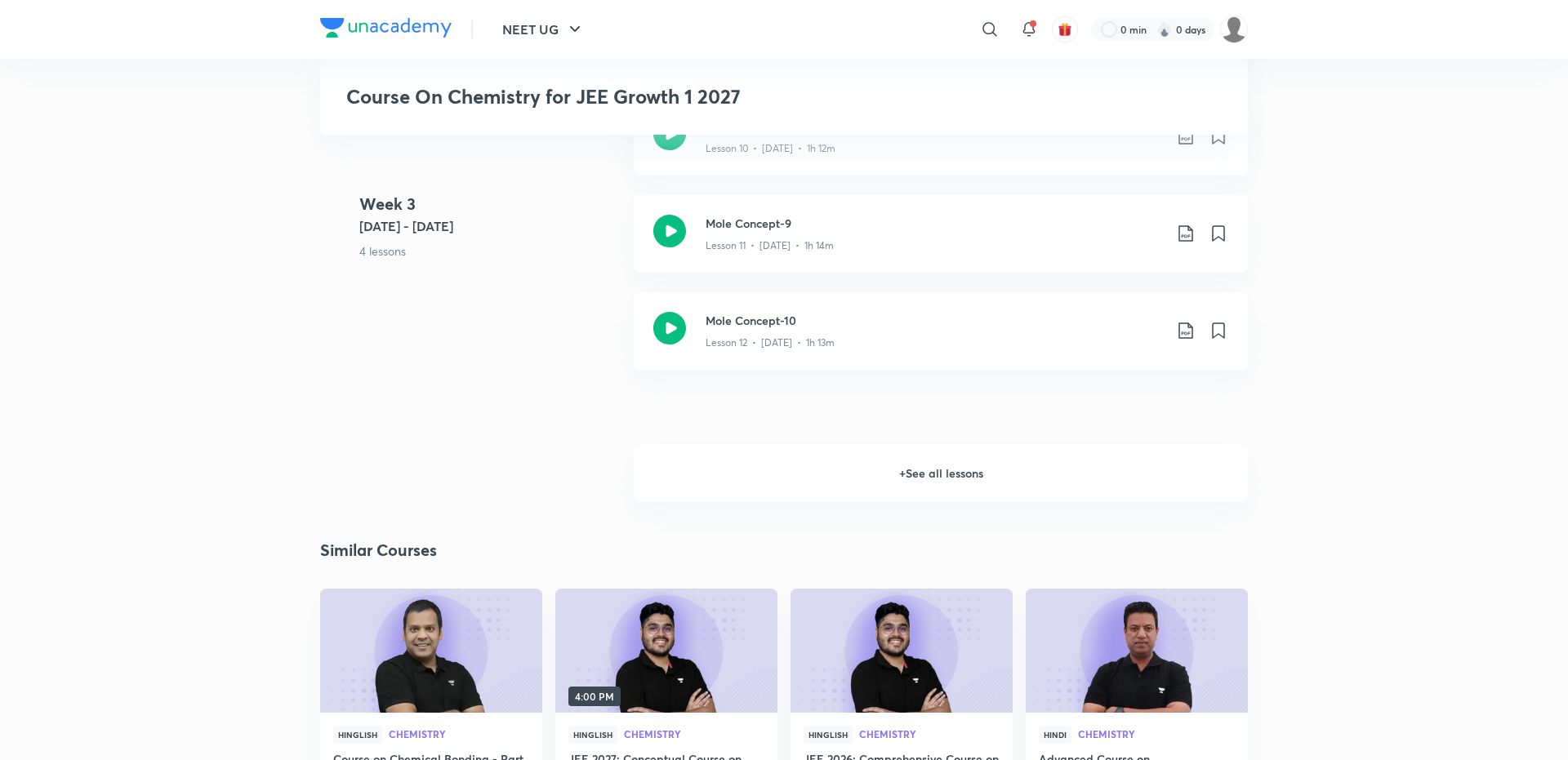
click at [958, 460] on h6 "+ See all lessons" at bounding box center [940, 473] width 614 height 57
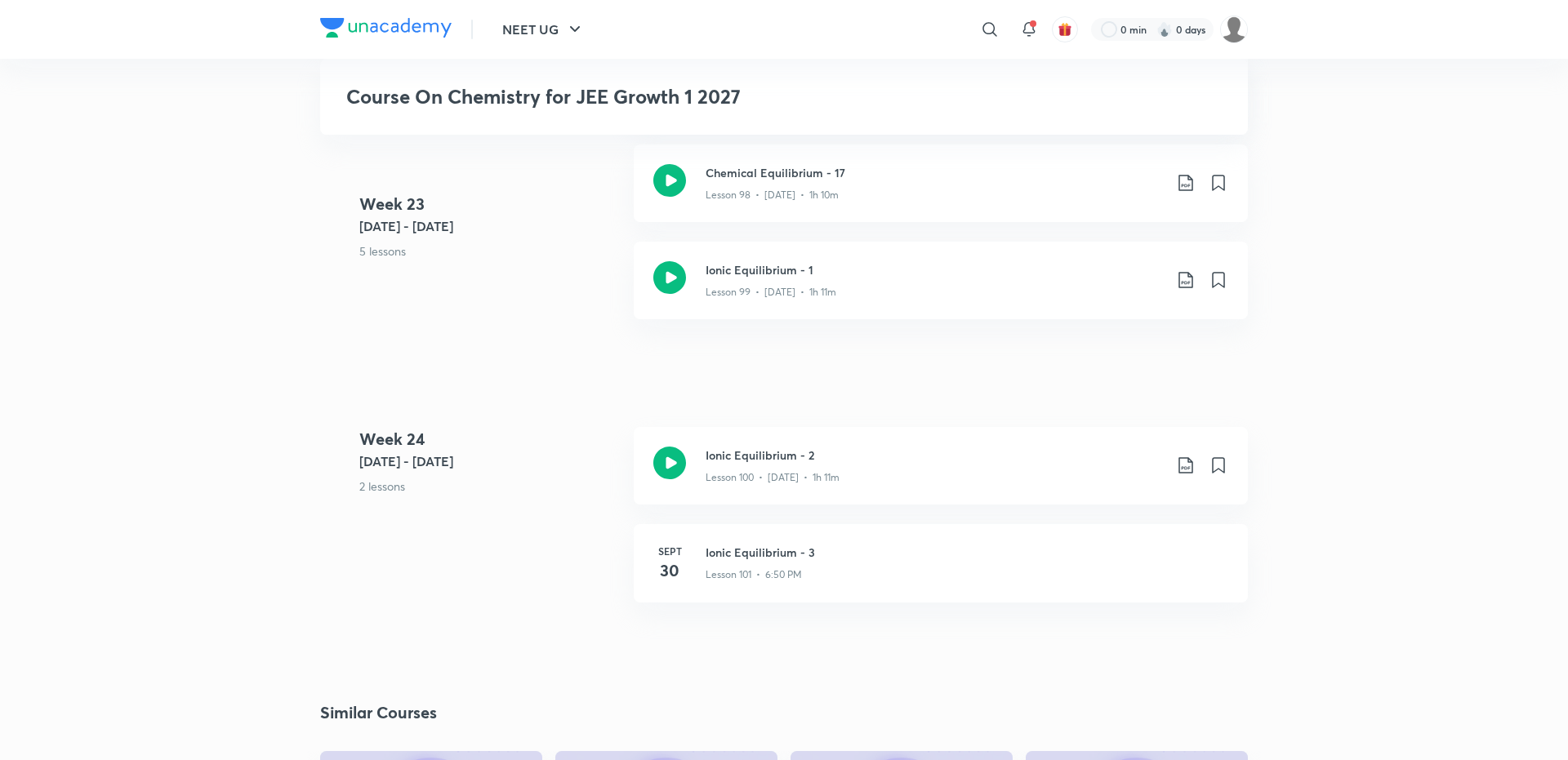
scroll to position [11910, 0]
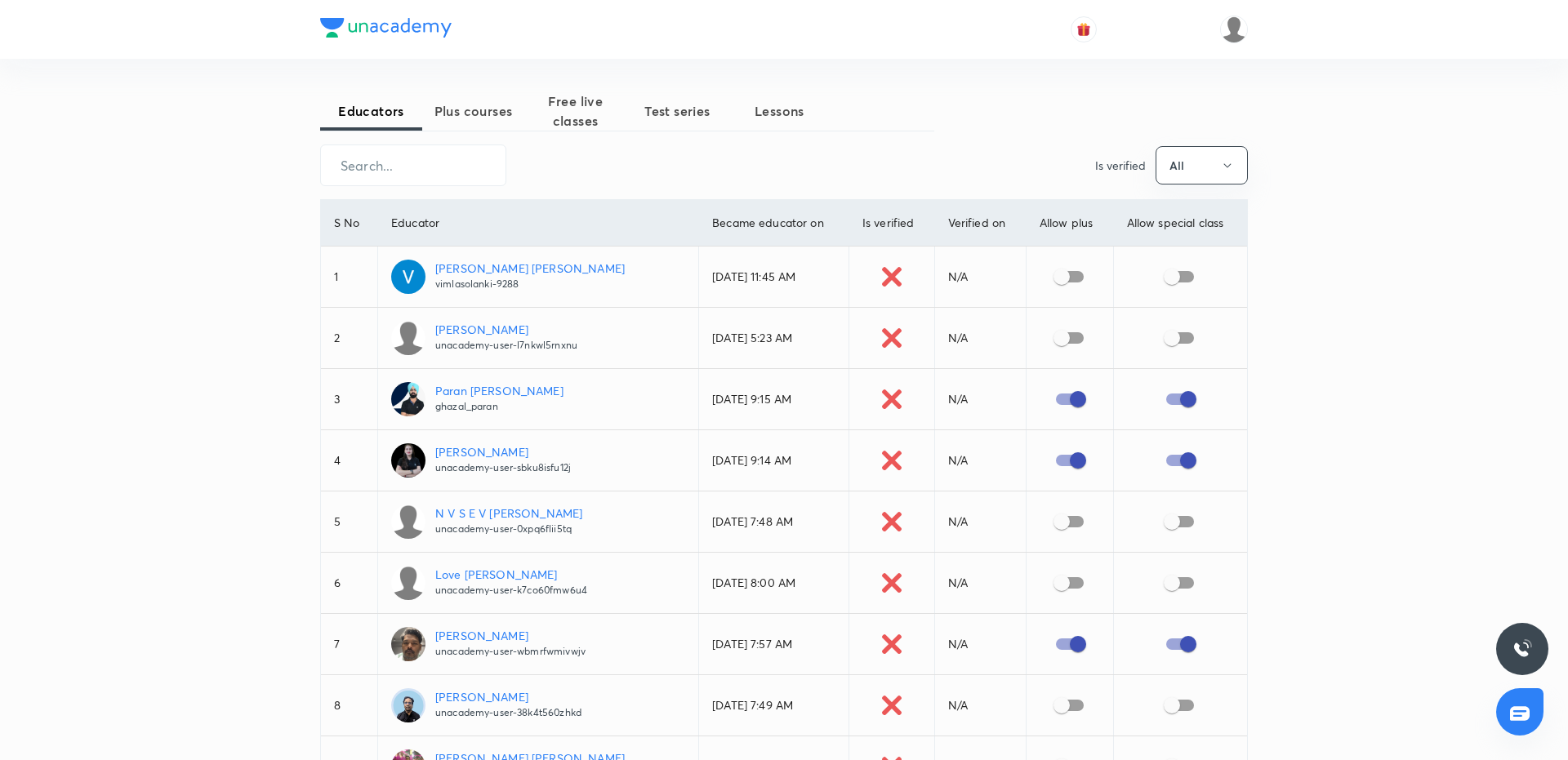
click at [412, 26] on img at bounding box center [385, 28] width 132 height 19
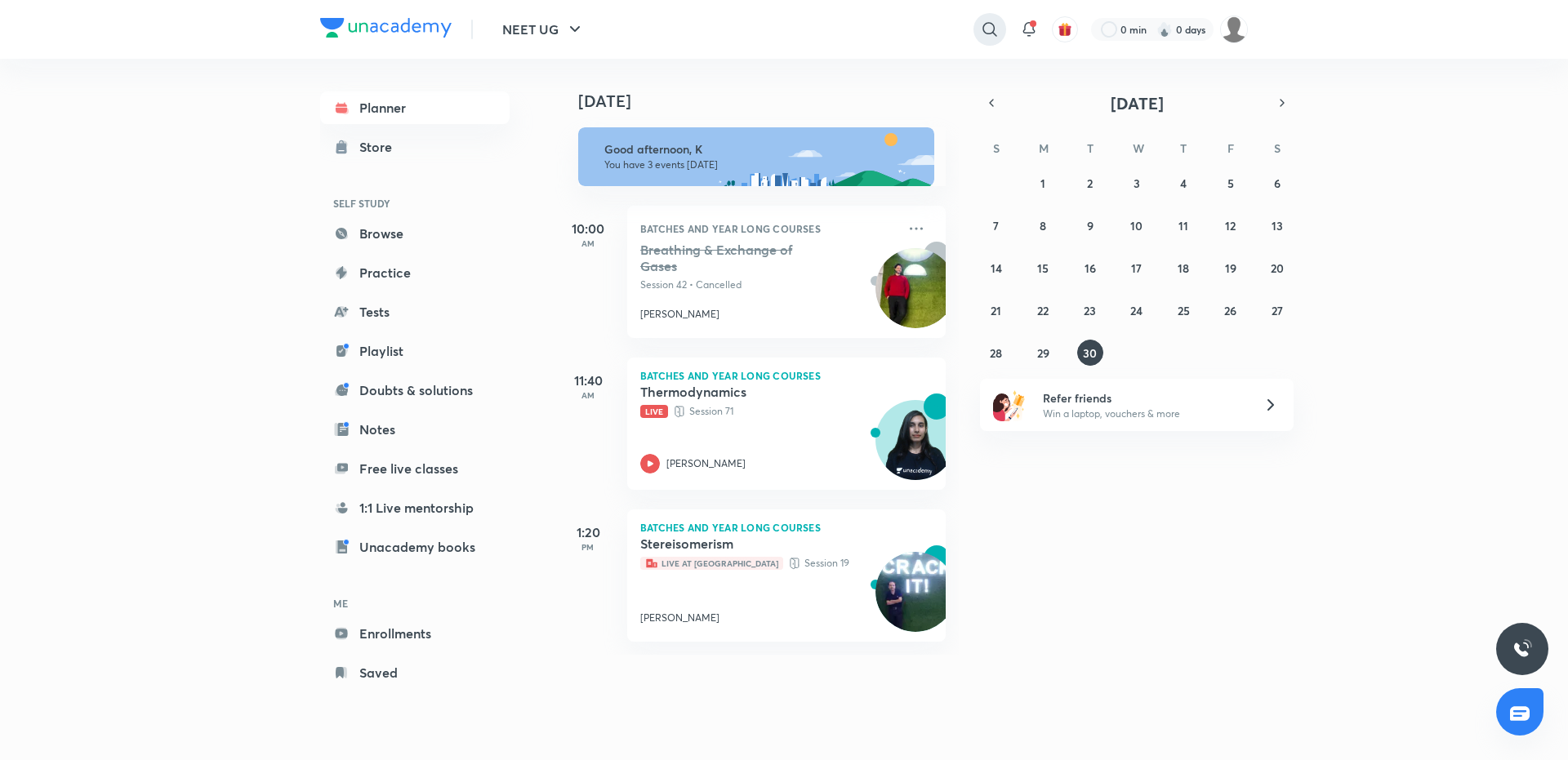
click at [991, 24] on icon at bounding box center [990, 29] width 19 height 19
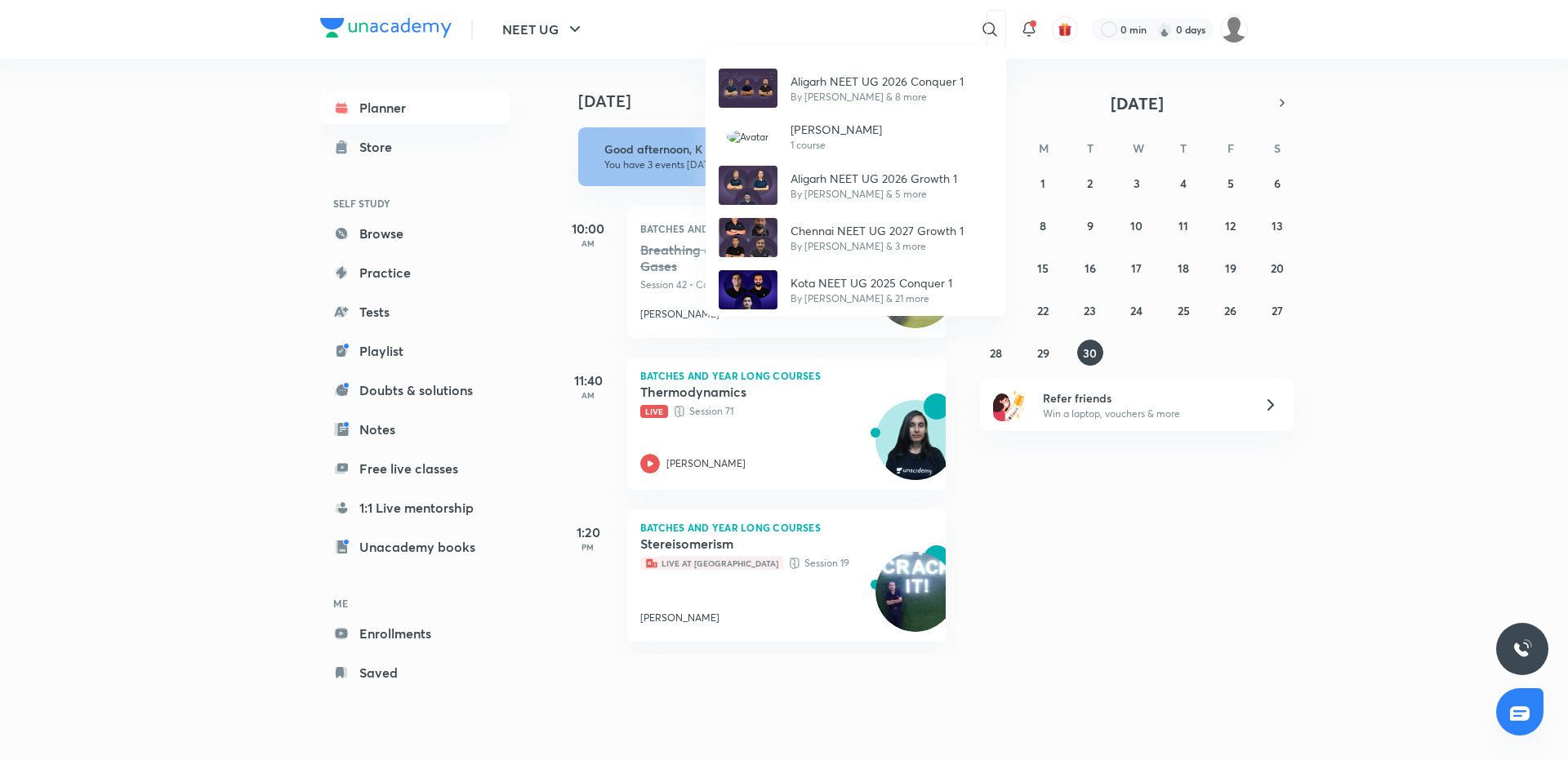
click at [655, 38] on div "Aligarh NEET UG 2026 Conquer 1 By [PERSON_NAME] & 8 more [PERSON_NAME] 1 course…" at bounding box center [784, 380] width 1568 height 760
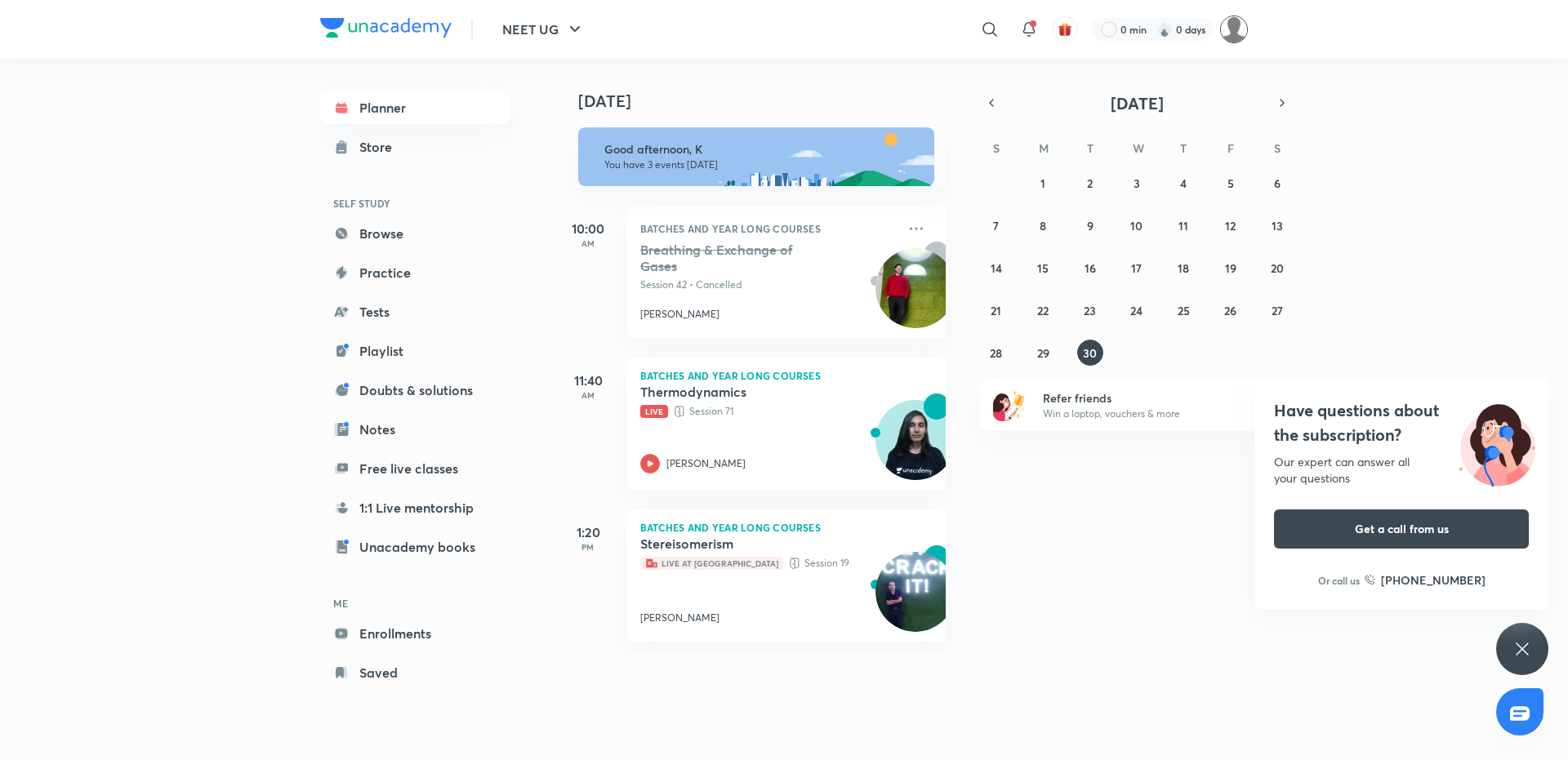
click at [1234, 38] on img at bounding box center [1234, 30] width 28 height 28
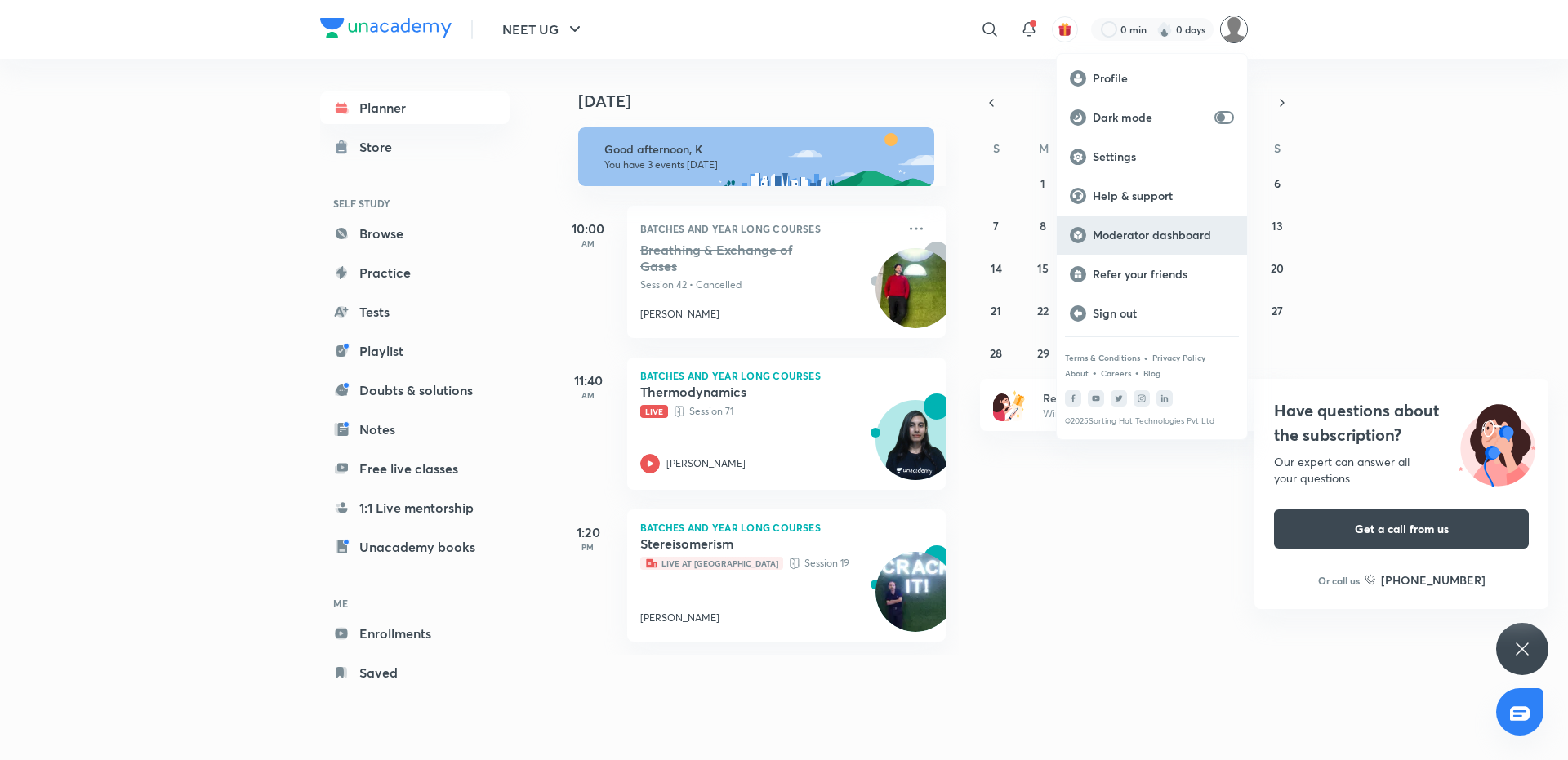
click at [1138, 238] on p "Moderator dashboard" at bounding box center [1164, 235] width 142 height 15
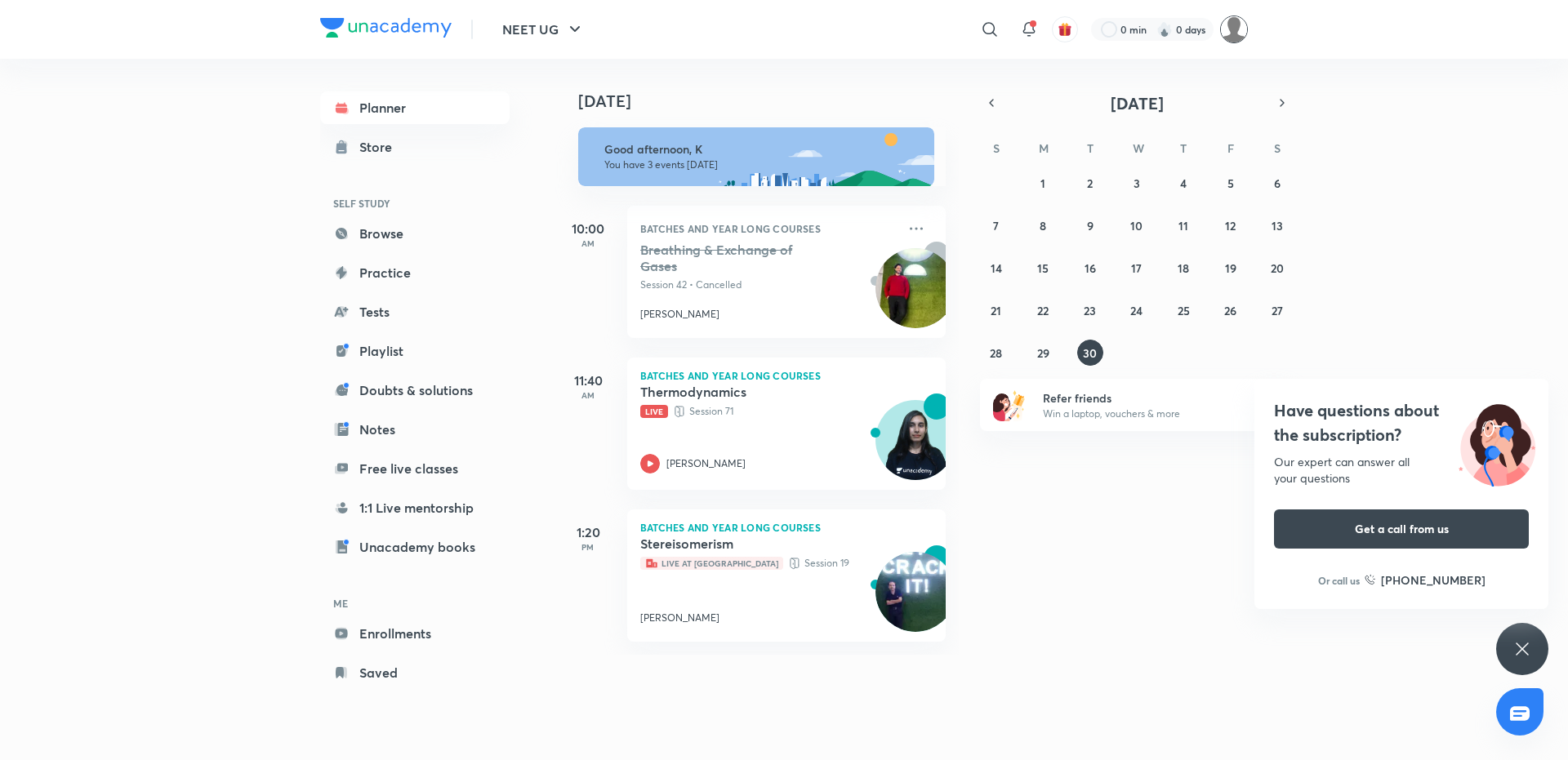
click at [1230, 30] on img at bounding box center [1234, 30] width 28 height 28
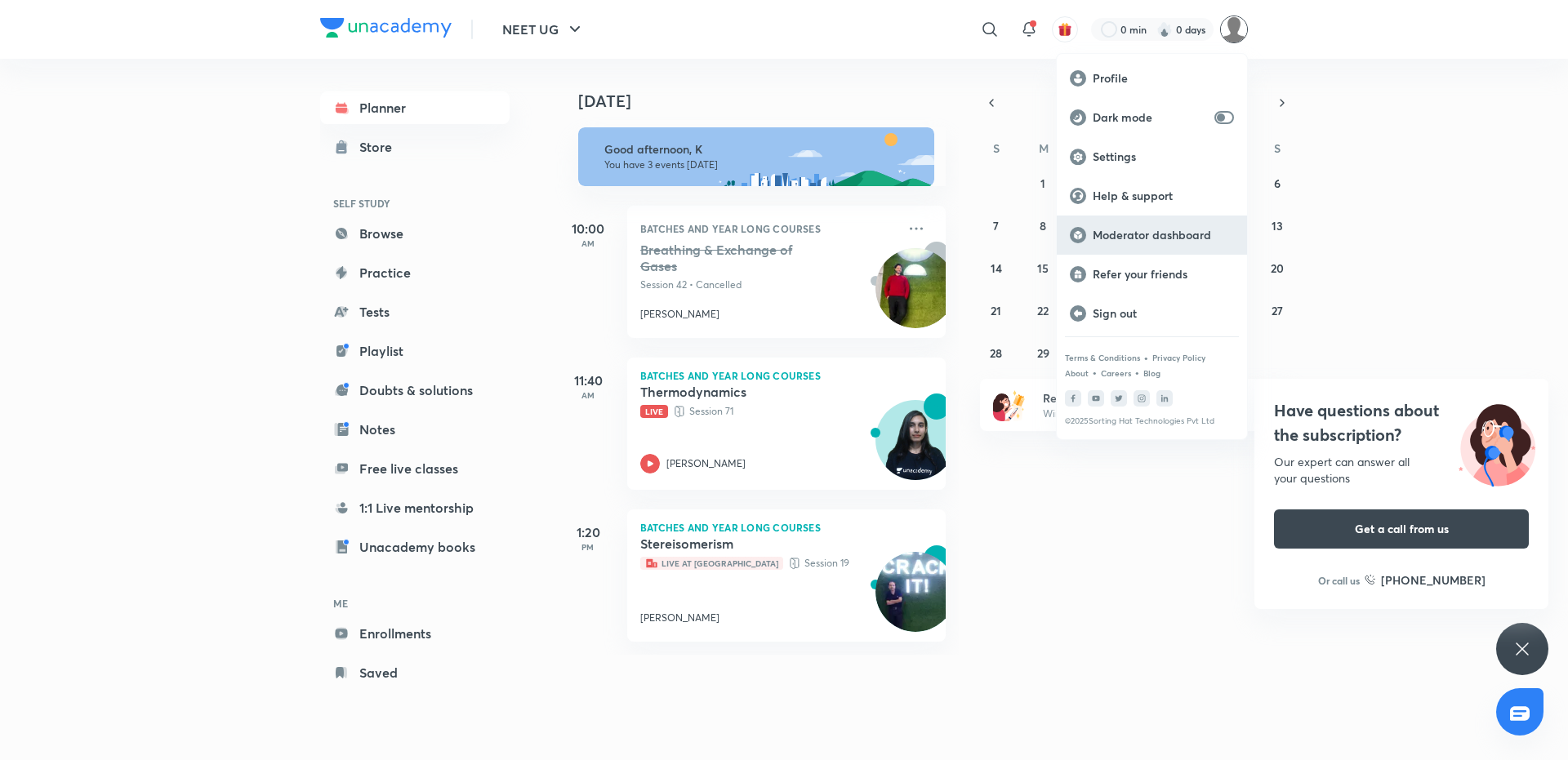
click at [1147, 236] on p "Moderator dashboard" at bounding box center [1164, 235] width 142 height 15
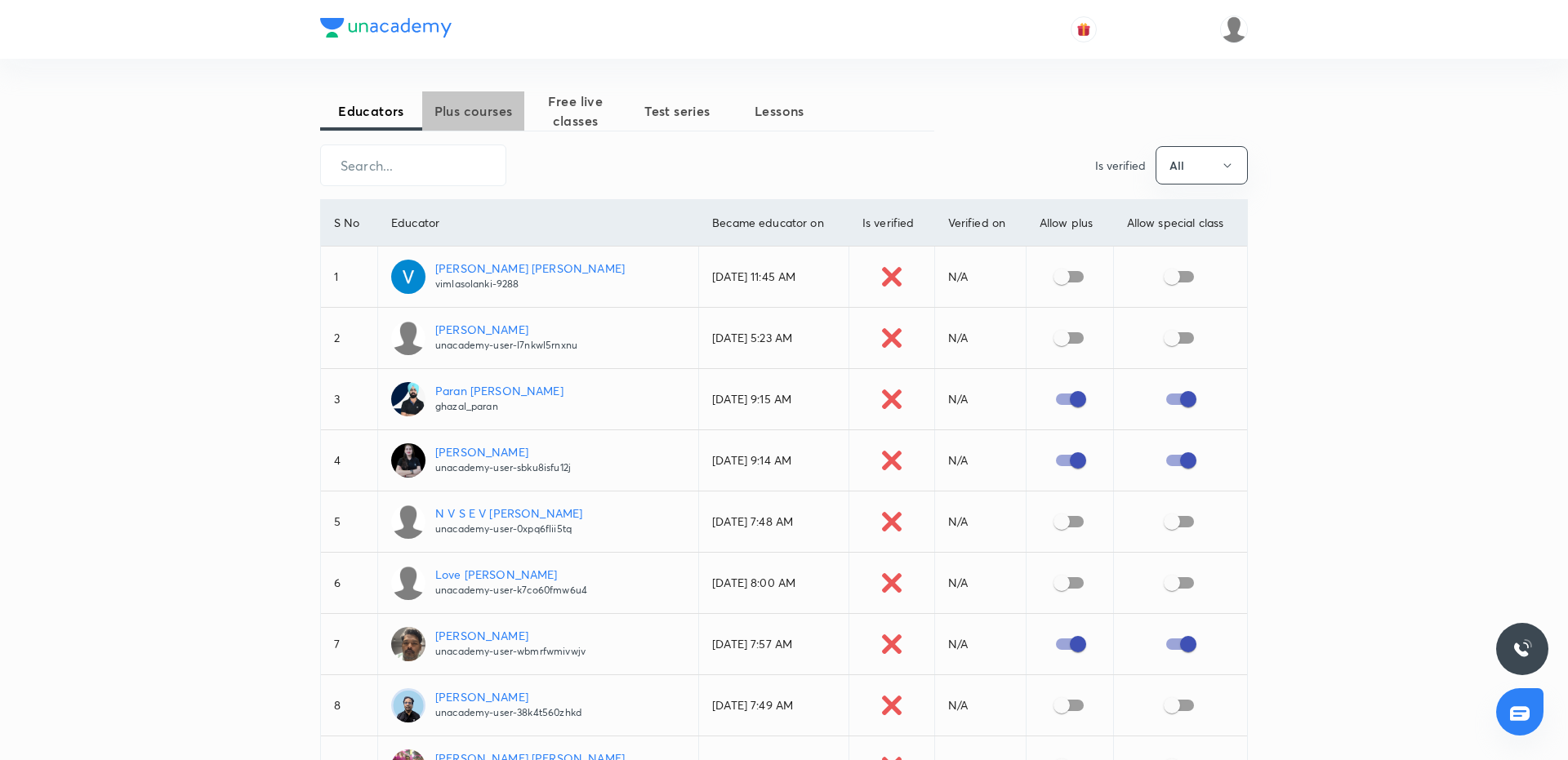
click at [473, 107] on span "Plus courses" at bounding box center [473, 111] width 102 height 19
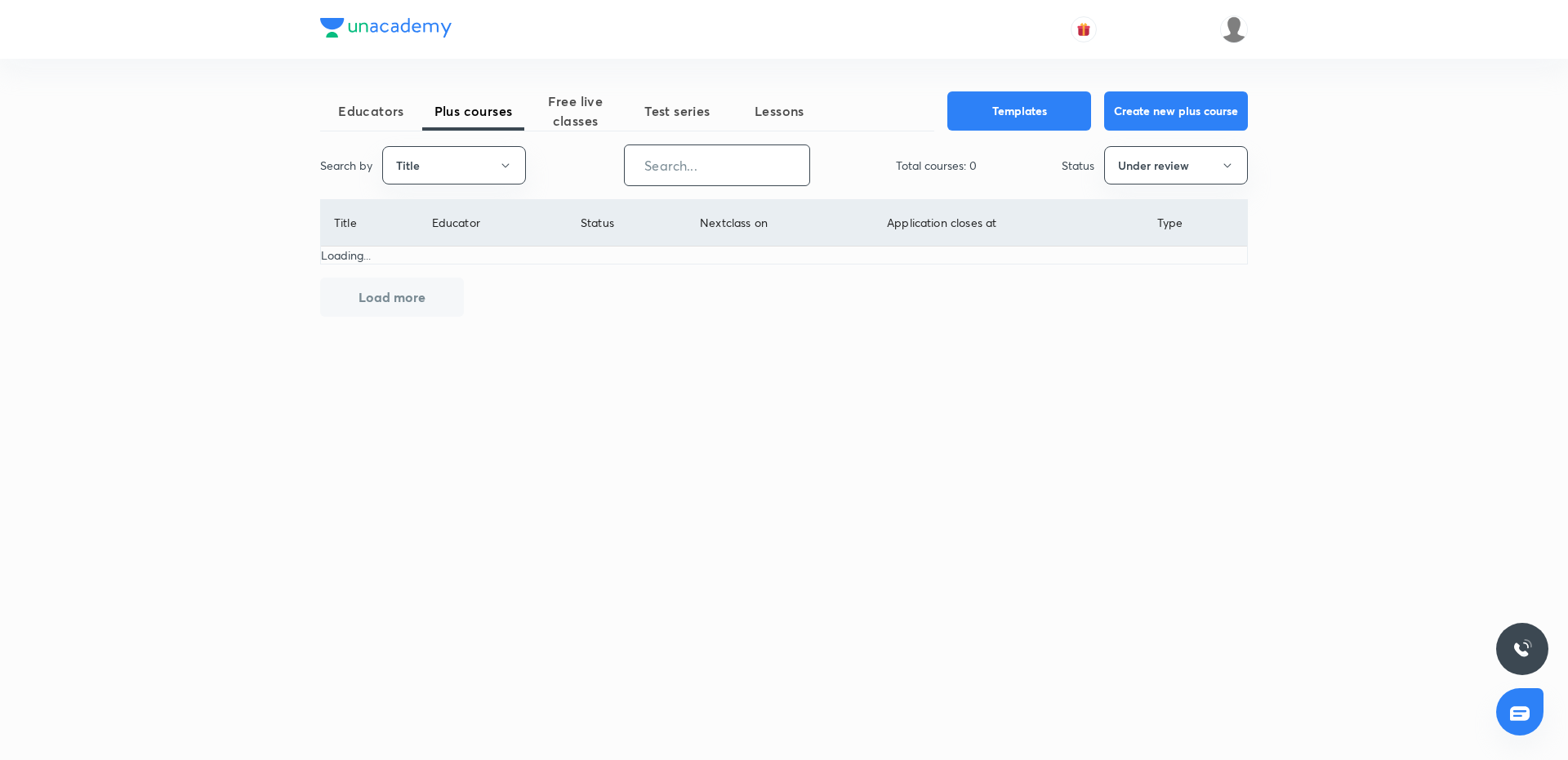
click at [726, 169] on input "text" at bounding box center [716, 165] width 184 height 42
click at [1214, 166] on button "Under review" at bounding box center [1176, 165] width 144 height 38
click at [1100, 212] on div at bounding box center [784, 380] width 1568 height 760
click at [1152, 169] on button "Under review" at bounding box center [1176, 165] width 144 height 38
click at [1128, 219] on span "All" at bounding box center [1176, 215] width 122 height 17
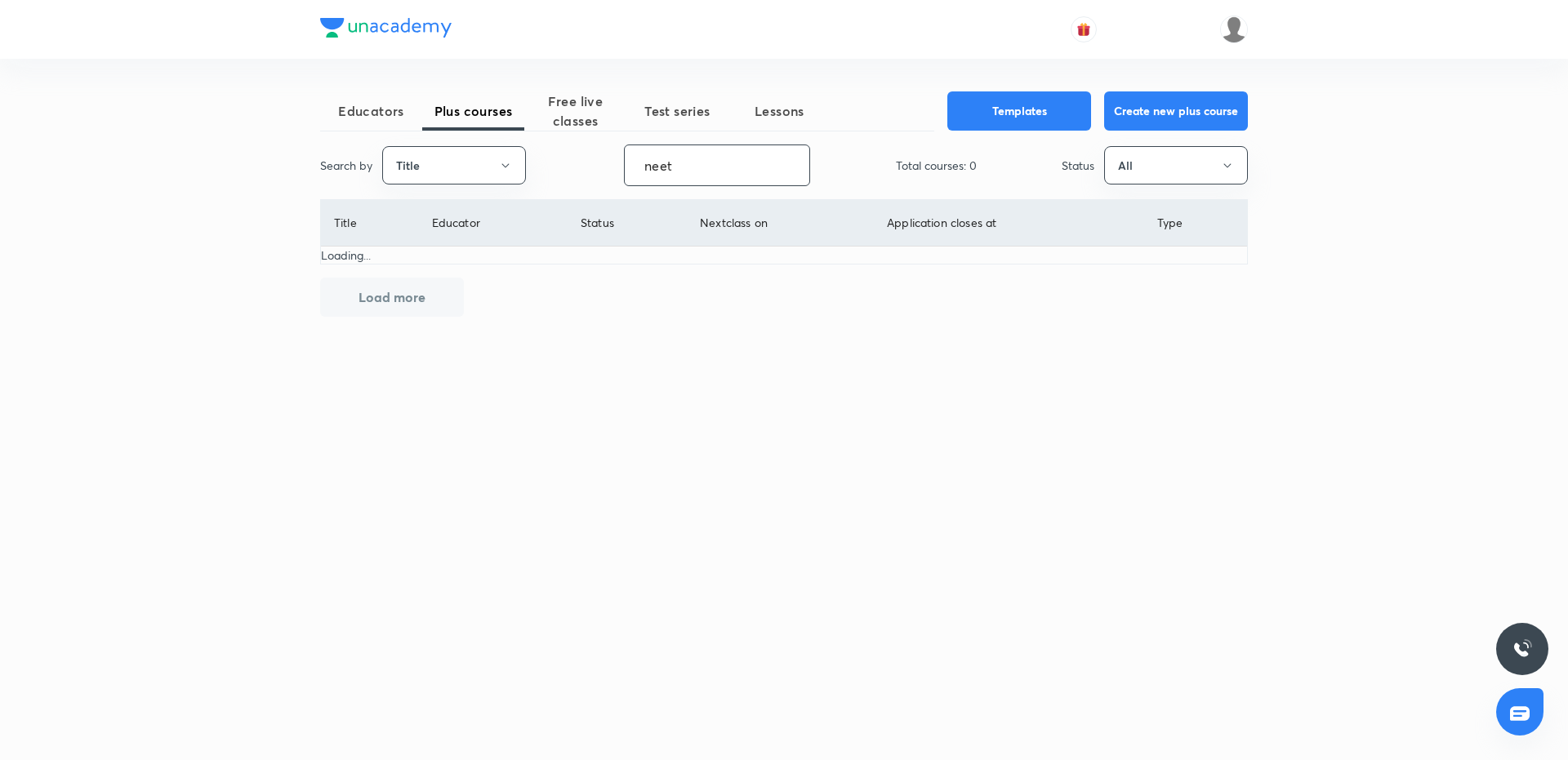
click at [687, 163] on input "neet" at bounding box center [716, 165] width 184 height 42
type input "n"
type input "c"
click at [575, 157] on div "Search by Title ​ Total courses: 0 Status All" at bounding box center [784, 165] width 928 height 42
click at [376, 280] on button "Load more" at bounding box center [391, 297] width 144 height 39
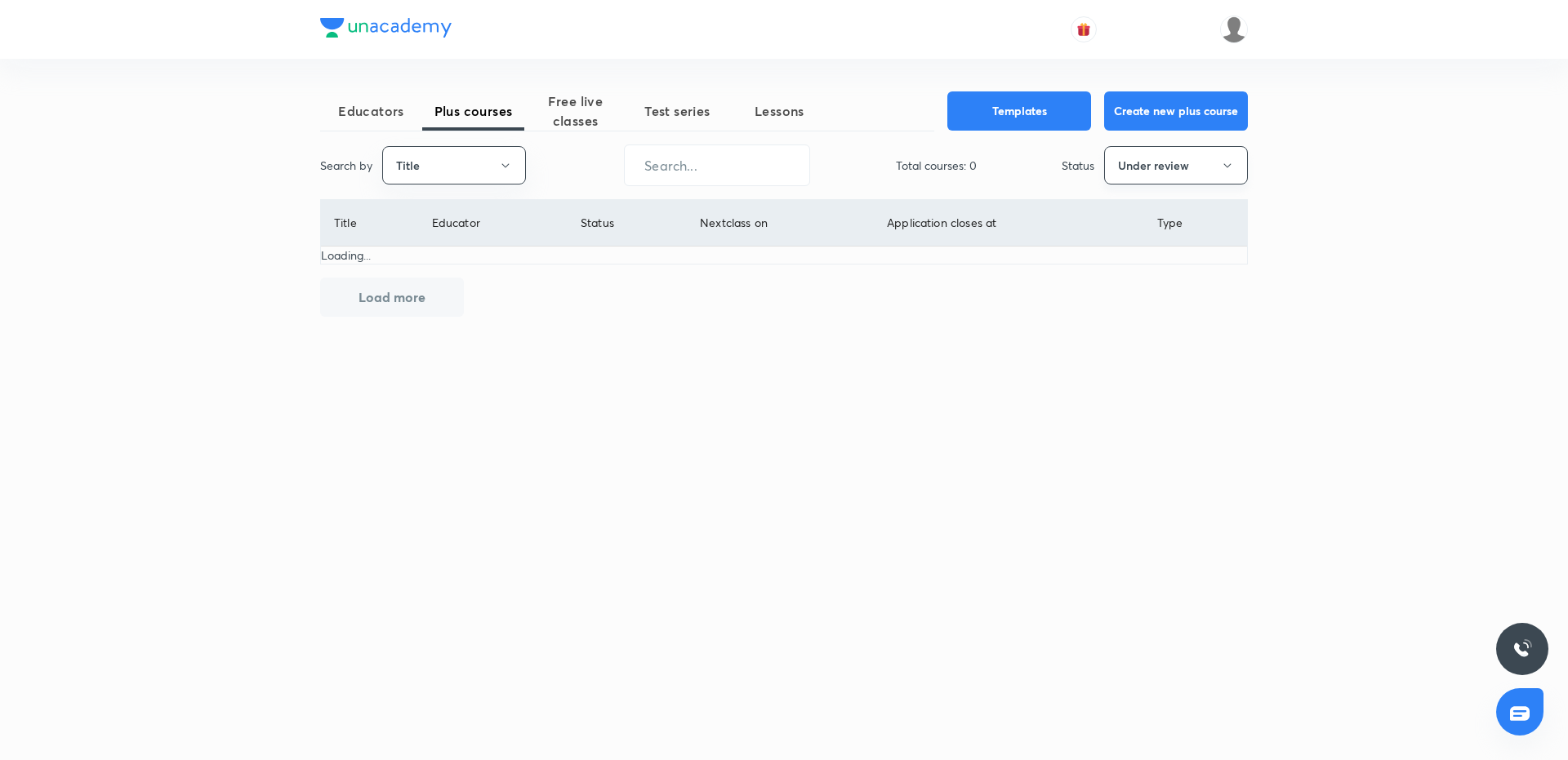
click at [1187, 167] on button "Under review" at bounding box center [1176, 165] width 144 height 38
click at [1123, 399] on span "Dormant" at bounding box center [1176, 396] width 122 height 17
click at [1148, 158] on button "Dormant" at bounding box center [1176, 165] width 144 height 38
click at [1132, 208] on span "All" at bounding box center [1176, 215] width 122 height 17
click at [1371, 158] on div "Educators Plus courses Free live classes Test series Lessons Templates Create n…" at bounding box center [784, 380] width 1568 height 760
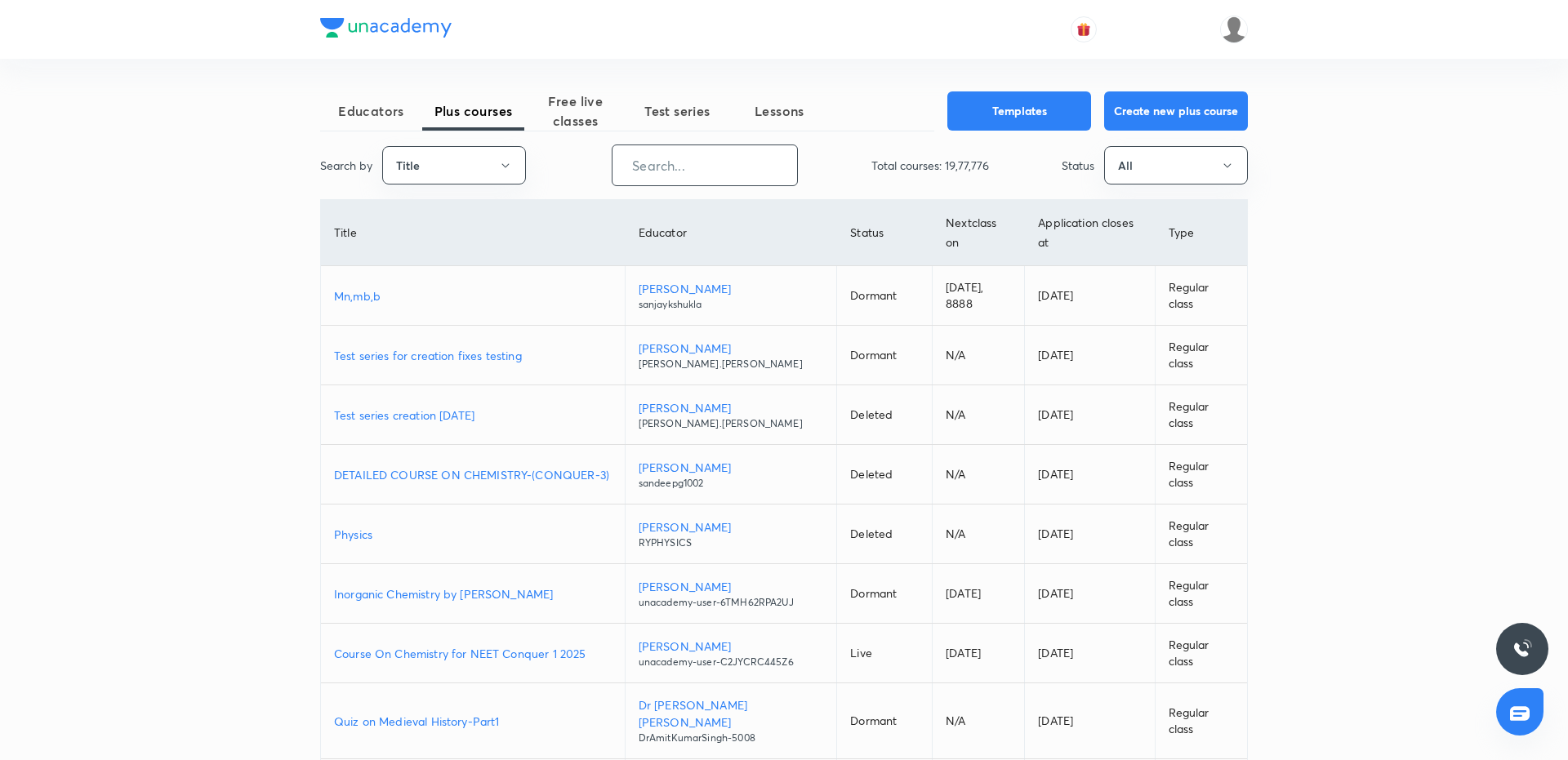
click at [682, 173] on input "text" at bounding box center [704, 165] width 184 height 42
click at [356, 297] on p "Mn,mb,b" at bounding box center [473, 296] width 278 height 17
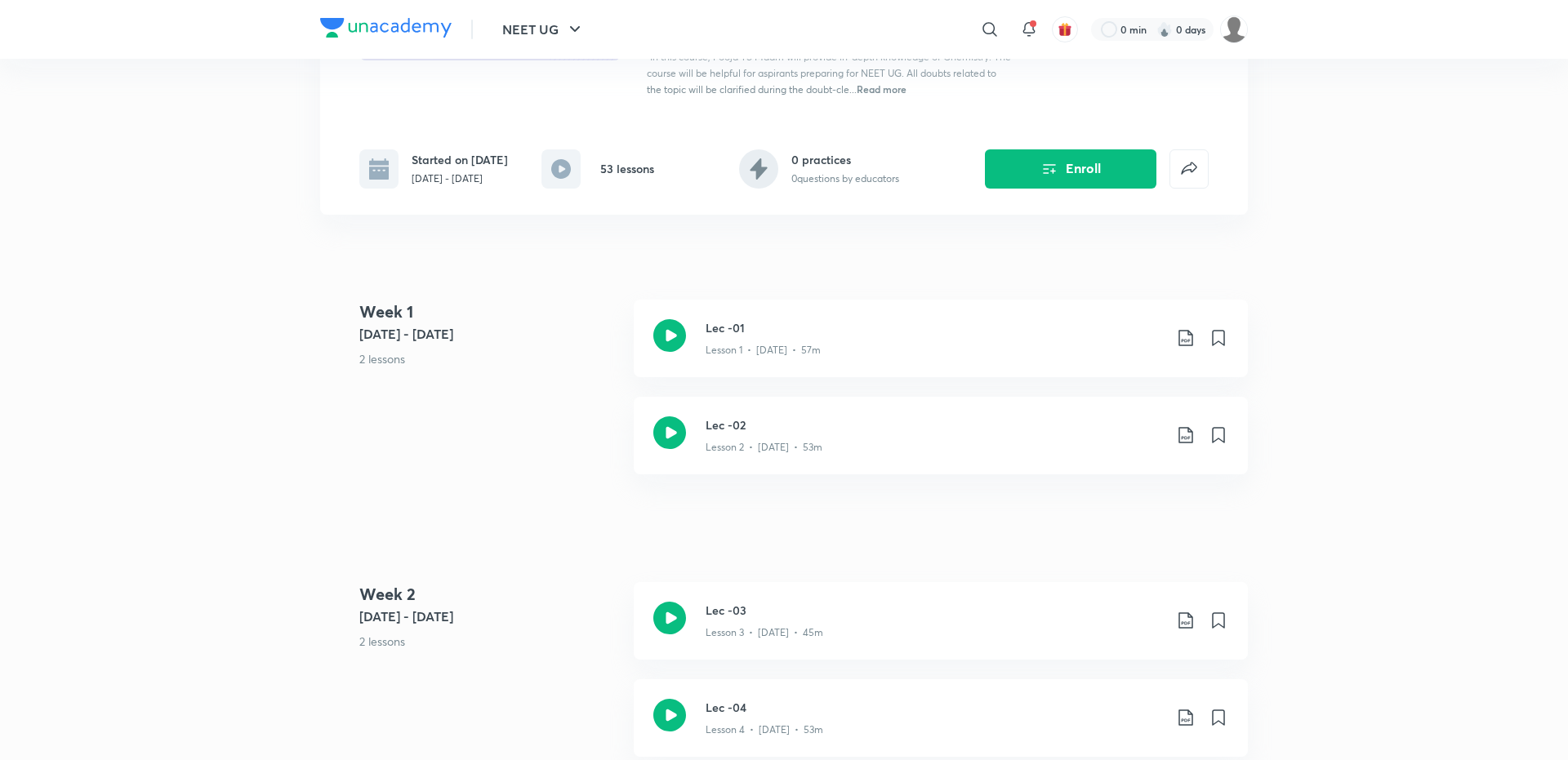
scroll to position [75, 0]
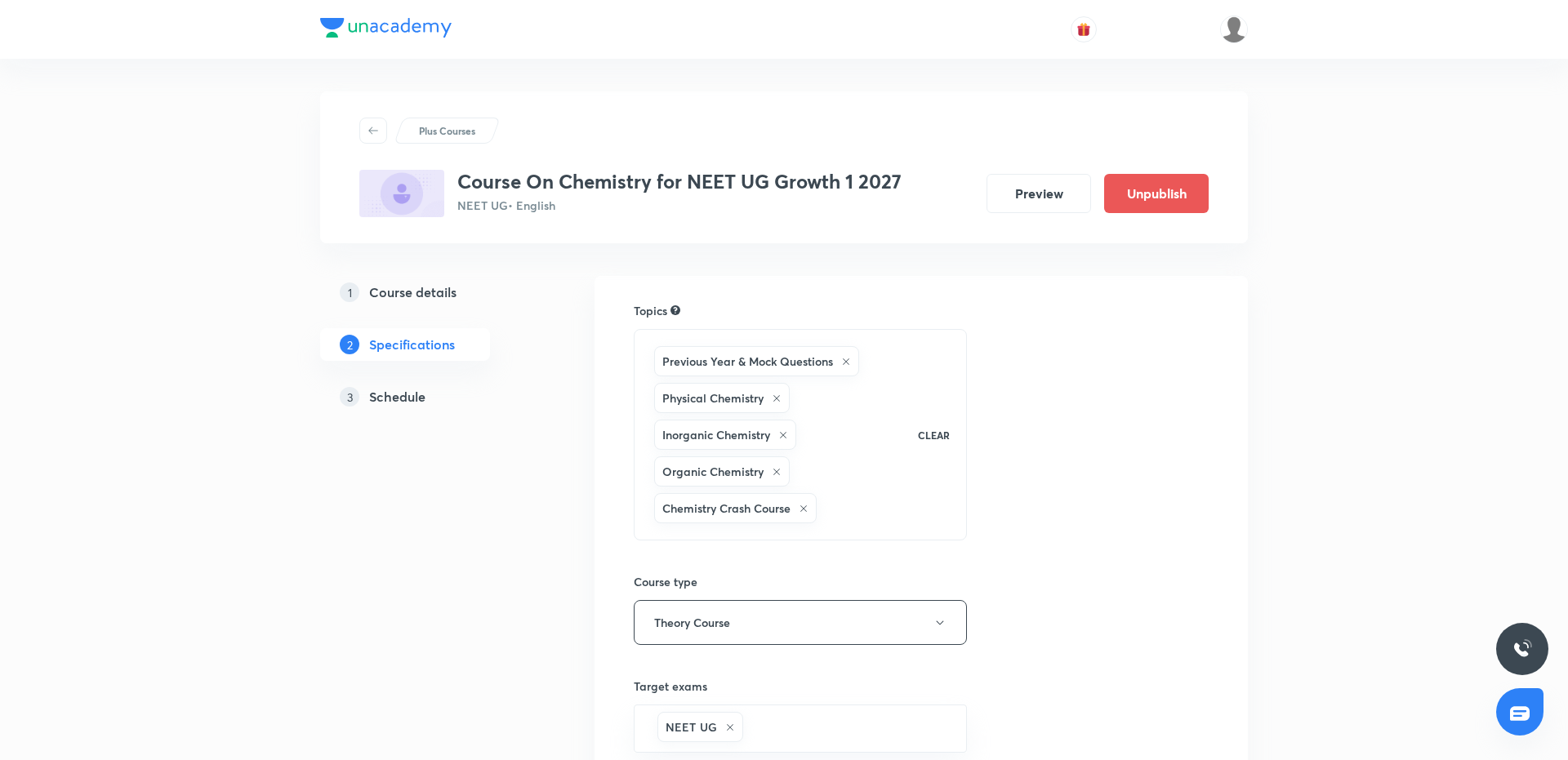
click at [407, 397] on h5 "Schedule" at bounding box center [397, 397] width 57 height 19
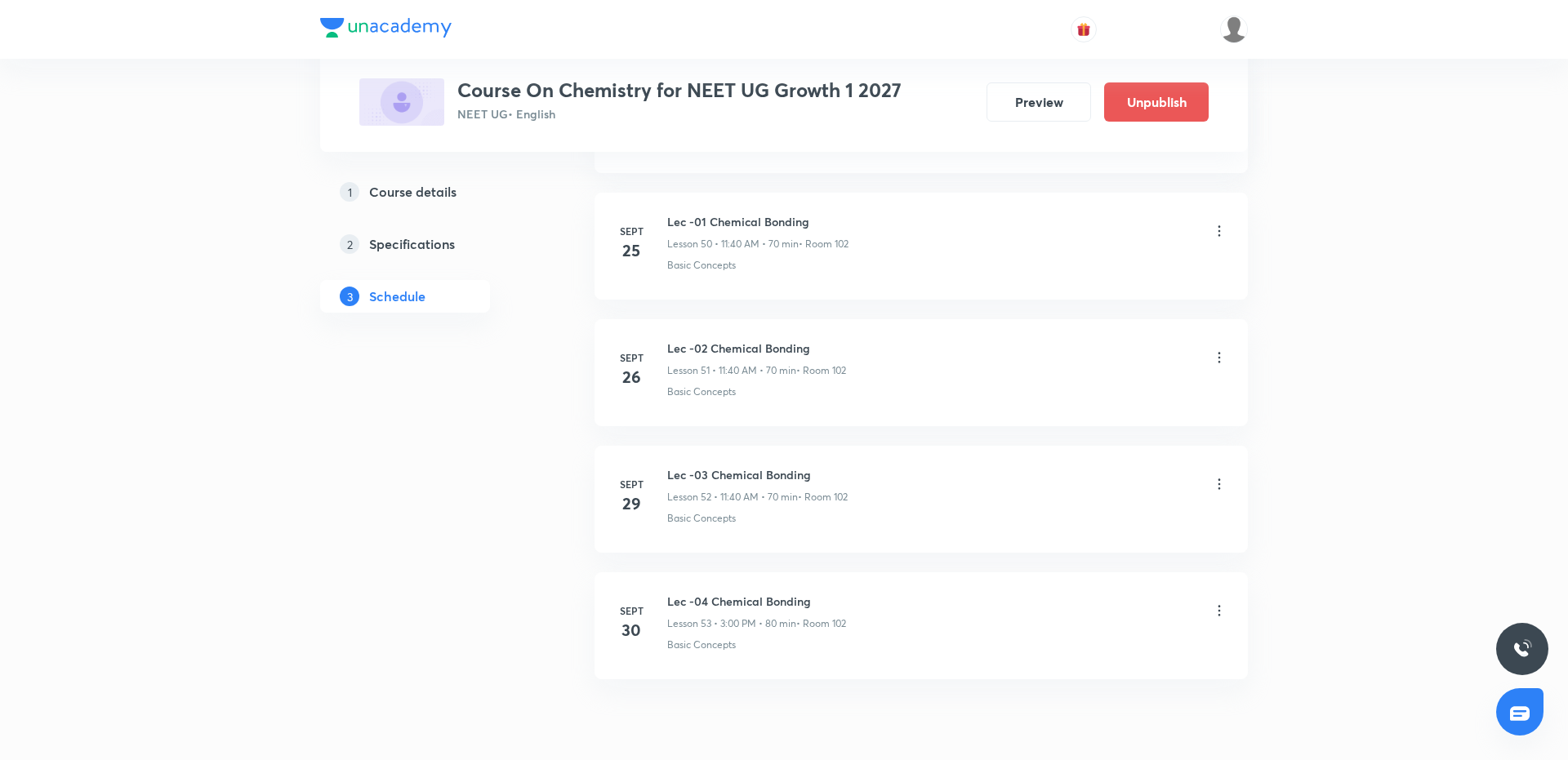
scroll to position [7226, 0]
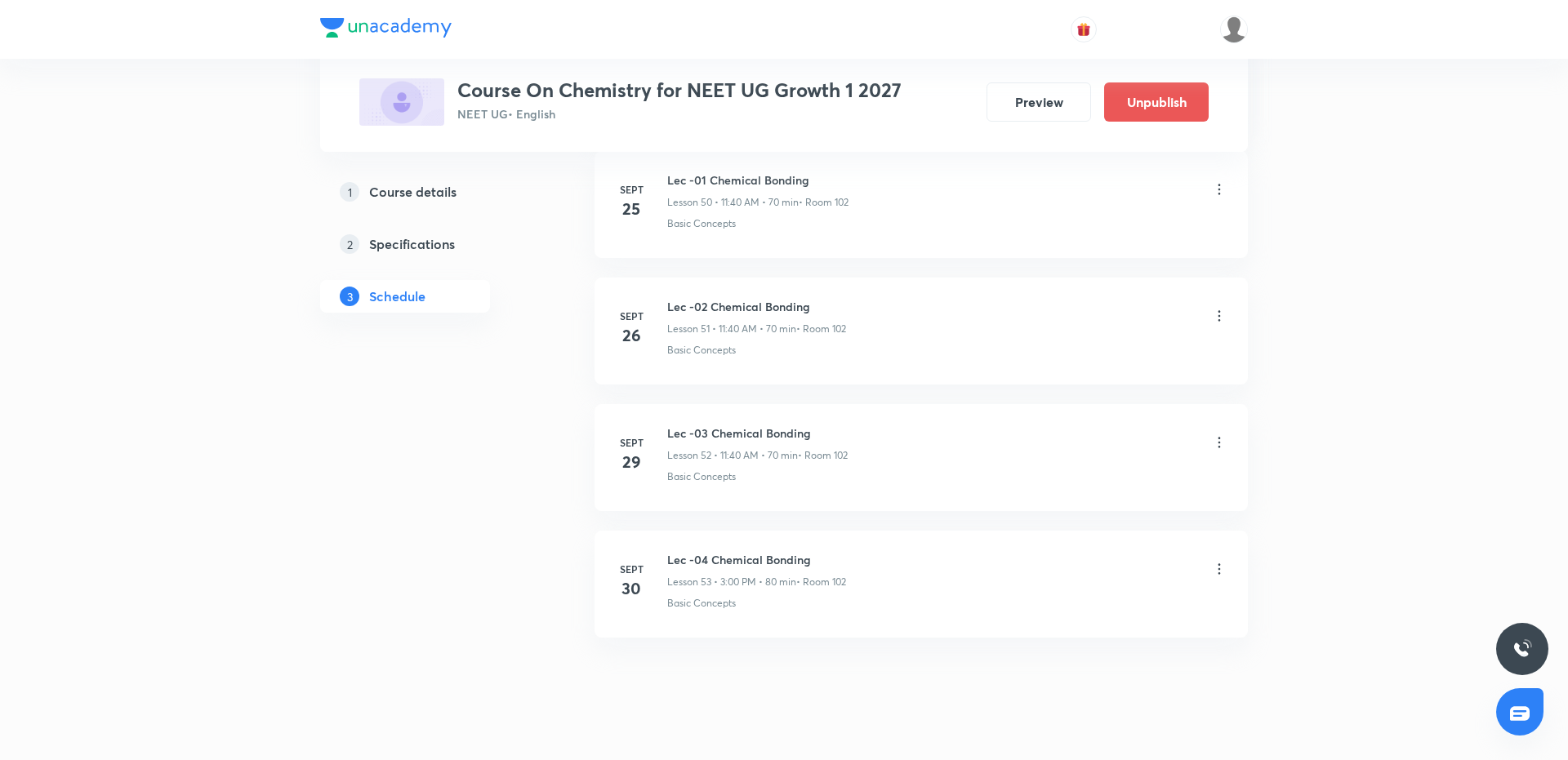
click at [756, 551] on h6 "Lec -04 Chemical Bonding" at bounding box center [756, 560] width 179 height 17
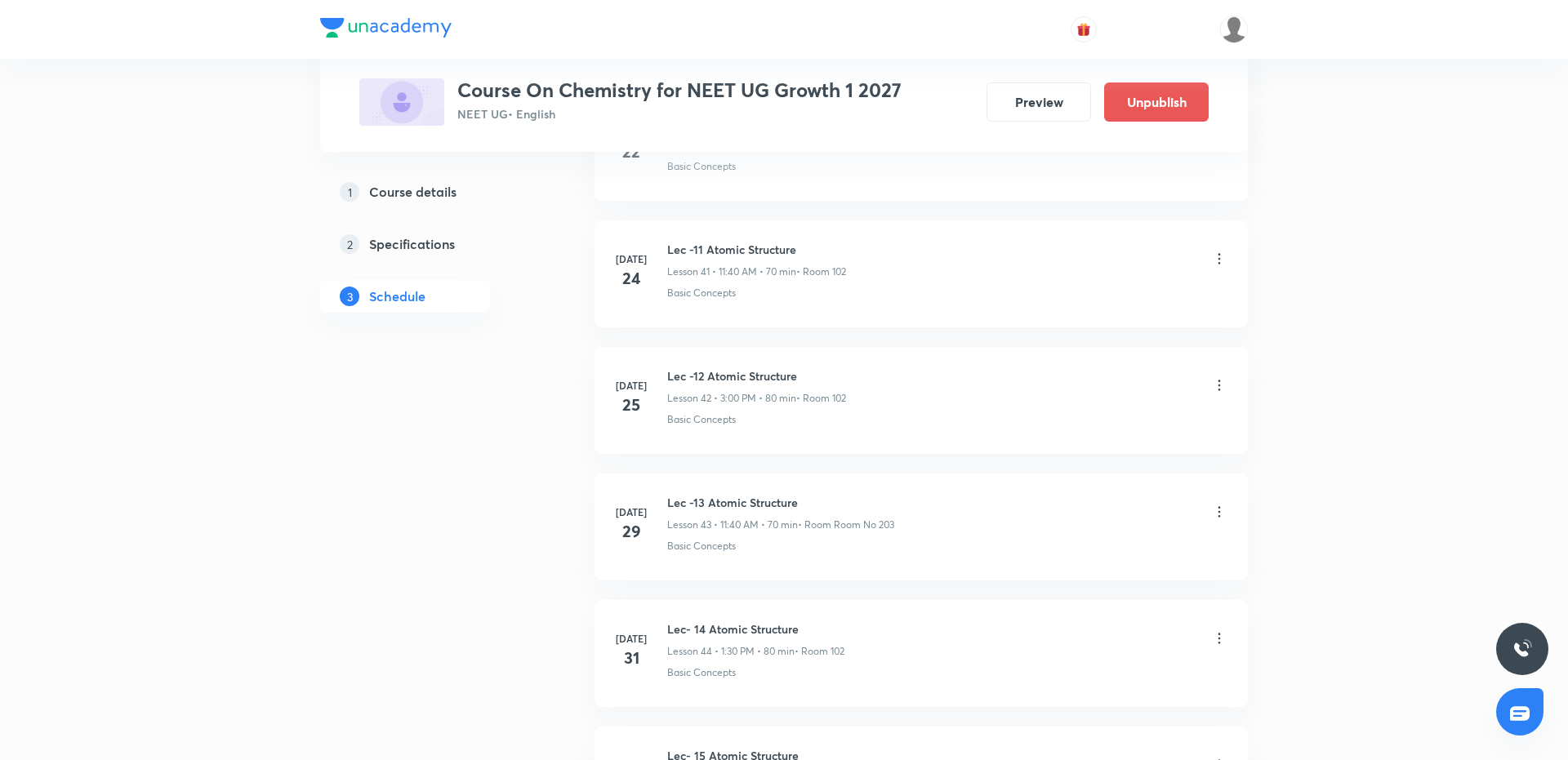
scroll to position [5655, 0]
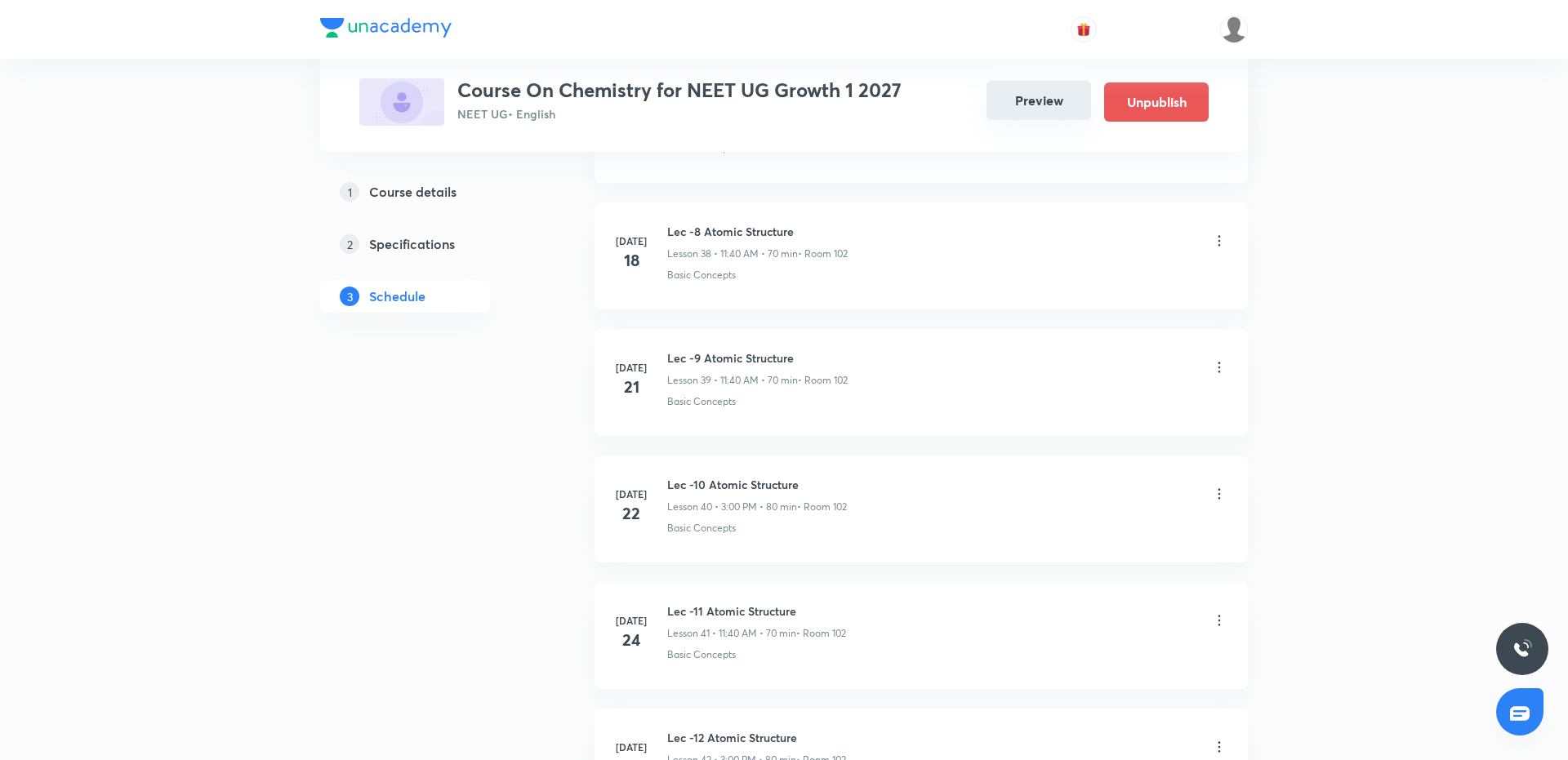
click at [1017, 100] on button "Preview" at bounding box center [1039, 100] width 105 height 39
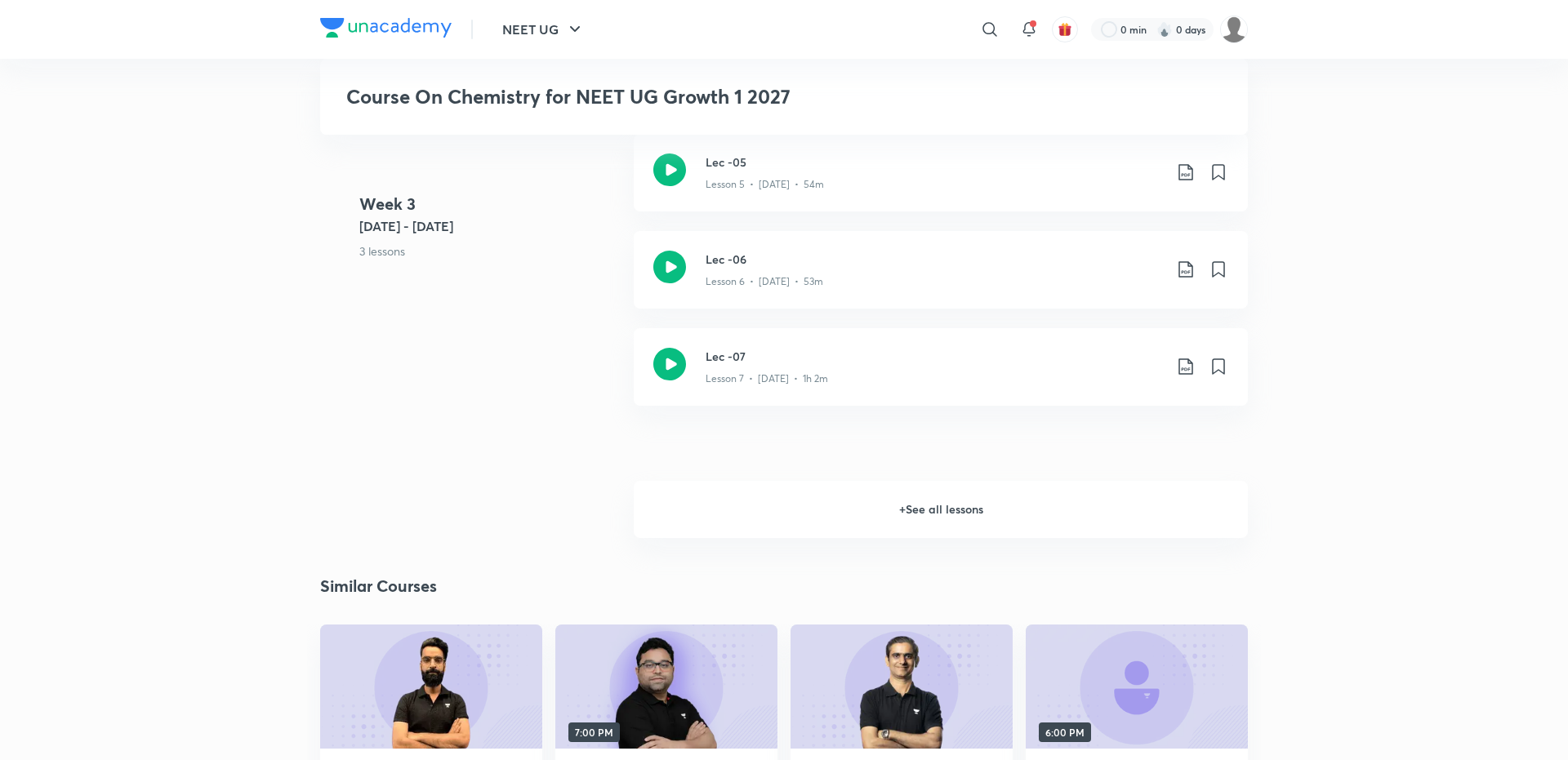
scroll to position [973, 0]
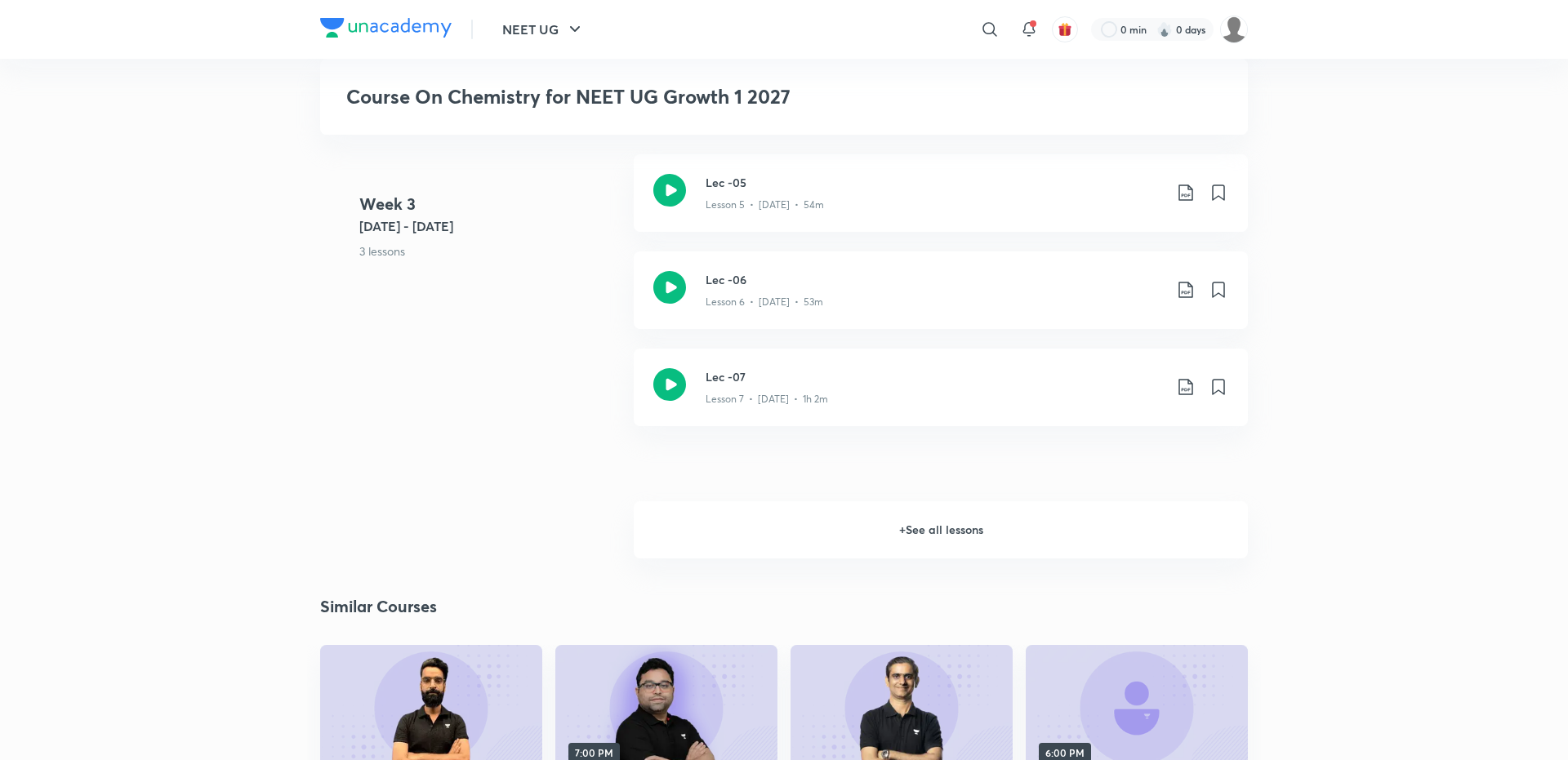
click at [905, 545] on h6 "+ See all lessons" at bounding box center [940, 529] width 614 height 57
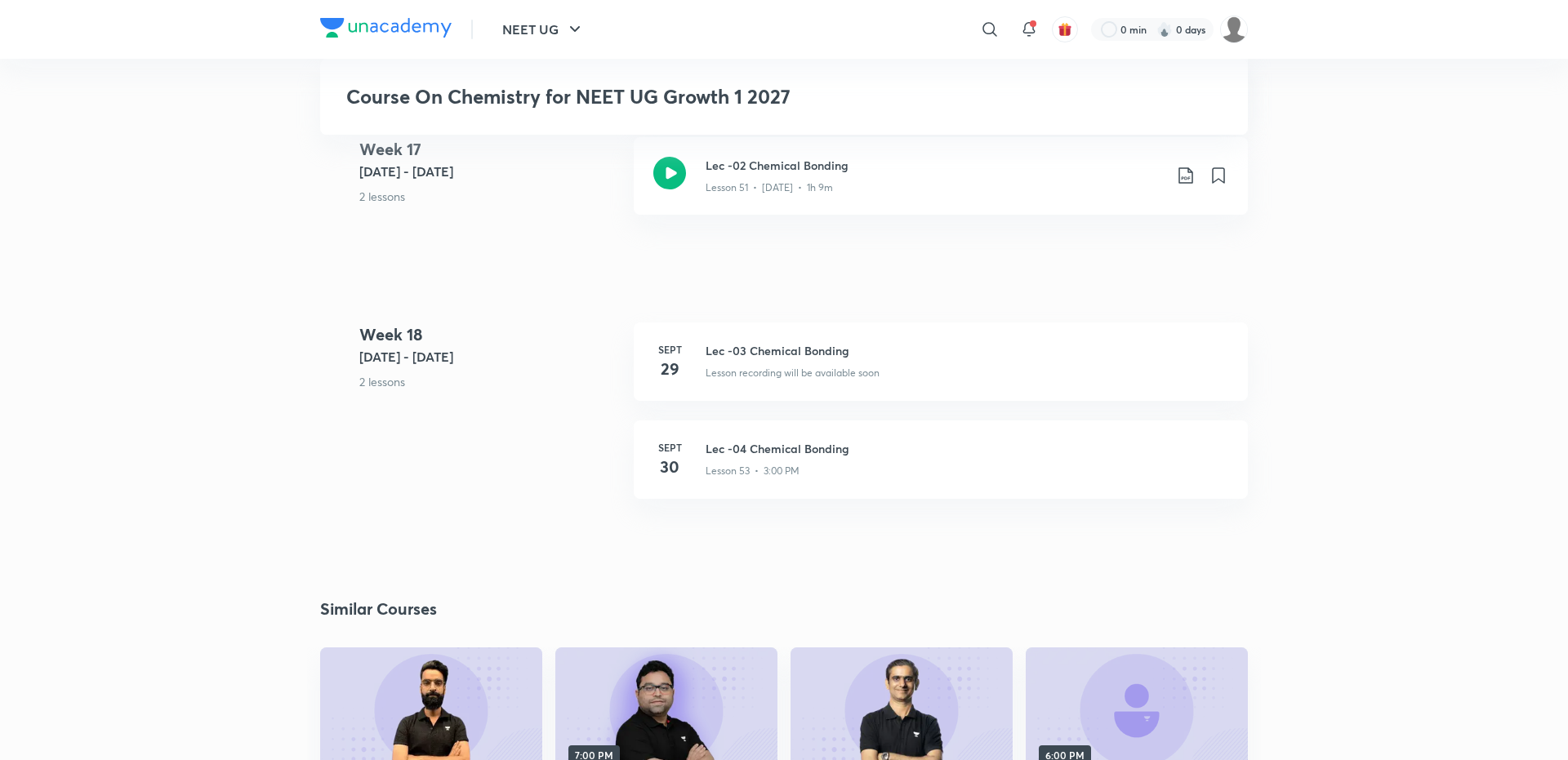
scroll to position [6692, 0]
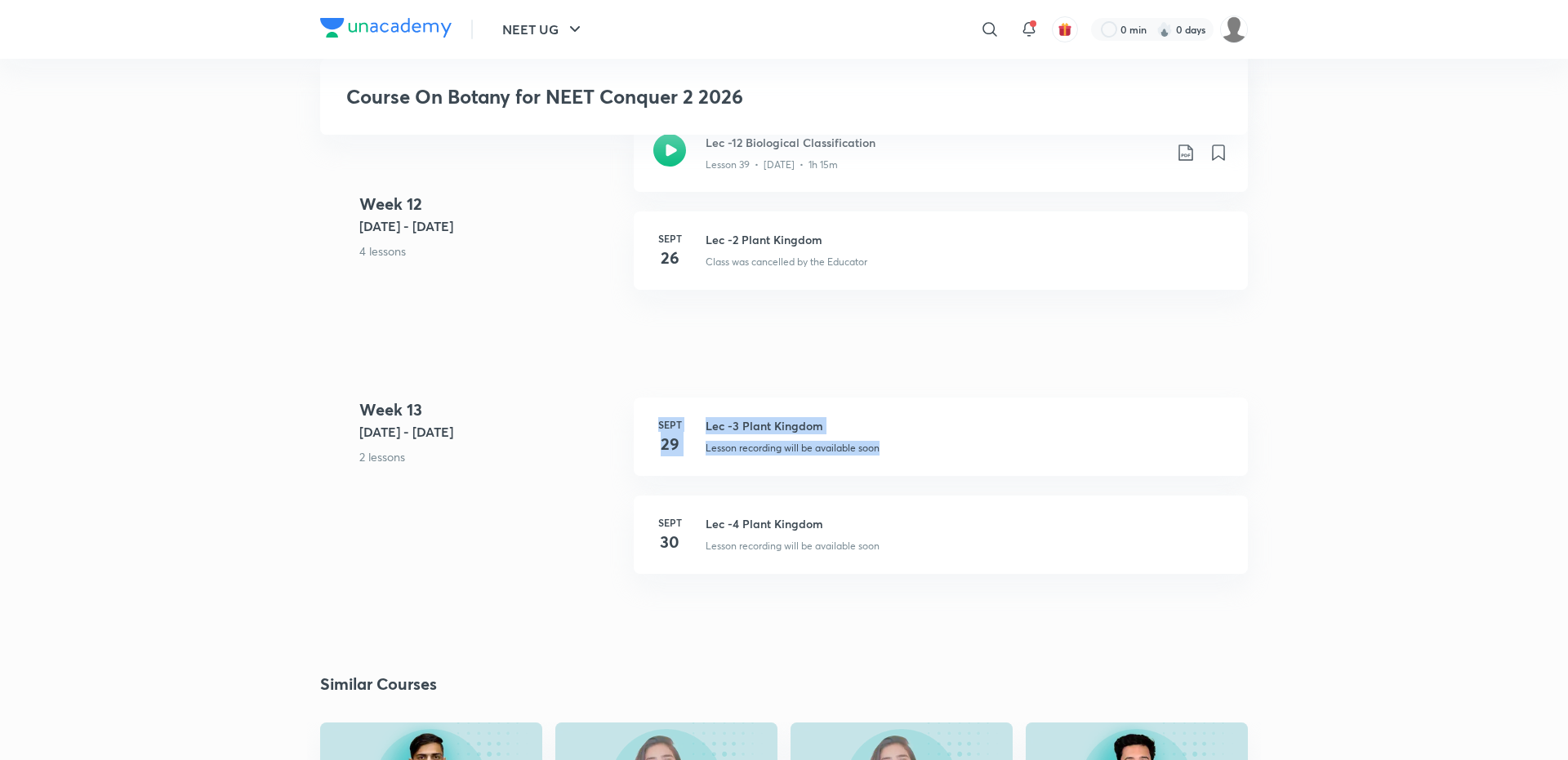
scroll to position [5298, 0]
click at [588, 594] on div "Week [DATE] - [DATE] 2 lessons [DATE] Lec -3 Plant Kingdom Lesson recording wil…" at bounding box center [784, 495] width 928 height 196
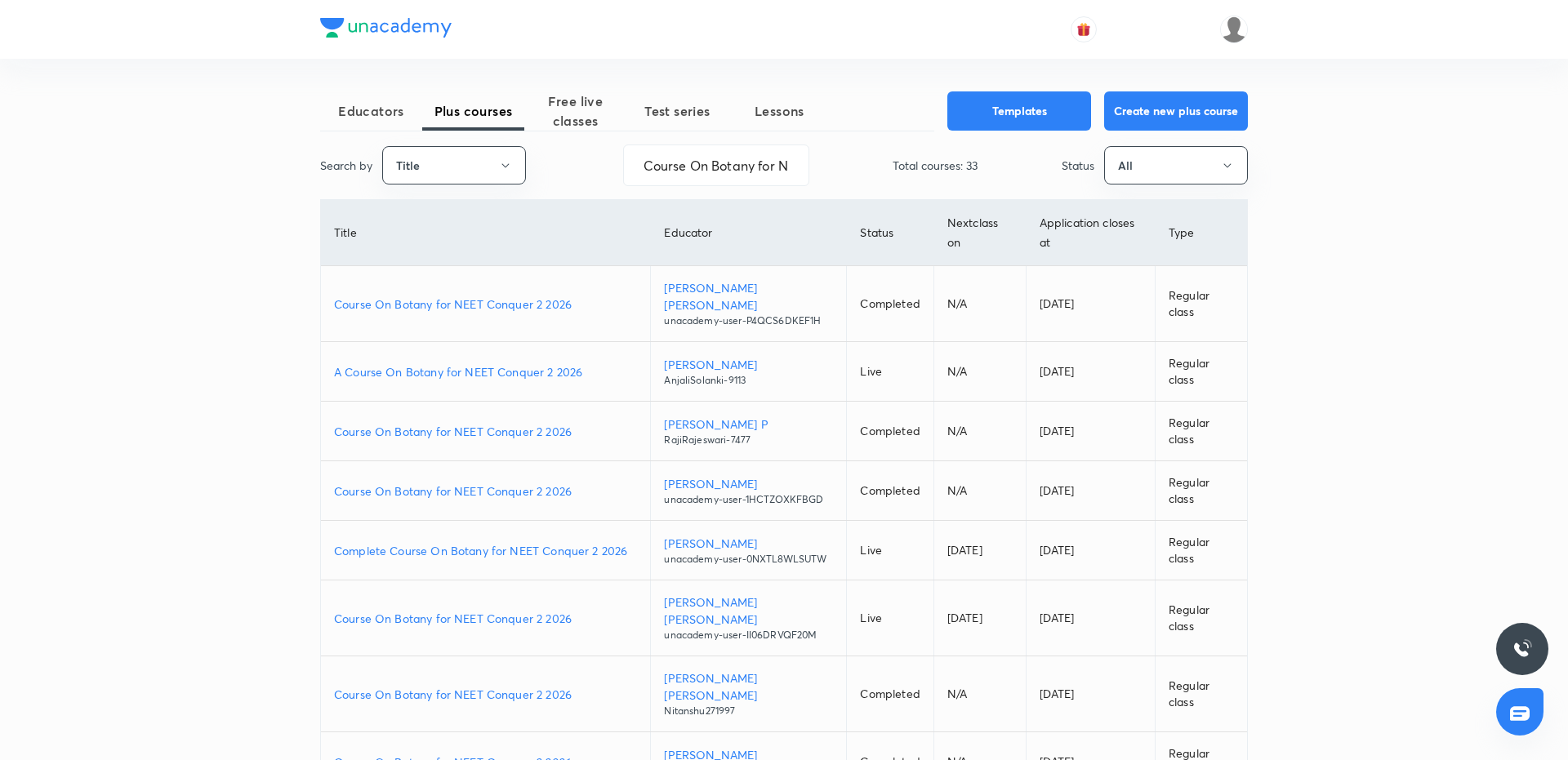
click at [517, 295] on p "Course On Botany for NEET Conquer 2 2026" at bounding box center [485, 304] width 303 height 17
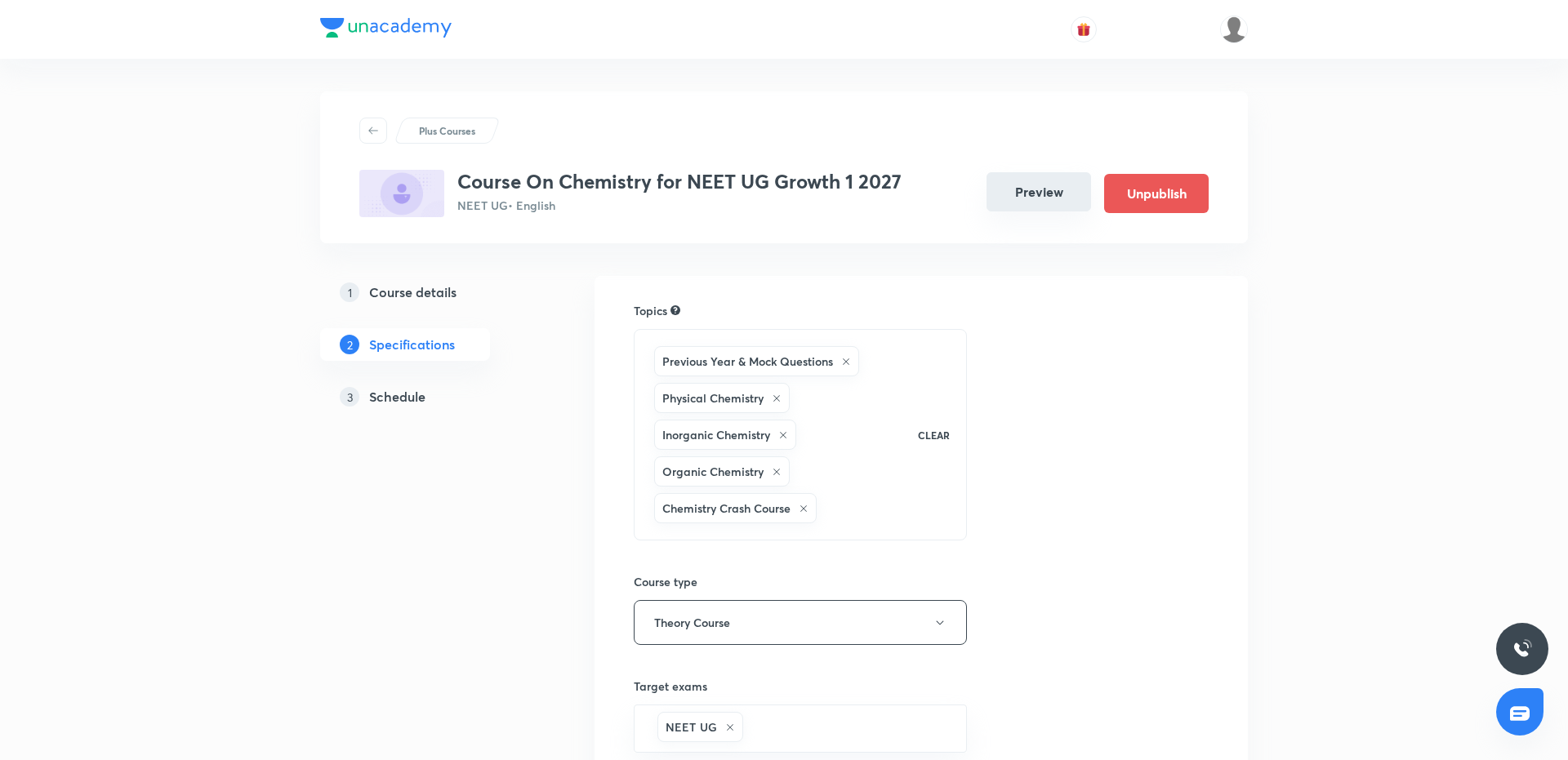
click at [1028, 199] on button "Preview" at bounding box center [1039, 191] width 105 height 39
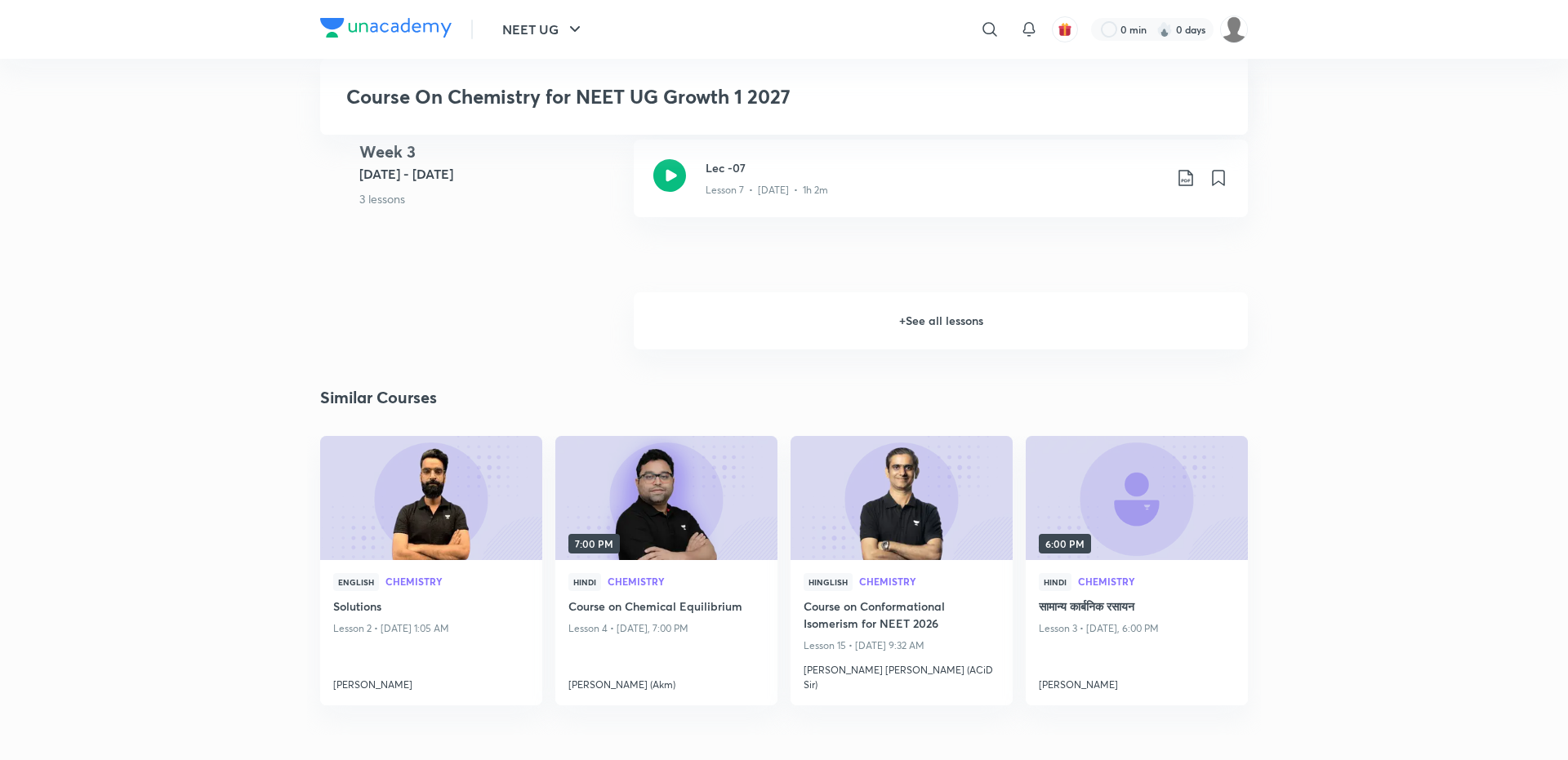
scroll to position [1157, 0]
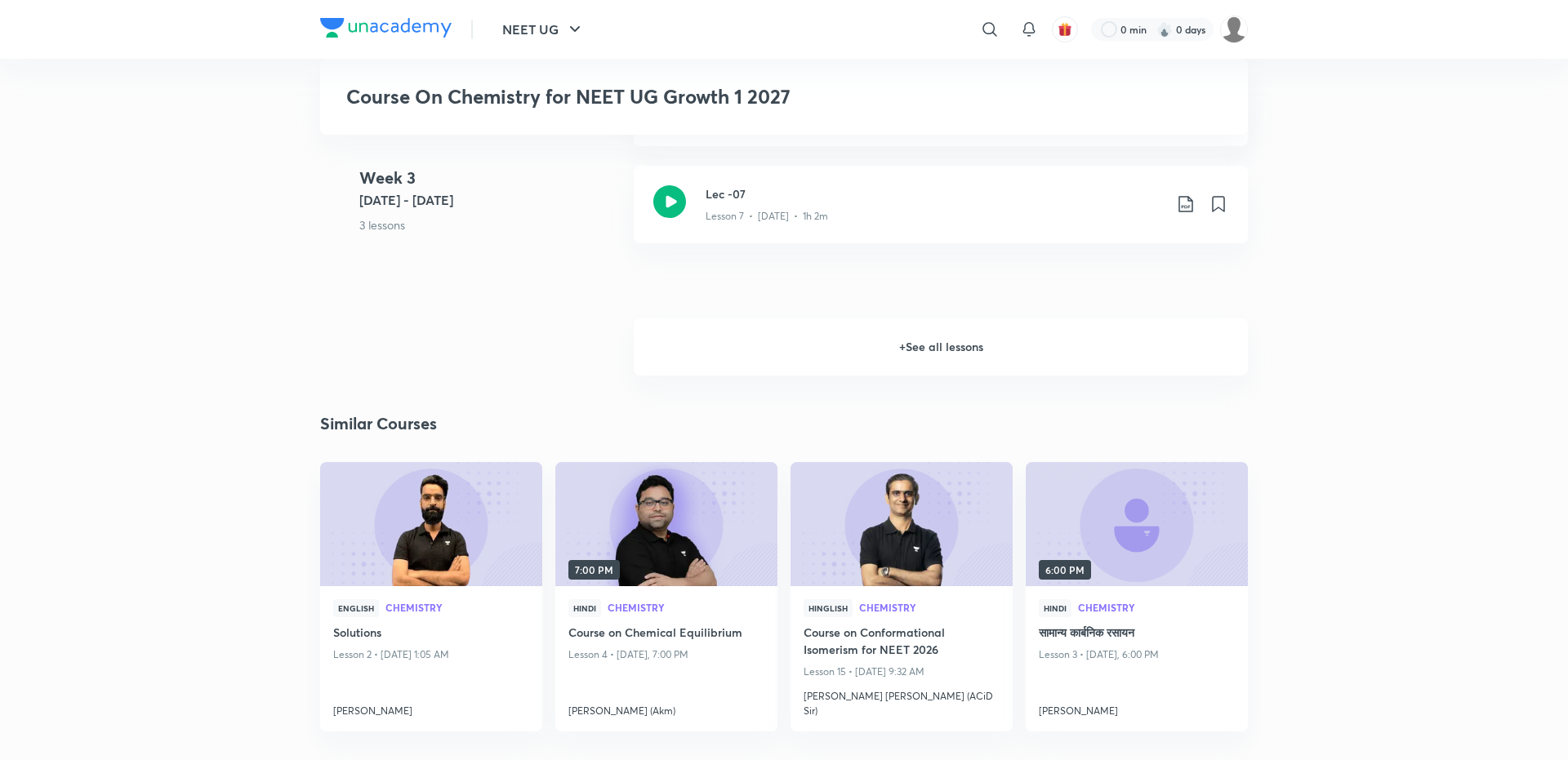
click at [878, 349] on h6 "+ See all lessons" at bounding box center [940, 347] width 614 height 57
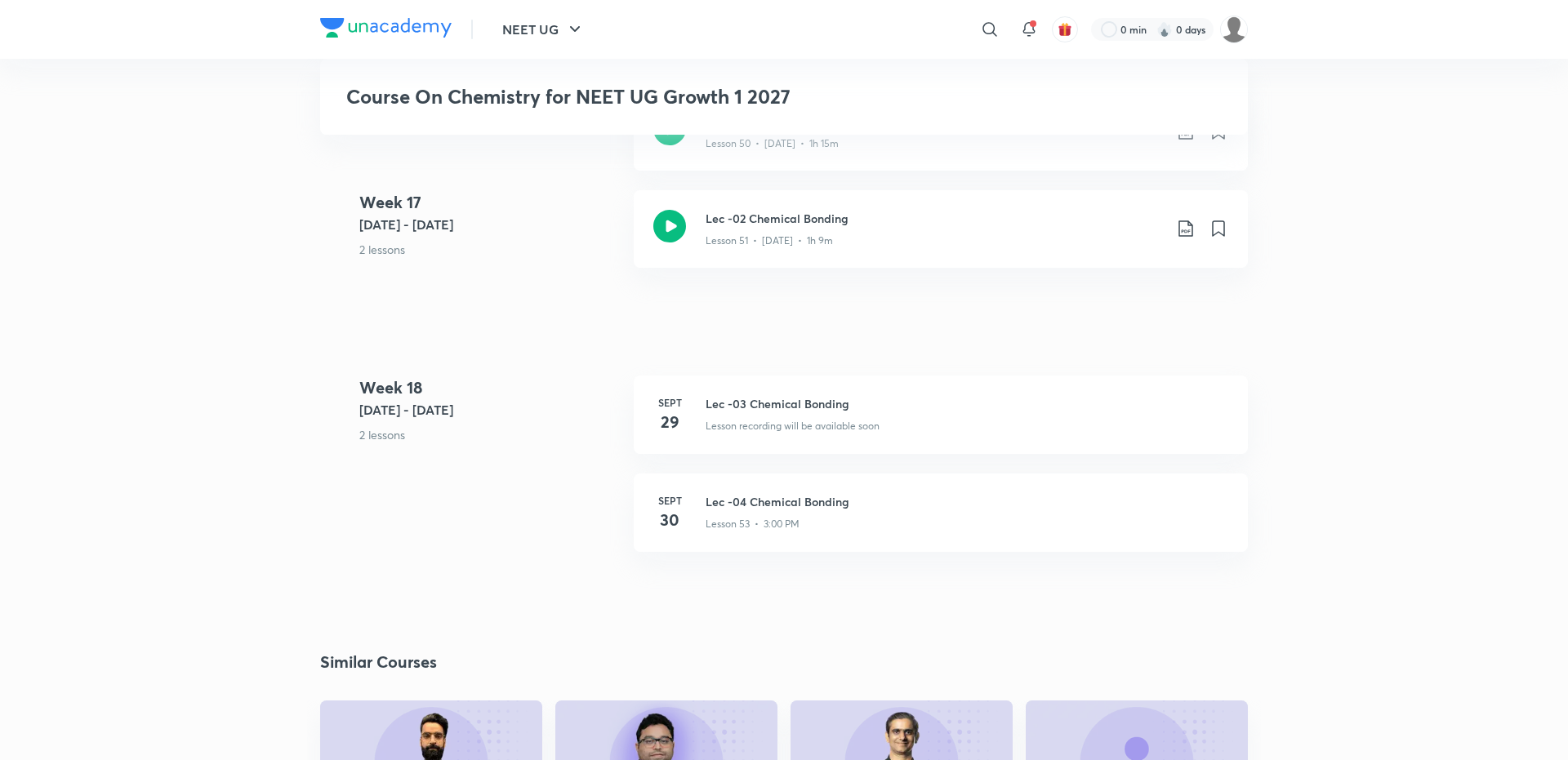
scroll to position [6645, 0]
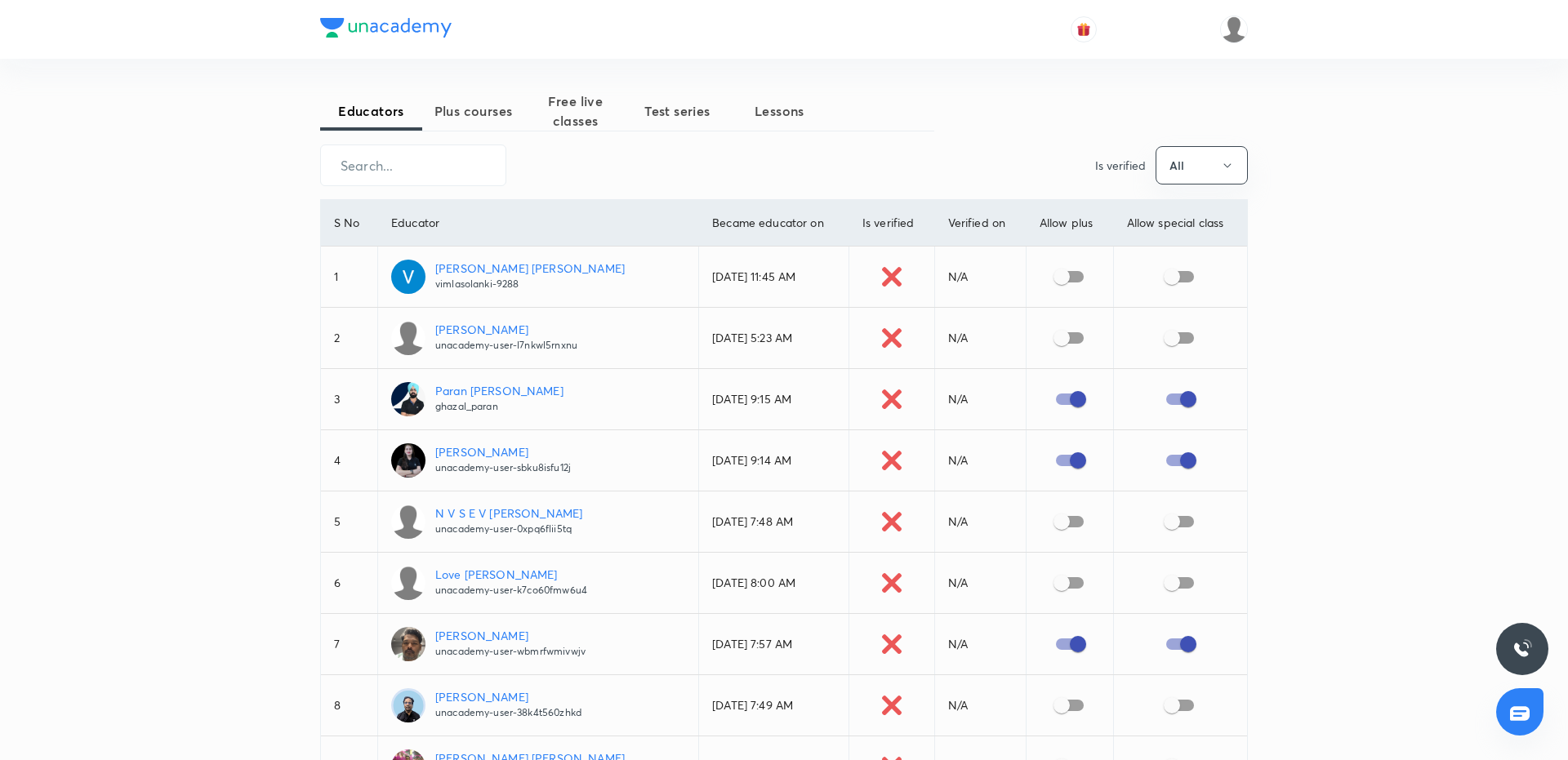
click at [480, 112] on span "Plus courses" at bounding box center [473, 111] width 102 height 19
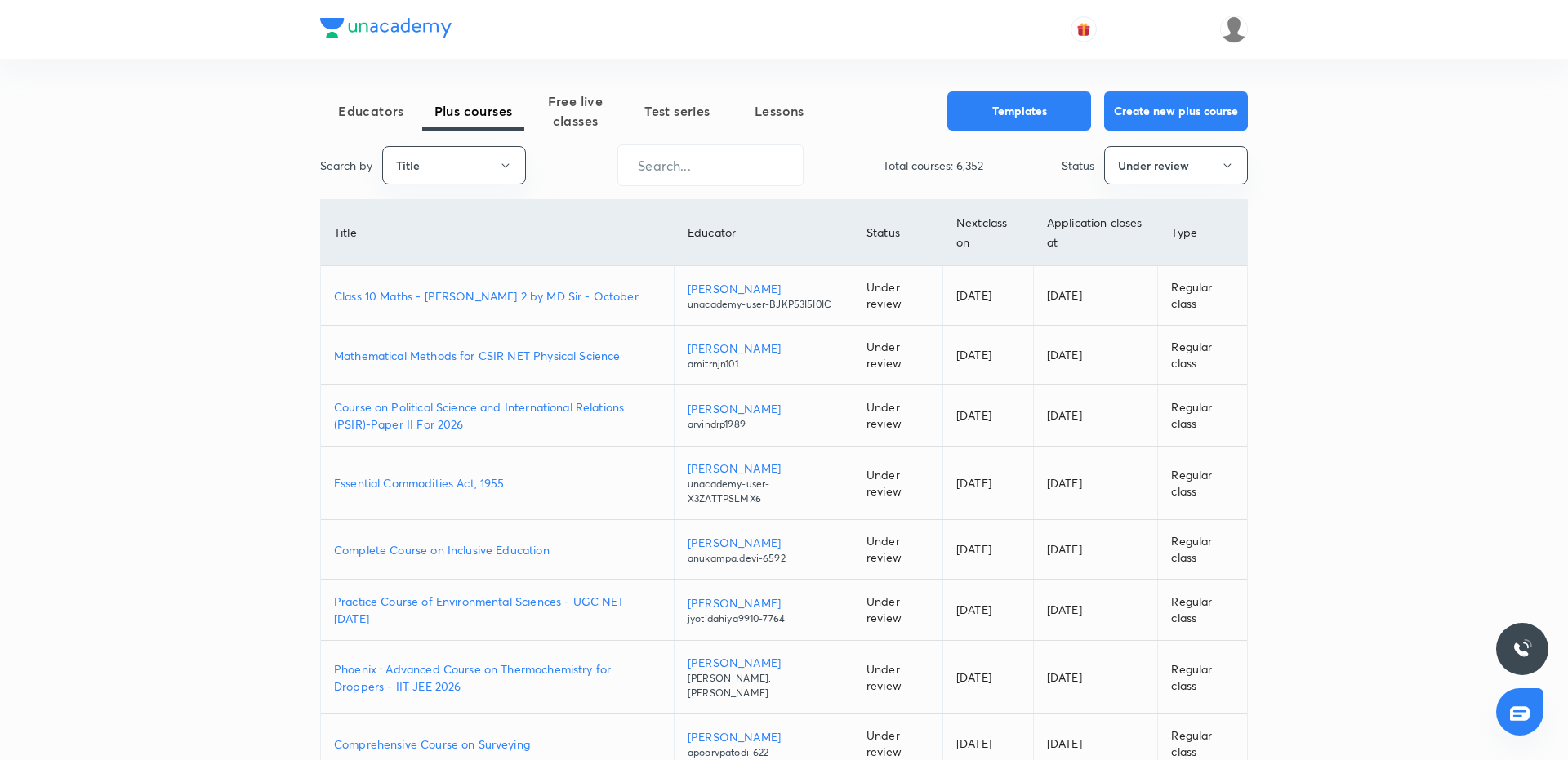
click at [418, 302] on p "Class 10 Maths - [PERSON_NAME] 2 by MD Sir - October" at bounding box center [497, 296] width 327 height 17
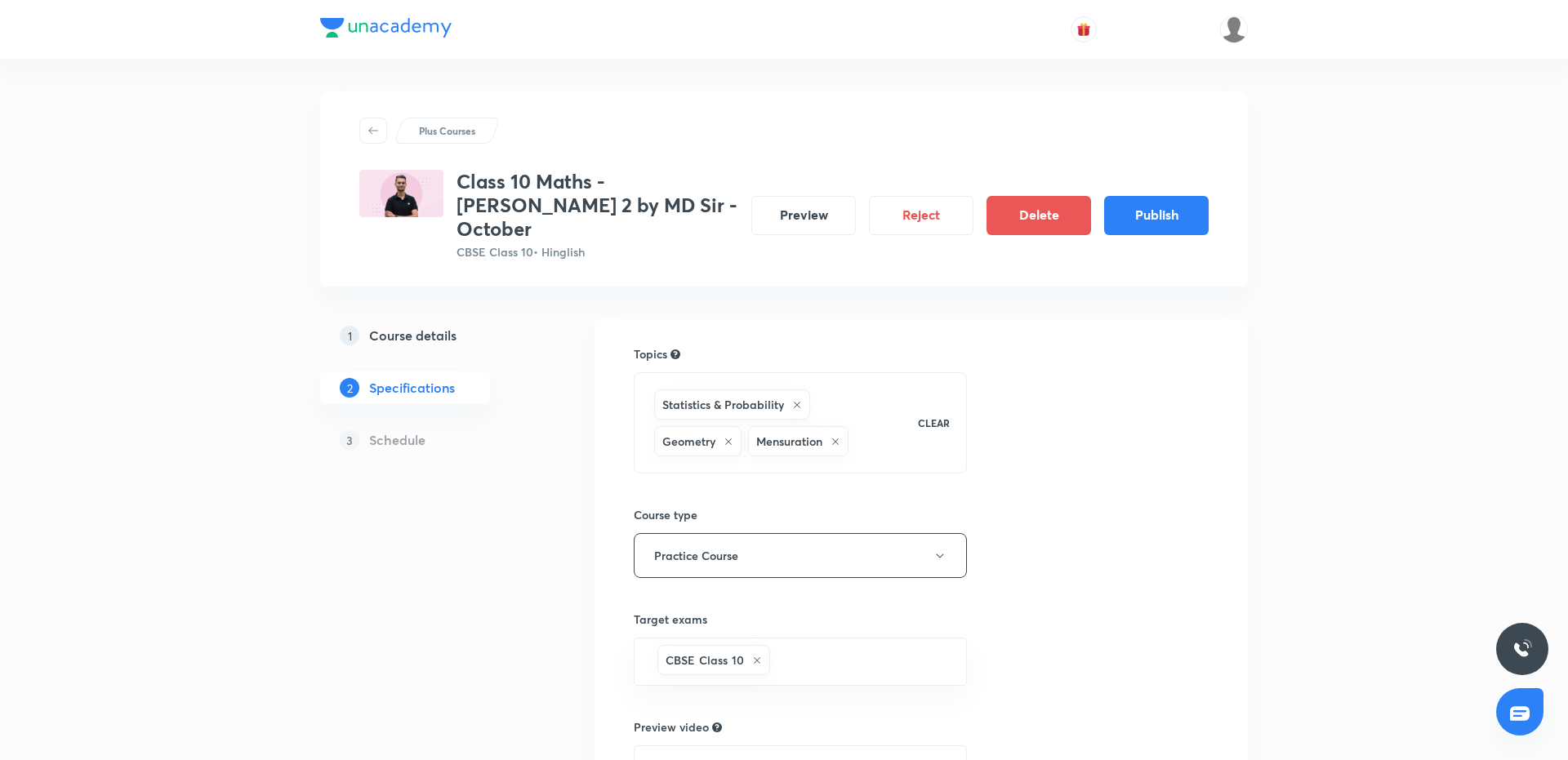
click at [518, 589] on div "1 Course details 2 Specifications 3 Schedule" at bounding box center [431, 657] width 222 height 674
click at [412, 431] on h5 "Schedule" at bounding box center [397, 440] width 57 height 19
click at [801, 207] on button "Preview" at bounding box center [804, 213] width 105 height 39
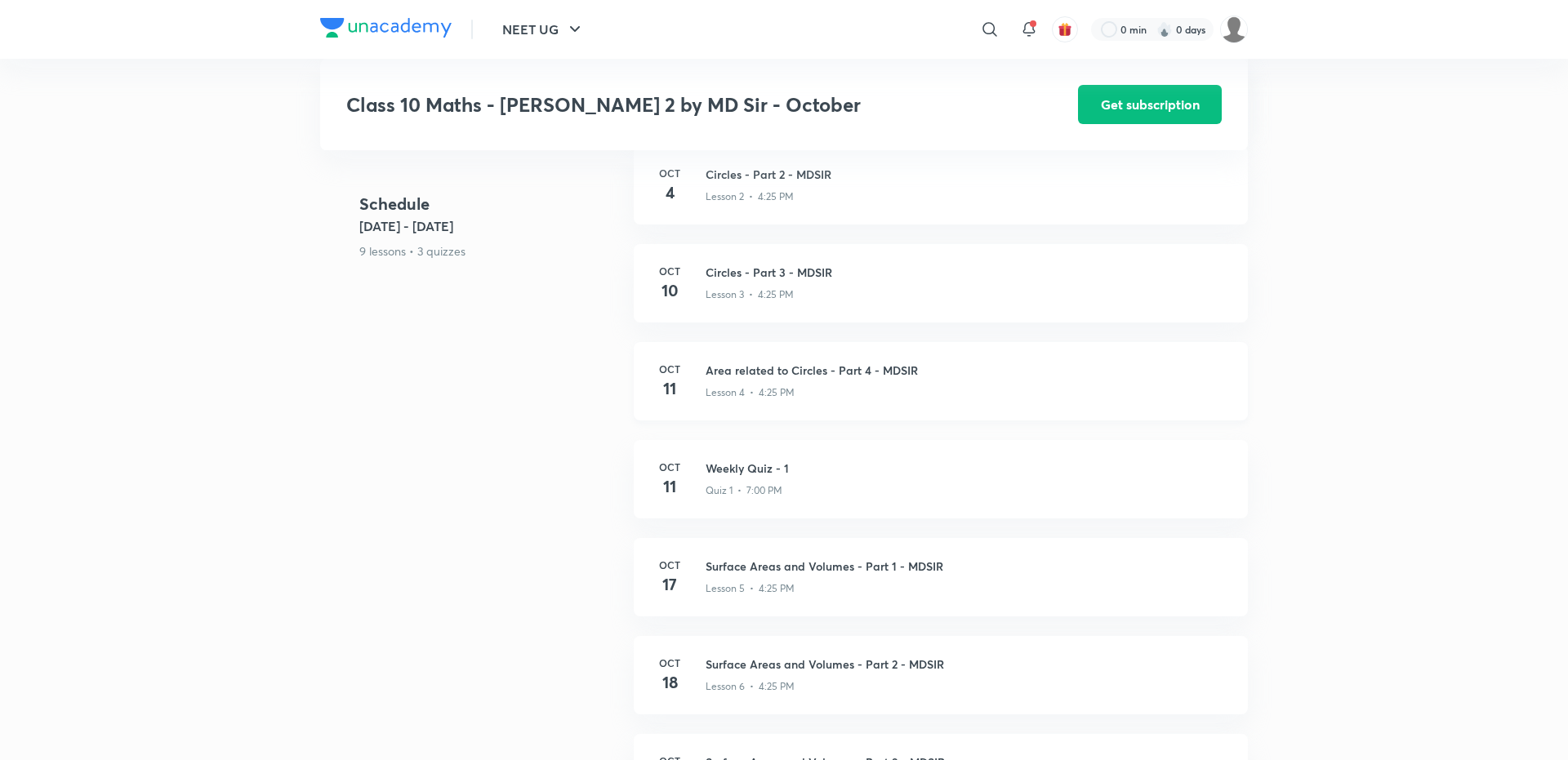
scroll to position [831, 0]
click at [788, 363] on h3 "Area related to Circles - Part 4 - MDSIR" at bounding box center [967, 371] width 522 height 17
click at [486, 414] on div "Schedule Oct 3 - Oct 31 9 lessons • 3 quizzes Oct 3 Circles - Part 1 - MDSIR Le…" at bounding box center [784, 539] width 928 height 980
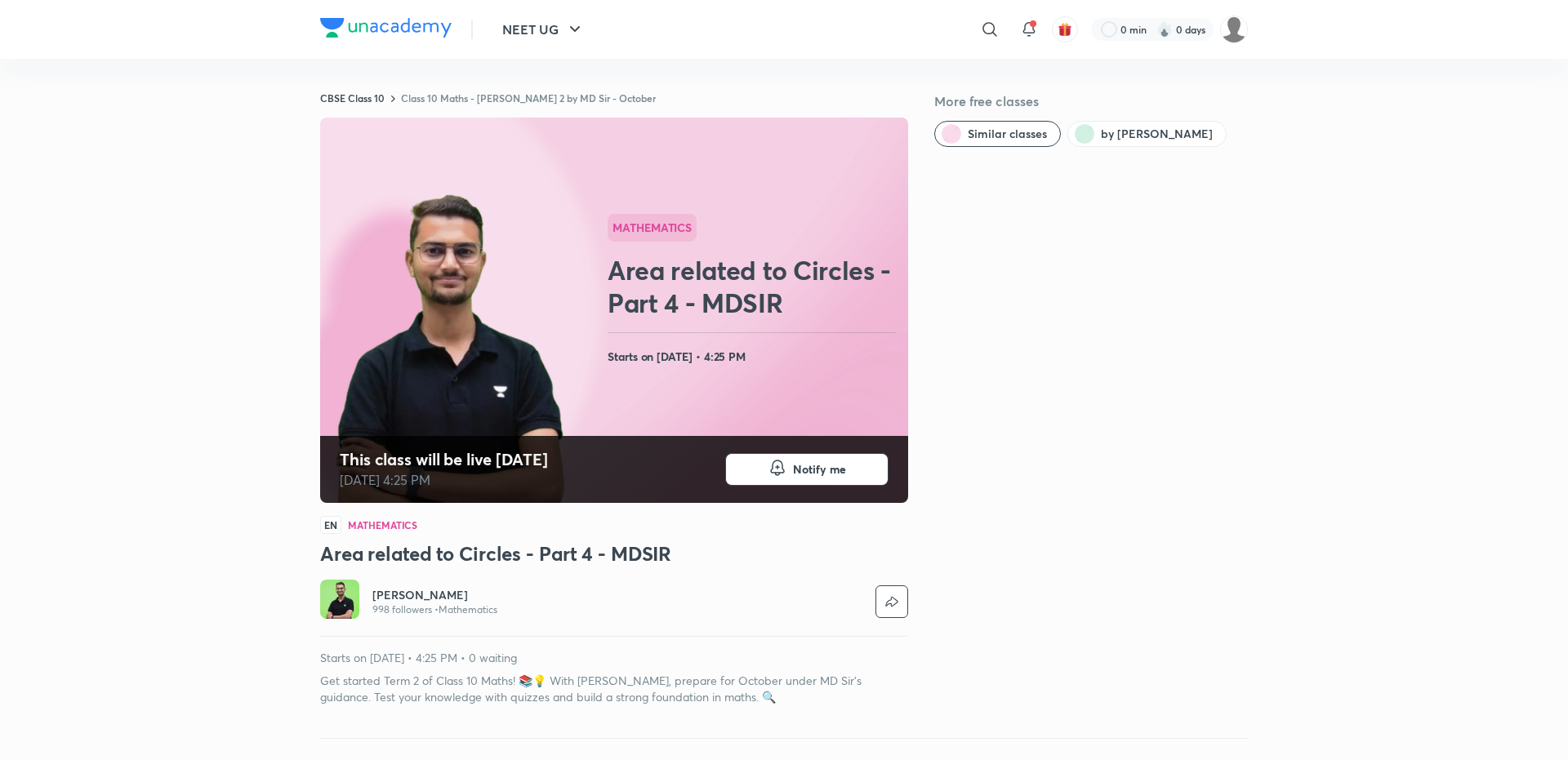
click at [252, 392] on div "NEET UG ​ 0 min 0 days CBSE Class 10 Class 10 Maths - [PERSON_NAME] Term 2 by M…" at bounding box center [784, 769] width 1568 height 1538
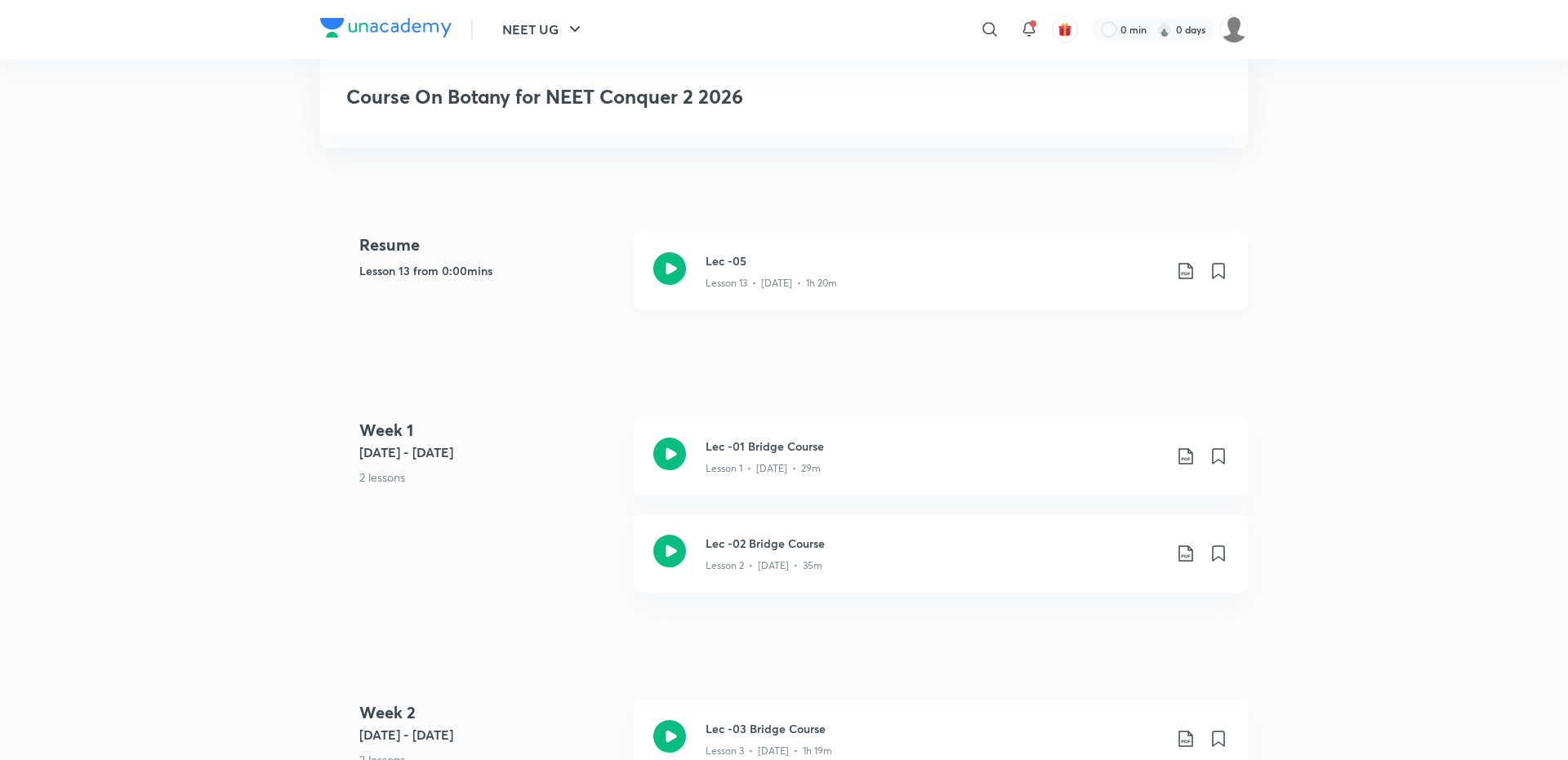
scroll to position [332, 0]
click at [673, 283] on icon at bounding box center [669, 266] width 32 height 32
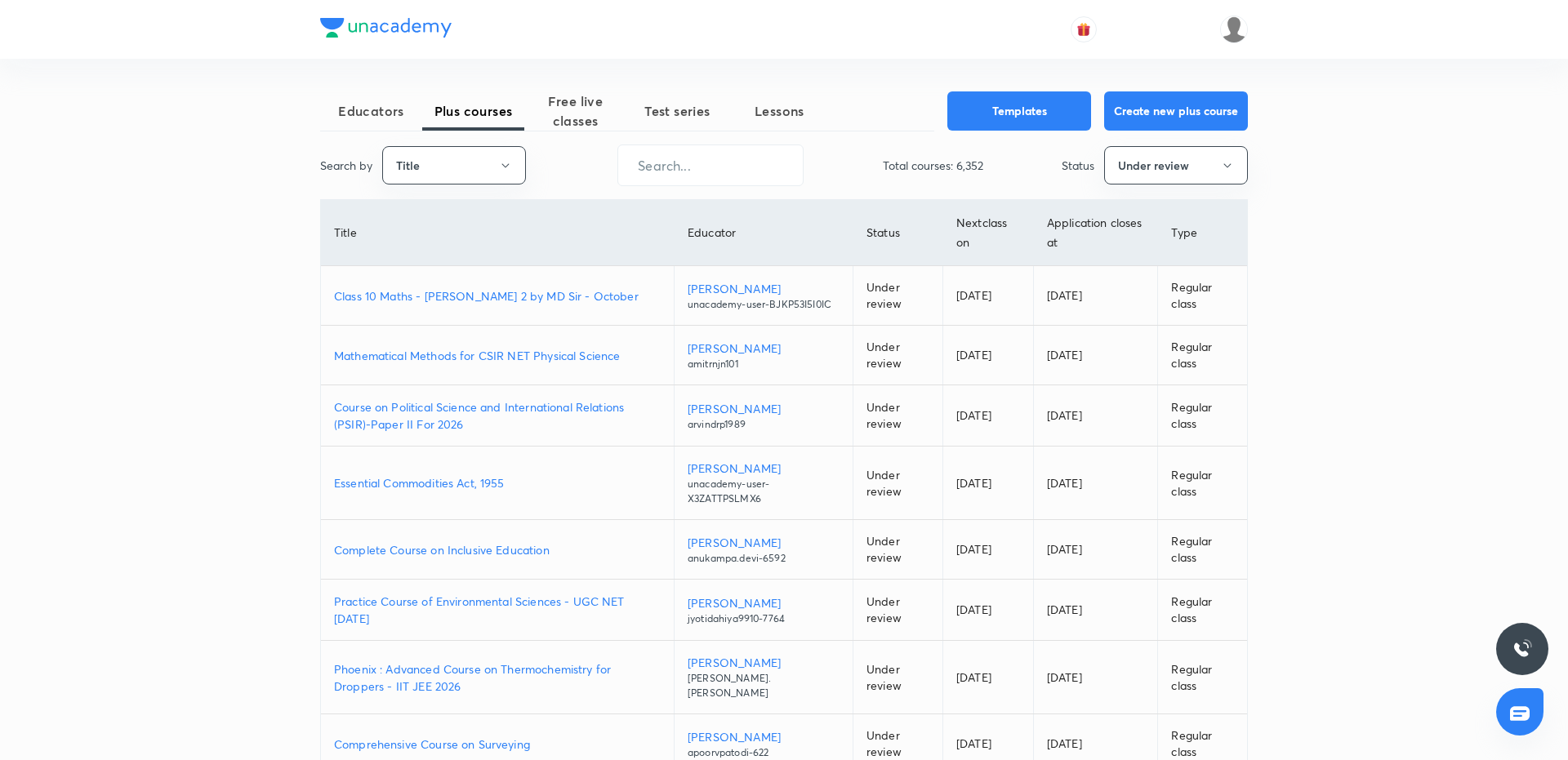
click at [397, 292] on td "Class 10 Maths - [PERSON_NAME] 2 by MD Sir - October" at bounding box center [497, 296] width 354 height 59
click at [474, 299] on p "Class 10 Maths - [PERSON_NAME] 2 by MD Sir - October" at bounding box center [497, 296] width 327 height 17
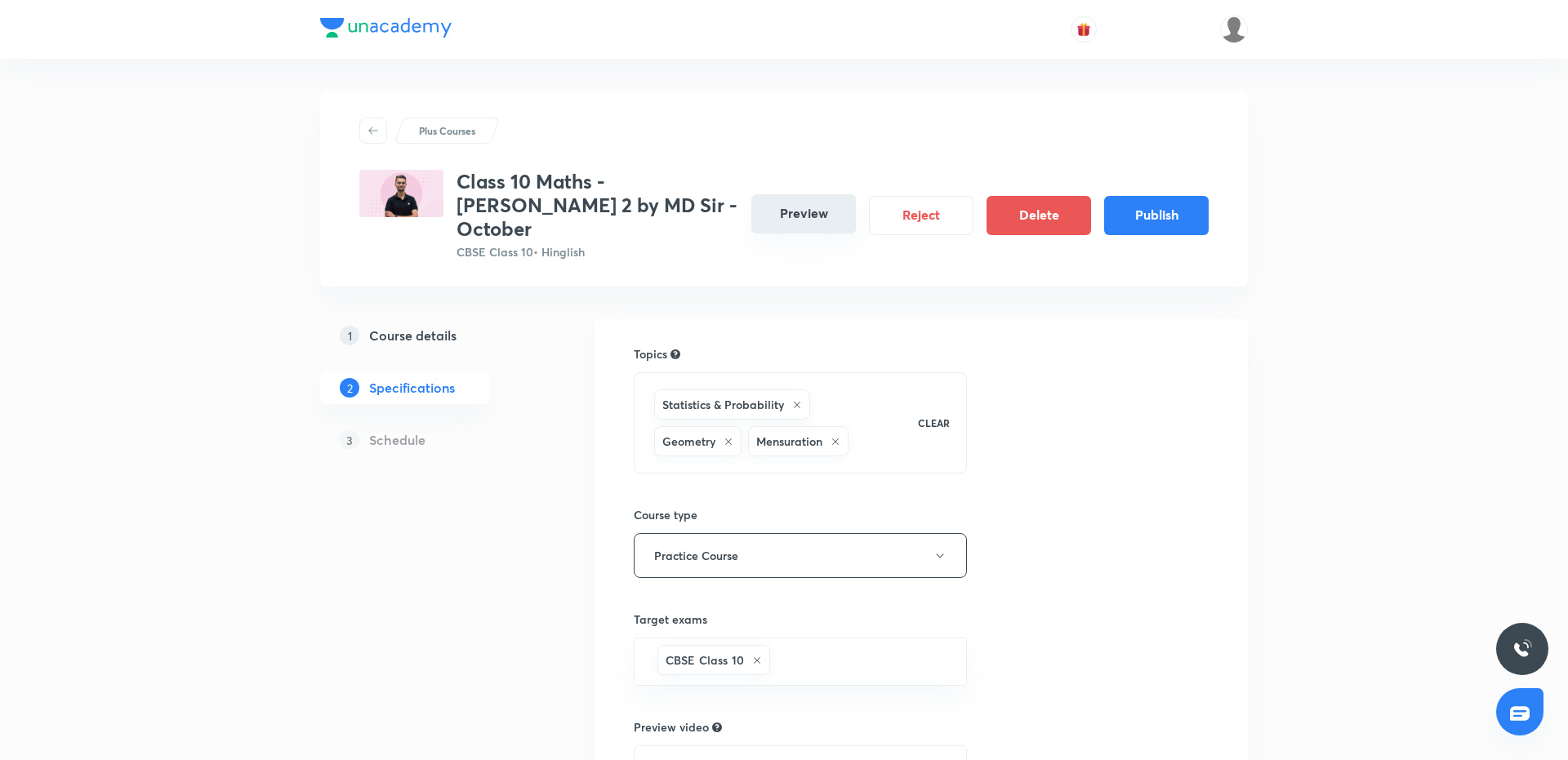
click at [791, 214] on button "Preview" at bounding box center [804, 213] width 105 height 39
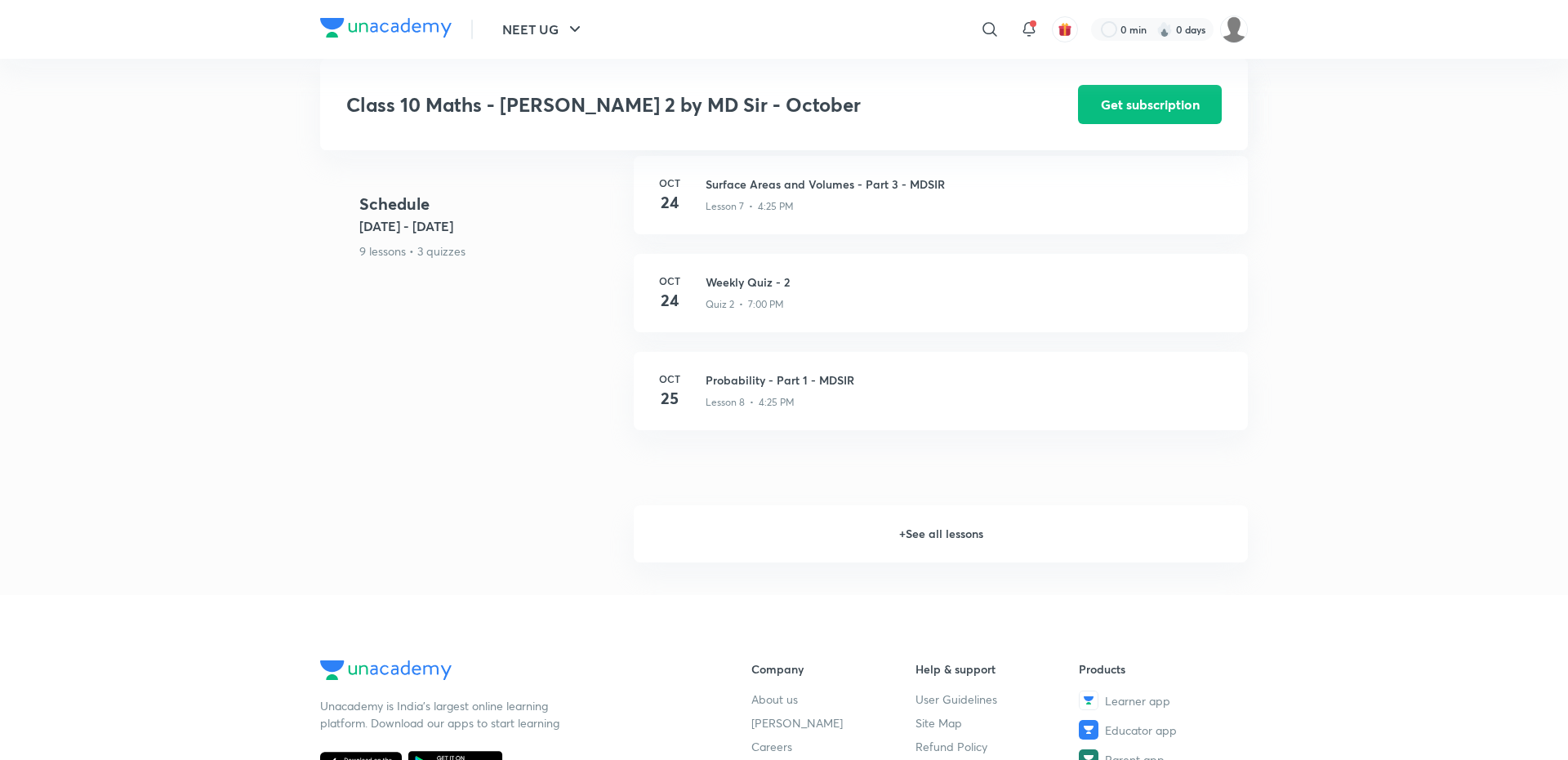
scroll to position [1390, 0]
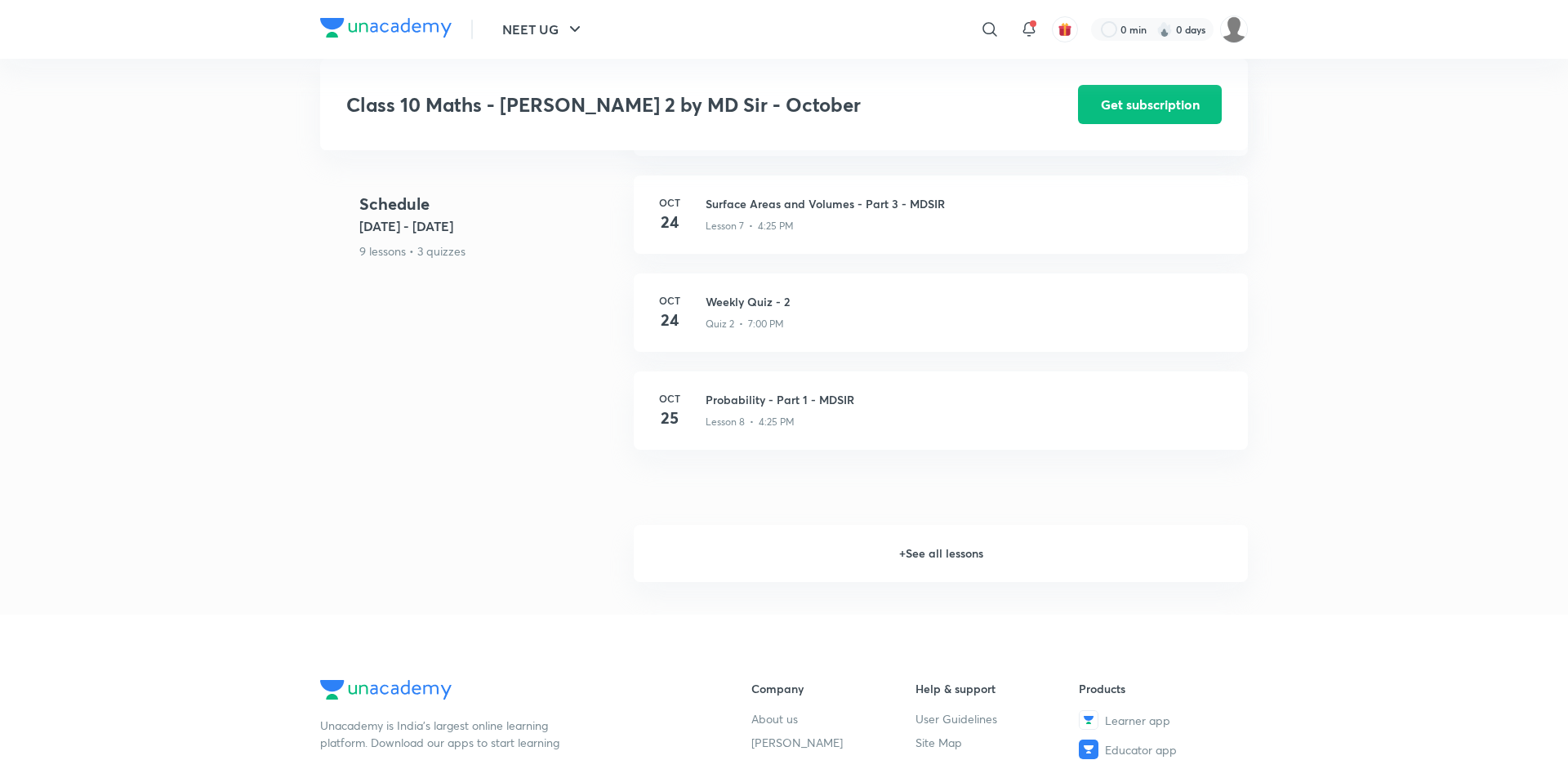
click at [933, 535] on h6 "+ See all lessons" at bounding box center [940, 553] width 614 height 57
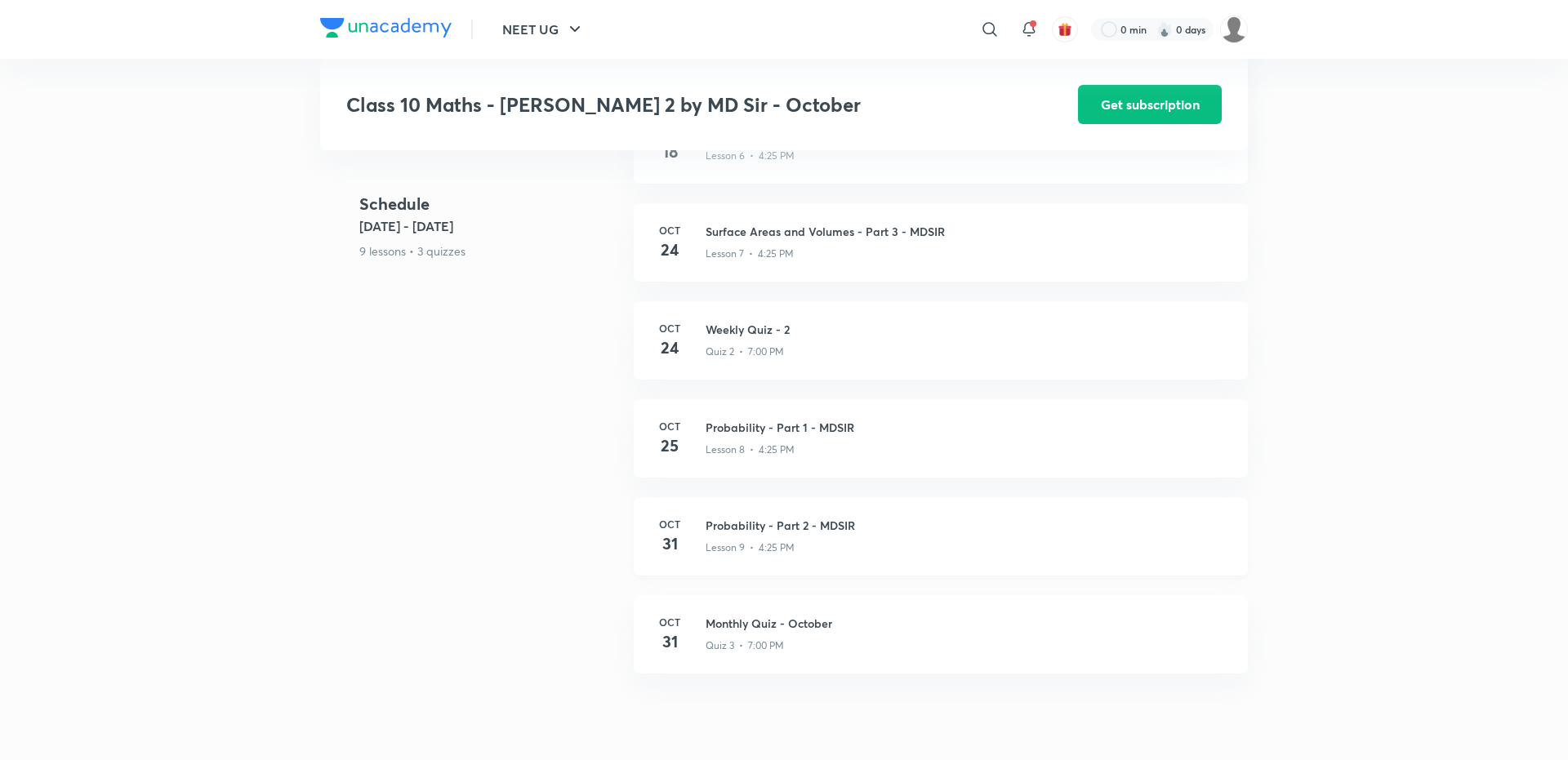
scroll to position [1356, 0]
